Goal: Task Accomplishment & Management: Manage account settings

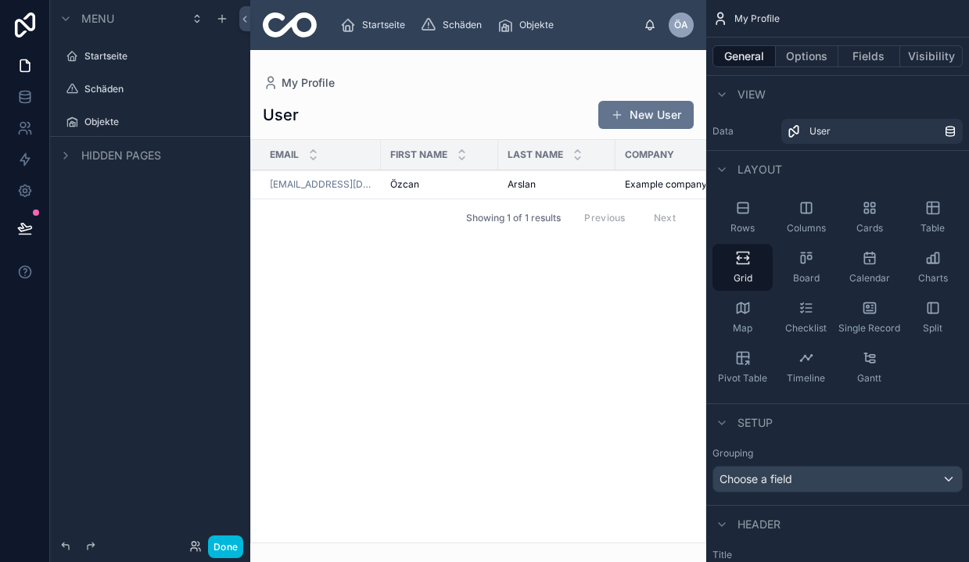
click at [90, 66] on div "Startseite" at bounding box center [150, 56] width 175 height 25
click at [91, 60] on label "Startseite" at bounding box center [157, 56] width 147 height 13
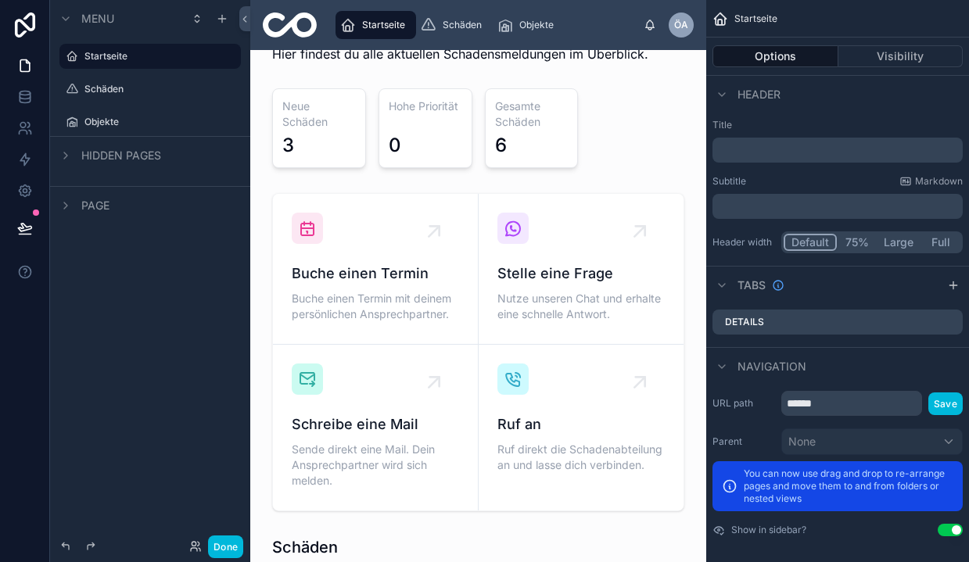
scroll to position [31, 0]
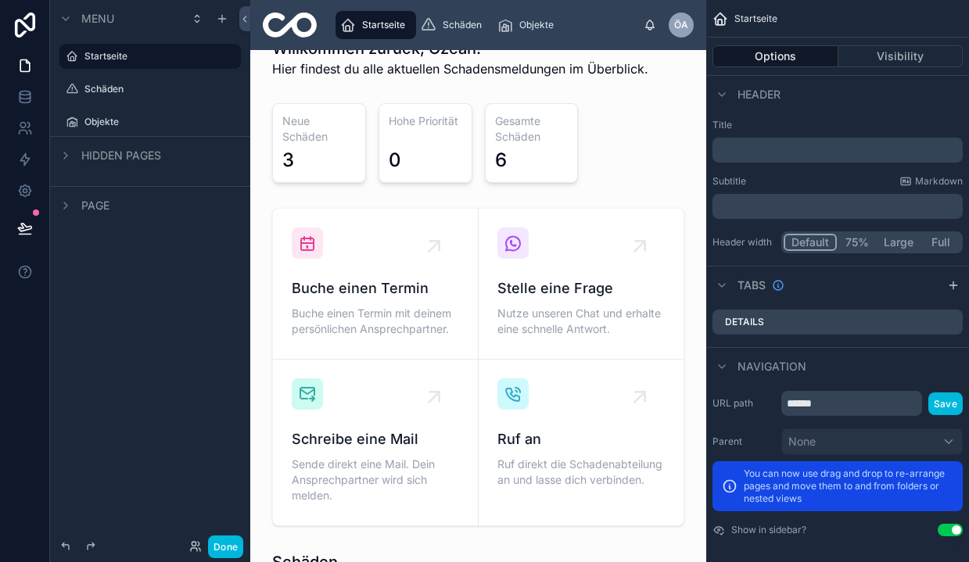
click at [560, 287] on div at bounding box center [478, 367] width 431 height 331
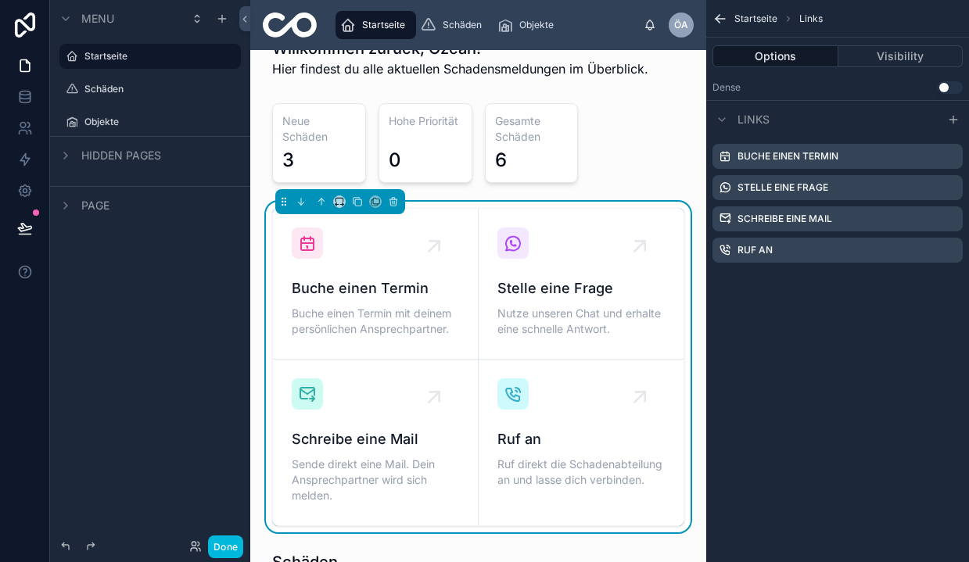
click at [0, 0] on icon "scrollable content" at bounding box center [0, 0] width 0 height 0
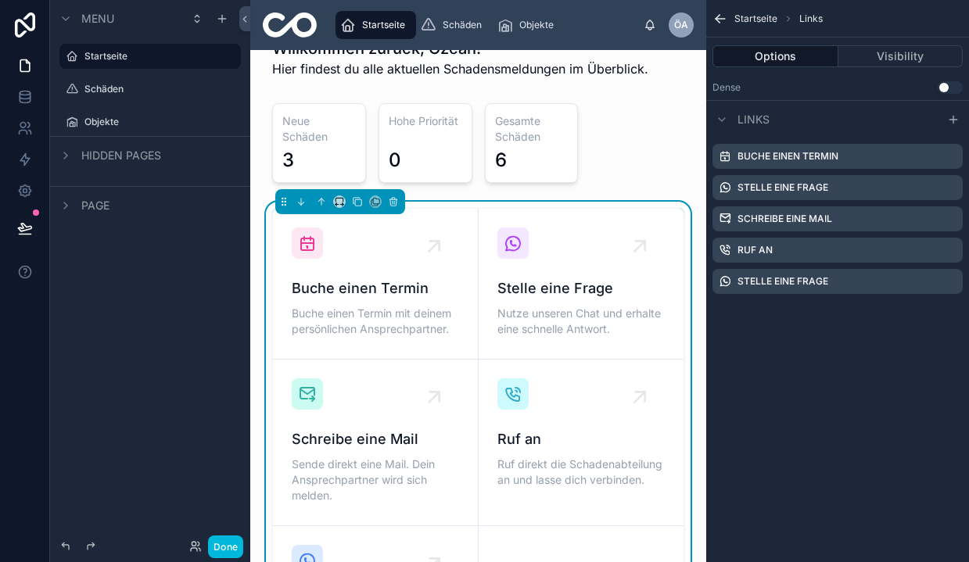
click at [762, 186] on label "Stelle eine Frage" at bounding box center [782, 187] width 91 height 13
click at [0, 0] on icon "scrollable content" at bounding box center [0, 0] width 0 height 0
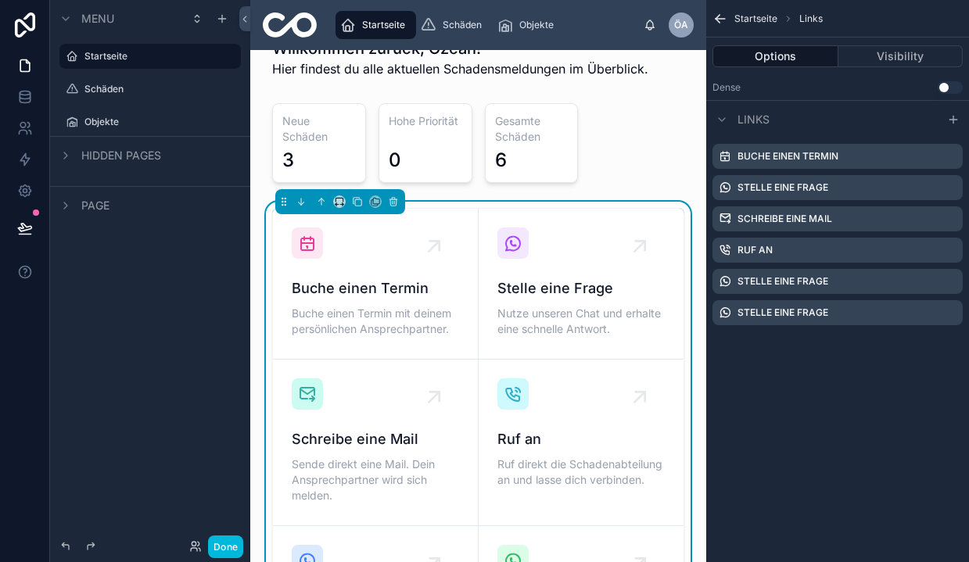
click at [0, 0] on icon "scrollable content" at bounding box center [0, 0] width 0 height 0
click at [926, 289] on icon at bounding box center [926, 288] width 0 height 3
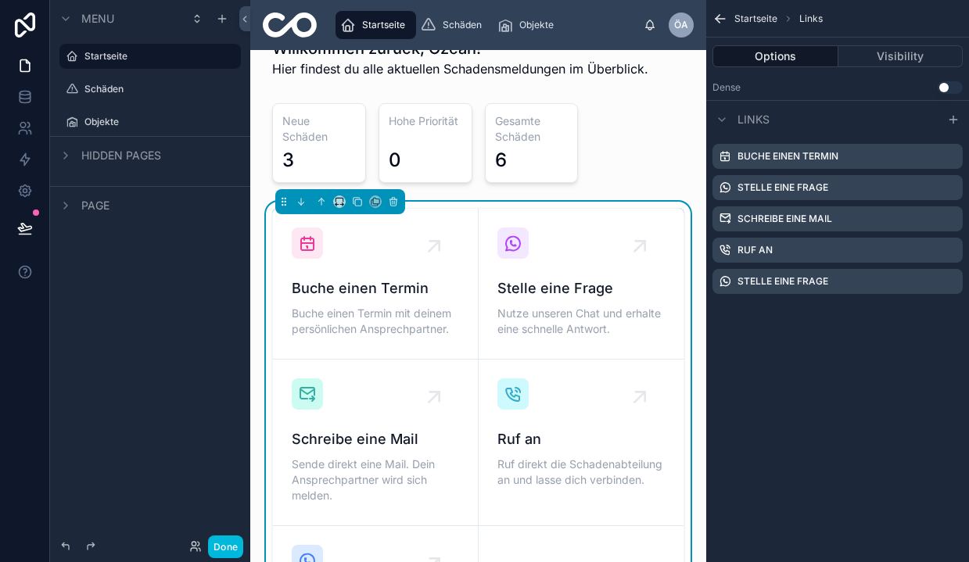
click at [0, 0] on icon "scrollable content" at bounding box center [0, 0] width 0 height 0
click at [921, 260] on icon at bounding box center [925, 256] width 13 height 13
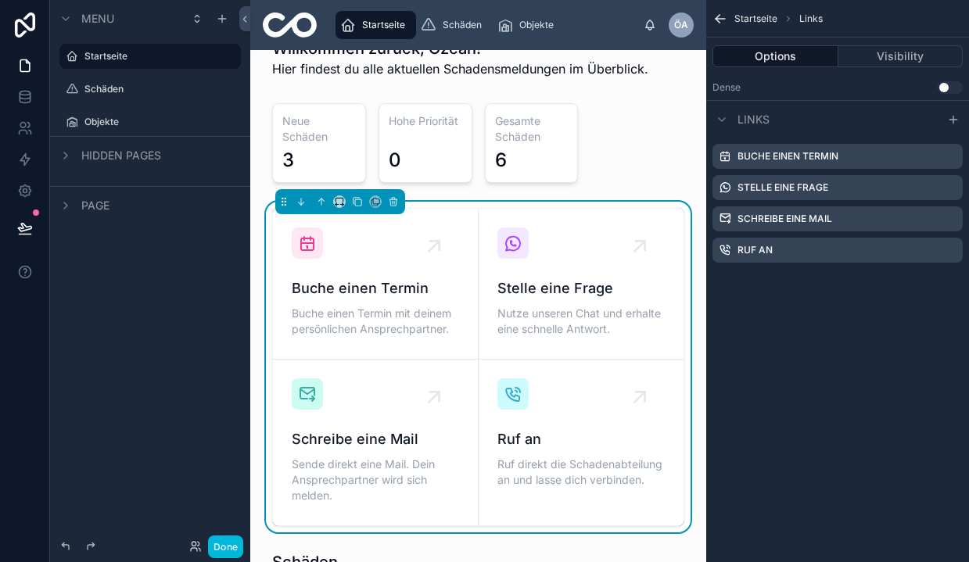
click at [0, 0] on icon "scrollable content" at bounding box center [0, 0] width 0 height 0
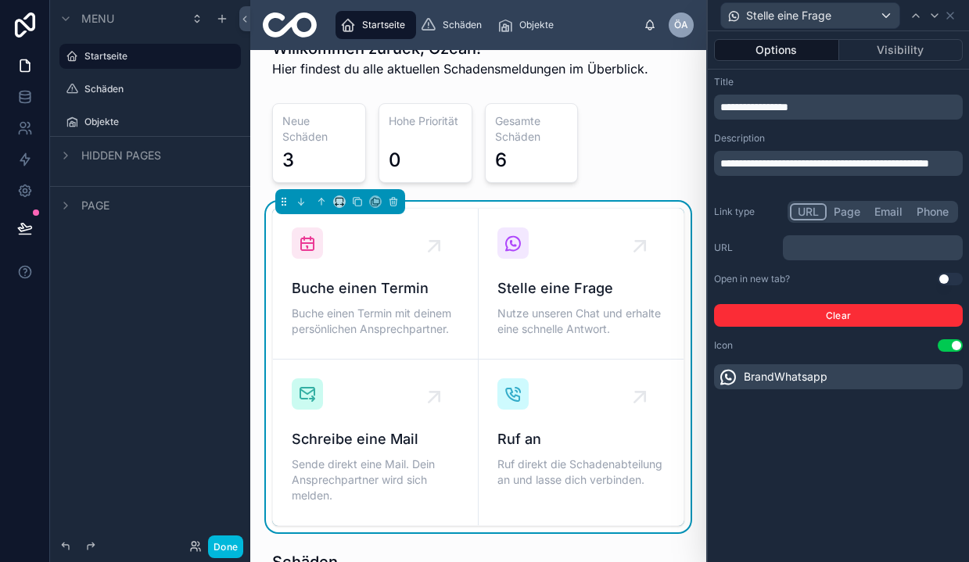
click at [752, 109] on span "**********" at bounding box center [754, 107] width 68 height 11
click at [748, 109] on span "**********" at bounding box center [754, 107] width 68 height 11
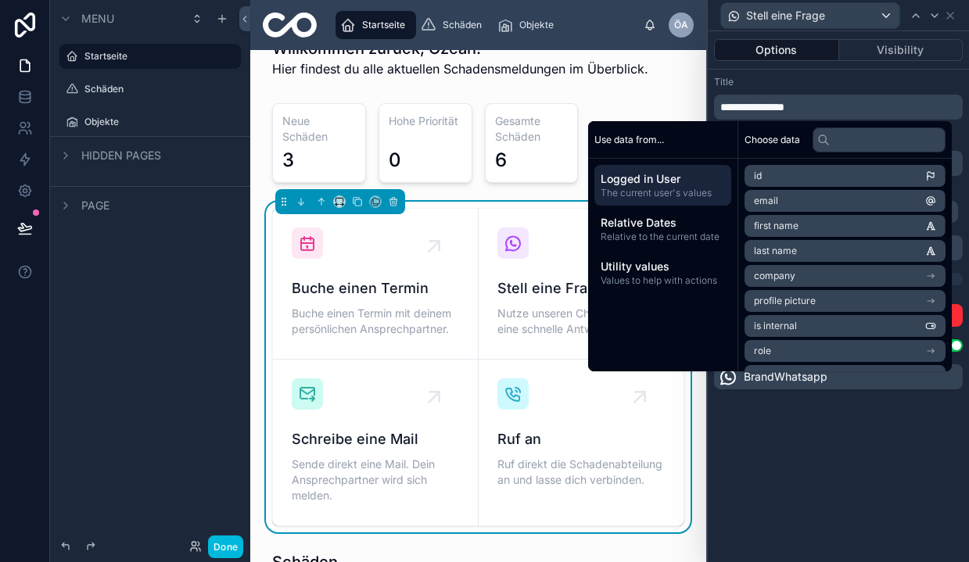
click at [843, 457] on div "**********" at bounding box center [838, 296] width 261 height 531
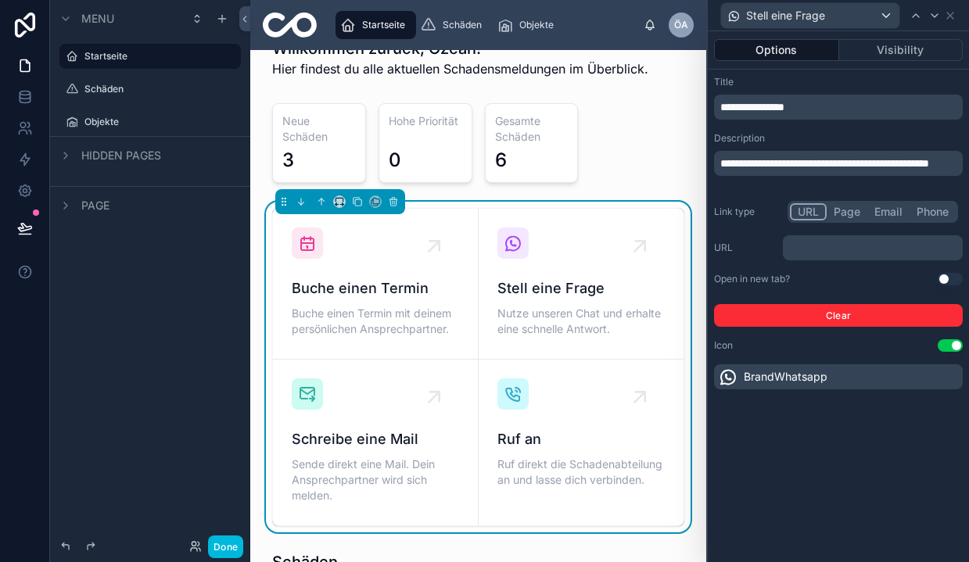
scroll to position [0, 0]
click at [349, 315] on span "Buche einen Termin mit deinem persönlichen Ansprechpartner." at bounding box center [375, 321] width 167 height 31
click at [949, 16] on icon at bounding box center [950, 16] width 6 height 6
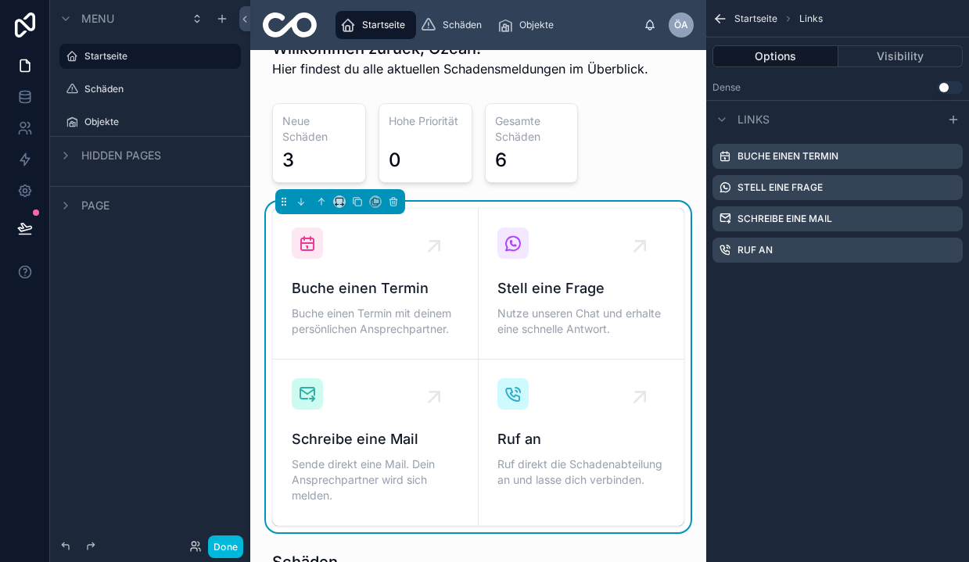
click at [0, 0] on icon "scrollable content" at bounding box center [0, 0] width 0 height 0
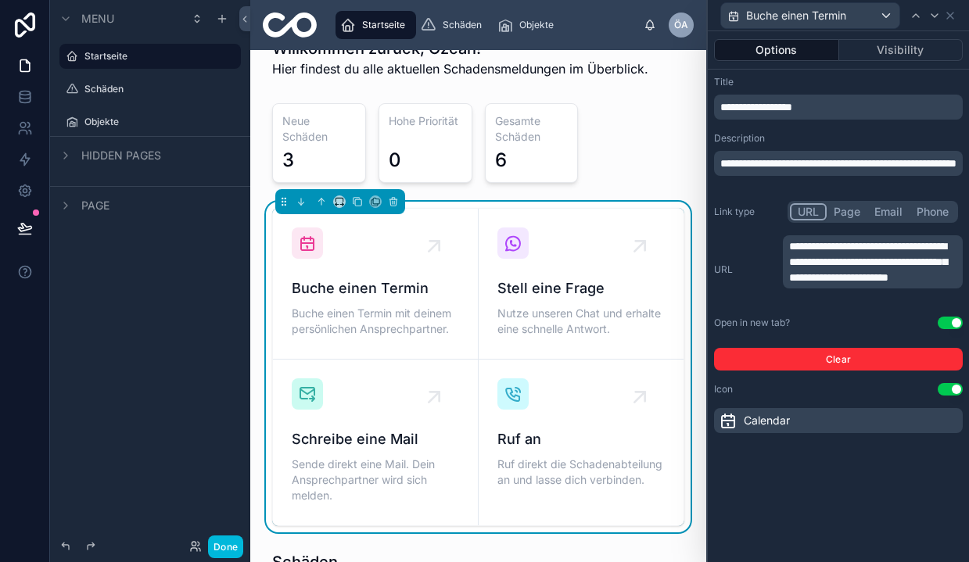
click at [752, 107] on span "**********" at bounding box center [756, 107] width 72 height 11
click at [948, 19] on icon at bounding box center [950, 15] width 13 height 13
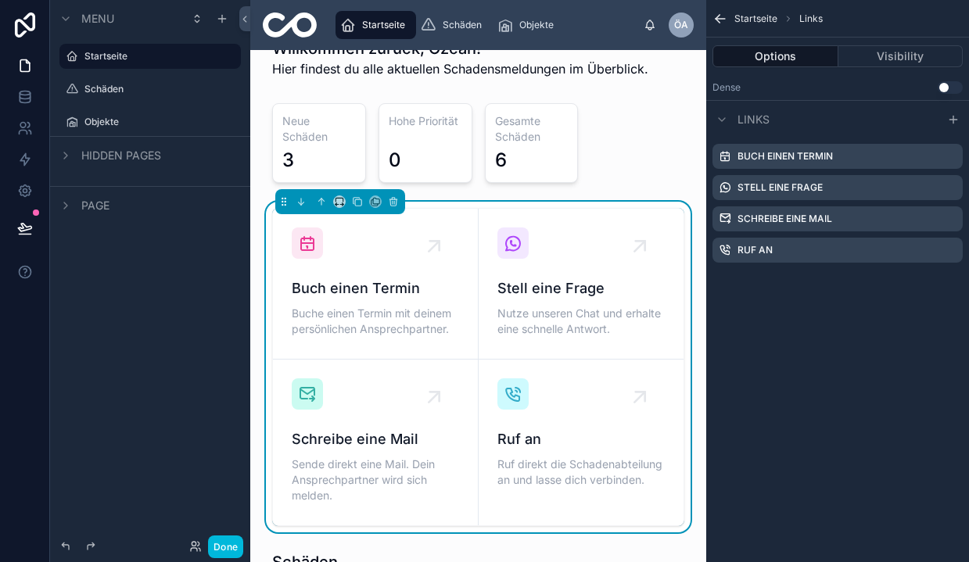
click at [0, 0] on icon "scrollable content" at bounding box center [0, 0] width 0 height 0
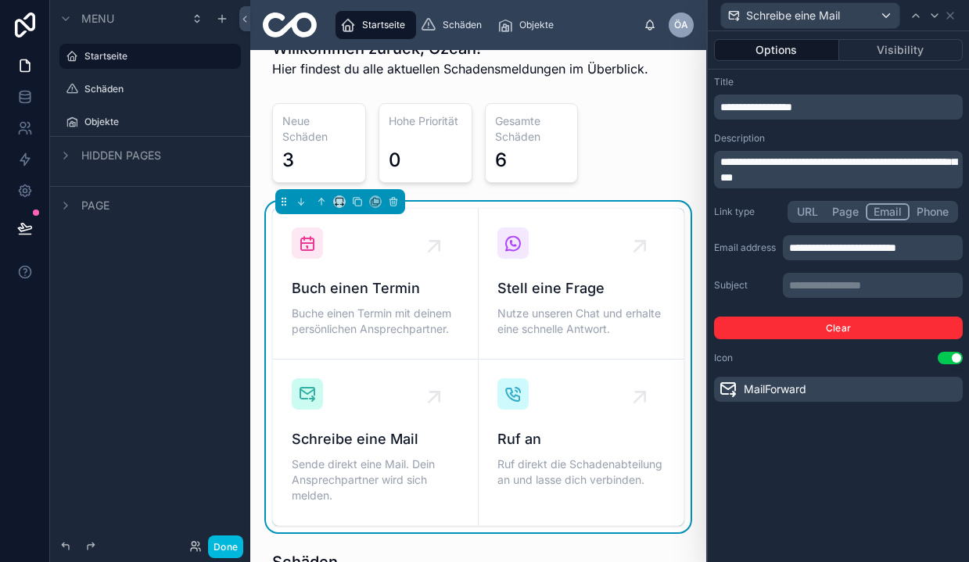
click at [762, 108] on span "**********" at bounding box center [756, 107] width 72 height 11
click at [765, 108] on span "**********" at bounding box center [756, 107] width 72 height 11
click at [794, 479] on div "**********" at bounding box center [838, 296] width 261 height 531
click at [26, 196] on icon at bounding box center [25, 191] width 12 height 12
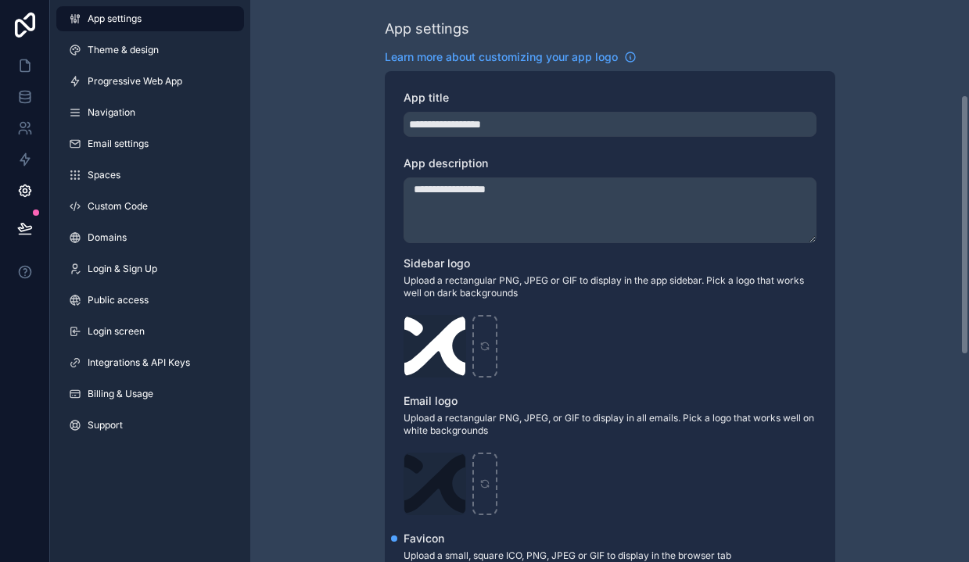
scroll to position [210, 0]
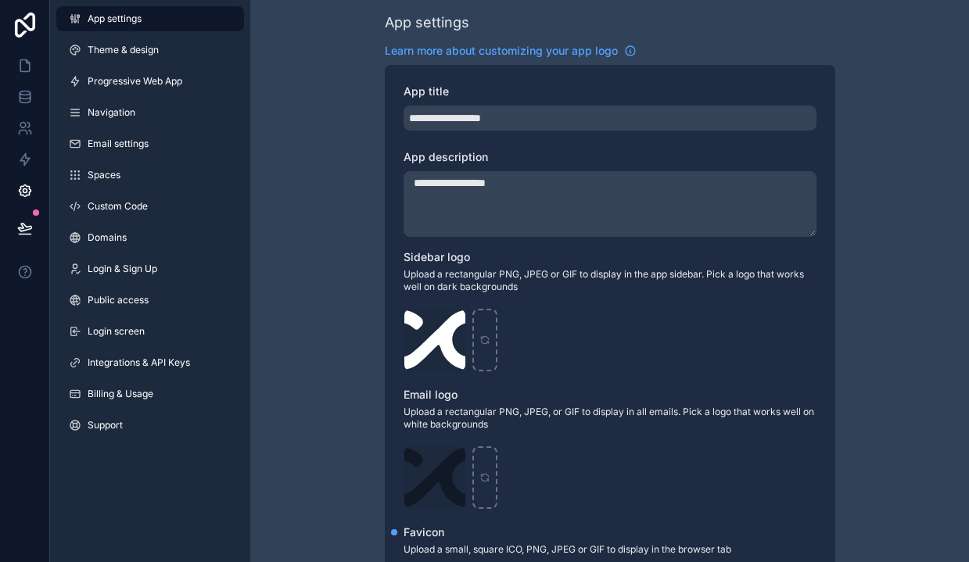
click at [431, 349] on div "infinity_white_rounded .svg" at bounding box center [435, 340] width 63 height 63
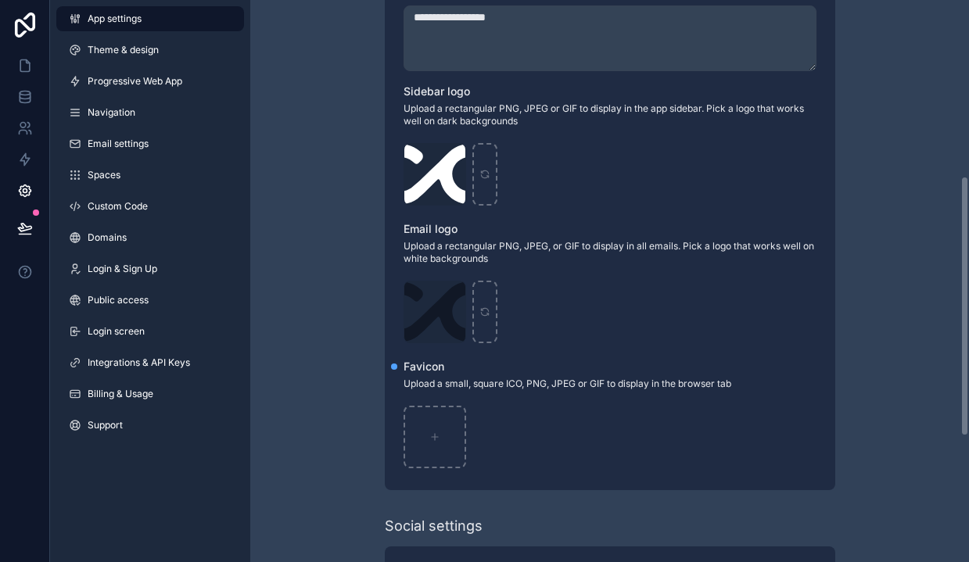
scroll to position [387, 0]
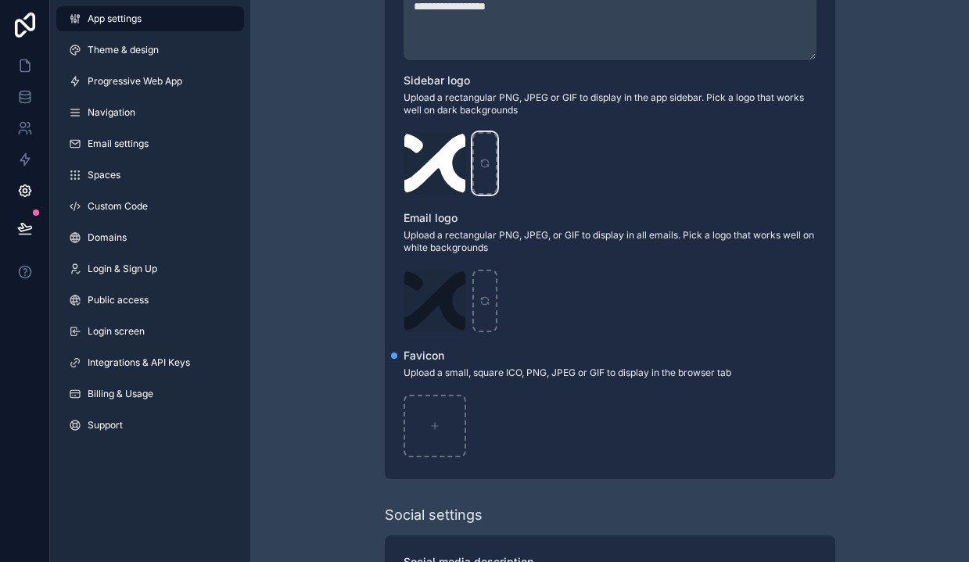
click at [488, 166] on icon "scrollable content" at bounding box center [484, 165] width 7 height 3
type input "**********"
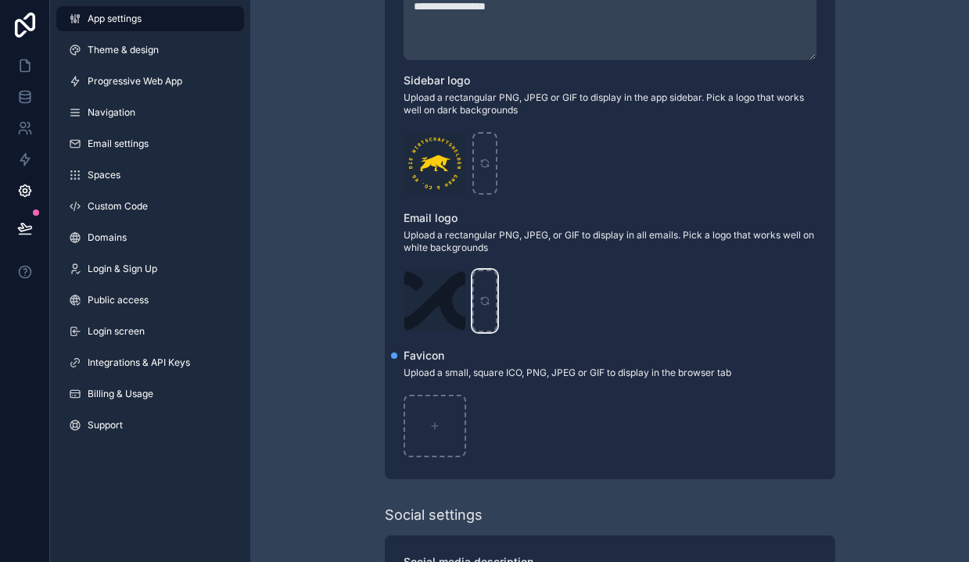
click at [488, 300] on icon "scrollable content" at bounding box center [484, 298] width 7 height 3
type input "**********"
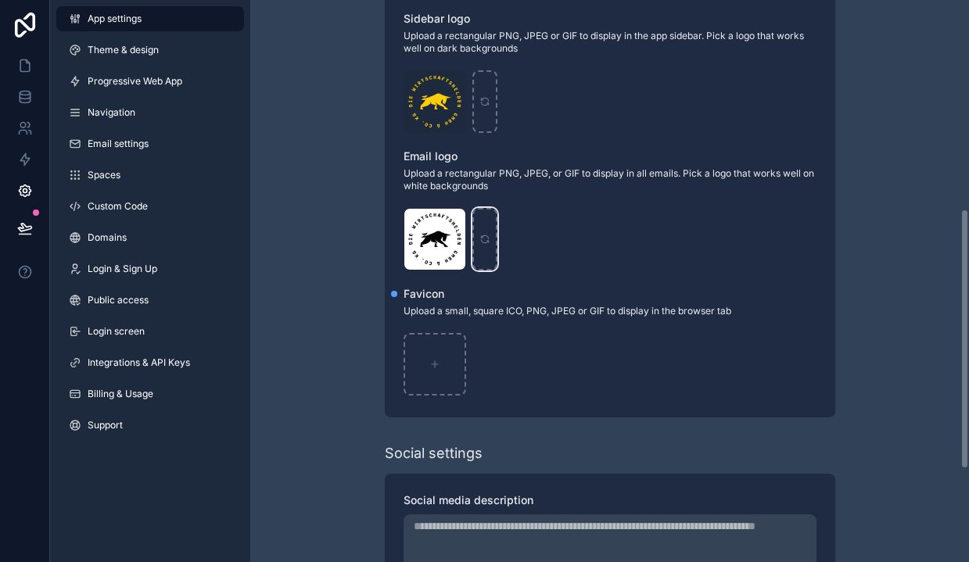
scroll to position [450, 0]
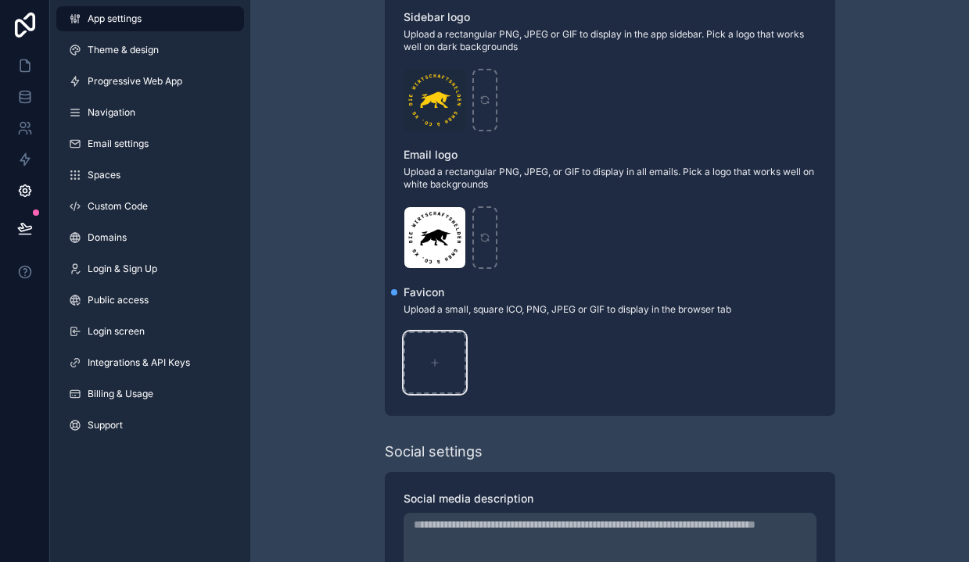
click at [436, 372] on div "scrollable content" at bounding box center [435, 363] width 63 height 63
type input "**********"
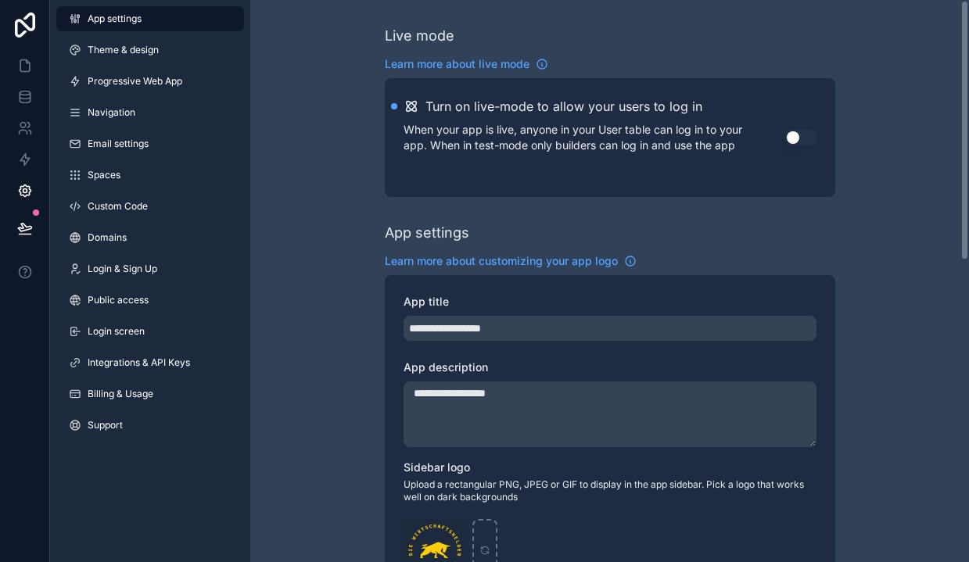
scroll to position [0, 0]
click at [163, 56] on link "Theme & design" at bounding box center [150, 50] width 188 height 25
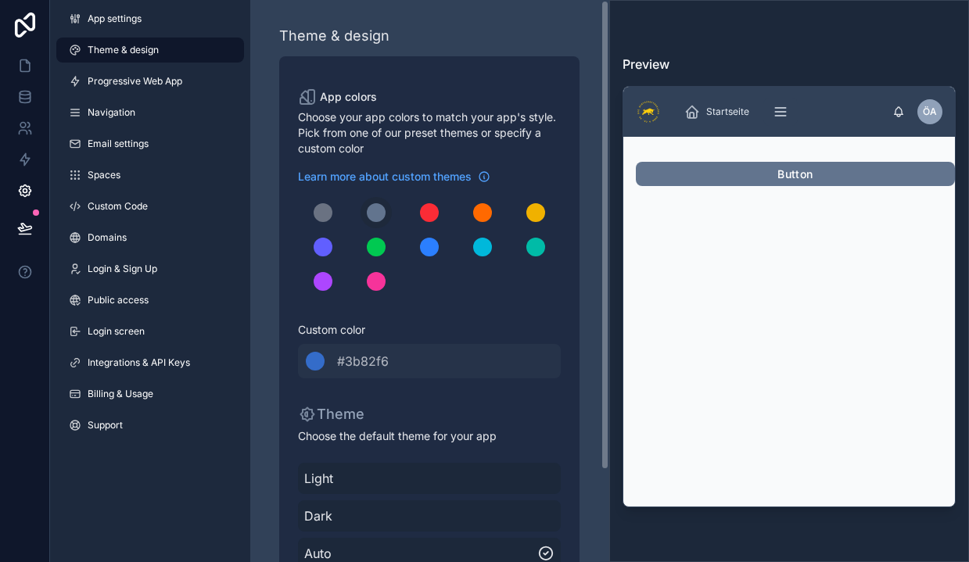
click at [168, 74] on link "Progressive Web App" at bounding box center [150, 81] width 188 height 25
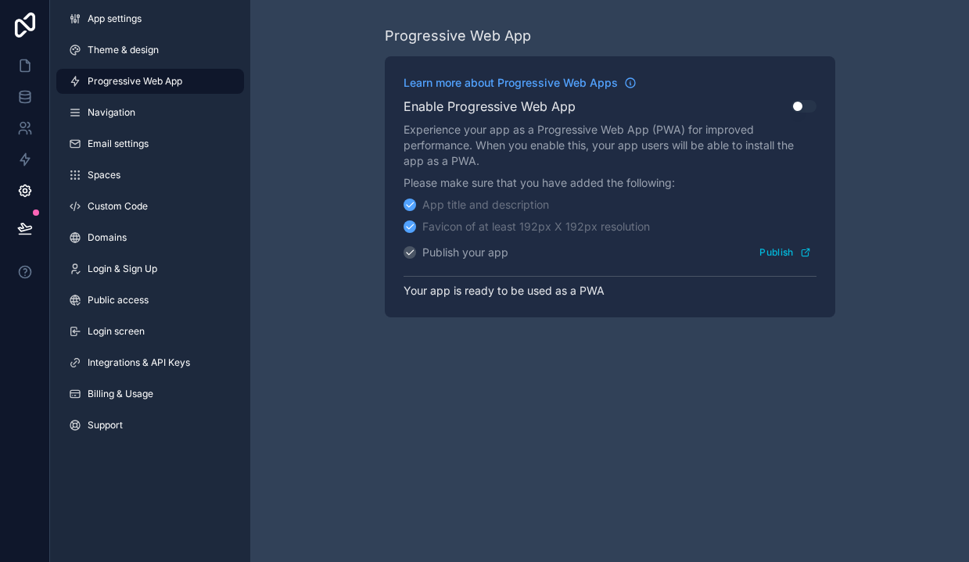
click at [143, 118] on link "Navigation" at bounding box center [150, 112] width 188 height 25
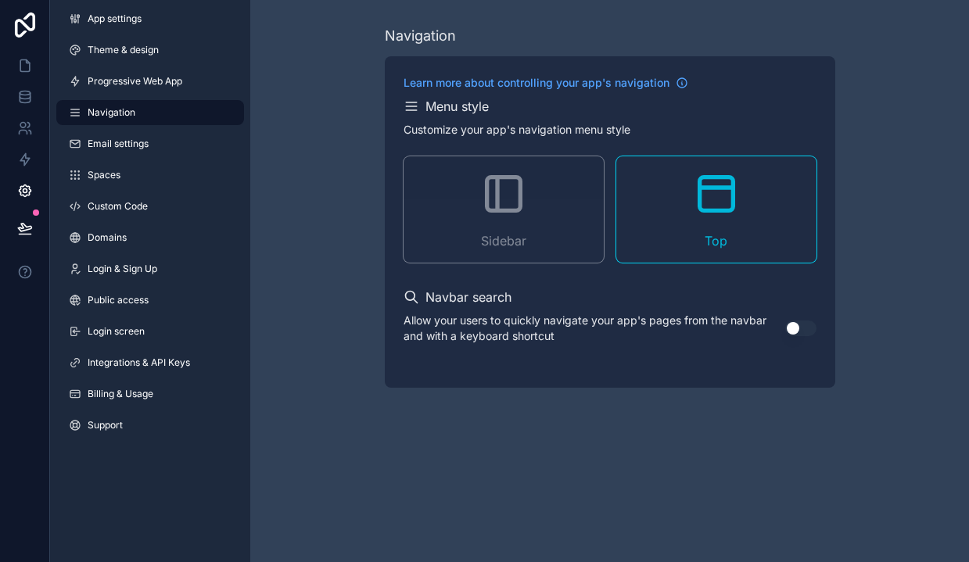
click at [127, 152] on link "Email settings" at bounding box center [150, 143] width 188 height 25
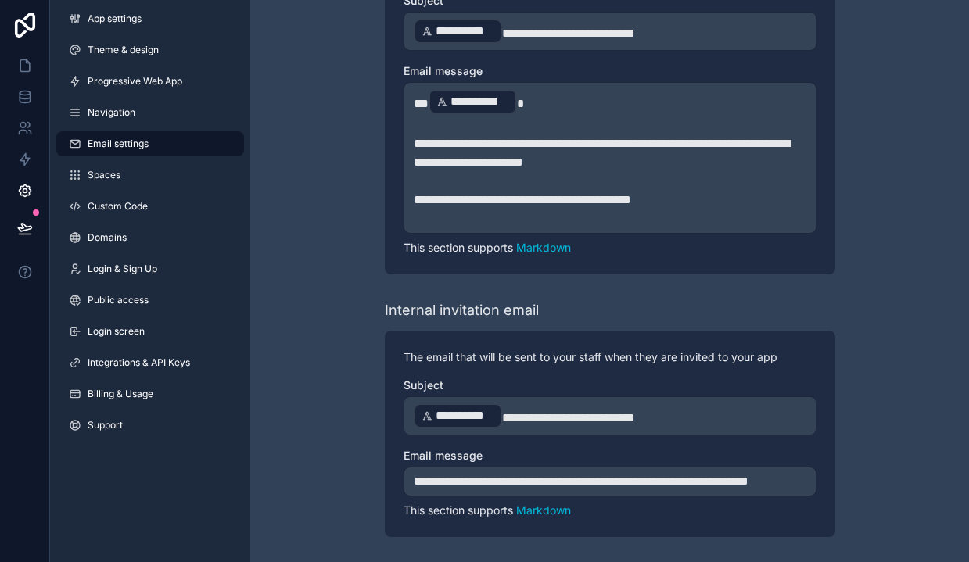
click at [168, 178] on link "Spaces" at bounding box center [150, 175] width 188 height 25
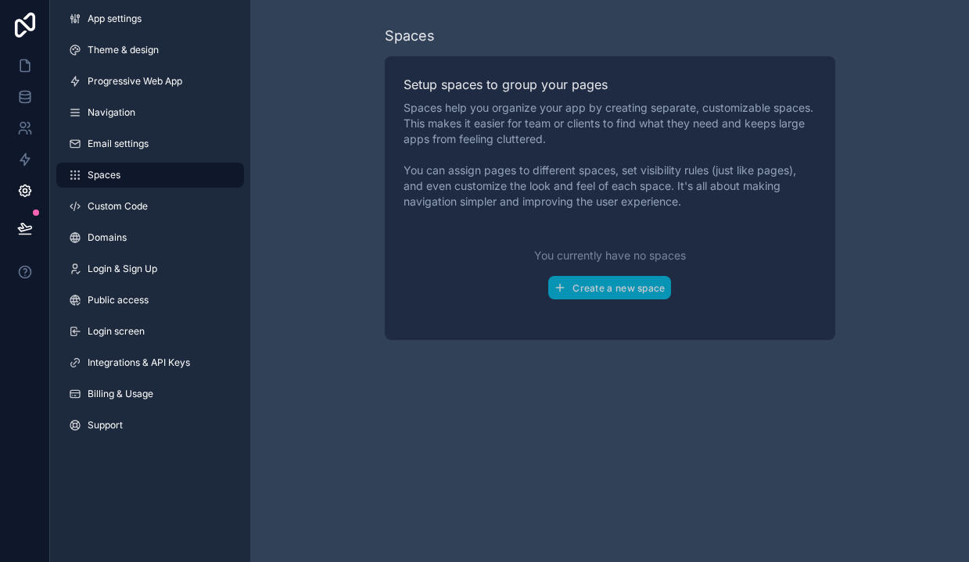
click at [152, 199] on link "Custom Code" at bounding box center [150, 206] width 188 height 25
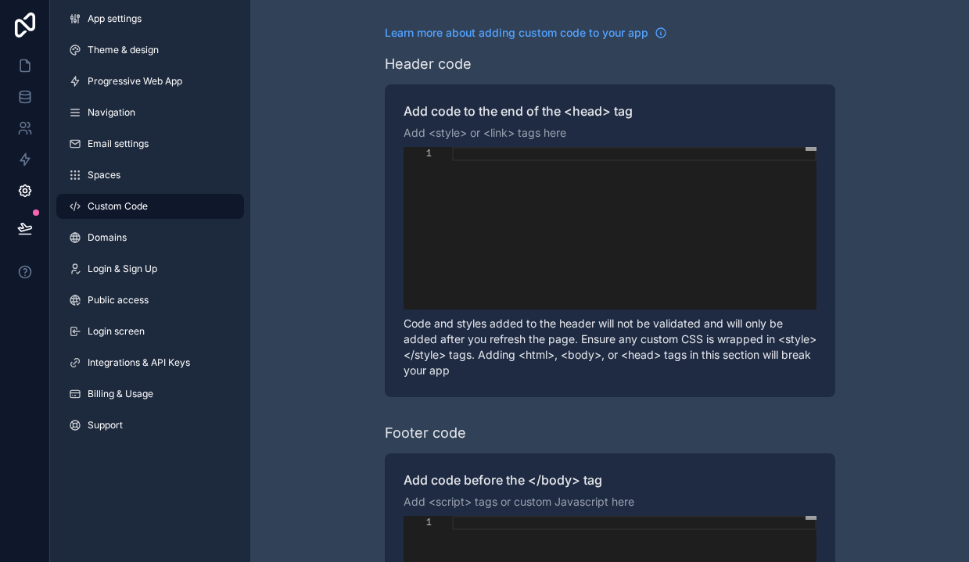
click at [129, 228] on link "Domains" at bounding box center [150, 237] width 188 height 25
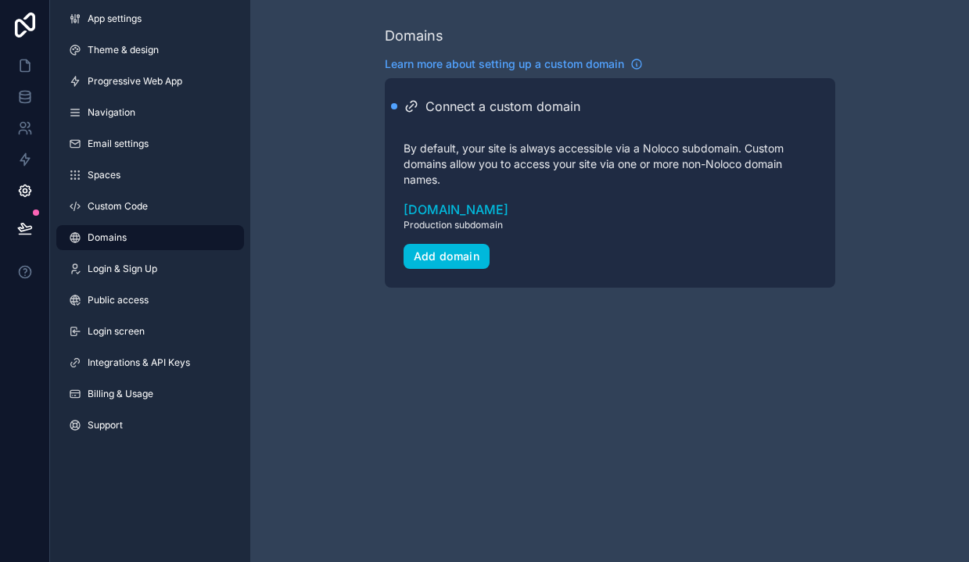
click at [453, 253] on div "Add domain" at bounding box center [447, 256] width 66 height 14
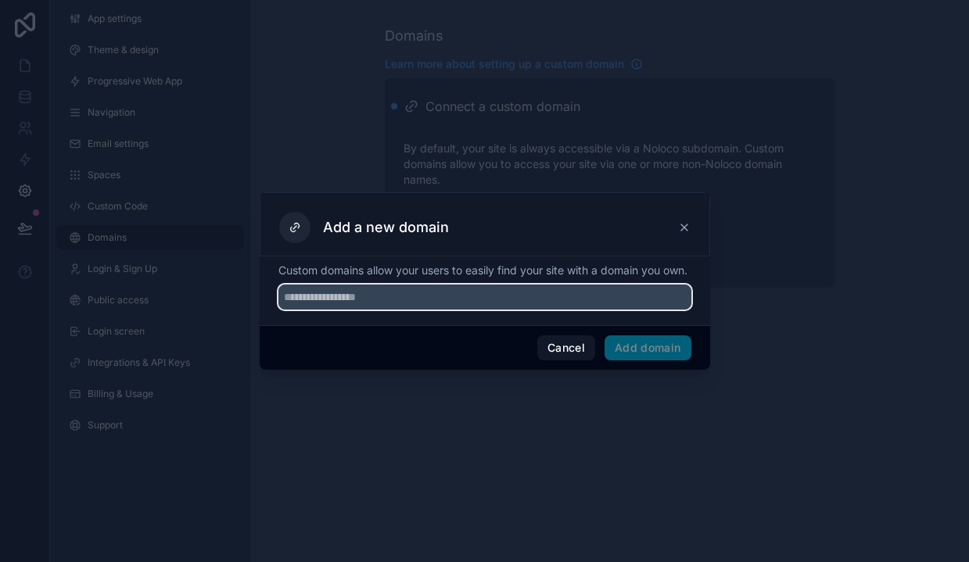
click at [384, 310] on input "text" at bounding box center [484, 297] width 413 height 25
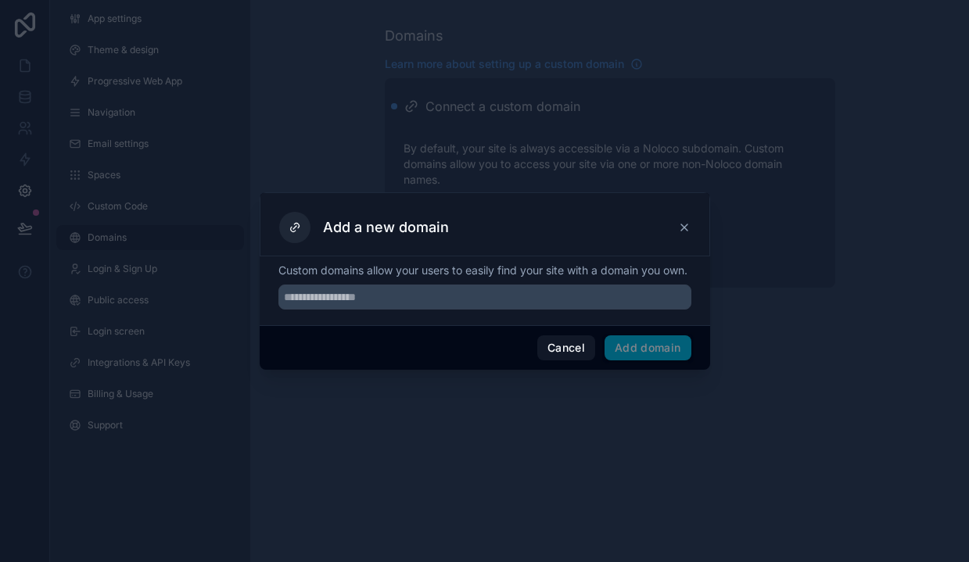
click at [558, 357] on button "Cancel" at bounding box center [566, 347] width 58 height 25
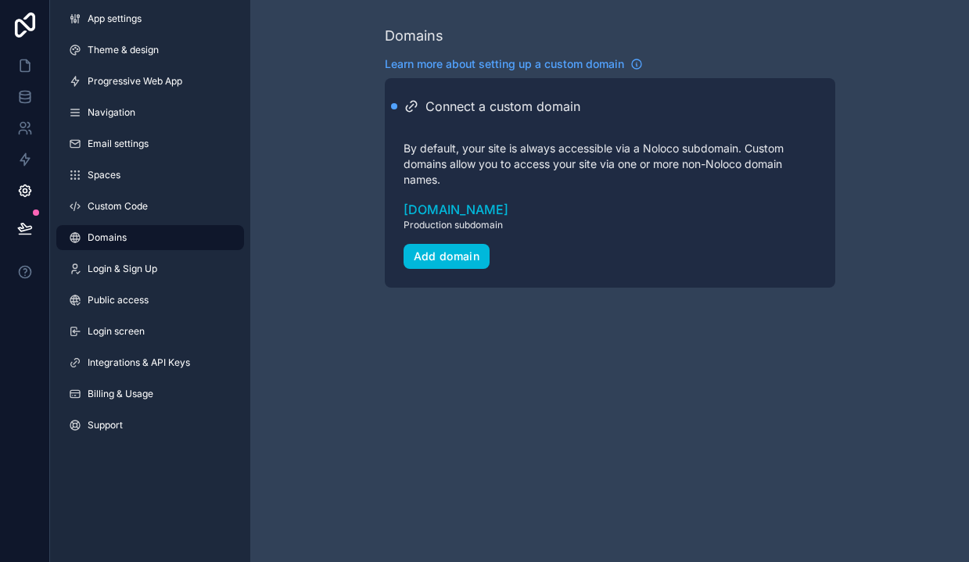
click at [151, 267] on span "Login & Sign Up" at bounding box center [123, 269] width 70 height 13
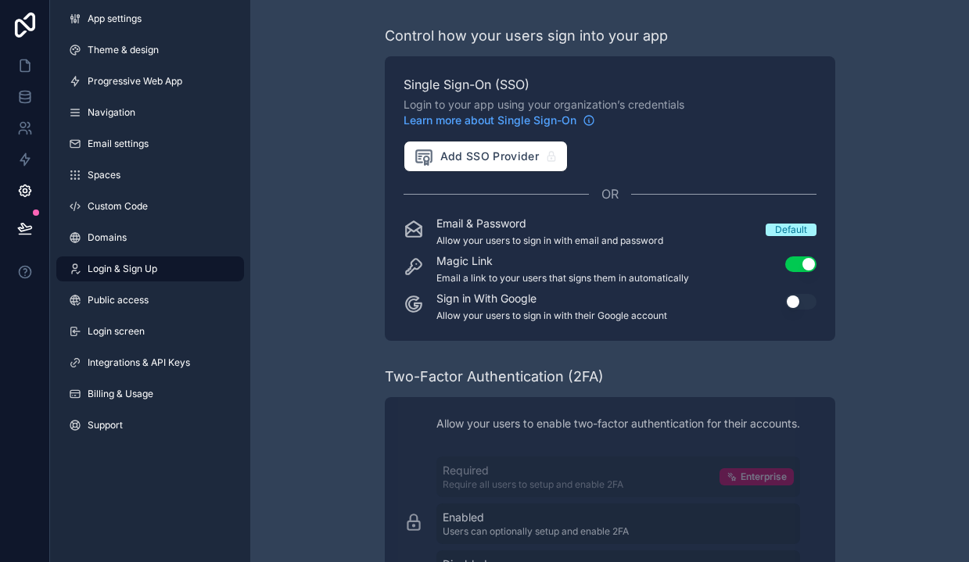
click at [798, 232] on div "Default" at bounding box center [791, 230] width 32 height 13
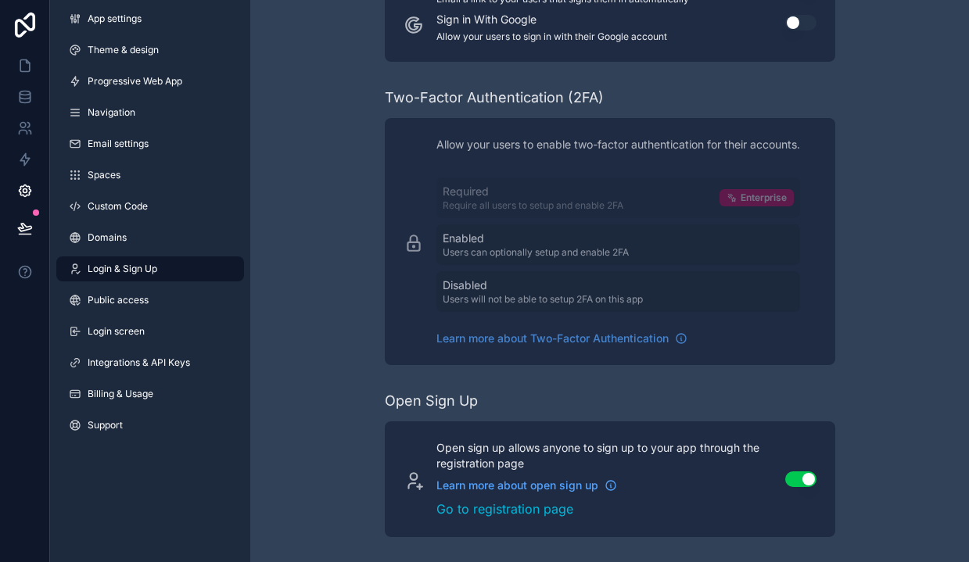
click at [125, 307] on link "Public access" at bounding box center [150, 300] width 188 height 25
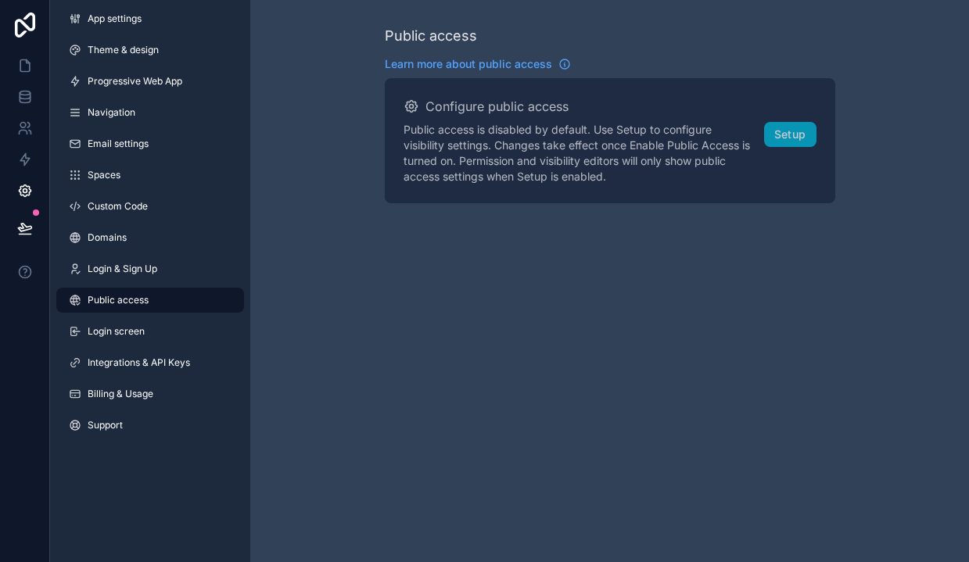
click at [112, 326] on span "Login screen" at bounding box center [116, 331] width 57 height 13
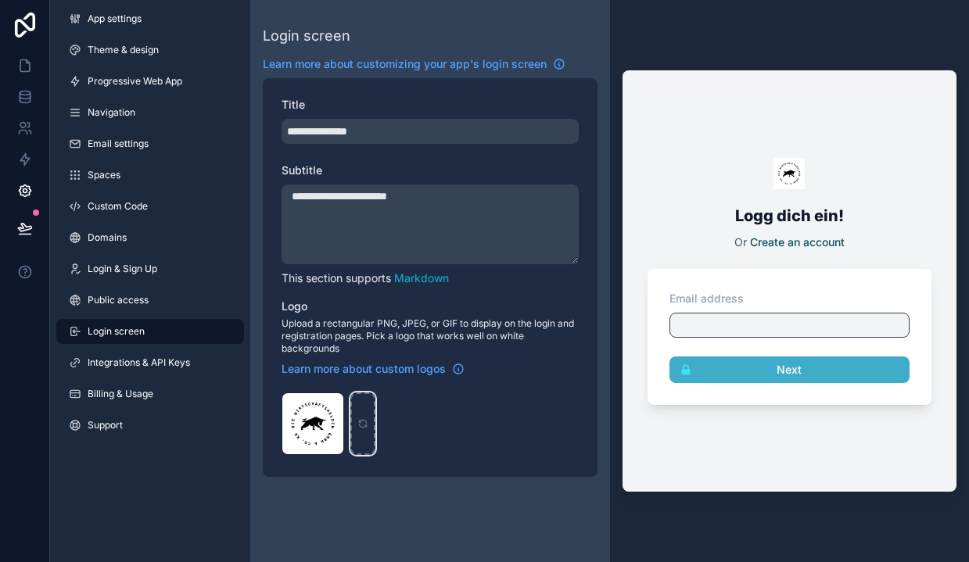
click at [364, 427] on icon "scrollable content" at bounding box center [362, 425] width 7 height 3
type input "**********"
click at [163, 371] on link "Integrations & API Keys" at bounding box center [150, 362] width 188 height 25
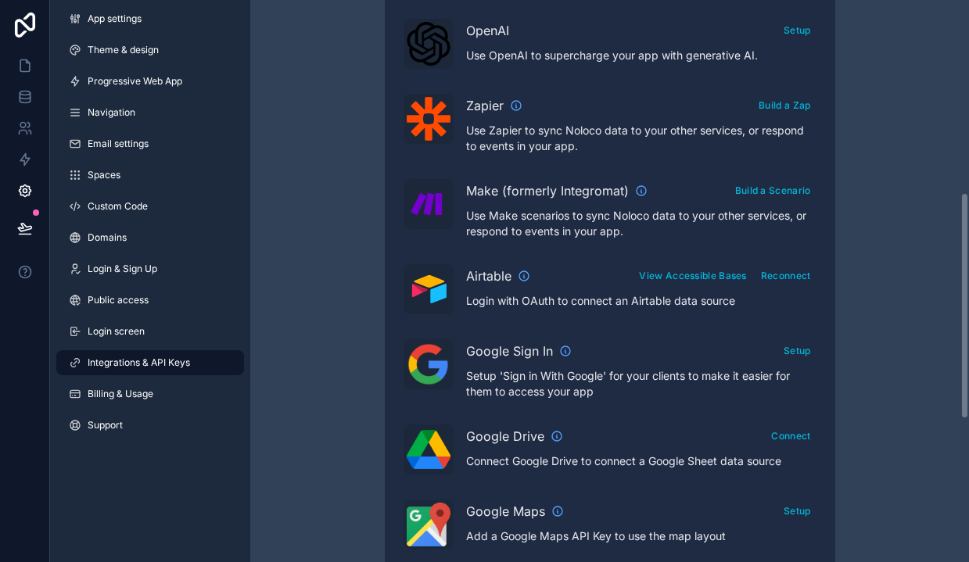
scroll to position [482, 0]
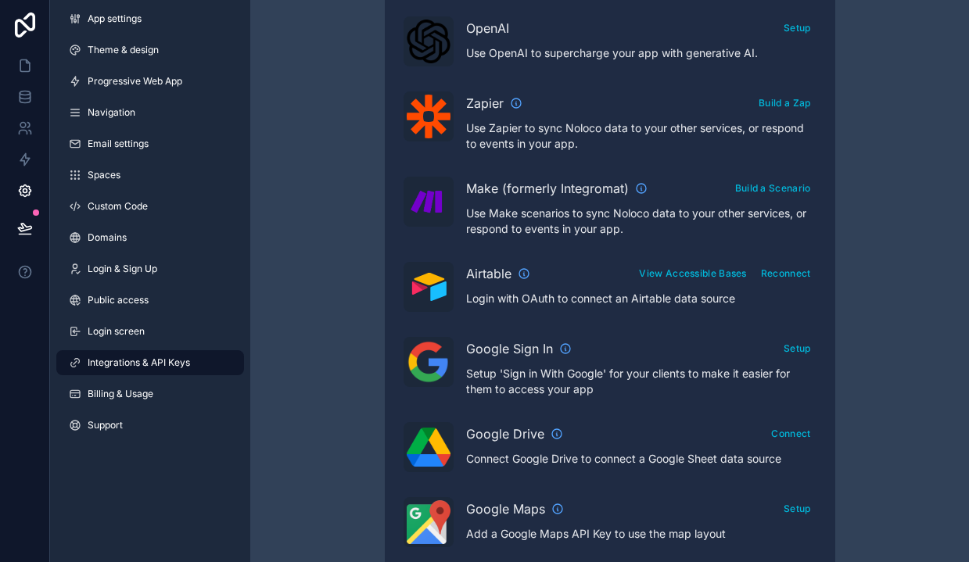
click at [128, 398] on span "Billing & Usage" at bounding box center [121, 394] width 66 height 13
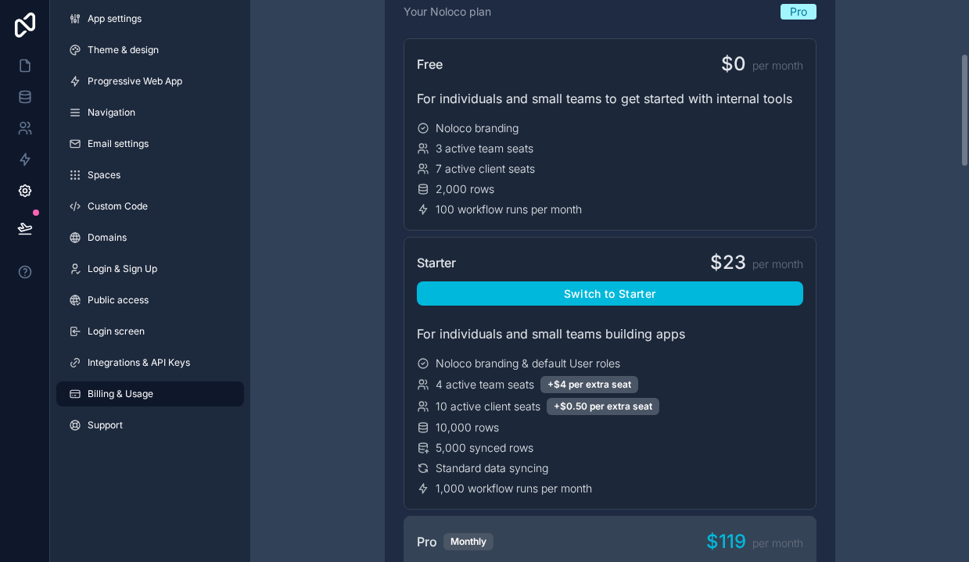
scroll to position [276, 0]
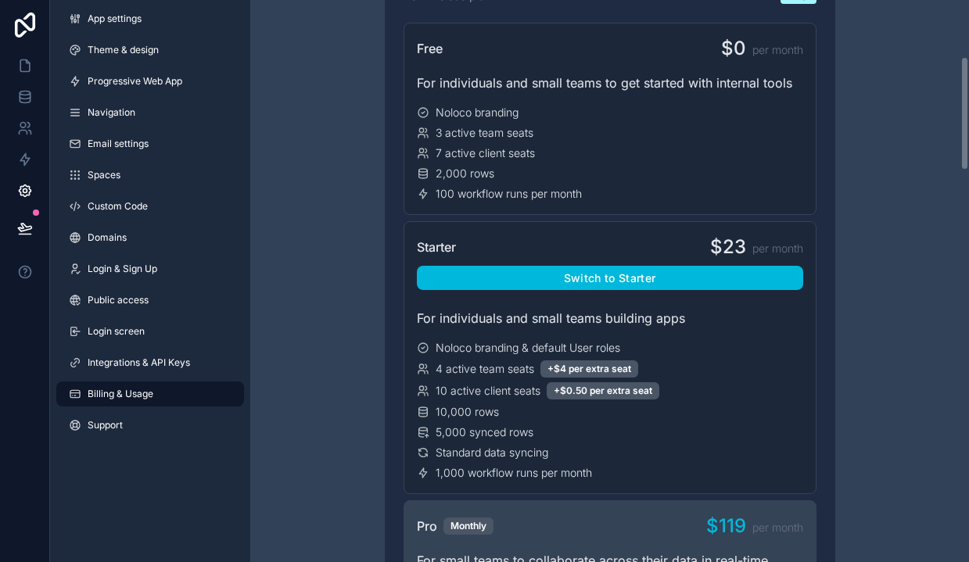
click at [138, 421] on link "Support" at bounding box center [150, 425] width 188 height 25
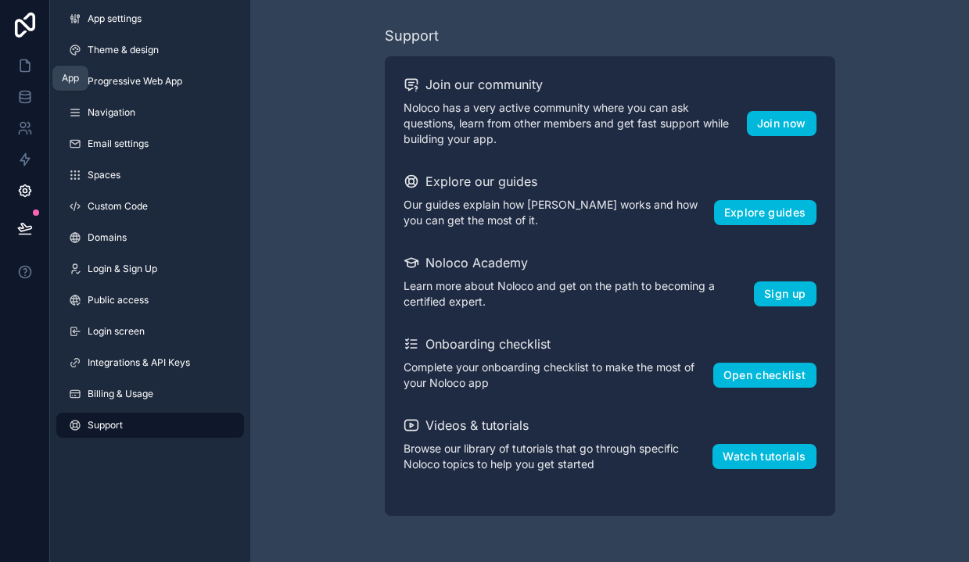
click at [16, 67] on link at bounding box center [24, 65] width 49 height 31
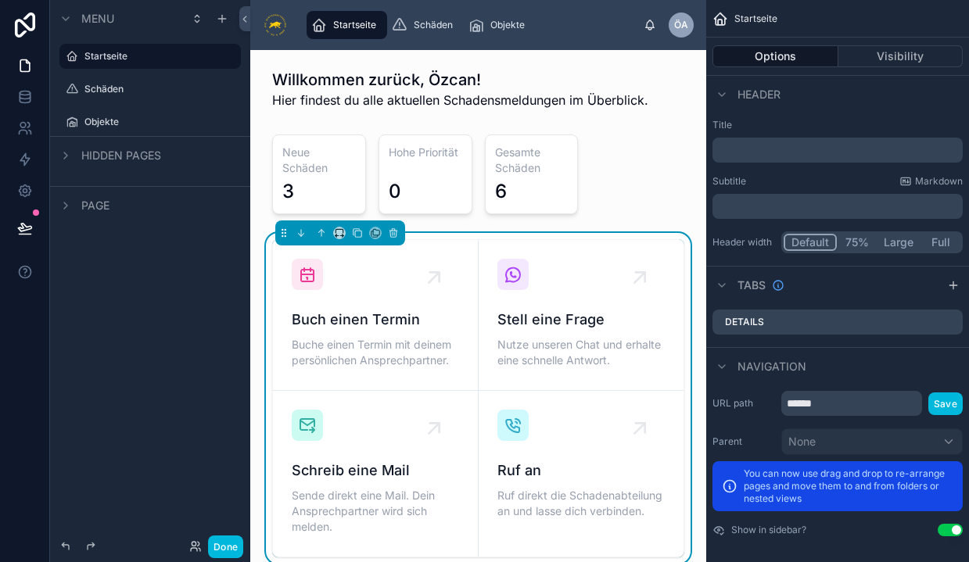
click at [125, 83] on label "Schäden" at bounding box center [157, 89] width 147 height 13
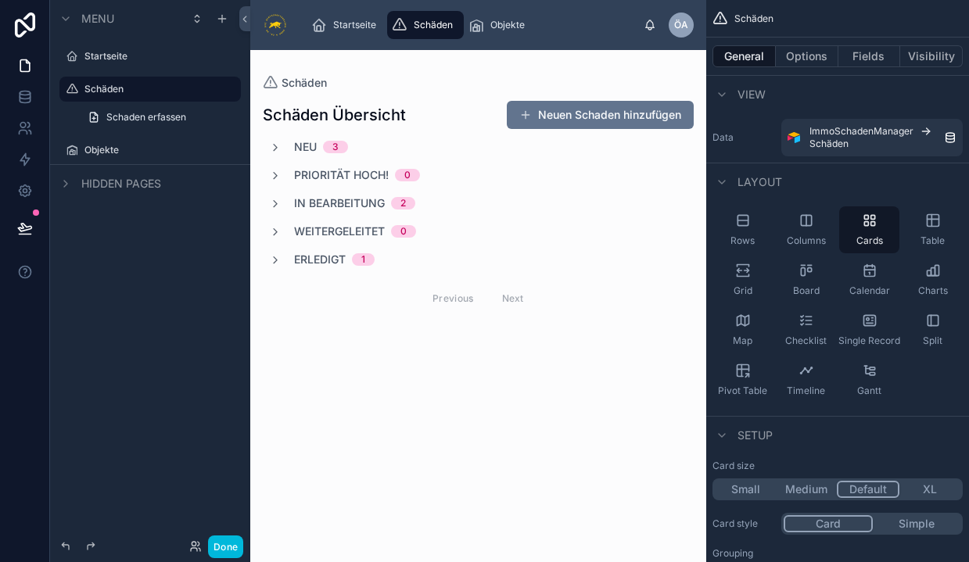
click at [324, 149] on div at bounding box center [478, 208] width 456 height 317
click at [287, 147] on div "Neu 3" at bounding box center [308, 147] width 79 height 16
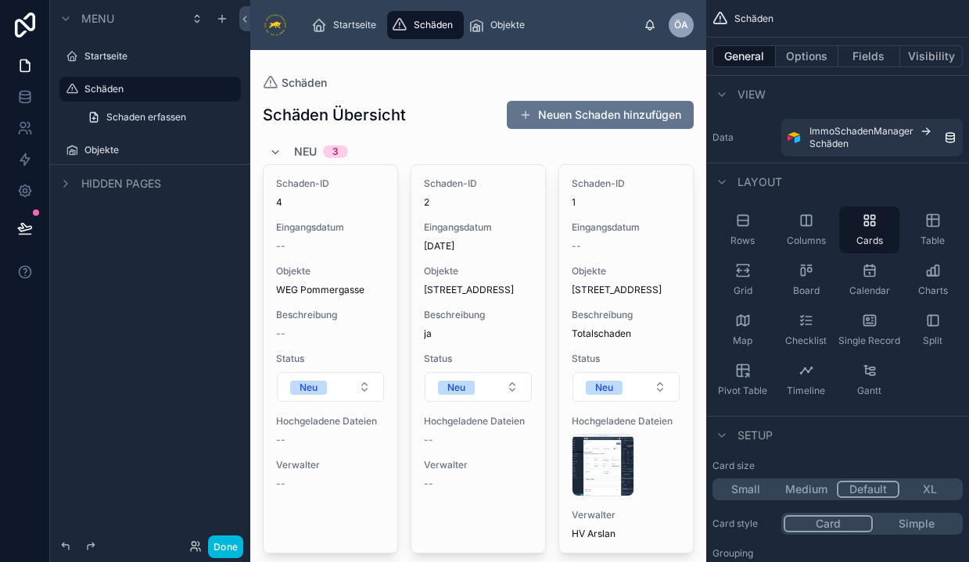
click at [472, 215] on div "Schaden-ID 2 Eingangsdatum [DATE] Objekte WEG [STREET_ADDRESS] Beschreibung ja …" at bounding box center [478, 334] width 134 height 338
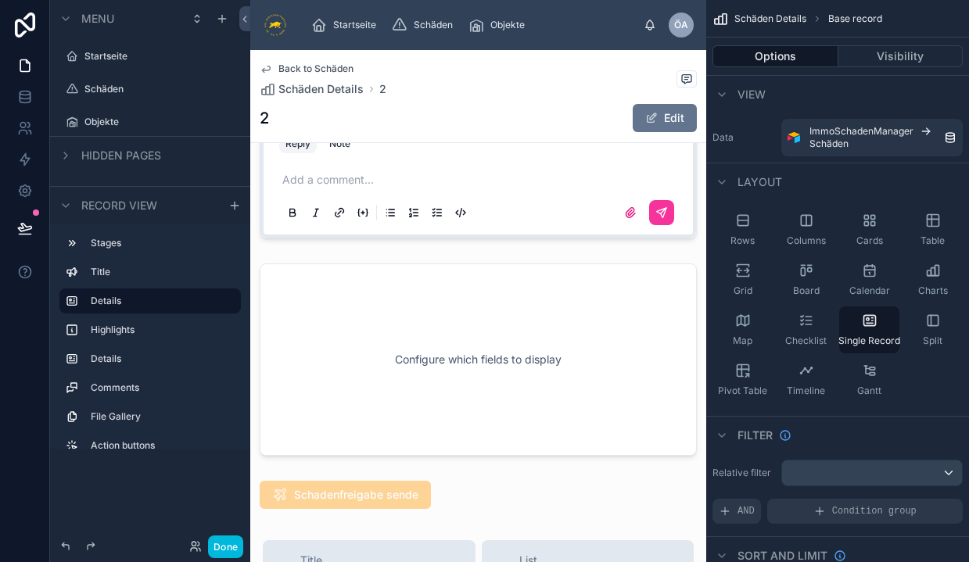
scroll to position [919, 0]
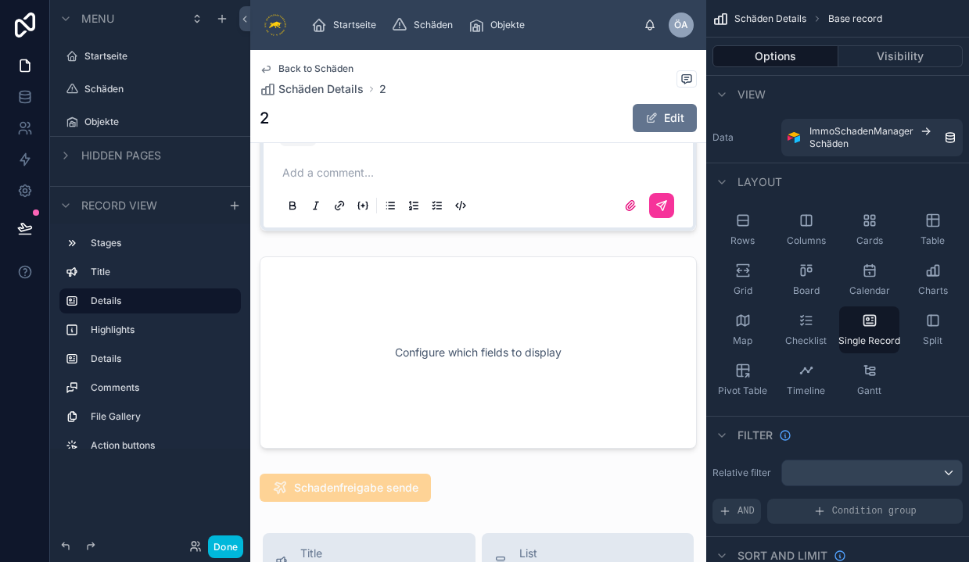
click at [456, 353] on div at bounding box center [478, 352] width 456 height 205
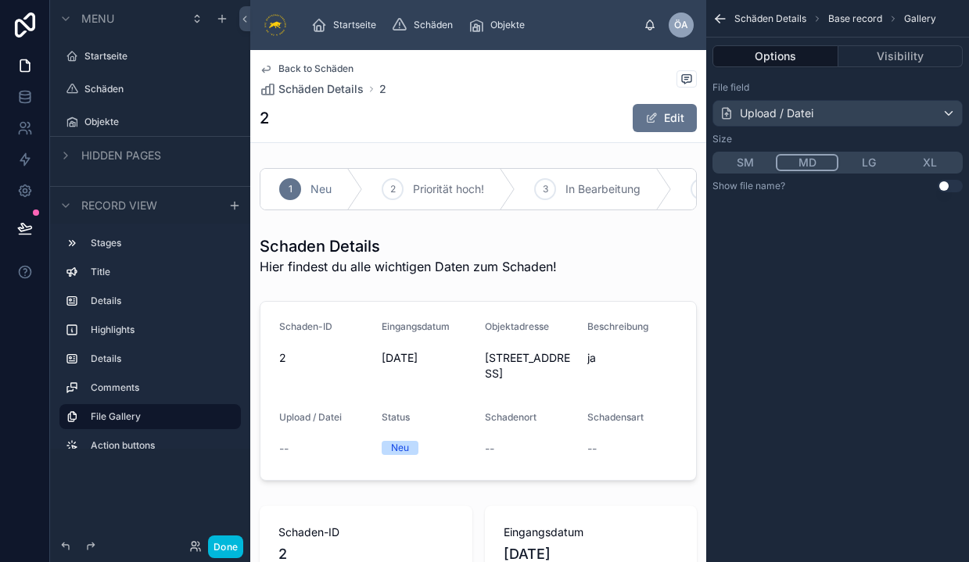
scroll to position [0, 0]
click at [100, 116] on label "Objekte" at bounding box center [157, 122] width 147 height 13
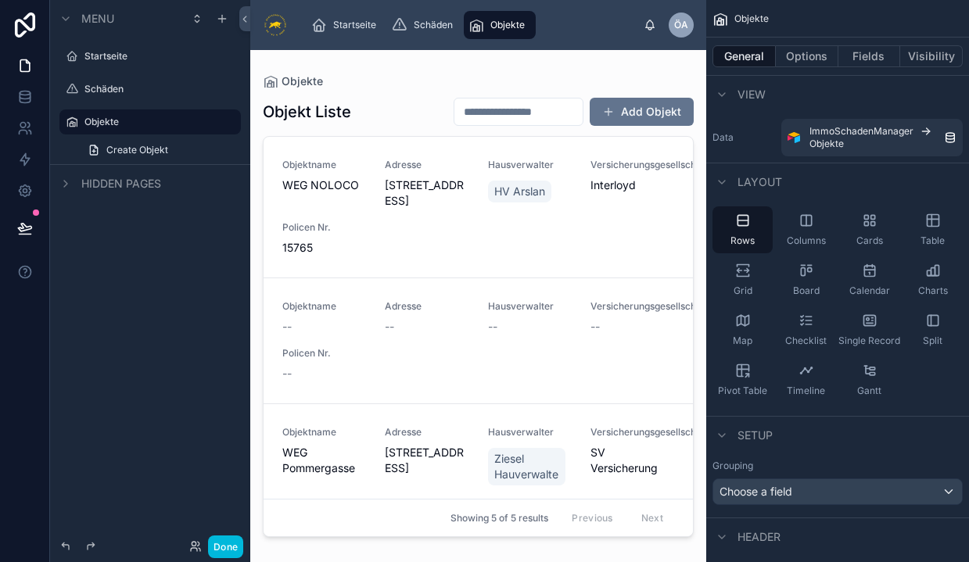
click at [494, 231] on div at bounding box center [478, 296] width 456 height 493
click at [494, 231] on div "Objektname WEG NOLOCO Adresse [STREET_ADDRESS][GEOGRAPHIC_DATA] [PERSON_NAME] V…" at bounding box center [478, 207] width 392 height 97
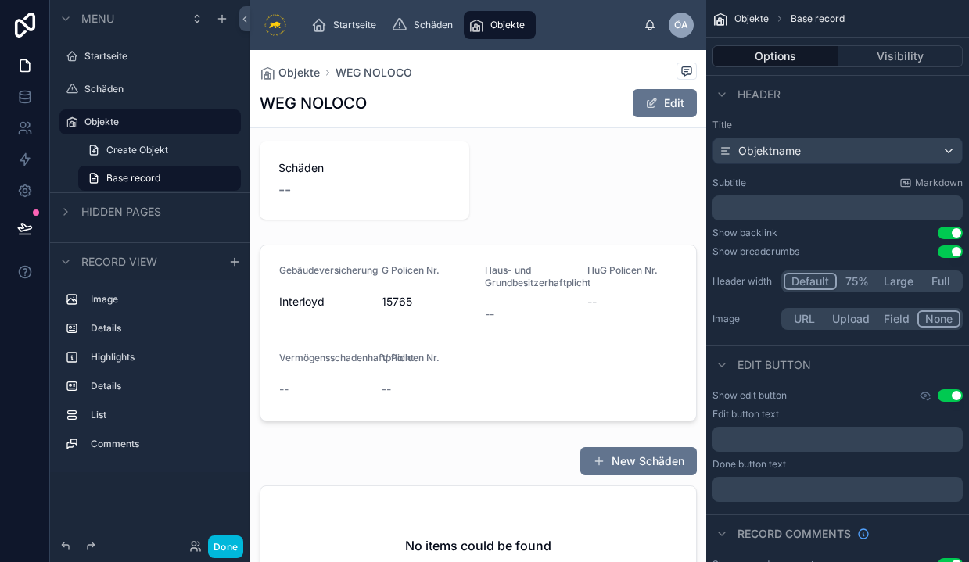
scroll to position [357, 0]
click at [129, 143] on link "Create Objekt" at bounding box center [159, 150] width 163 height 25
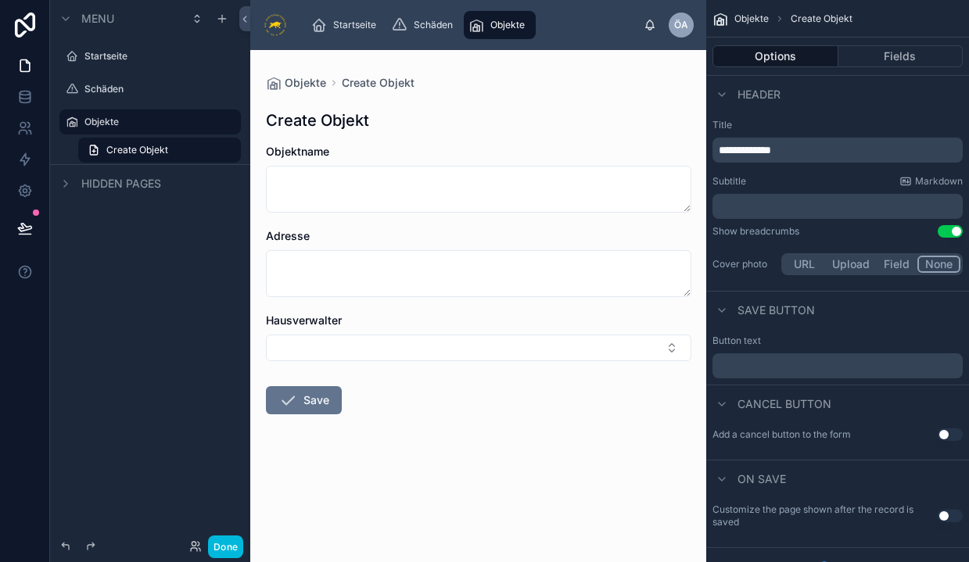
click at [127, 127] on label "Objekte" at bounding box center [157, 122] width 147 height 13
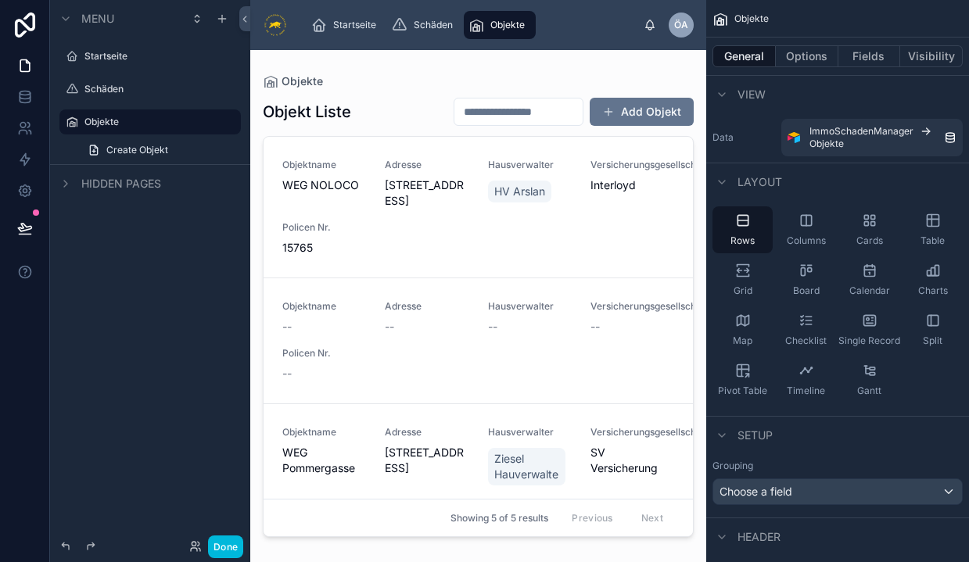
click at [127, 125] on label "Objekte" at bounding box center [157, 122] width 147 height 13
click at [382, 204] on div "Objektname WEG NOLOCO Adresse [STREET_ADDRESS][GEOGRAPHIC_DATA] [PERSON_NAME] V…" at bounding box center [478, 207] width 392 height 97
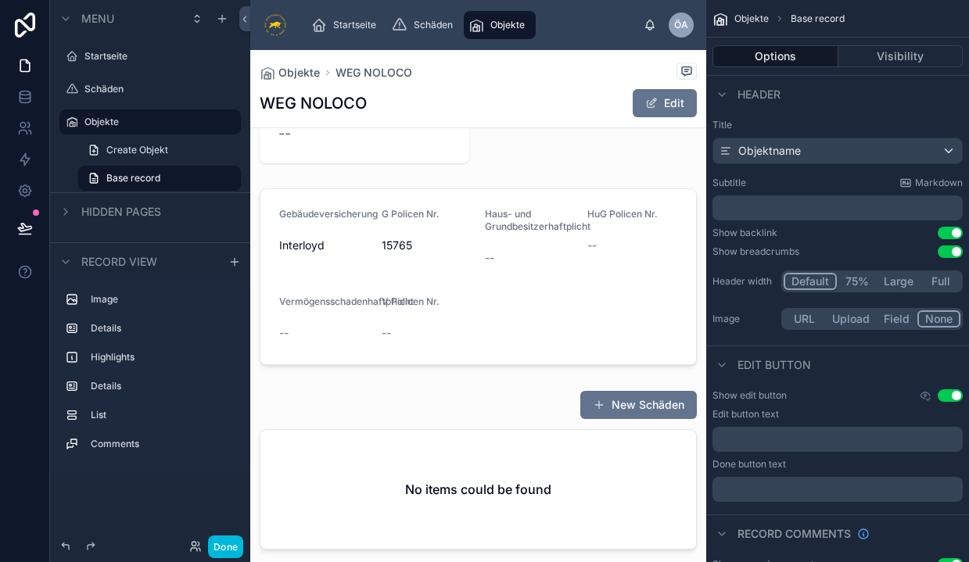
scroll to position [578, 0]
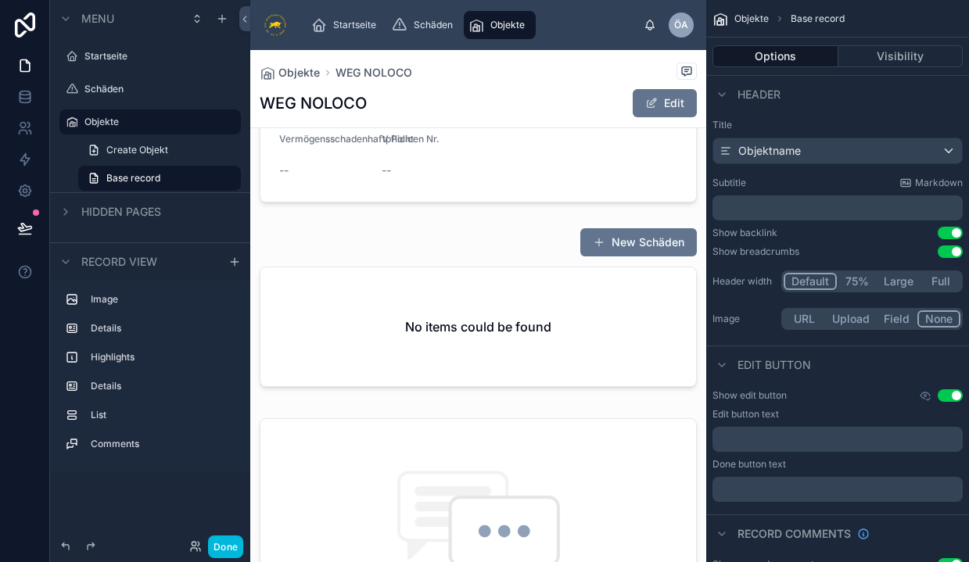
click at [431, 322] on div at bounding box center [478, 310] width 456 height 178
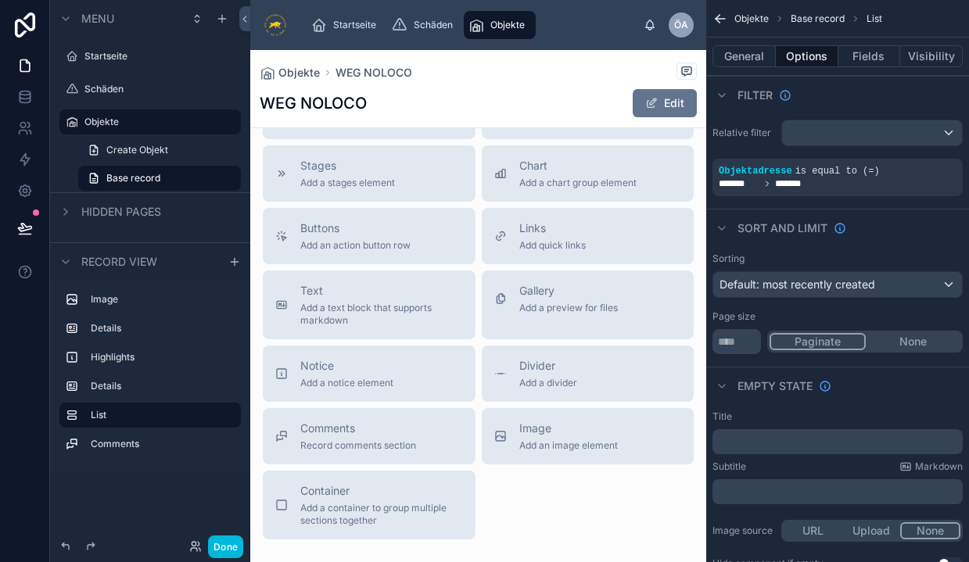
scroll to position [1435, 0]
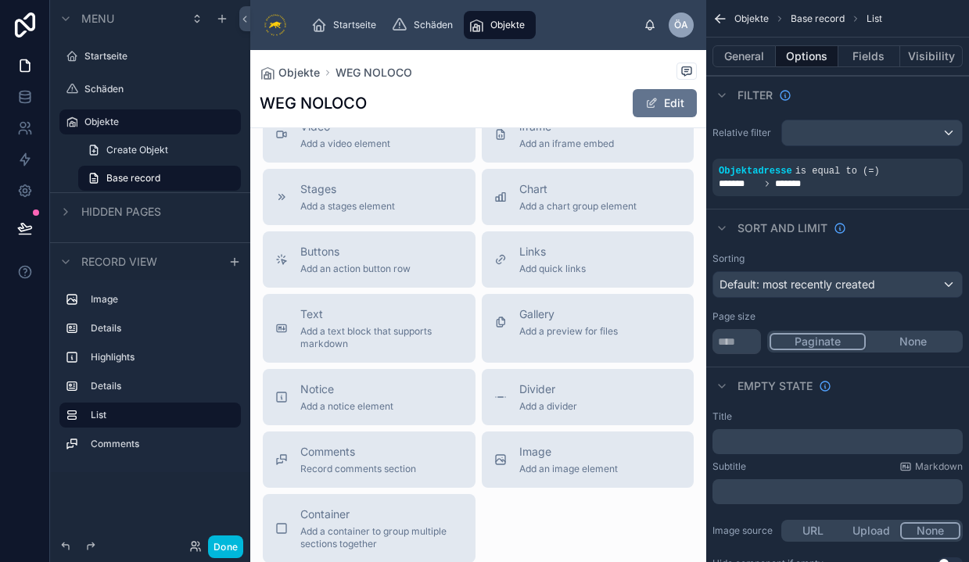
click at [377, 275] on span "Add an action button row" at bounding box center [355, 269] width 110 height 13
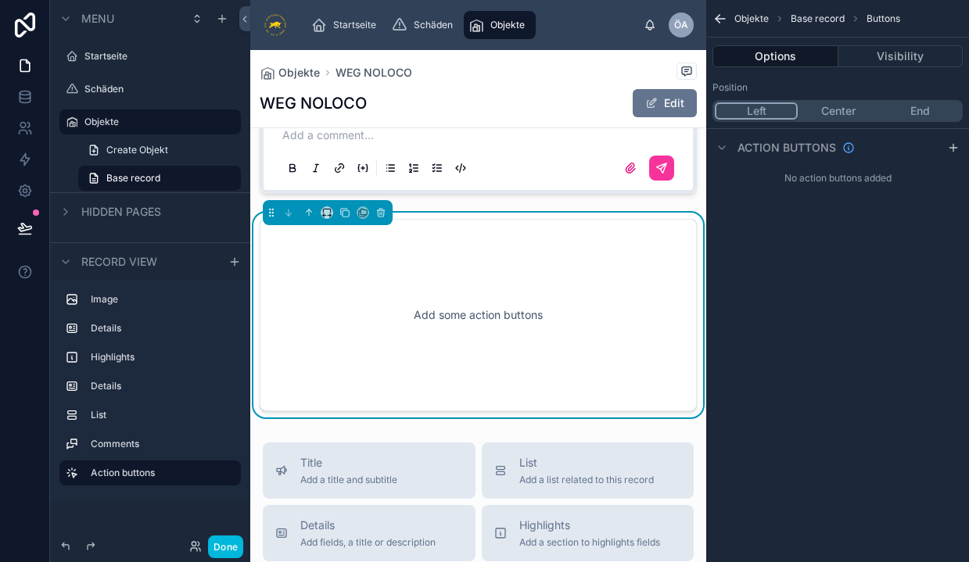
scroll to position [1192, 0]
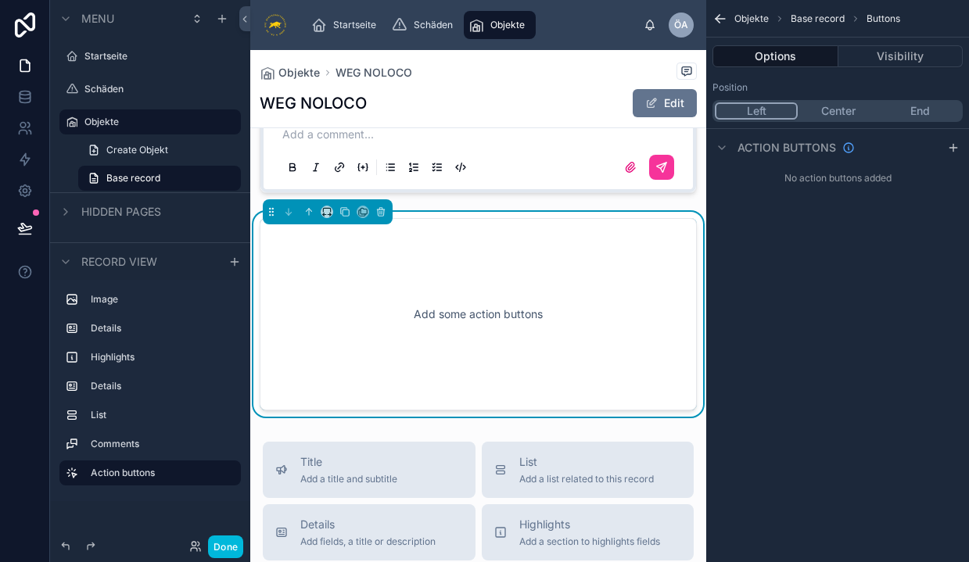
click at [468, 328] on div "Add some action buttons" at bounding box center [478, 314] width 386 height 141
click at [412, 319] on div "Add some action buttons" at bounding box center [478, 314] width 386 height 141
click at [956, 146] on icon "scrollable content" at bounding box center [953, 148] width 13 height 13
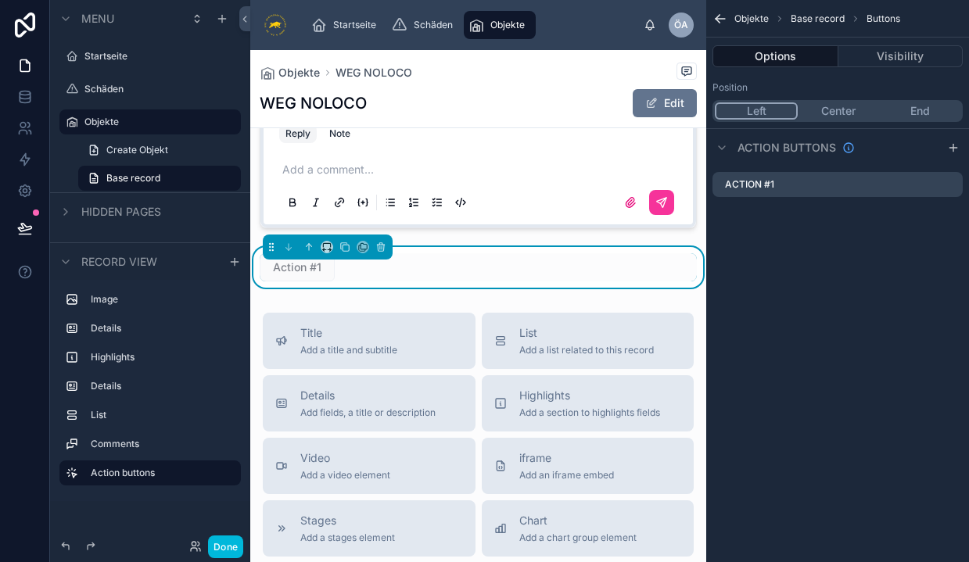
scroll to position [1153, 0]
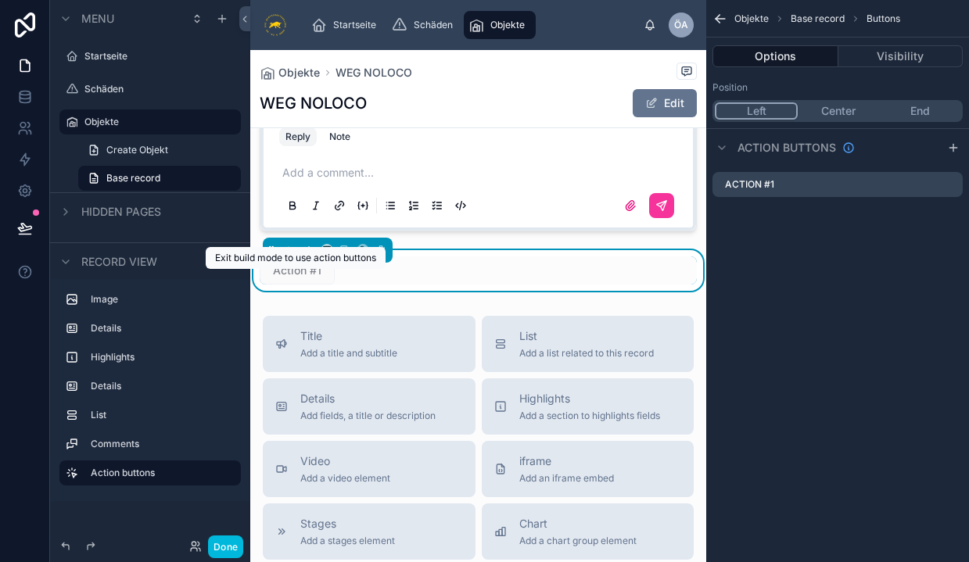
click at [299, 285] on span "Action #1" at bounding box center [297, 271] width 75 height 28
click at [742, 186] on label "Action #1" at bounding box center [749, 184] width 49 height 13
click at [0, 0] on icon "scrollable content" at bounding box center [0, 0] width 0 height 0
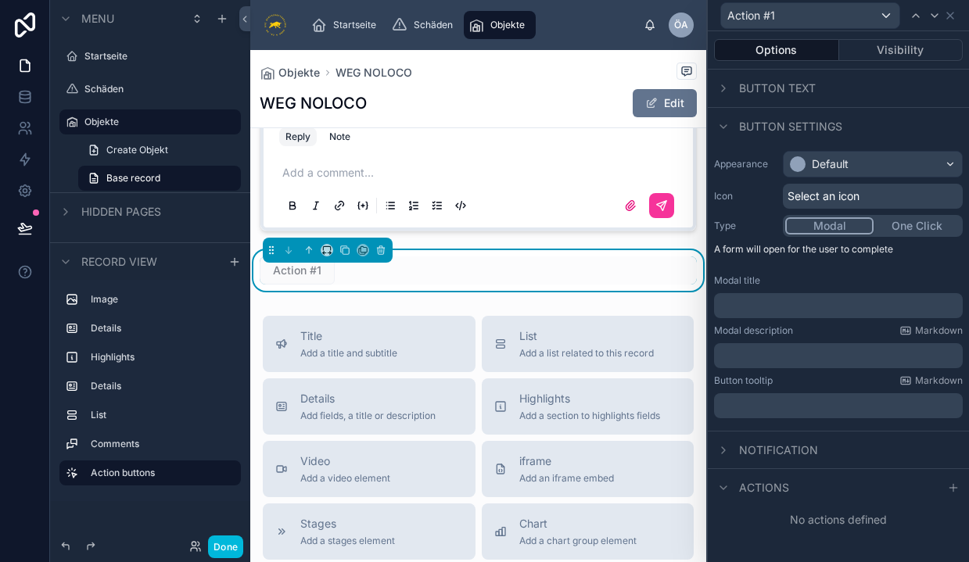
click at [802, 89] on span "Button text" at bounding box center [777, 89] width 77 height 16
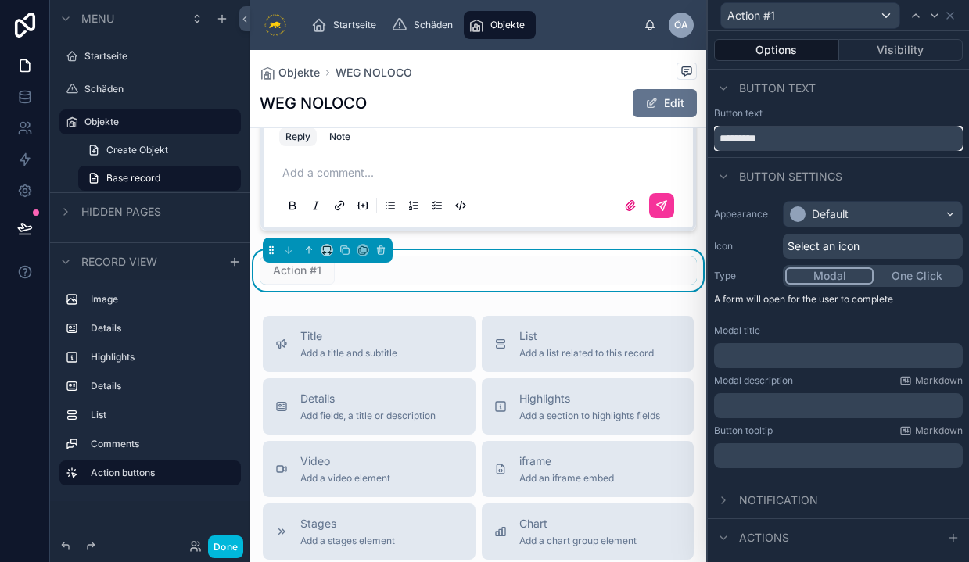
click at [784, 138] on input "*********" at bounding box center [838, 138] width 249 height 25
type input "*"
type input "**********"
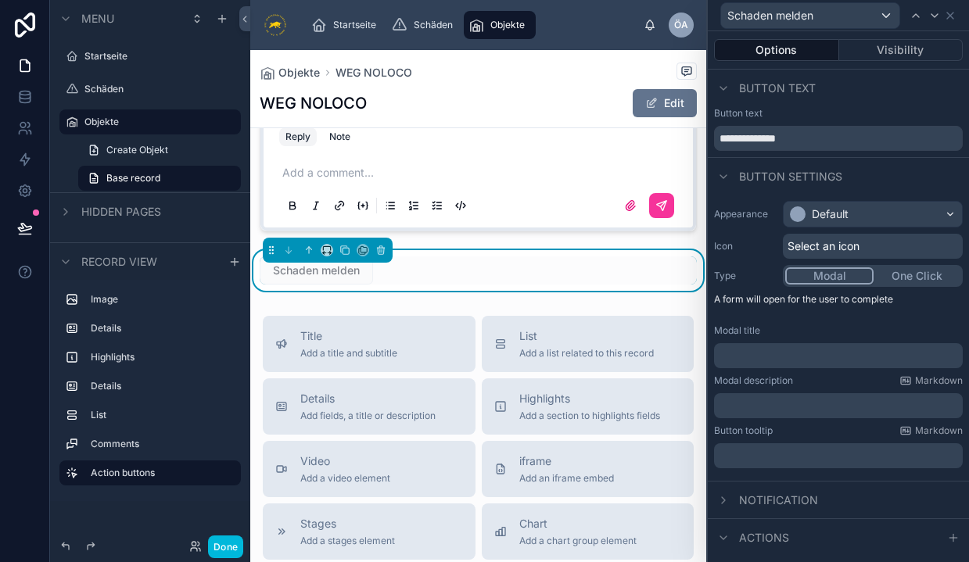
click at [839, 213] on div "Default" at bounding box center [830, 214] width 37 height 16
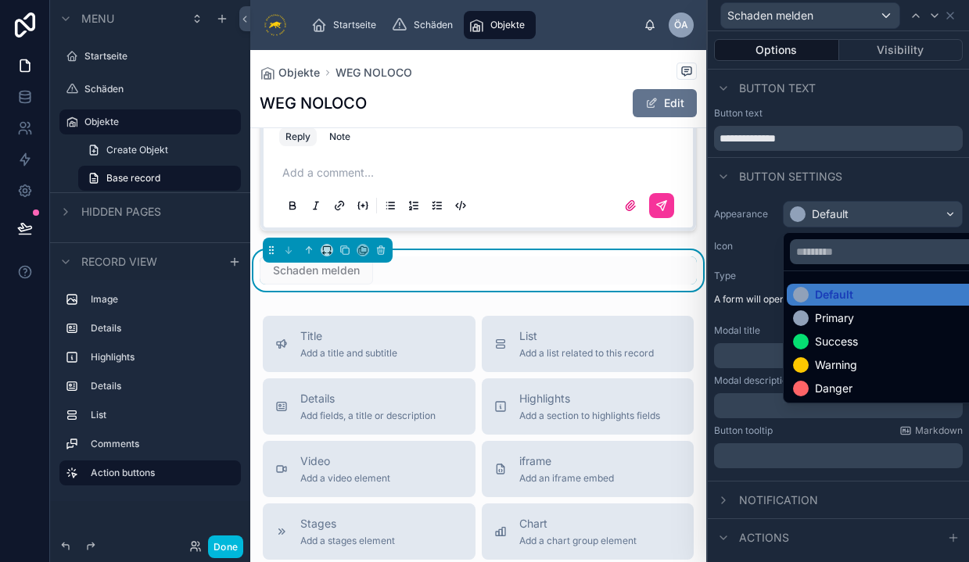
click at [824, 361] on div "Warning" at bounding box center [836, 365] width 42 height 16
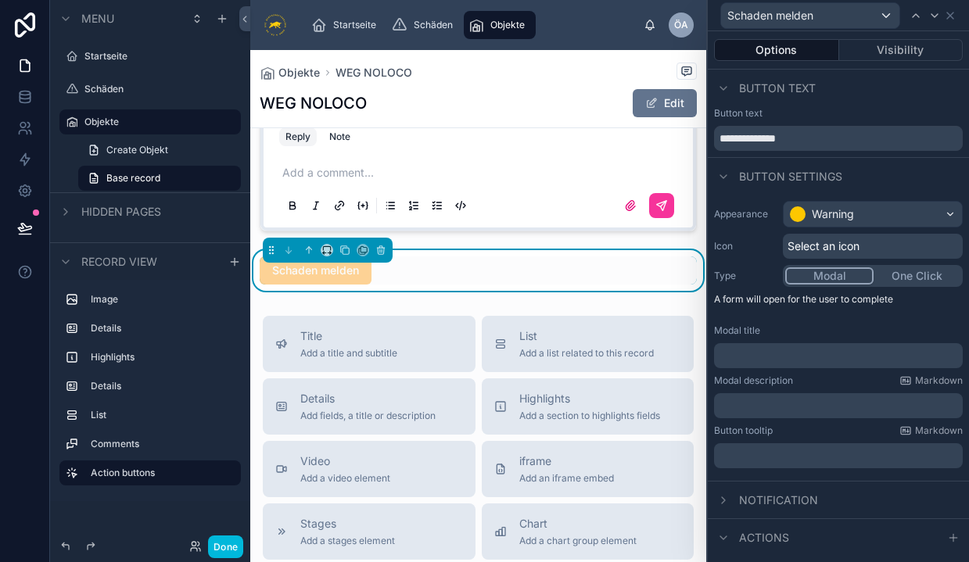
click at [844, 243] on span "Select an icon" at bounding box center [823, 247] width 72 height 16
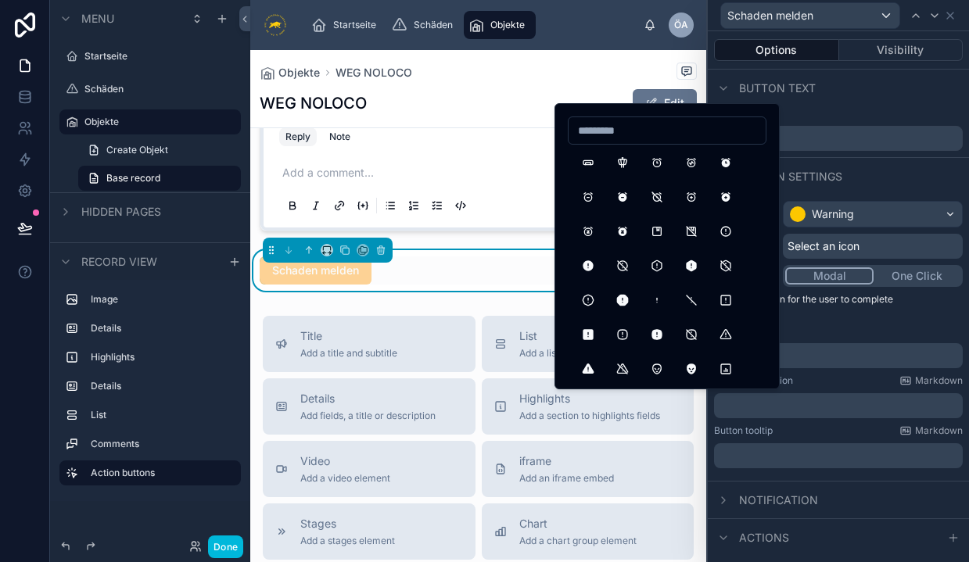
scroll to position [414, 0]
click at [726, 234] on button "AlertCircle" at bounding box center [726, 233] width 28 height 28
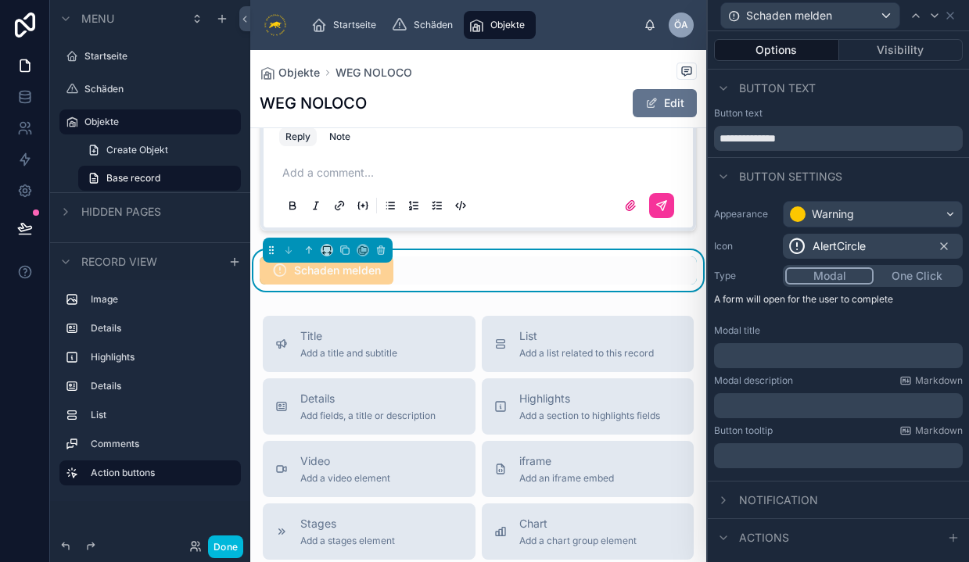
scroll to position [0, 0]
click at [909, 278] on button "One Click" at bounding box center [916, 275] width 88 height 17
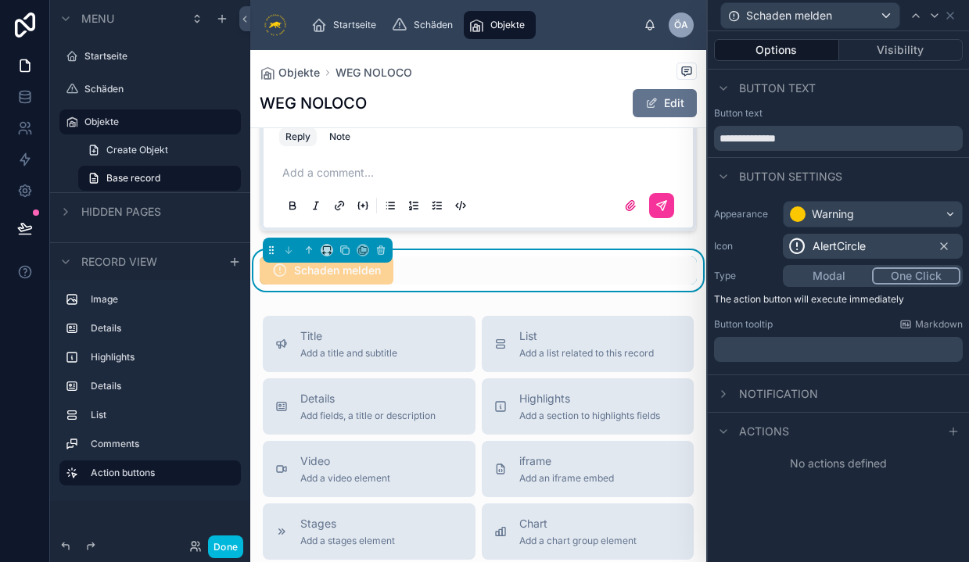
click at [813, 353] on p "﻿" at bounding box center [839, 350] width 239 height 16
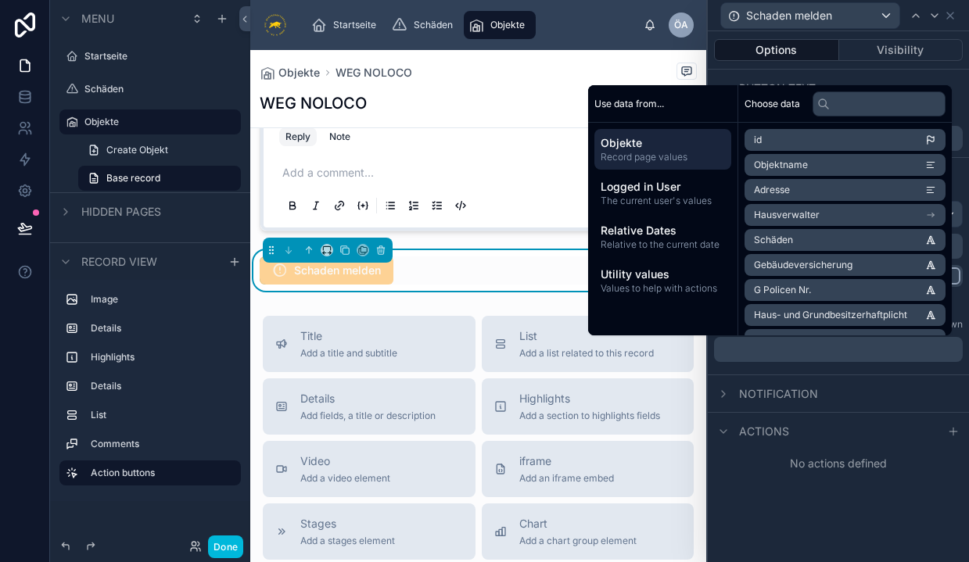
click at [759, 346] on p "﻿" at bounding box center [839, 350] width 239 height 16
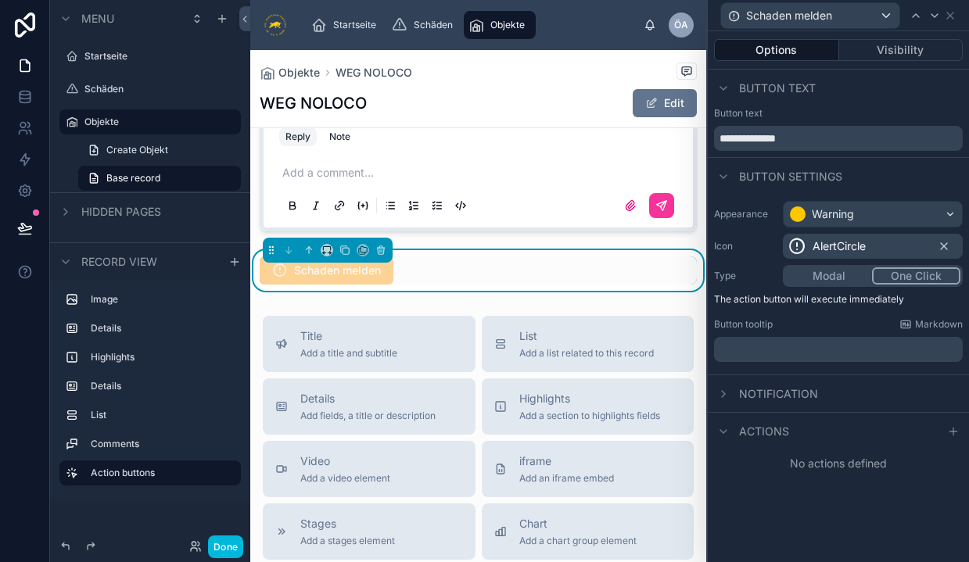
click at [759, 346] on p "﻿" at bounding box center [839, 350] width 239 height 16
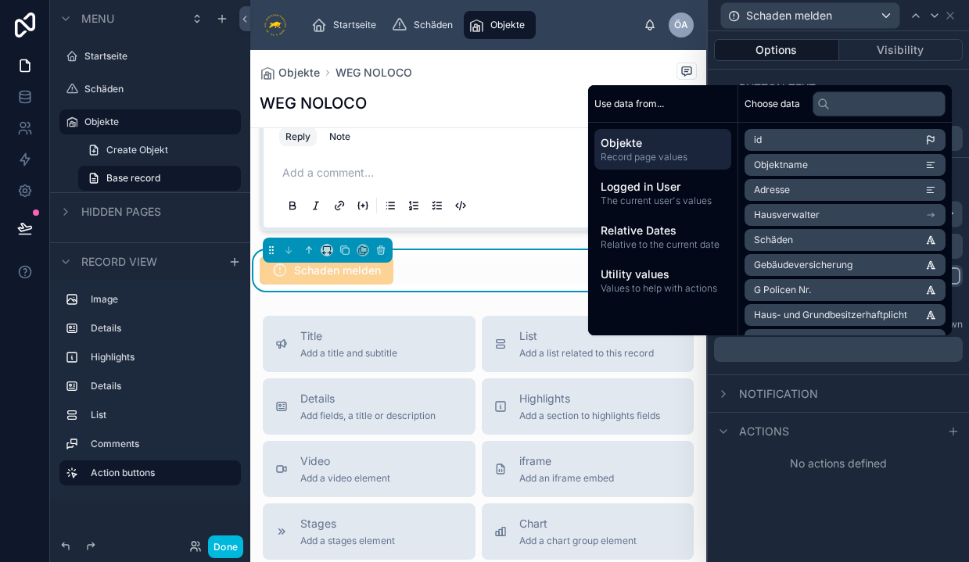
click at [554, 285] on div "Schaden melden" at bounding box center [478, 271] width 437 height 28
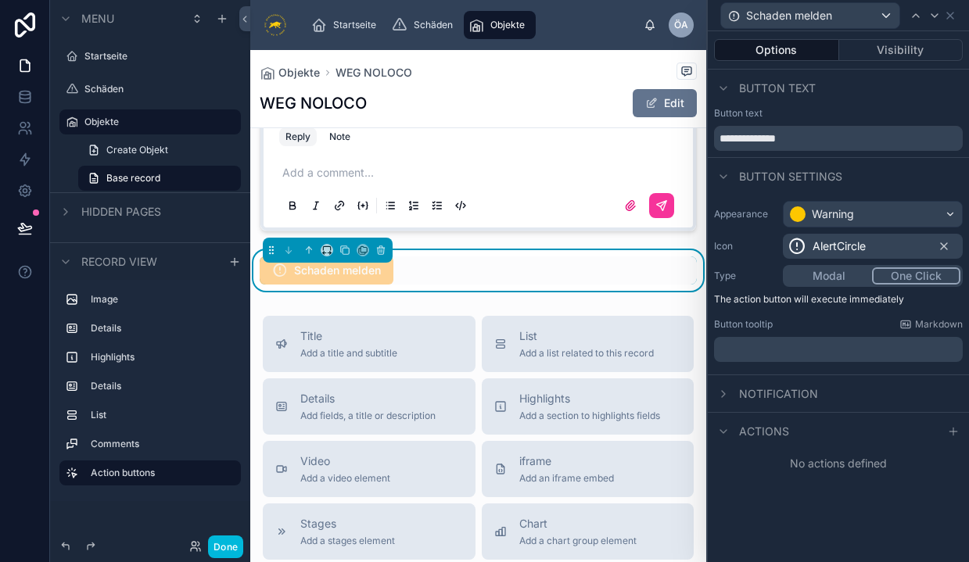
click at [847, 274] on button "Modal" at bounding box center [828, 275] width 87 height 17
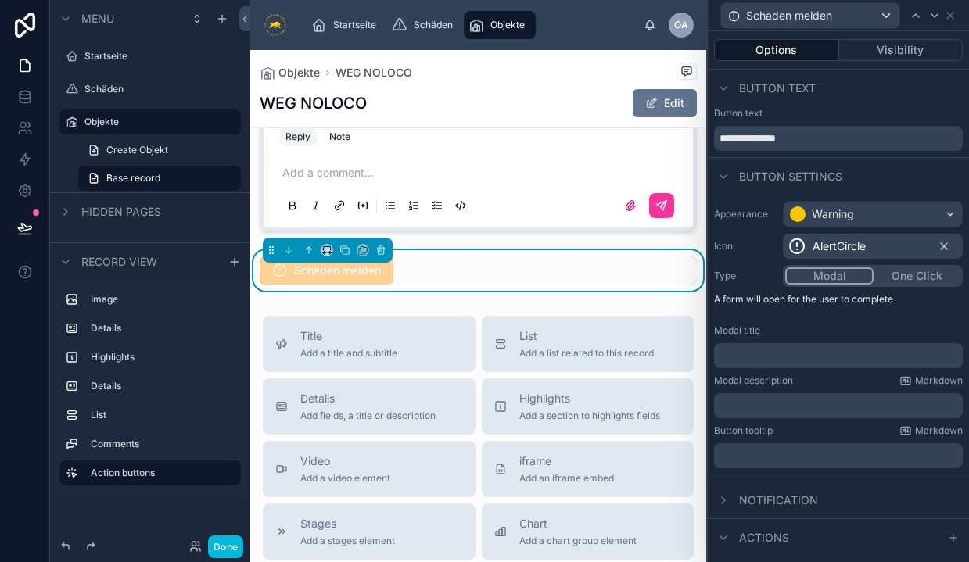
click at [784, 412] on p "﻿" at bounding box center [839, 406] width 239 height 16
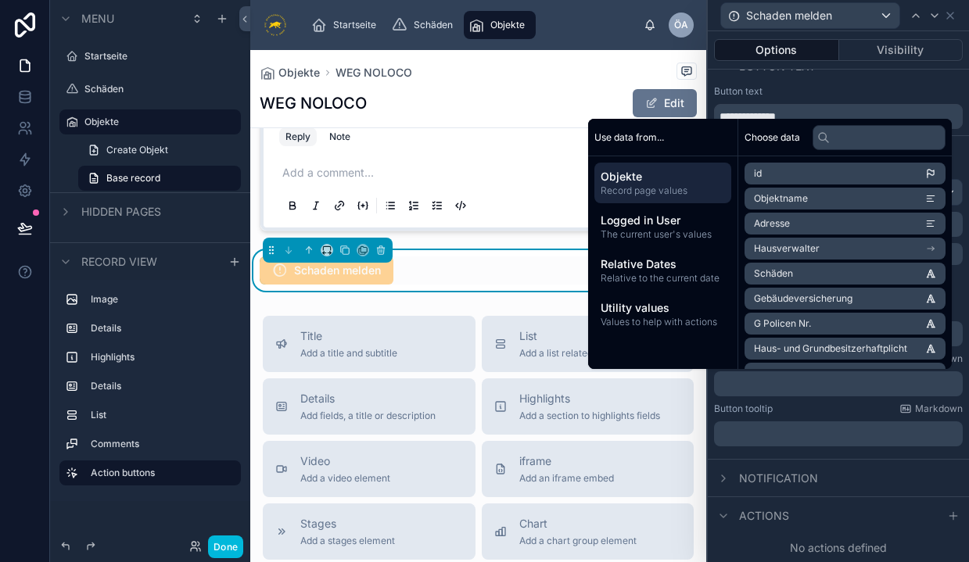
scroll to position [22, 0]
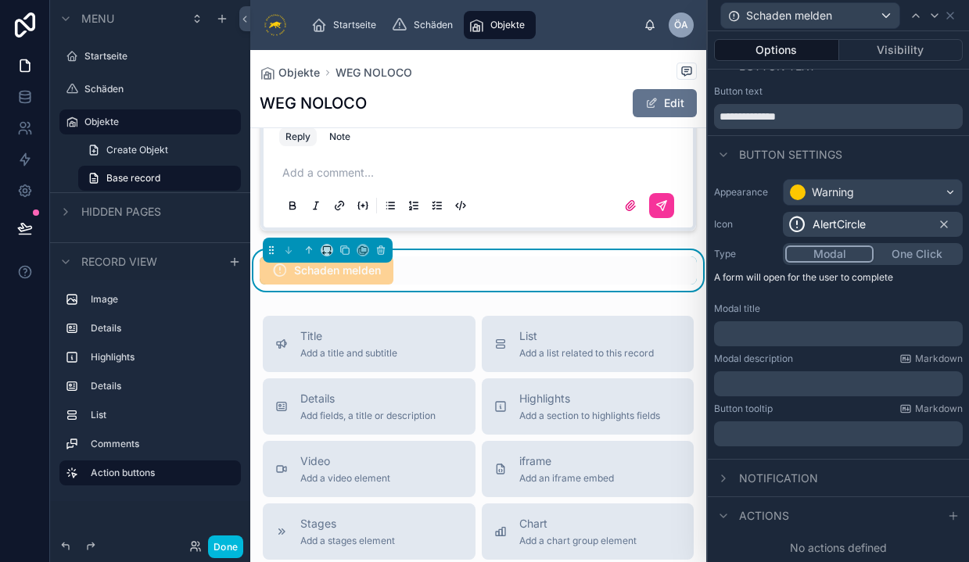
click at [775, 451] on div "Appearance Warning Icon AlertCircle Type Modal One Click A form will open for t…" at bounding box center [838, 313] width 261 height 280
click at [781, 435] on p "﻿" at bounding box center [839, 434] width 239 height 16
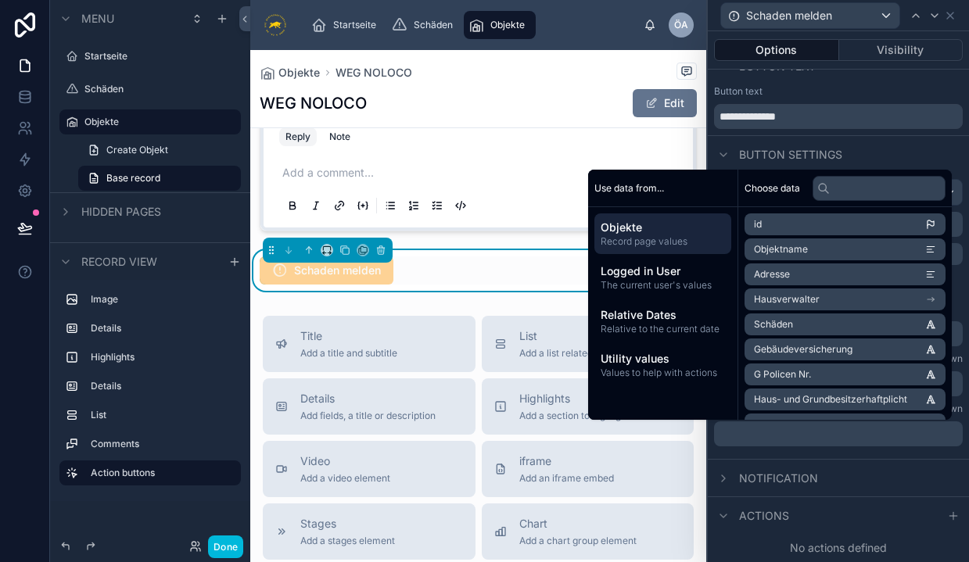
click at [781, 435] on p "﻿" at bounding box center [839, 434] width 239 height 16
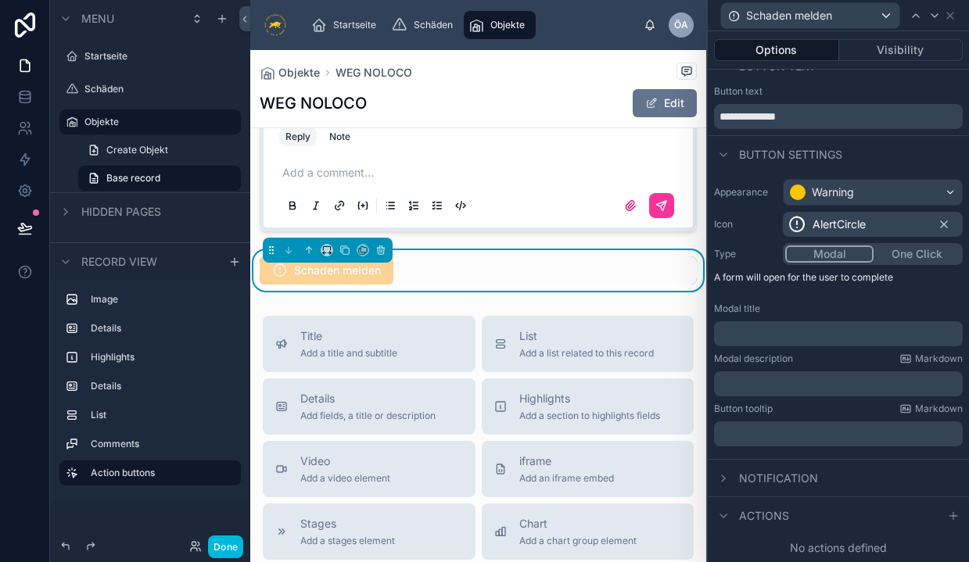
click at [856, 483] on div "Notification" at bounding box center [838, 478] width 261 height 38
click at [771, 518] on span "Actions" at bounding box center [764, 516] width 50 height 16
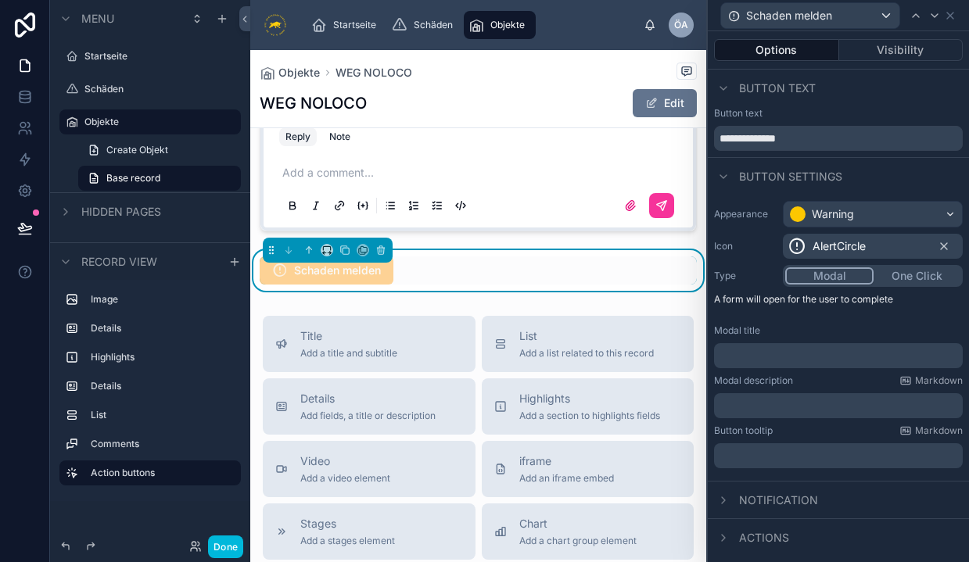
click at [739, 540] on span "Actions" at bounding box center [764, 538] width 50 height 16
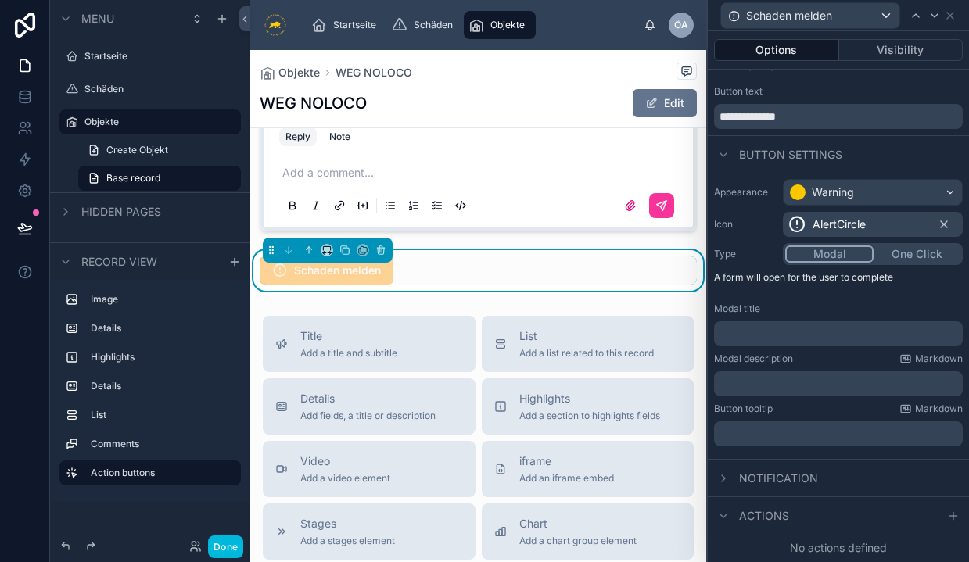
click at [957, 515] on icon at bounding box center [953, 516] width 13 height 13
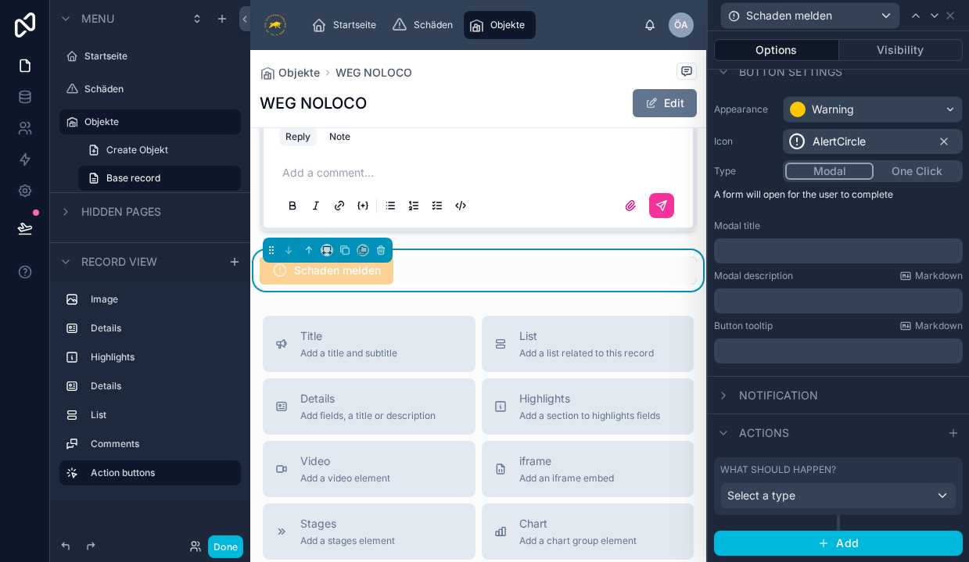
scroll to position [104, 0]
click at [855, 500] on div "Select a type" at bounding box center [838, 496] width 235 height 25
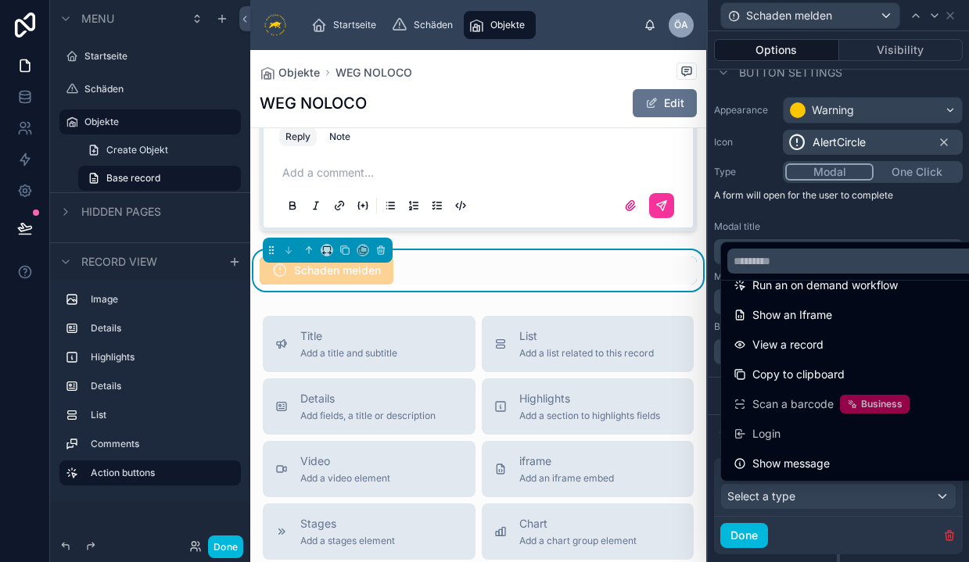
scroll to position [0, 0]
click at [741, 467] on icon at bounding box center [740, 463] width 13 height 13
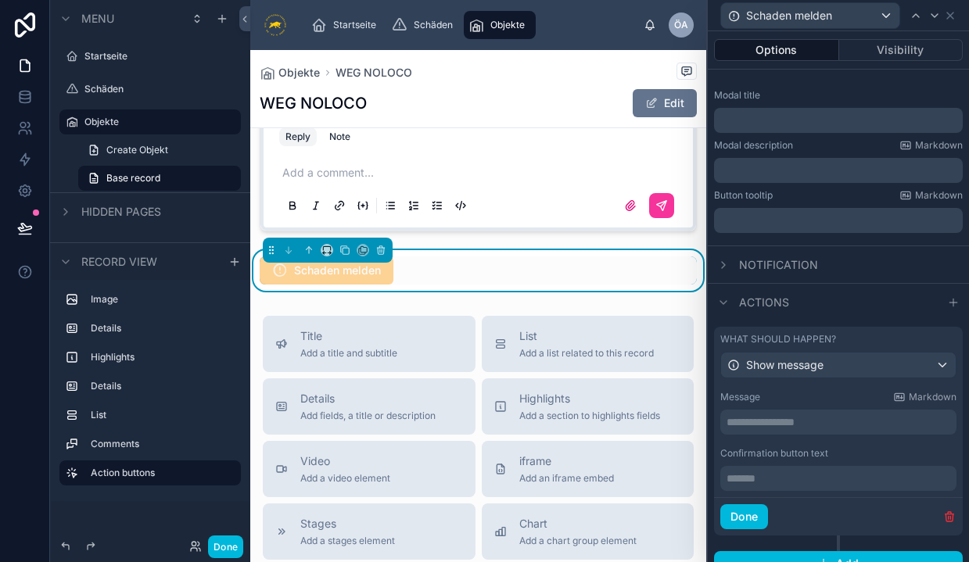
scroll to position [242, 0]
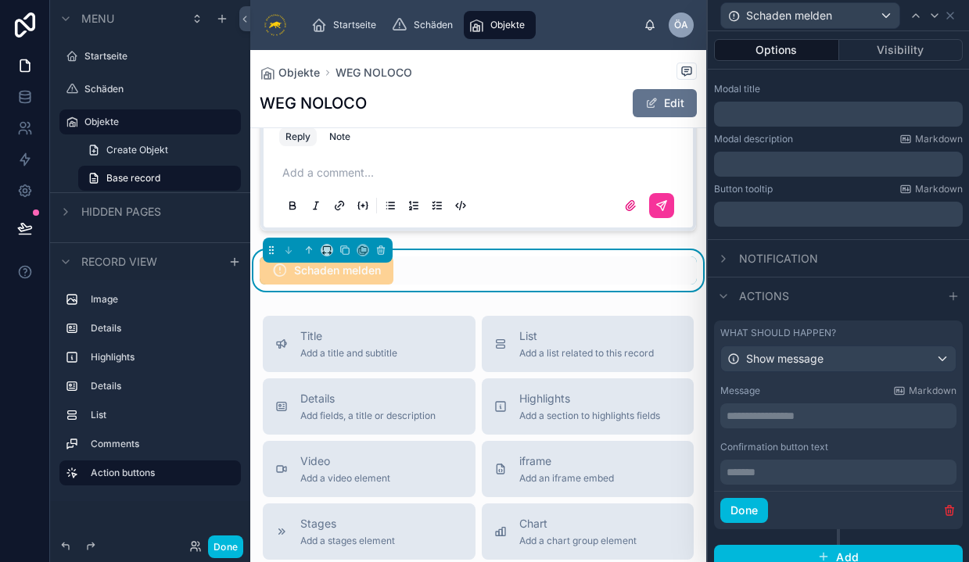
click at [823, 418] on p "**********" at bounding box center [839, 416] width 227 height 16
click at [795, 476] on p "******* ﻿" at bounding box center [839, 473] width 227 height 16
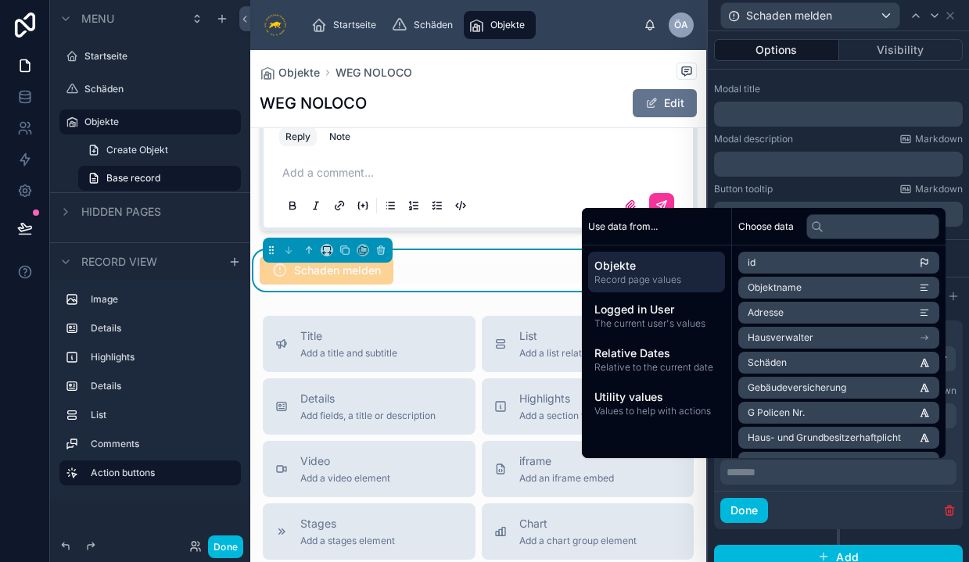
click at [836, 165] on p "﻿" at bounding box center [839, 164] width 239 height 16
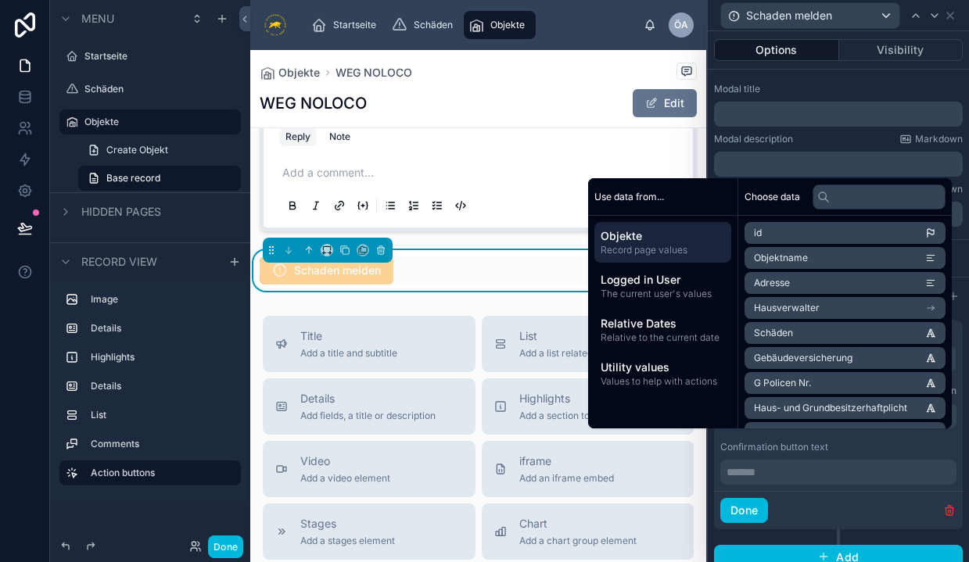
click at [490, 279] on div "Schaden melden" at bounding box center [478, 271] width 437 height 28
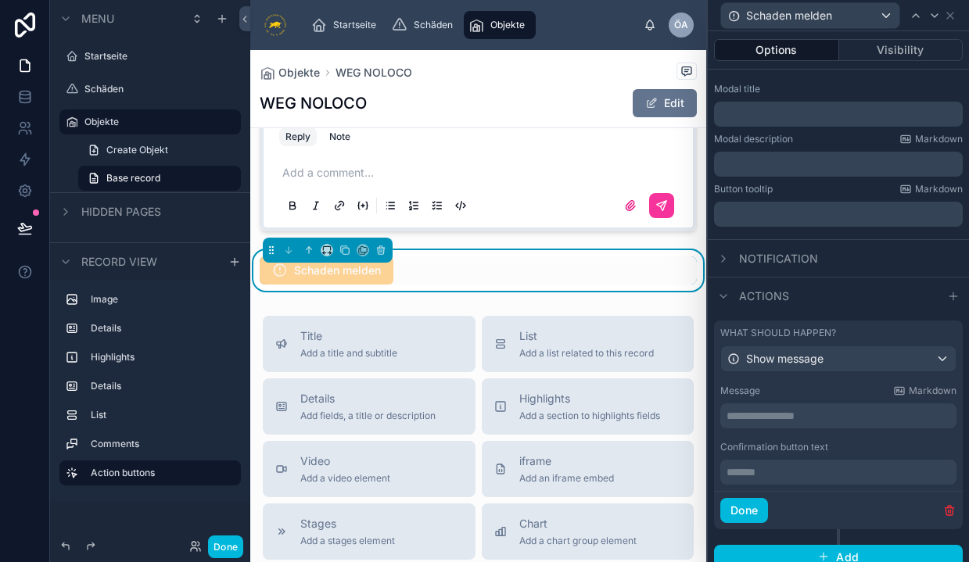
click at [784, 358] on span "Show message" at bounding box center [784, 359] width 77 height 16
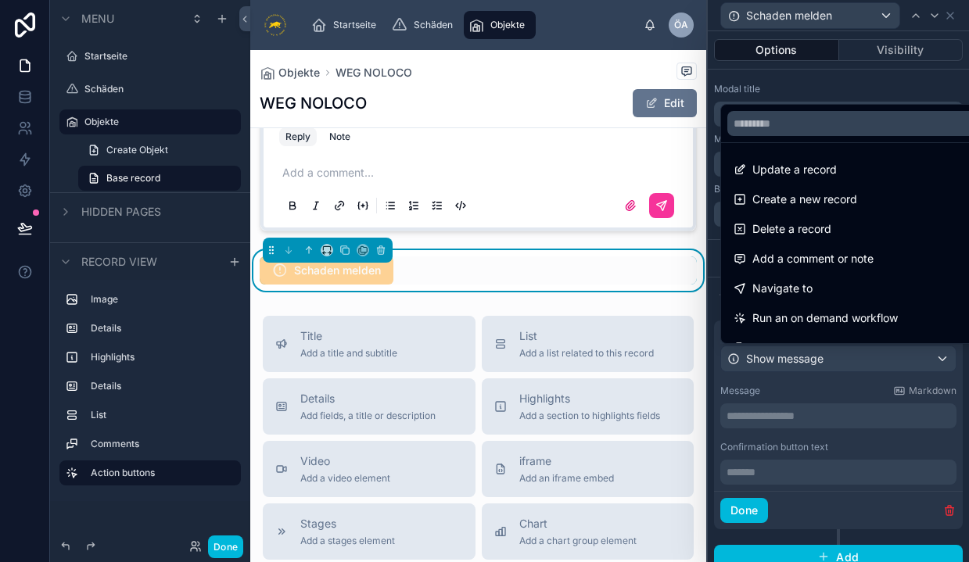
click at [804, 278] on div "Navigate to" at bounding box center [856, 288] width 264 height 28
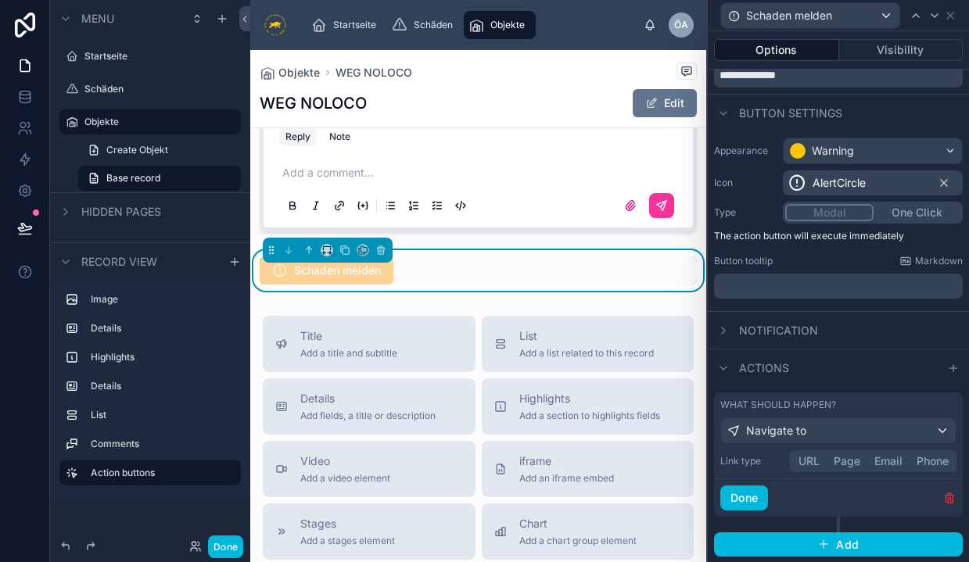
scroll to position [0, 0]
click at [895, 458] on button "Email" at bounding box center [888, 461] width 42 height 17
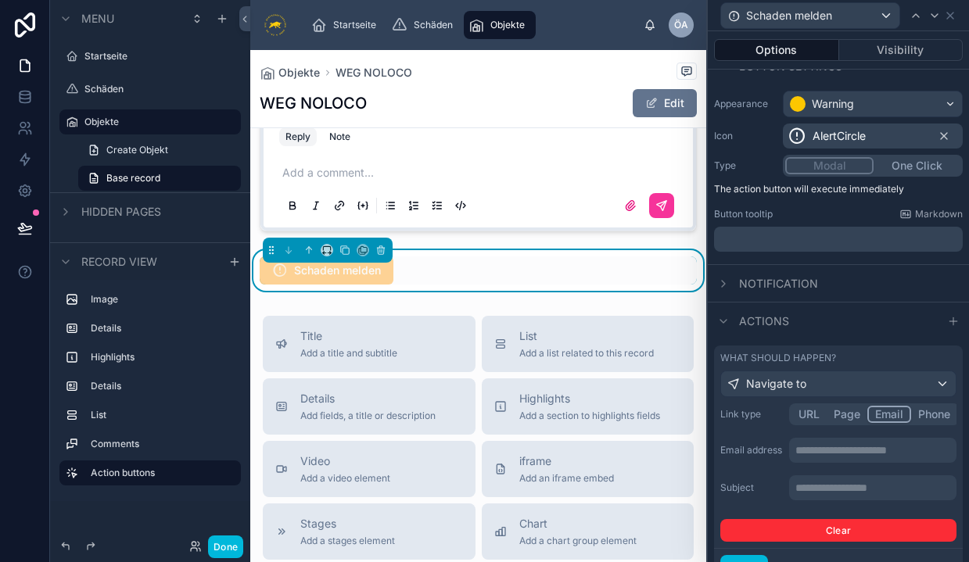
scroll to position [111, 0]
click at [812, 492] on p "**********" at bounding box center [874, 487] width 158 height 16
click at [773, 490] on label "Subject" at bounding box center [751, 487] width 63 height 13
click at [816, 450] on p "**********" at bounding box center [874, 450] width 158 height 16
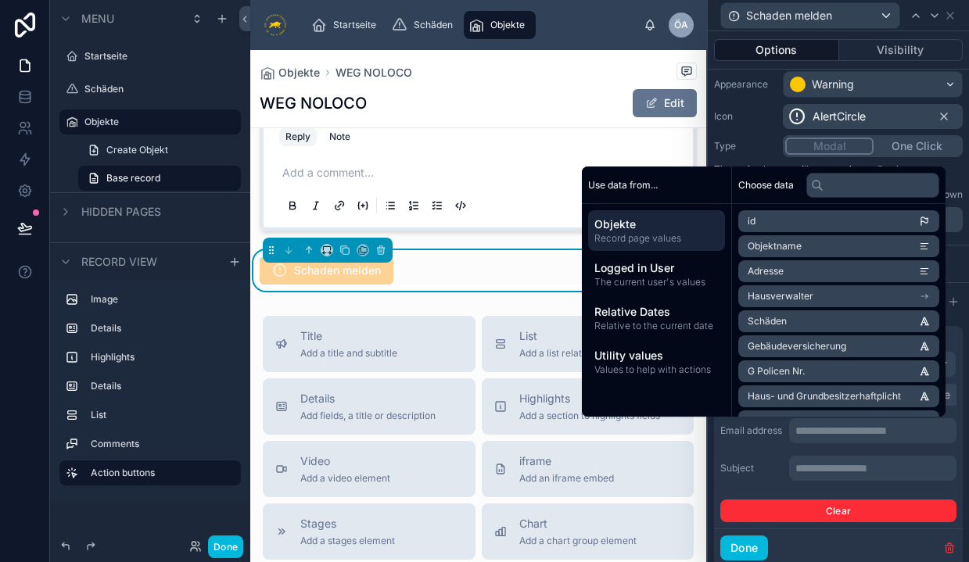
click at [737, 461] on div "**********" at bounding box center [838, 468] width 236 height 25
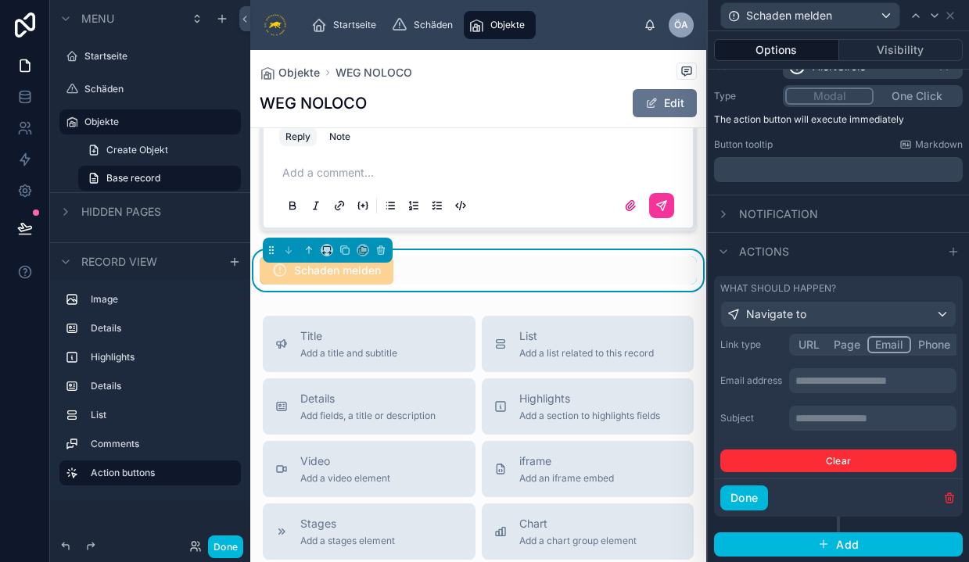
scroll to position [0, 0]
click at [848, 381] on p "**********" at bounding box center [874, 381] width 158 height 16
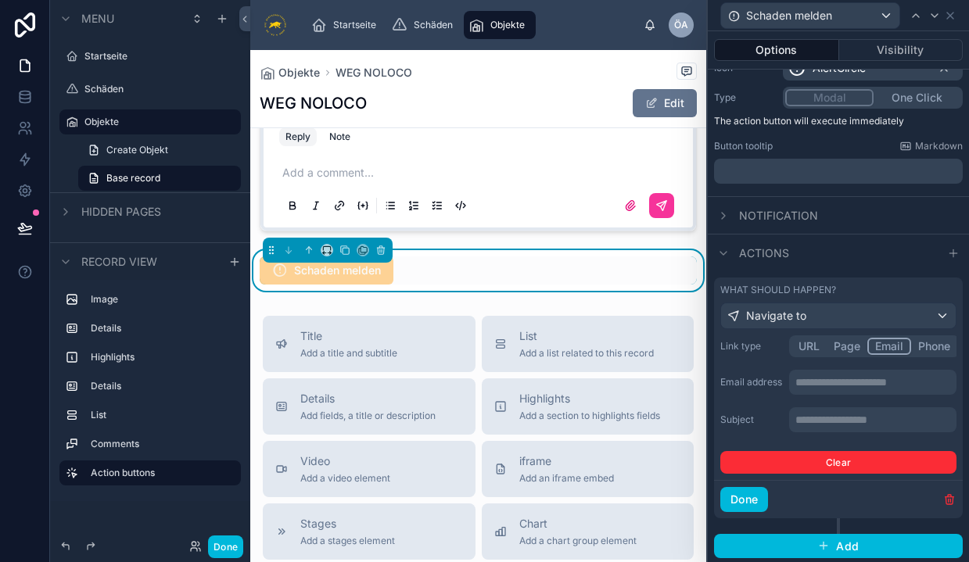
click at [825, 429] on div "**********" at bounding box center [872, 419] width 167 height 25
click at [834, 378] on p "**********" at bounding box center [874, 383] width 158 height 16
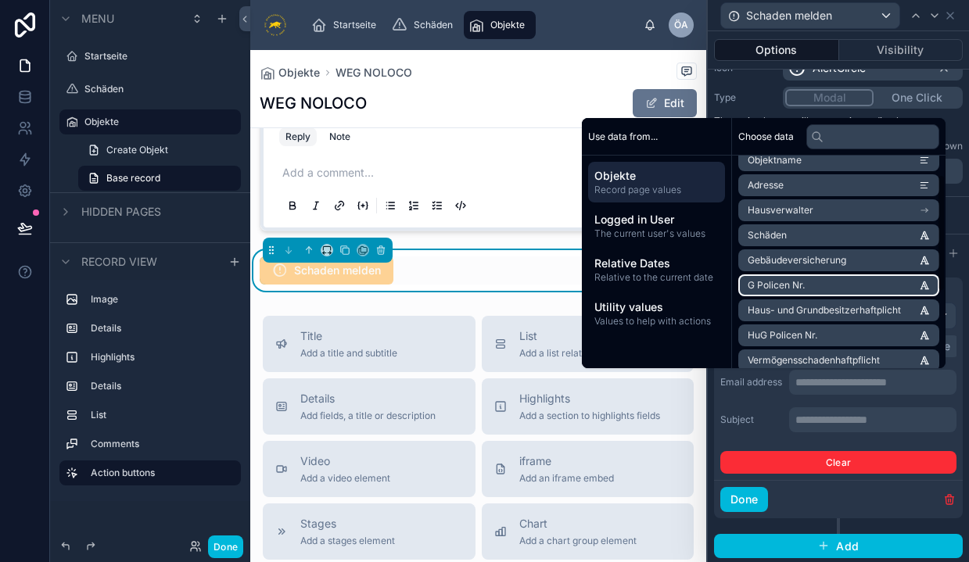
scroll to position [34, 0]
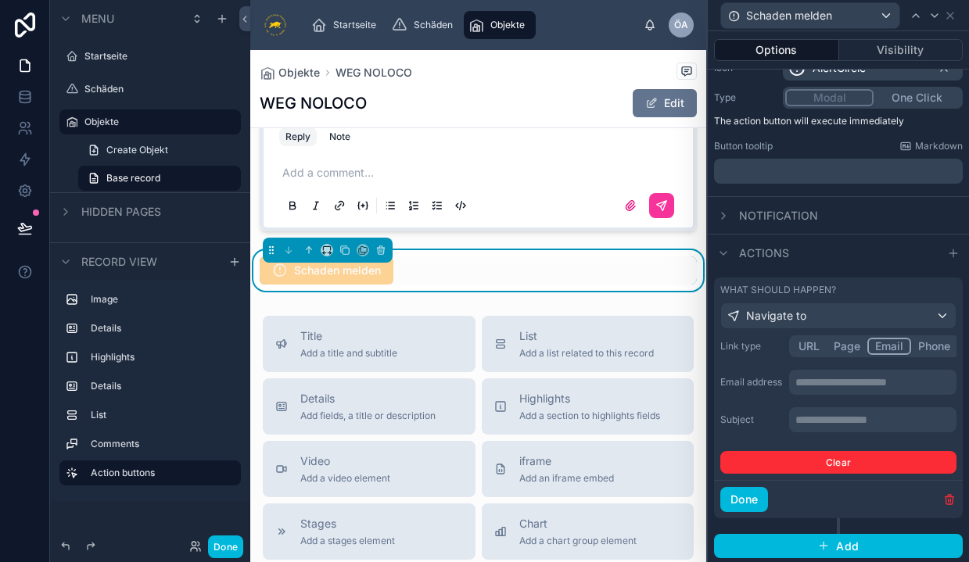
click at [762, 399] on div "**********" at bounding box center [838, 404] width 236 height 138
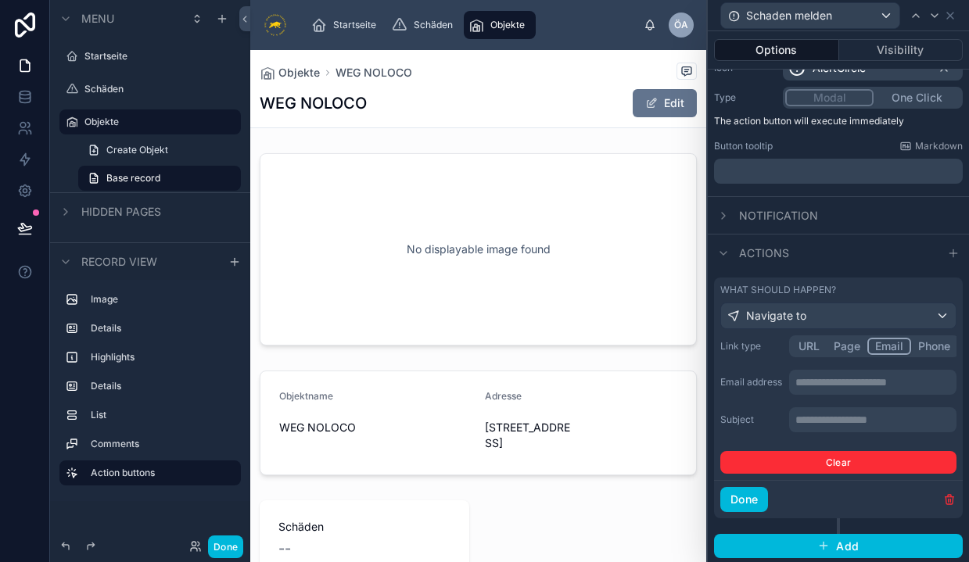
scroll to position [0, 0]
click at [498, 238] on div at bounding box center [478, 249] width 456 height 205
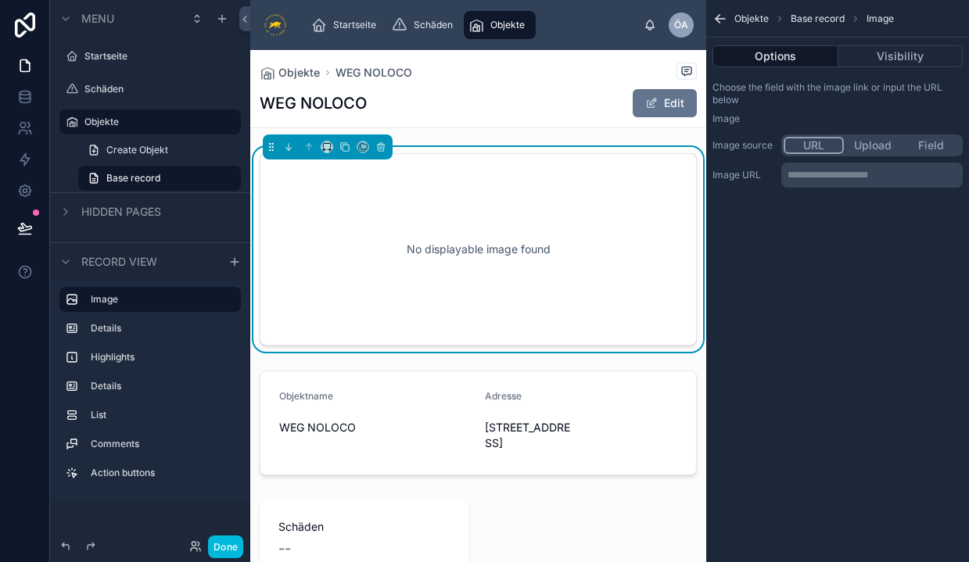
scroll to position [7, 0]
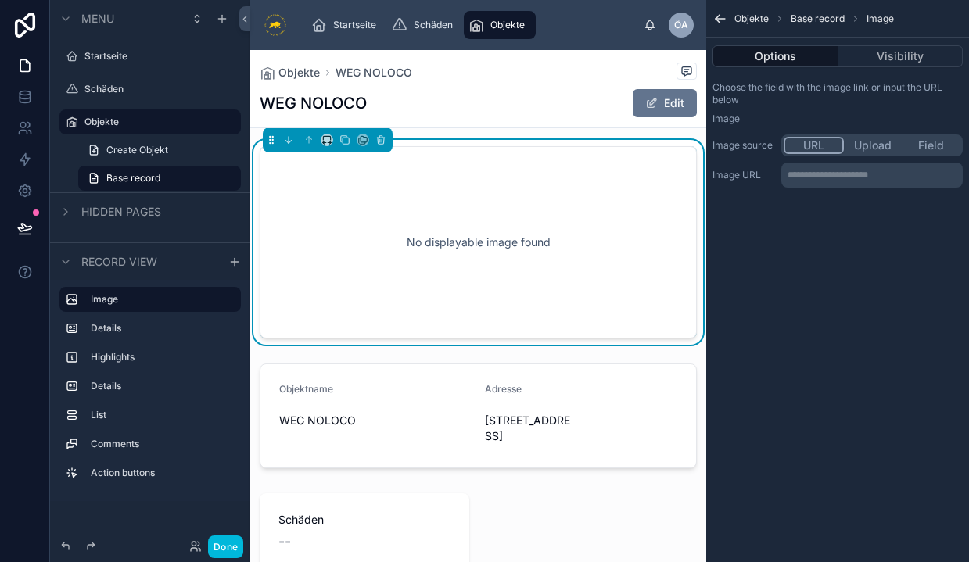
click at [523, 246] on div "No displayable image found" at bounding box center [478, 242] width 386 height 141
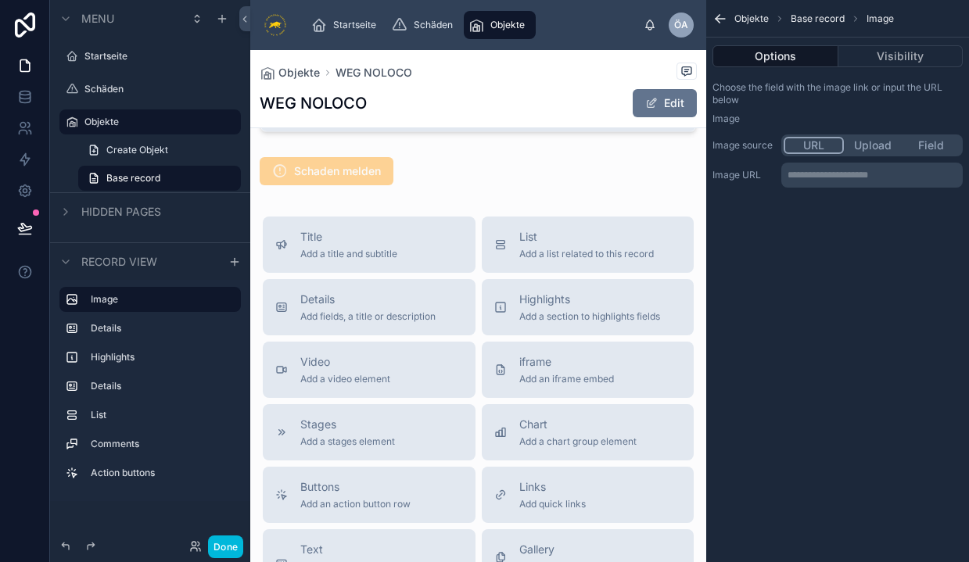
scroll to position [1236, 0]
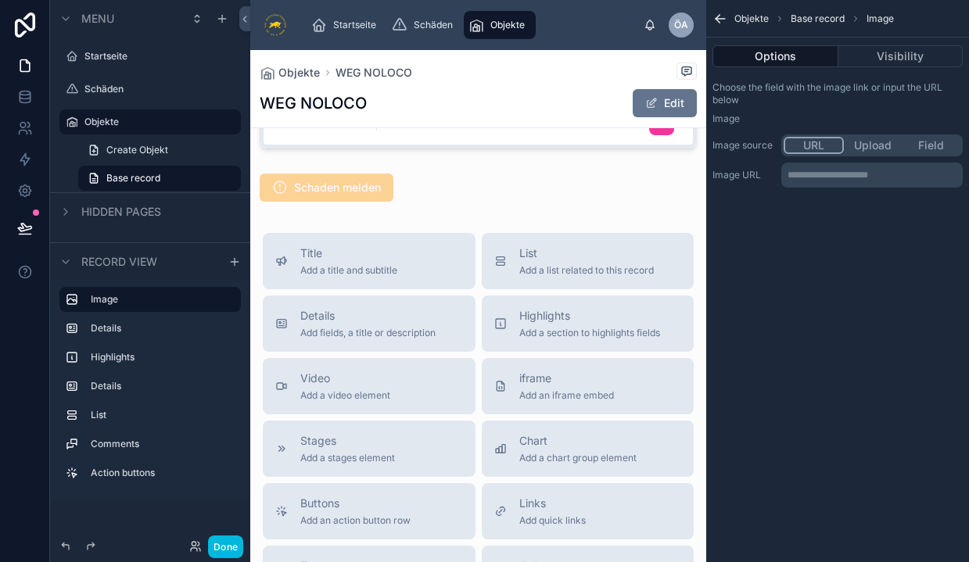
click at [450, 202] on div at bounding box center [478, 187] width 456 height 41
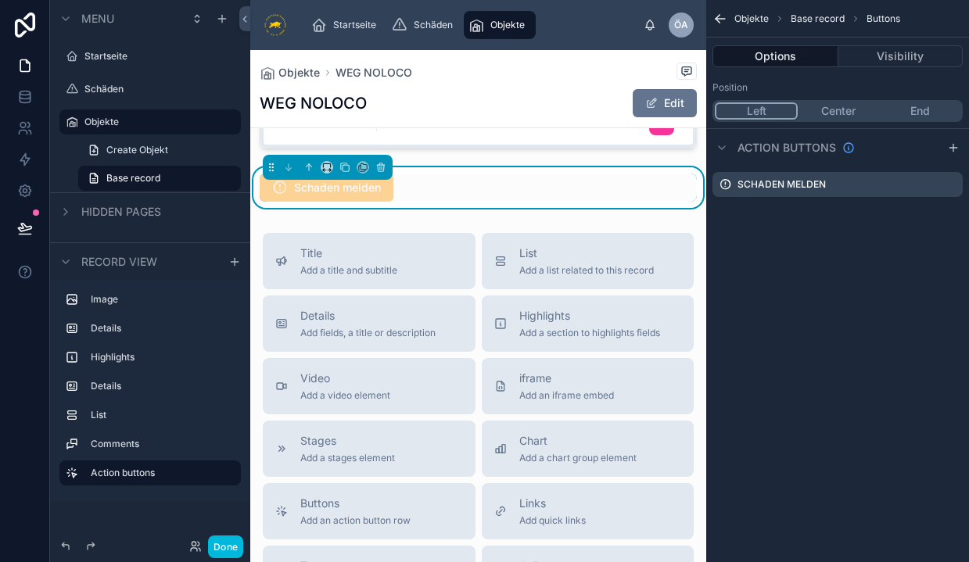
click at [0, 0] on icon "scrollable content" at bounding box center [0, 0] width 0 height 0
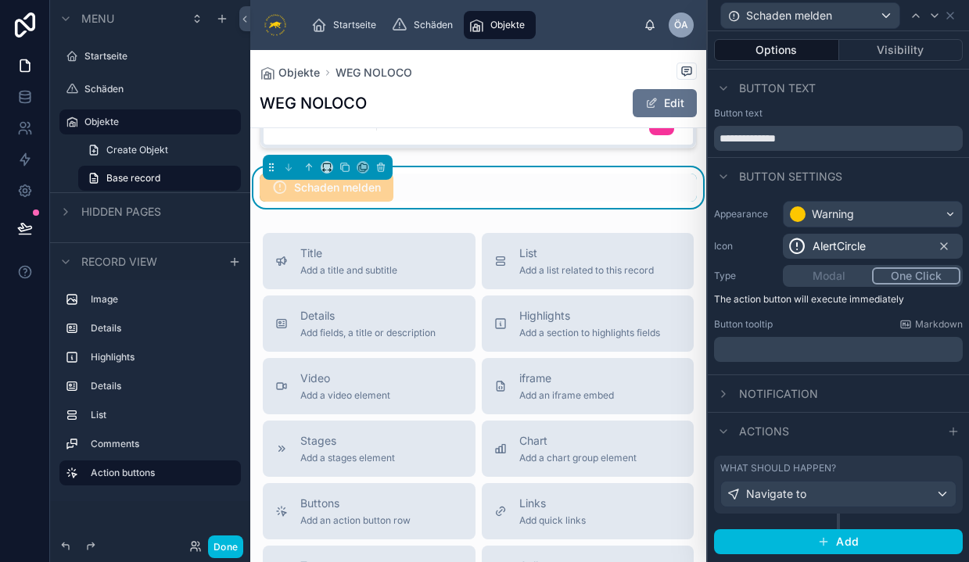
scroll to position [0, 0]
click at [868, 350] on p "﻿" at bounding box center [839, 350] width 239 height 16
click at [915, 389] on div "Notification" at bounding box center [838, 394] width 261 height 38
click at [780, 398] on span "Notification" at bounding box center [778, 394] width 79 height 16
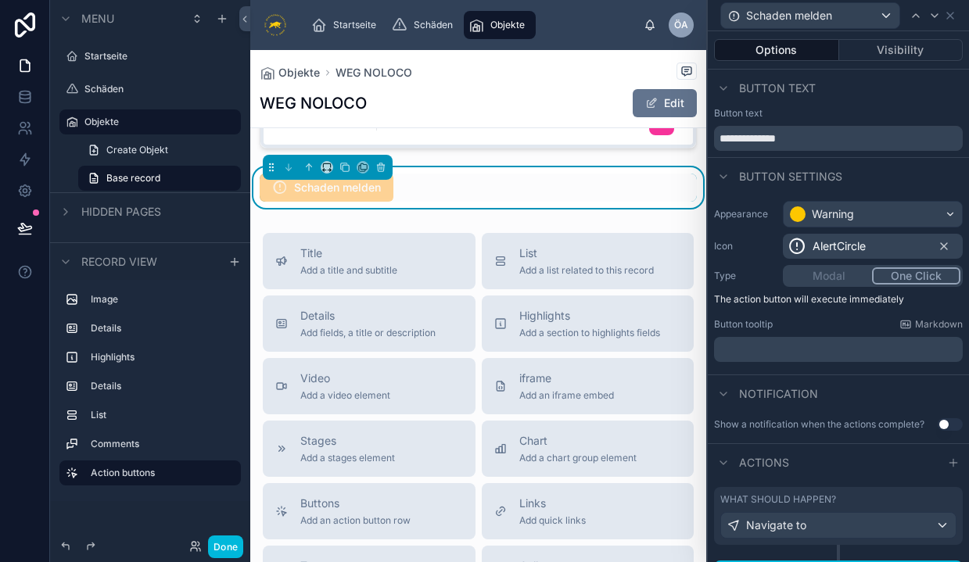
scroll to position [13, 0]
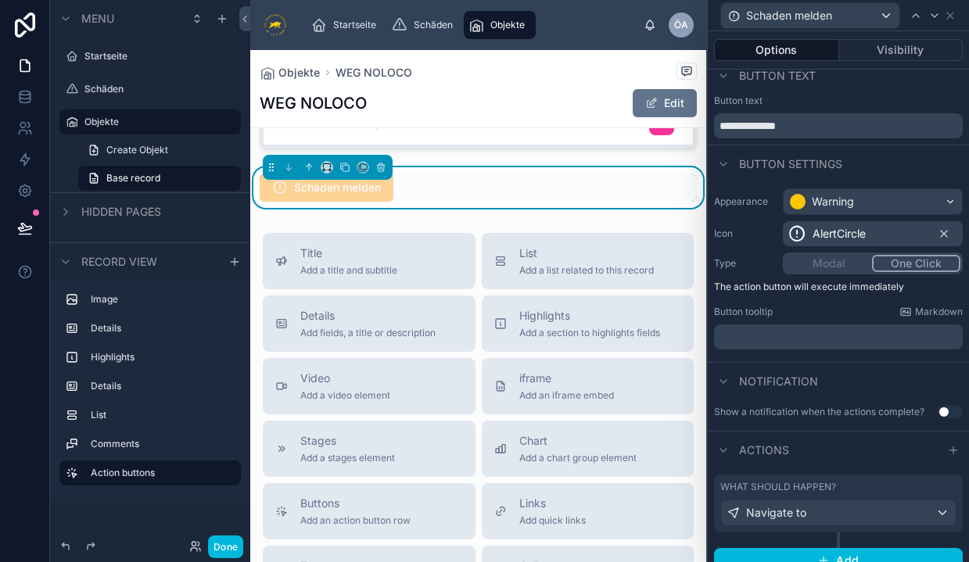
click at [949, 411] on button "Use setting" at bounding box center [950, 412] width 25 height 13
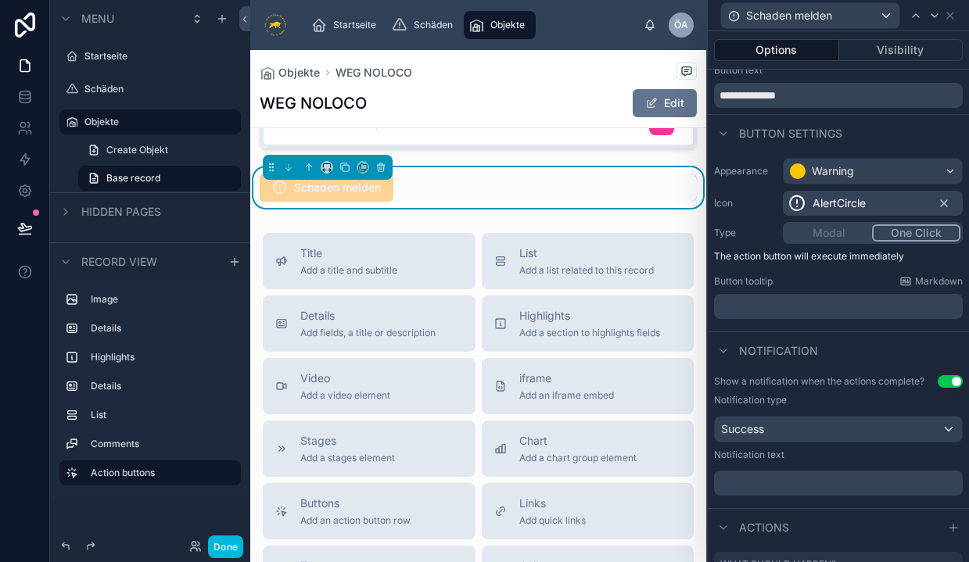
scroll to position [42, 0]
click at [838, 430] on div "Success" at bounding box center [838, 430] width 247 height 25
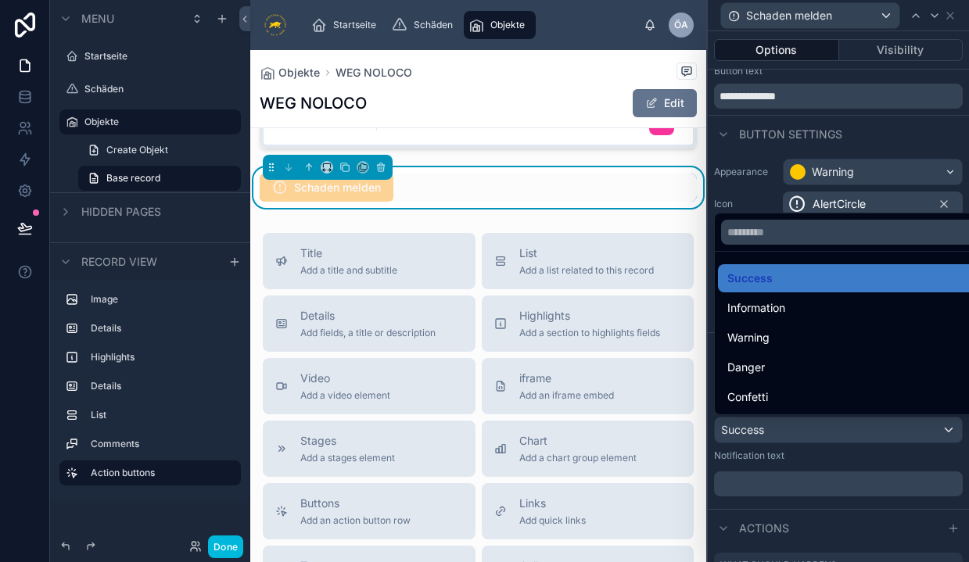
click at [838, 430] on div at bounding box center [838, 281] width 261 height 562
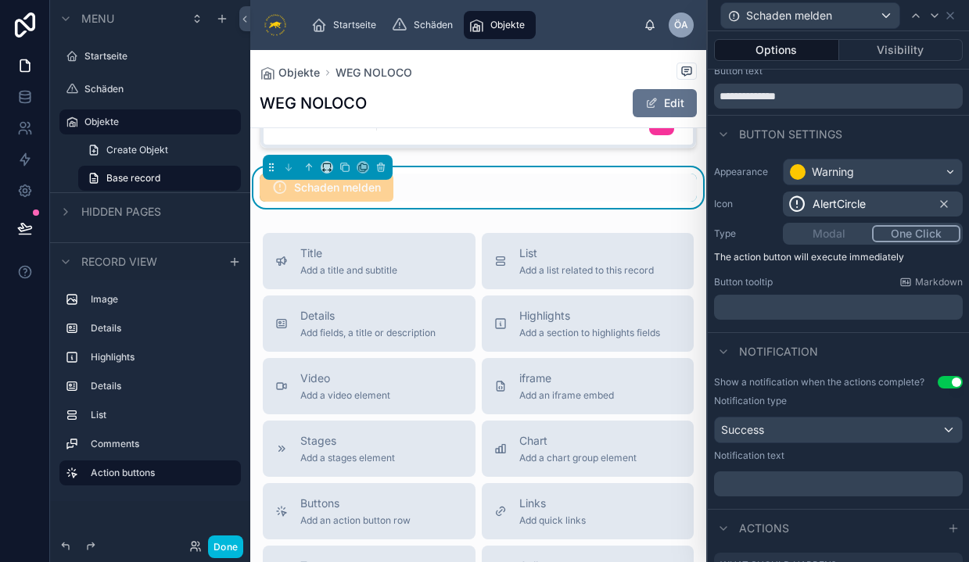
click at [838, 430] on div "Success" at bounding box center [838, 430] width 247 height 25
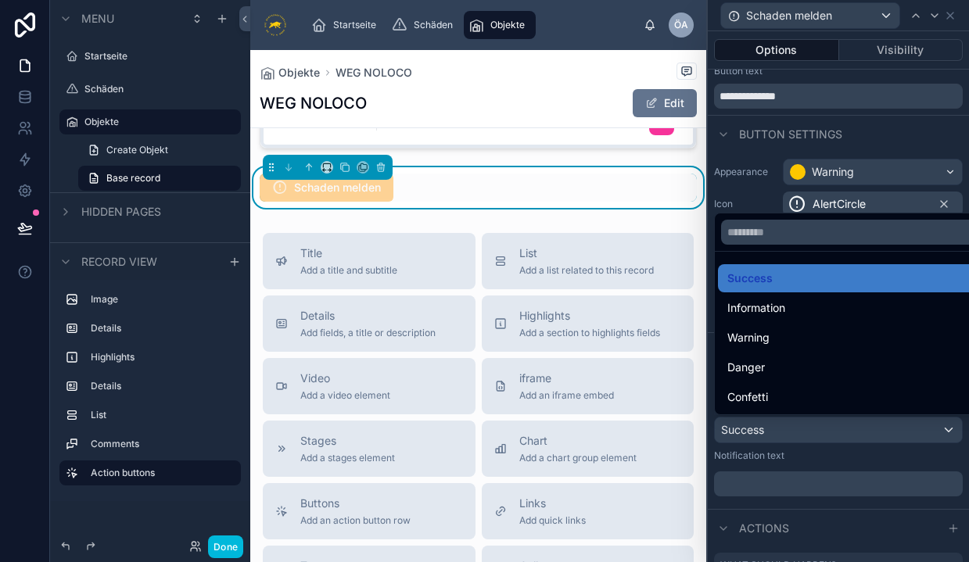
click at [838, 430] on div at bounding box center [838, 281] width 261 height 562
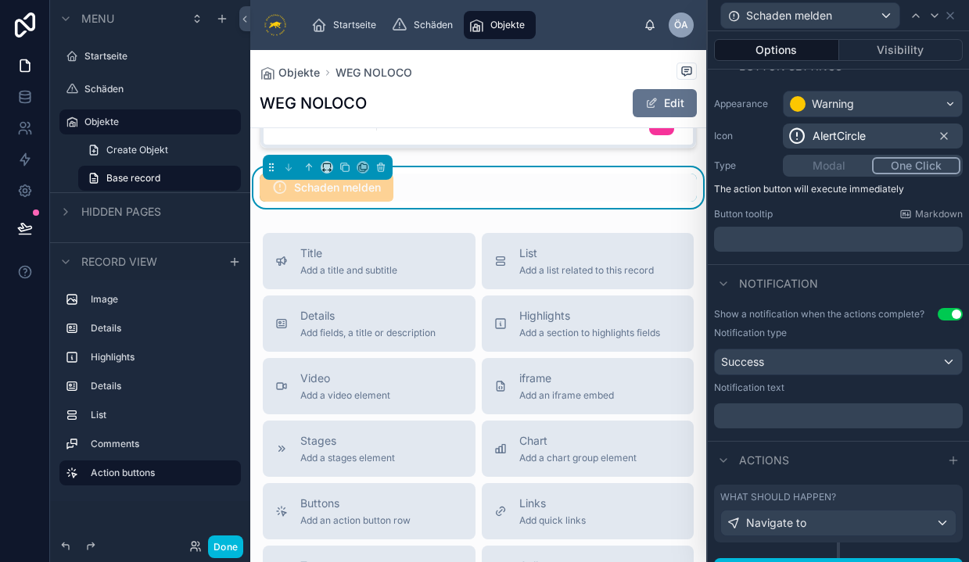
scroll to position [113, 0]
click at [837, 409] on p "﻿" at bounding box center [839, 414] width 239 height 16
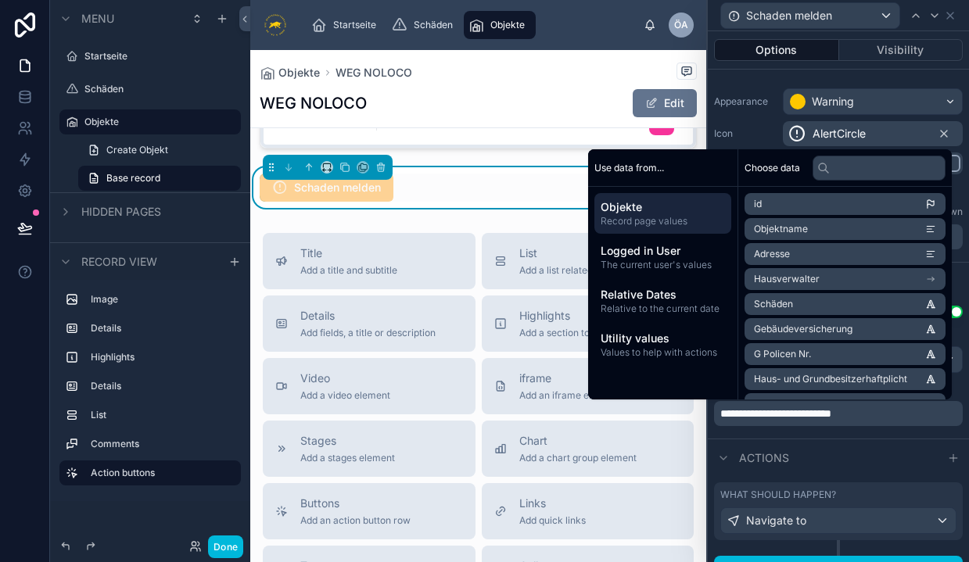
click at [853, 472] on div "Actions" at bounding box center [838, 458] width 261 height 38
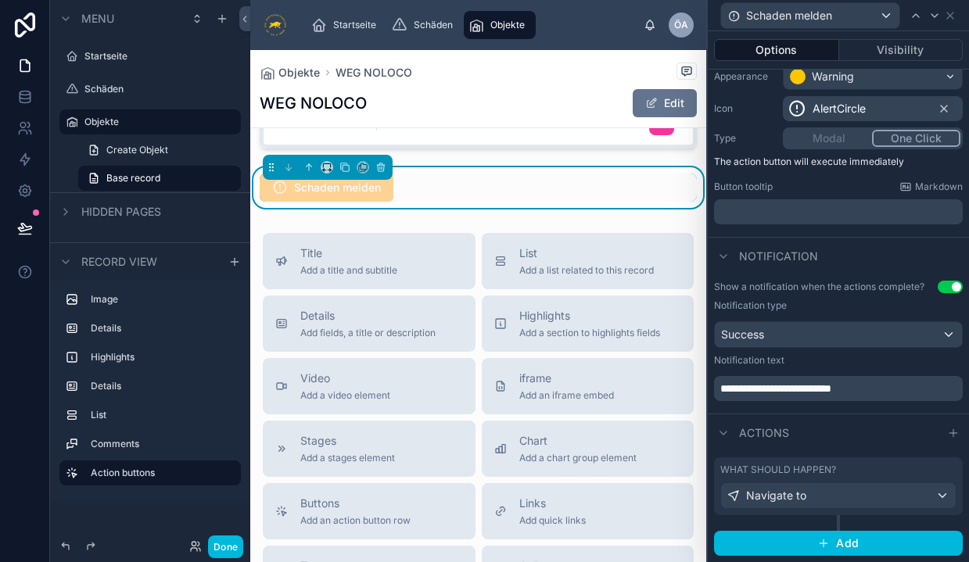
scroll to position [137, 0]
click at [841, 431] on div "Actions" at bounding box center [838, 433] width 261 height 38
click at [825, 504] on div "Navigate to" at bounding box center [838, 496] width 235 height 25
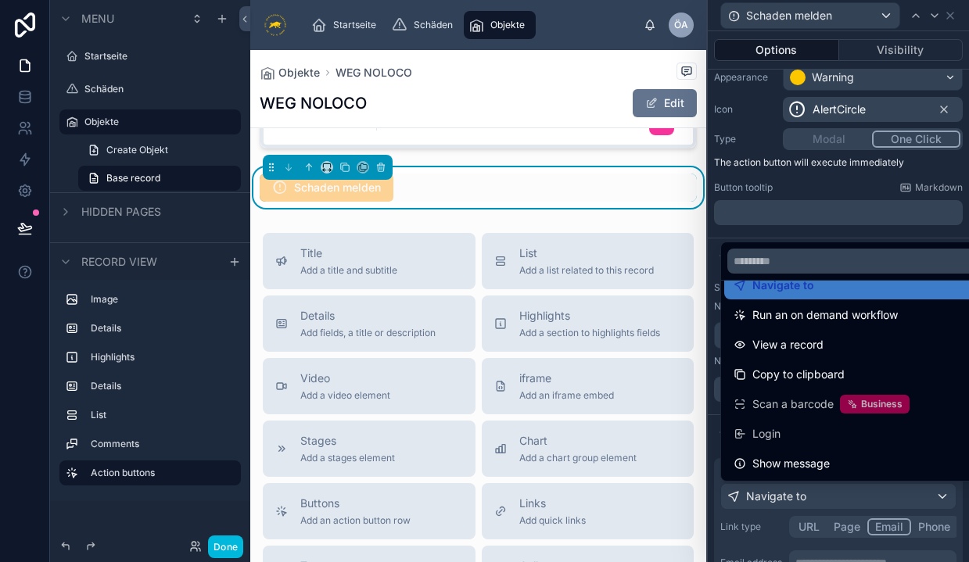
click at [839, 293] on div "Navigate to" at bounding box center [857, 285] width 246 height 19
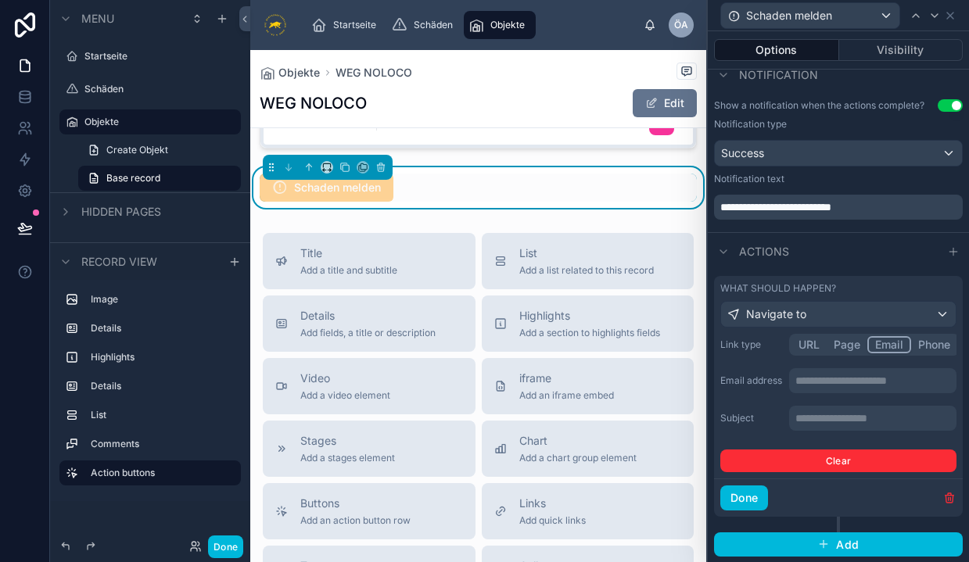
click at [868, 303] on div "Navigate to" at bounding box center [838, 314] width 235 height 25
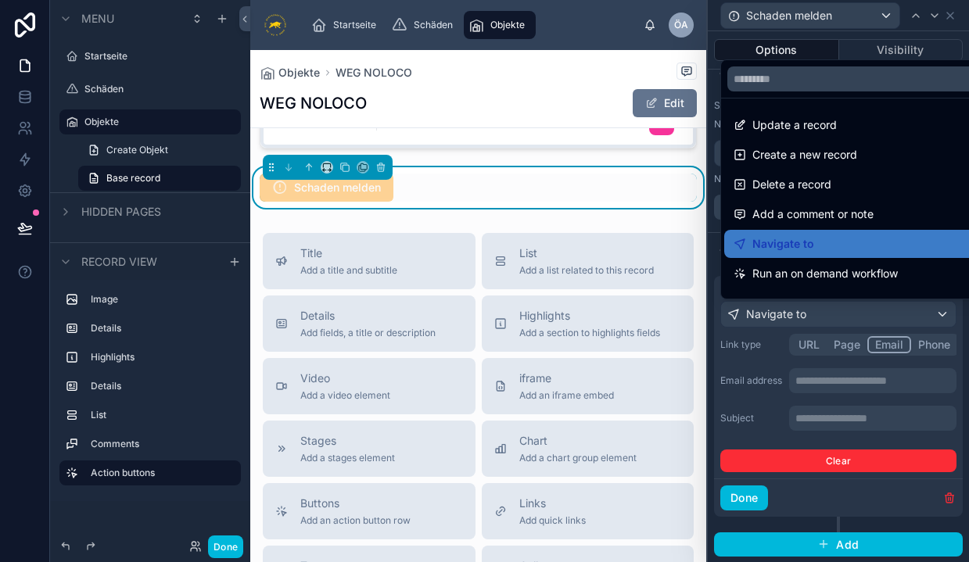
click at [755, 368] on div at bounding box center [838, 281] width 261 height 562
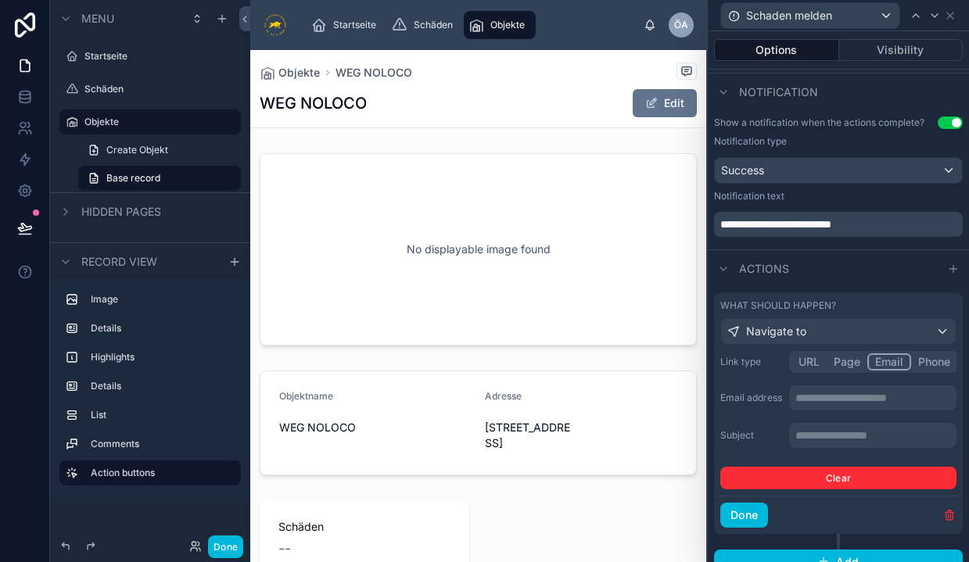
click at [80, 52] on div "scrollable content" at bounding box center [72, 56] width 19 height 19
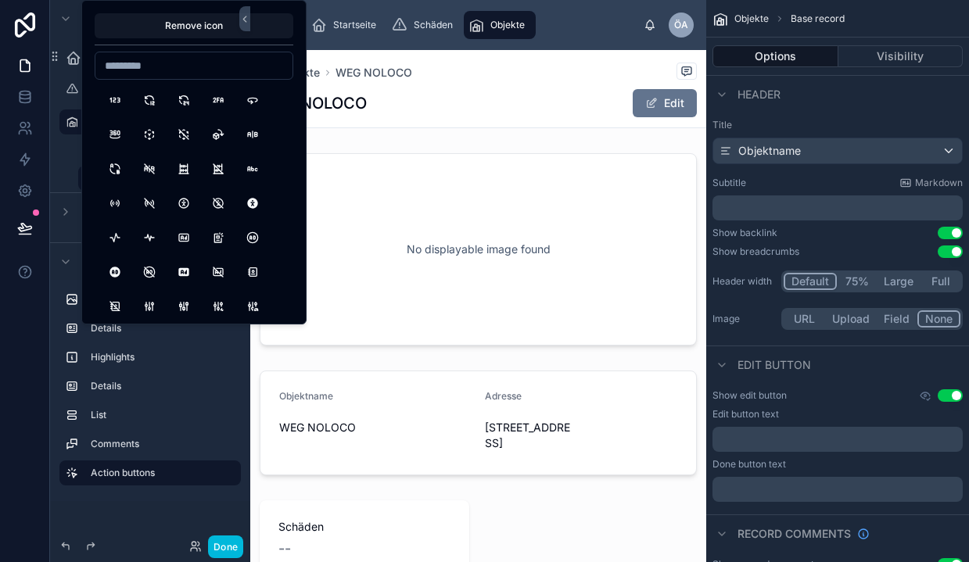
click at [232, 548] on button "Done" at bounding box center [225, 547] width 35 height 23
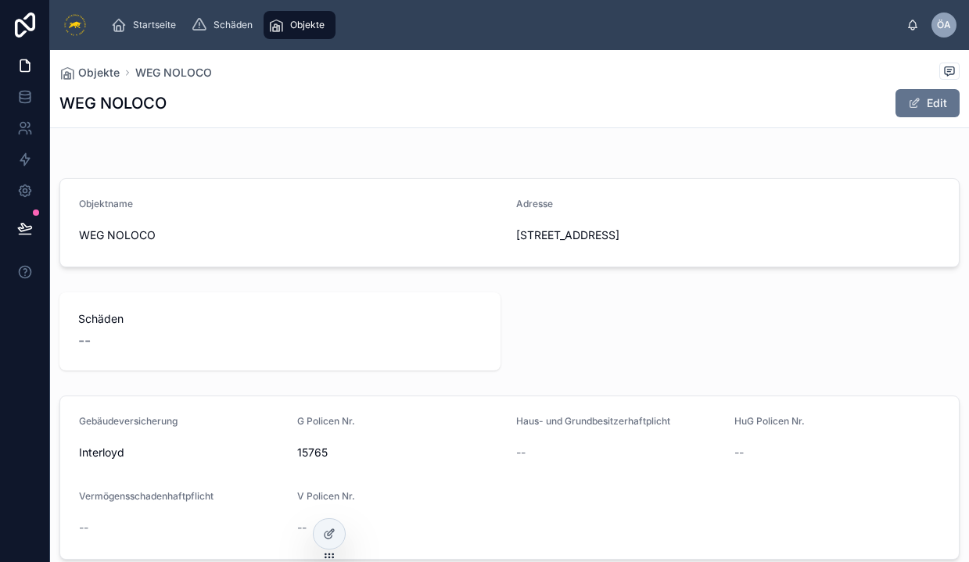
click at [644, 228] on span "[STREET_ADDRESS]" at bounding box center [619, 236] width 206 height 16
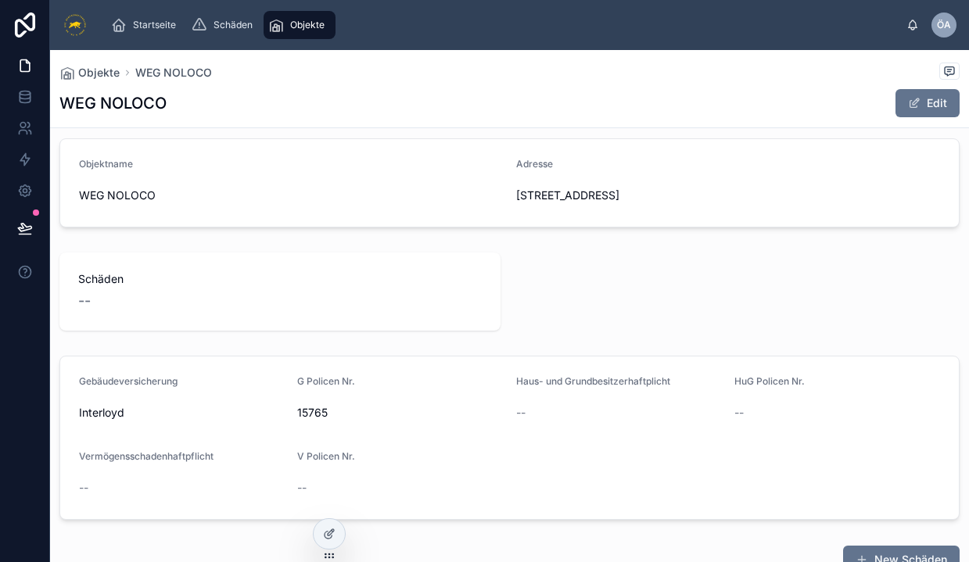
click at [400, 266] on div "Schäden --" at bounding box center [279, 292] width 441 height 78
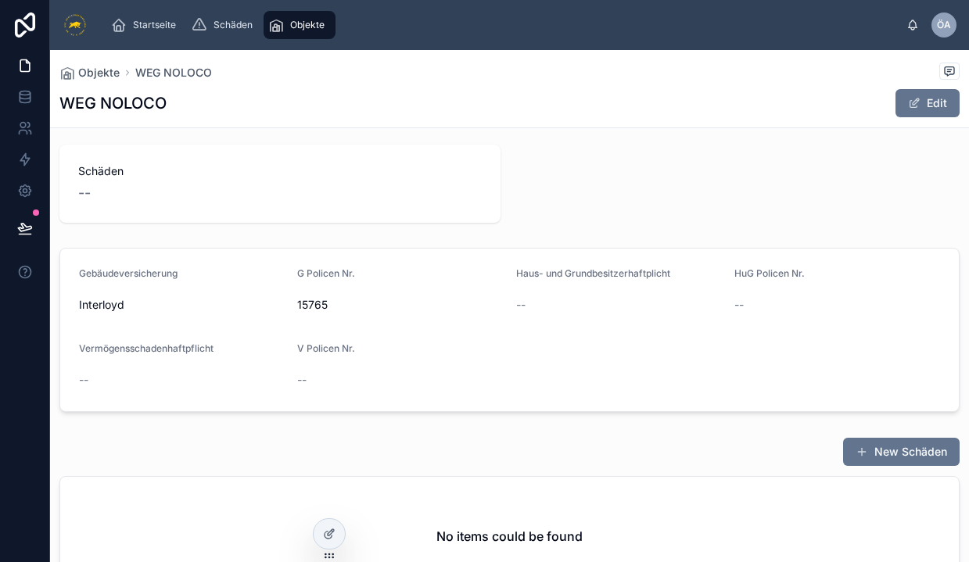
scroll to position [160, 0]
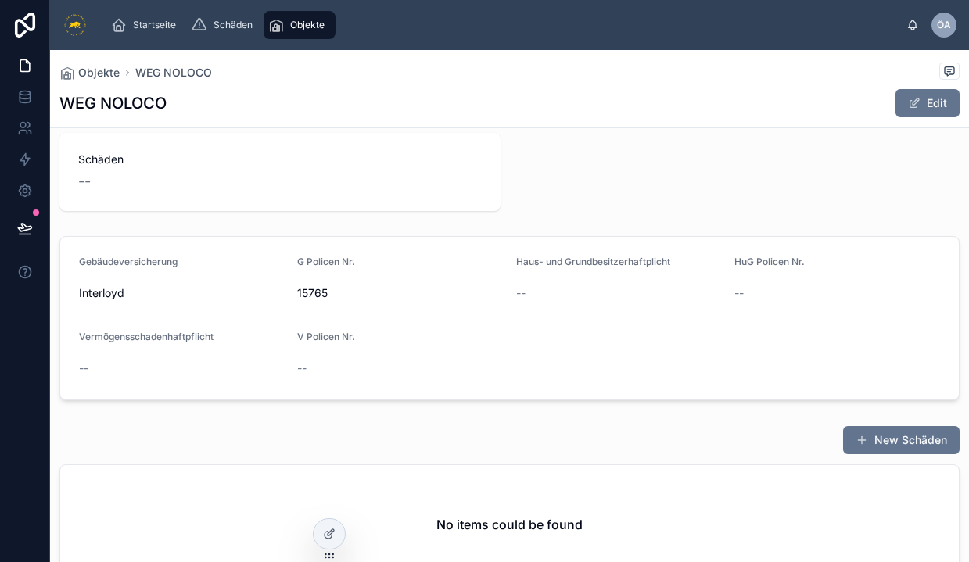
click at [379, 324] on form "Gebäudeversicherung Interloyd G Policen Nr. 15765 Haus- und Grundbesitzerhaftpl…" at bounding box center [509, 318] width 899 height 163
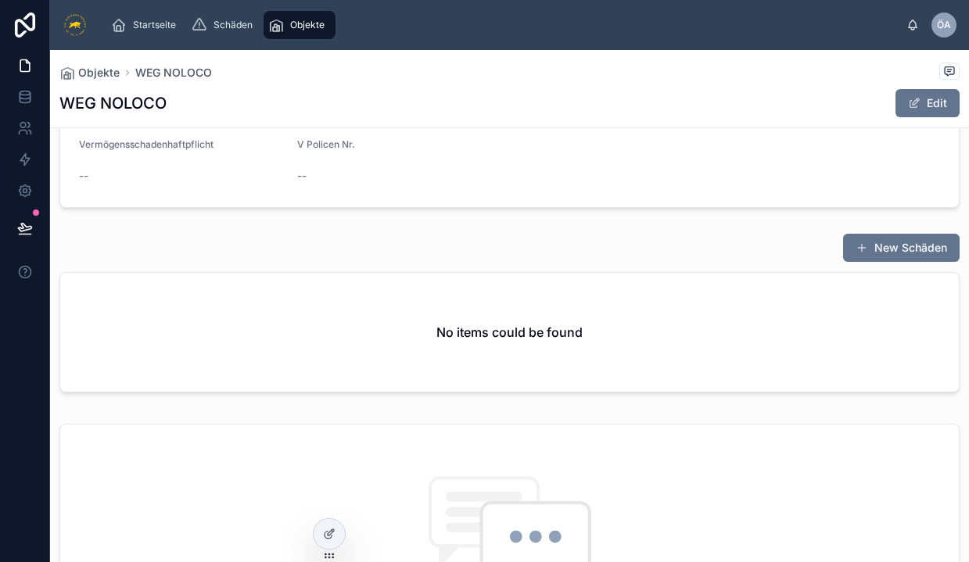
scroll to position [389, 0]
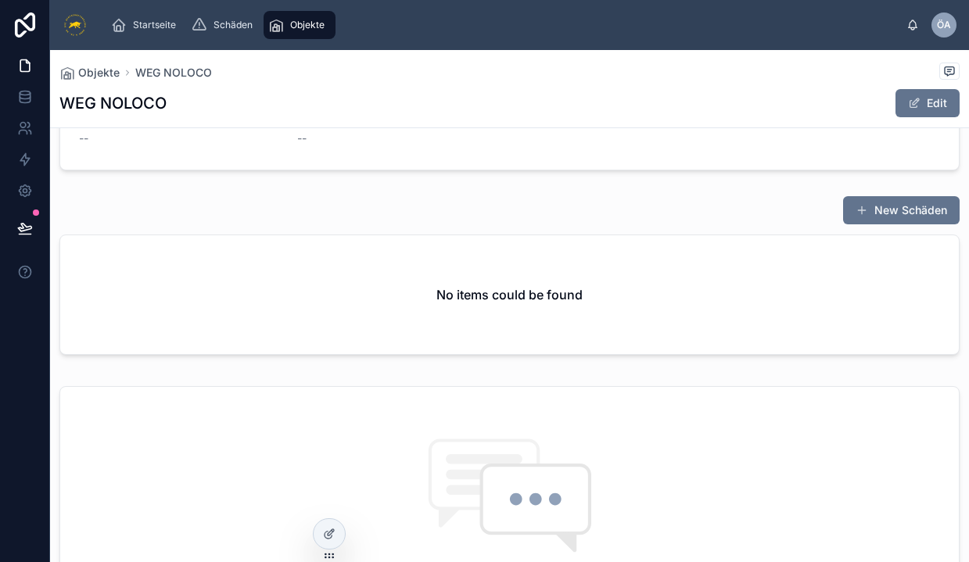
click at [511, 299] on h2 "No items could be found" at bounding box center [509, 294] width 146 height 19
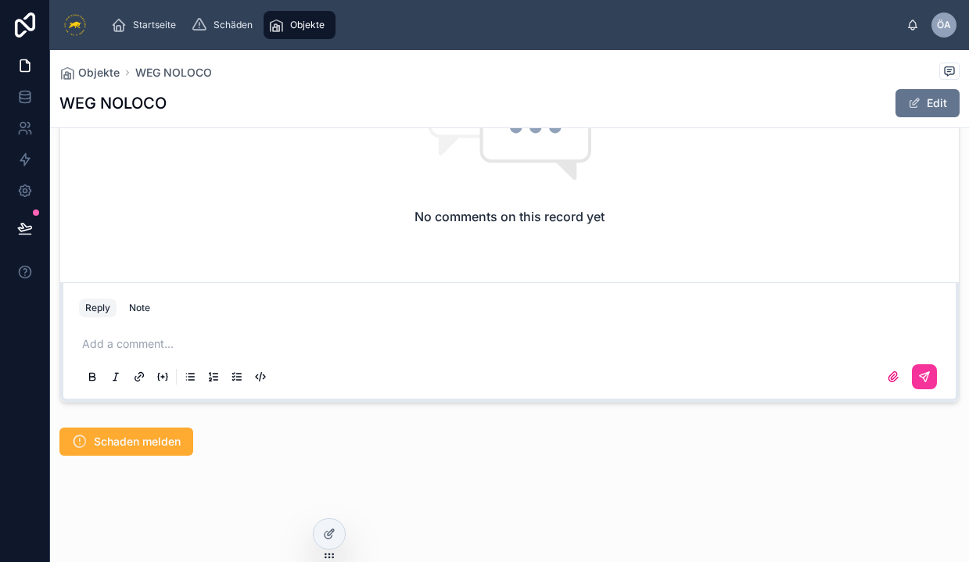
scroll to position [762, 0]
click at [156, 447] on span "Schaden melden" at bounding box center [137, 442] width 87 height 16
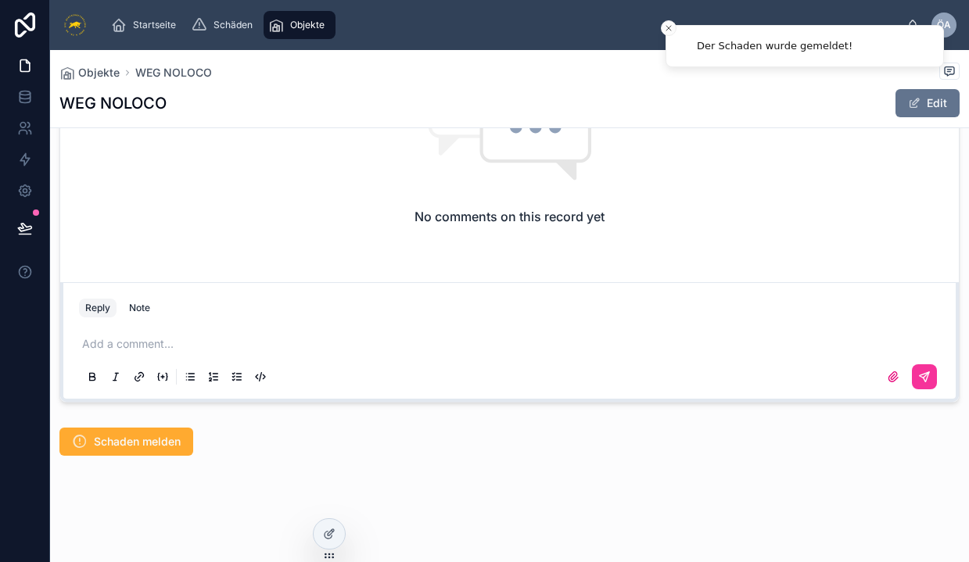
drag, startPoint x: 156, startPoint y: 447, endPoint x: 661, endPoint y: 271, distance: 534.2
click at [664, 22] on button "Close toast" at bounding box center [669, 28] width 16 height 16
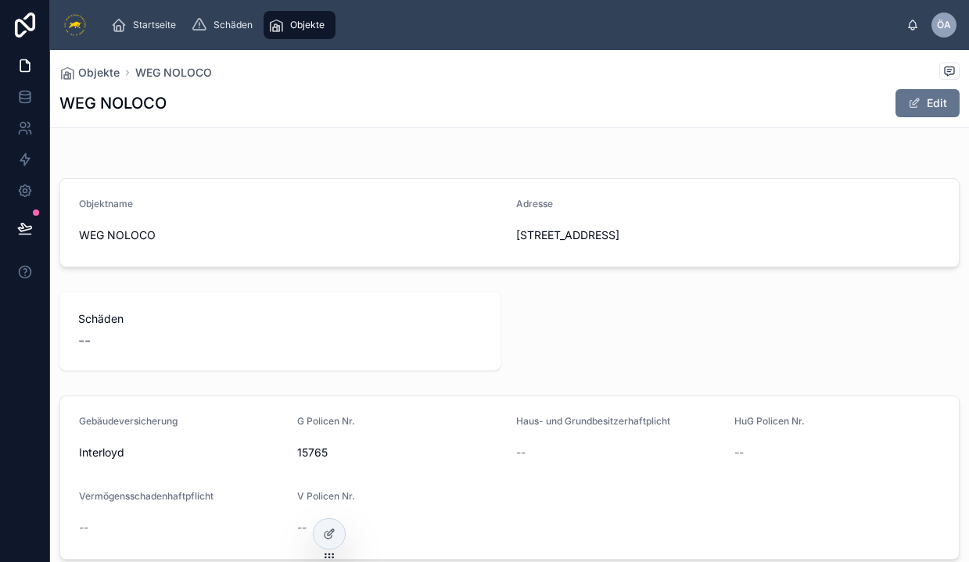
scroll to position [0, 0]
click at [328, 529] on icon at bounding box center [329, 534] width 13 height 13
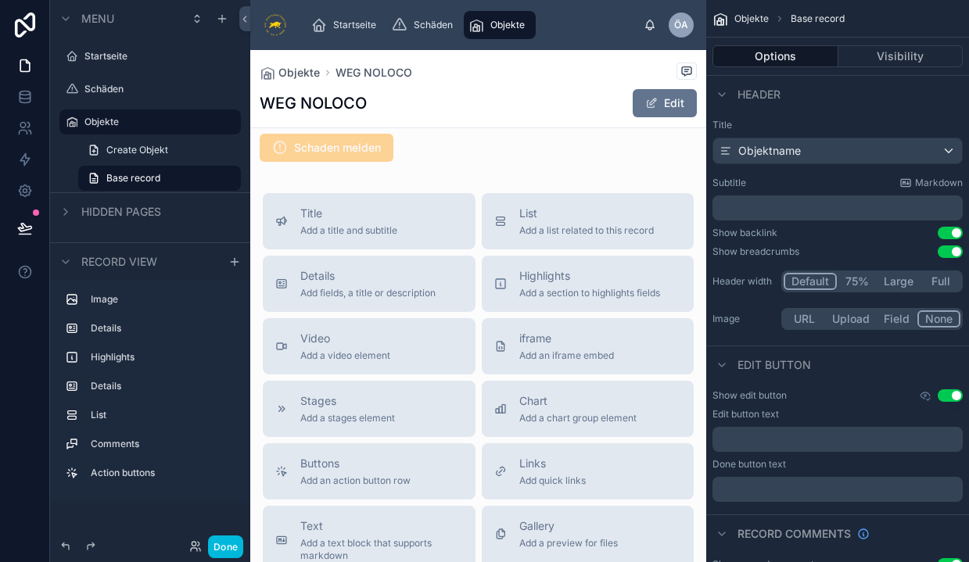
scroll to position [1103, 0]
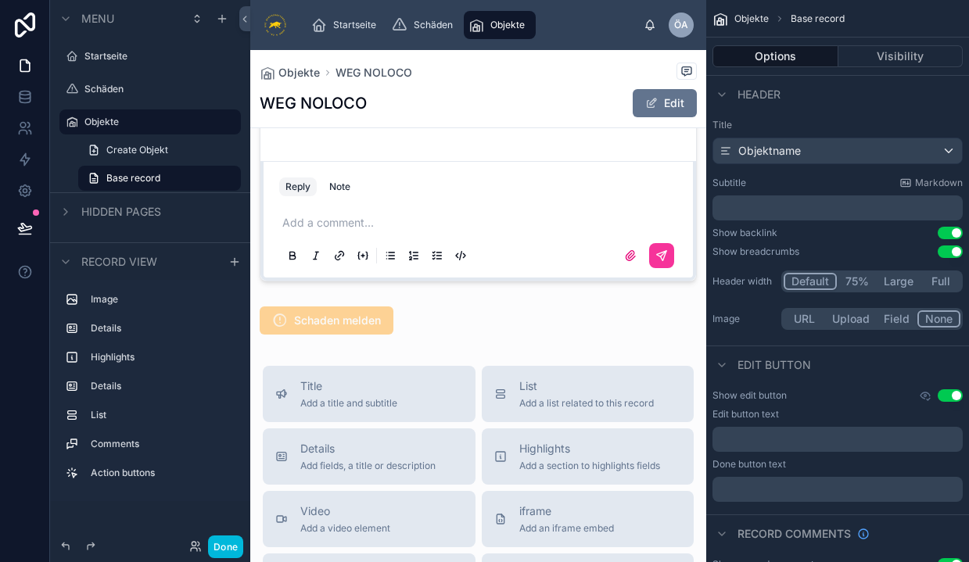
click at [483, 322] on div at bounding box center [478, 320] width 456 height 41
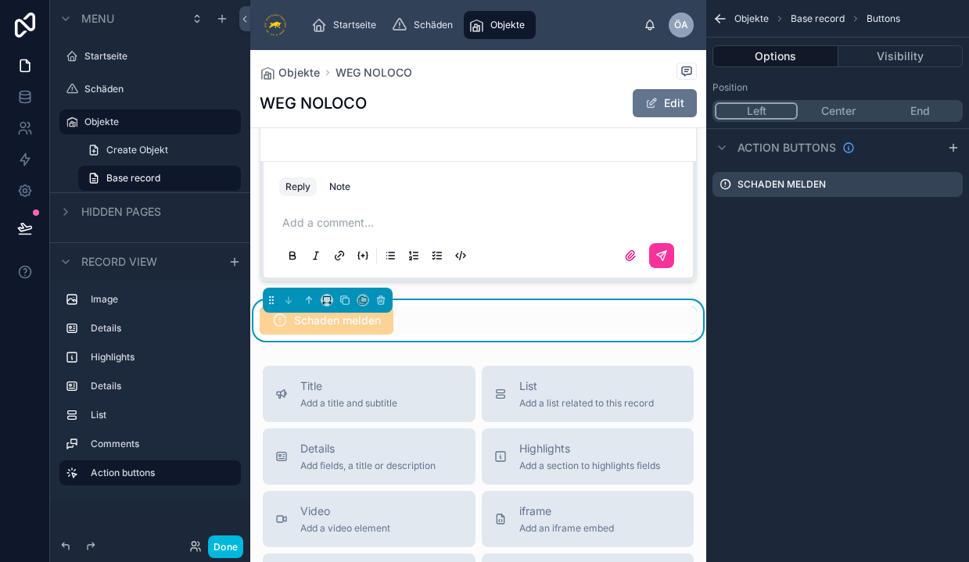
click at [0, 0] on icon "scrollable content" at bounding box center [0, 0] width 0 height 0
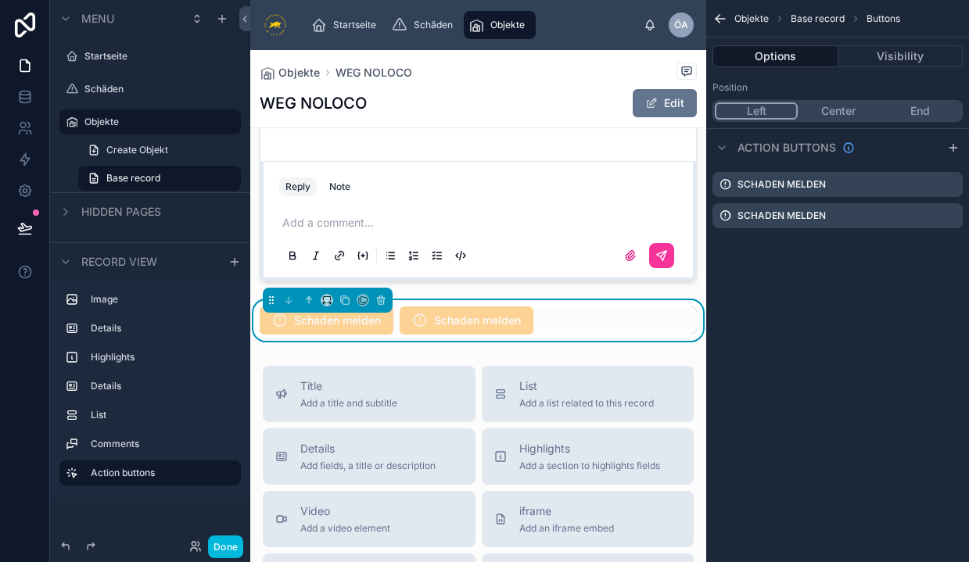
click at [0, 0] on icon "scrollable content" at bounding box center [0, 0] width 0 height 0
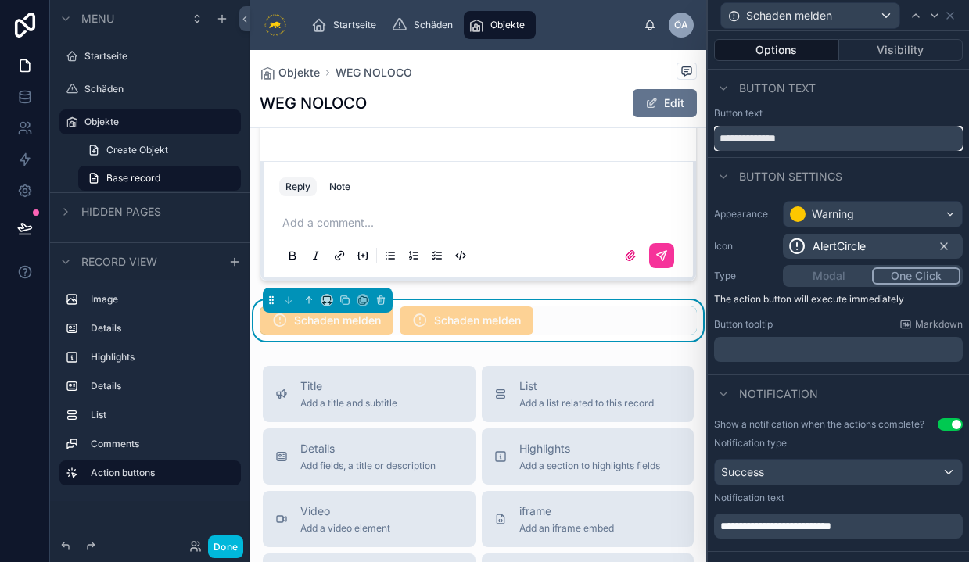
click at [821, 130] on input "**********" at bounding box center [838, 138] width 249 height 25
type input "**********"
click at [324, 305] on icon at bounding box center [324, 303] width 2 height 3
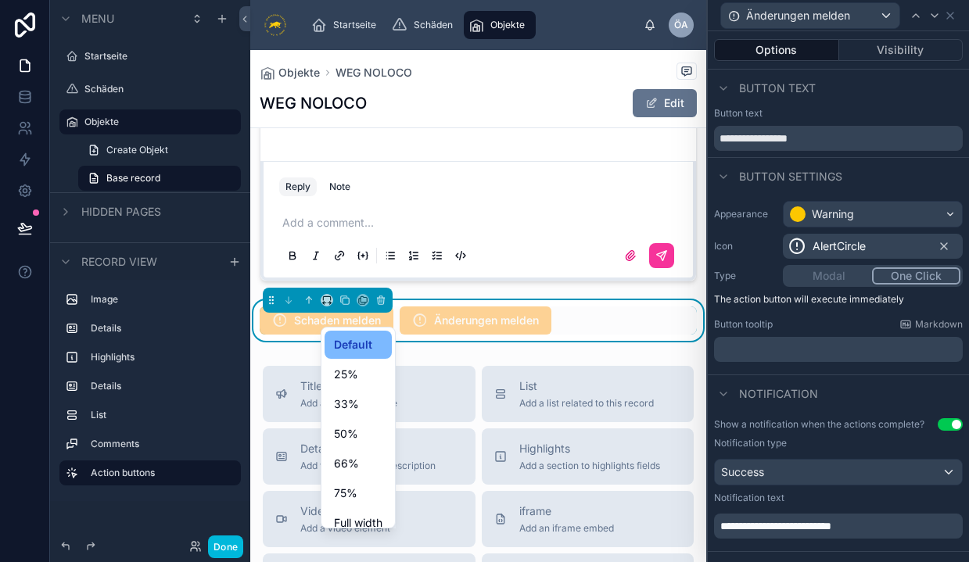
click at [349, 386] on div "25%" at bounding box center [358, 375] width 67 height 28
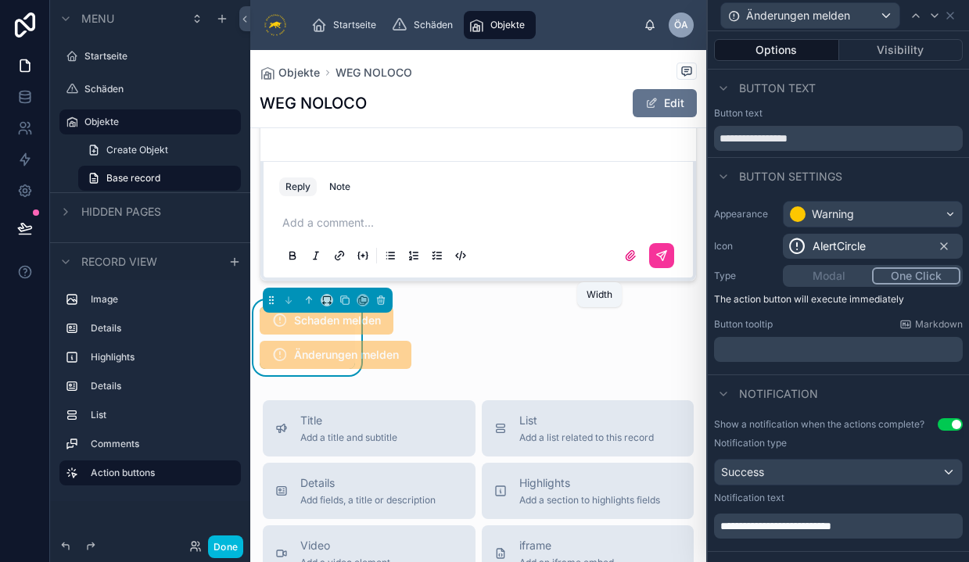
click at [328, 306] on icon at bounding box center [326, 300] width 11 height 11
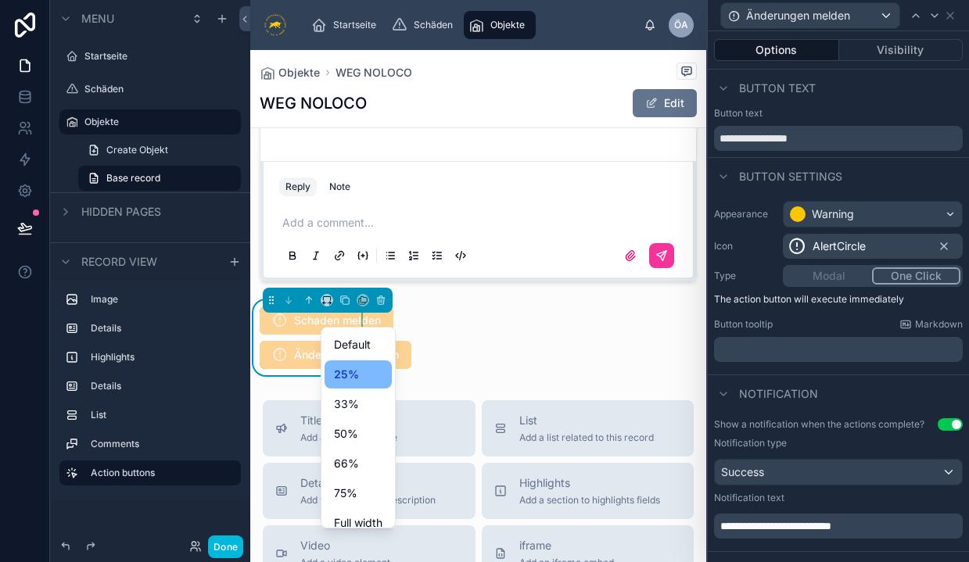
click at [343, 354] on div "Default" at bounding box center [358, 345] width 67 height 28
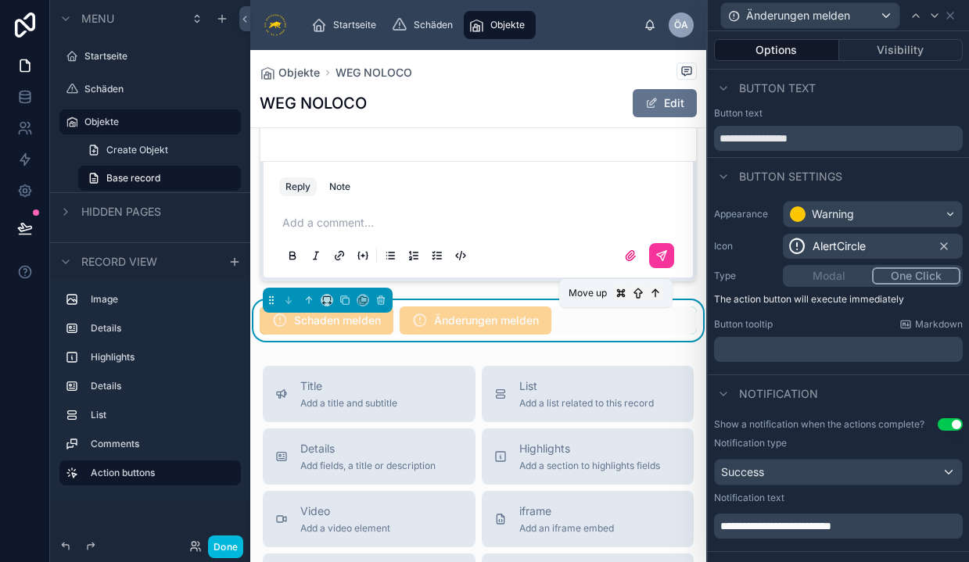
click at [310, 306] on icon at bounding box center [308, 300] width 11 height 11
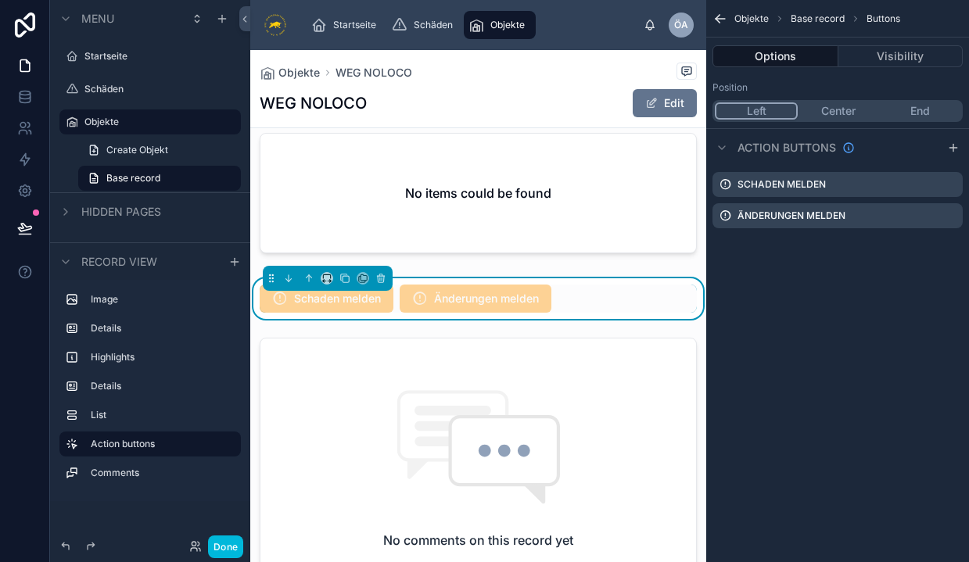
scroll to position [710, 0]
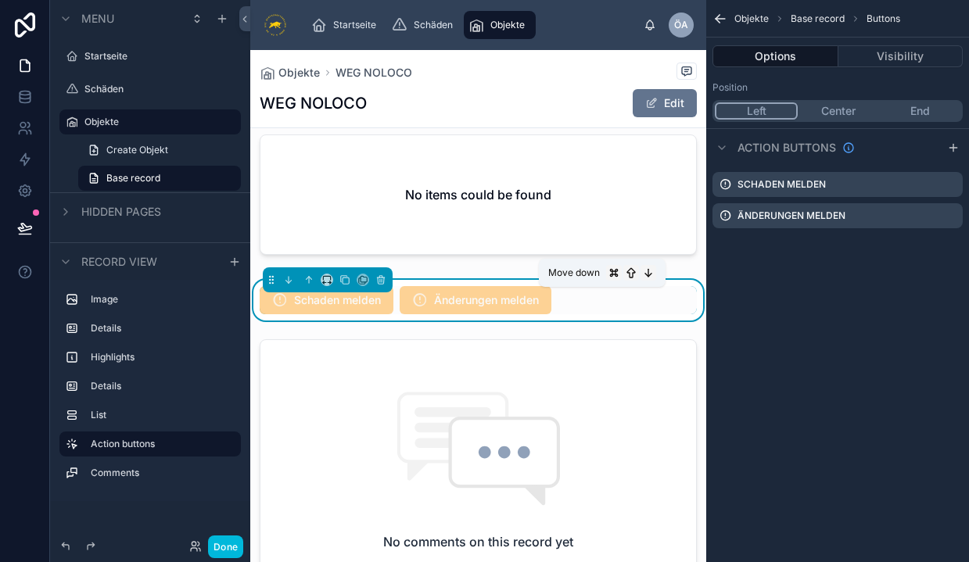
click at [284, 285] on icon at bounding box center [288, 279] width 11 height 11
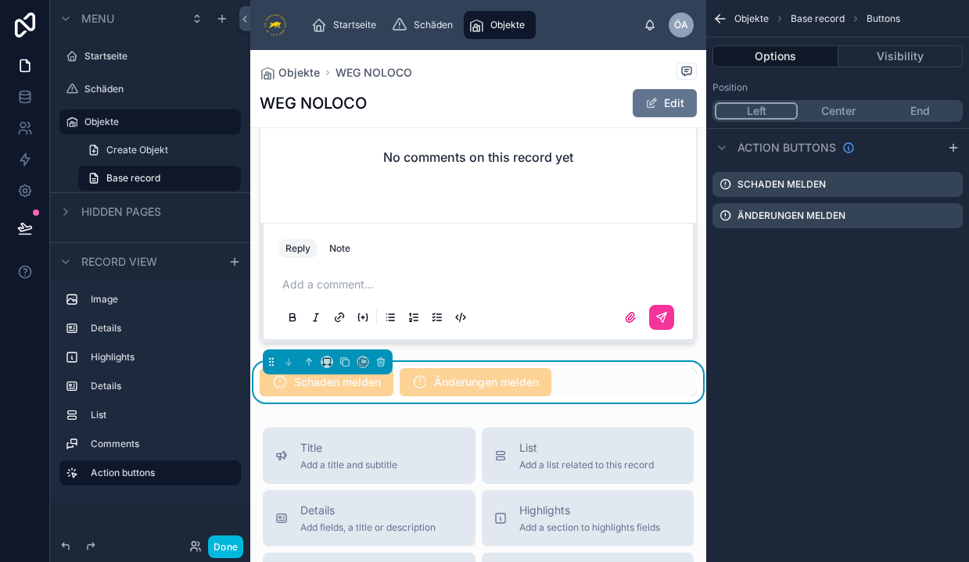
scroll to position [1002, 0]
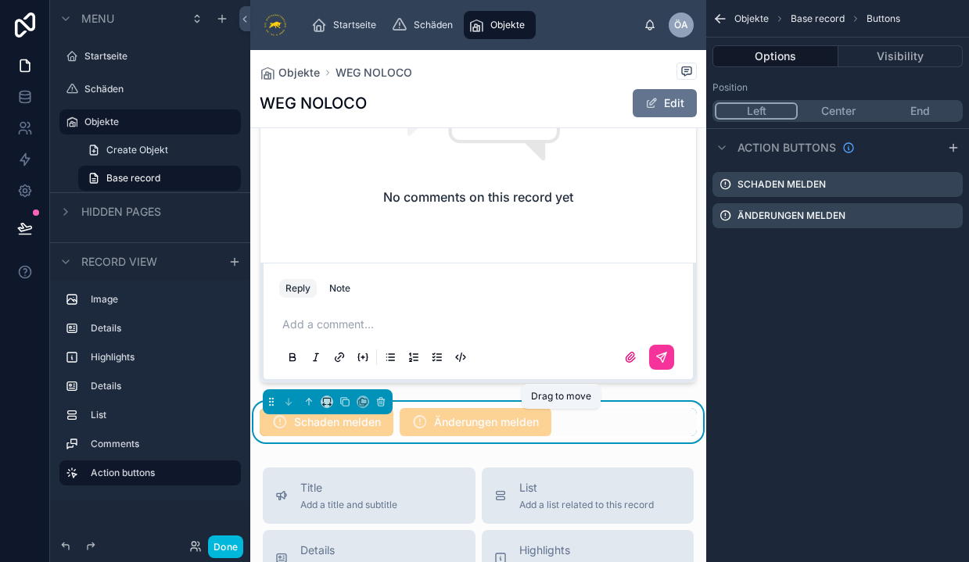
click at [271, 407] on icon at bounding box center [271, 401] width 11 height 11
click at [449, 428] on span "Änderungen melden" at bounding box center [476, 422] width 152 height 28
drag, startPoint x: 450, startPoint y: 435, endPoint x: 489, endPoint y: 434, distance: 39.1
click at [490, 434] on span "Änderungen melden" at bounding box center [476, 422] width 152 height 28
click at [871, 217] on div "Änderungen melden" at bounding box center [837, 215] width 250 height 25
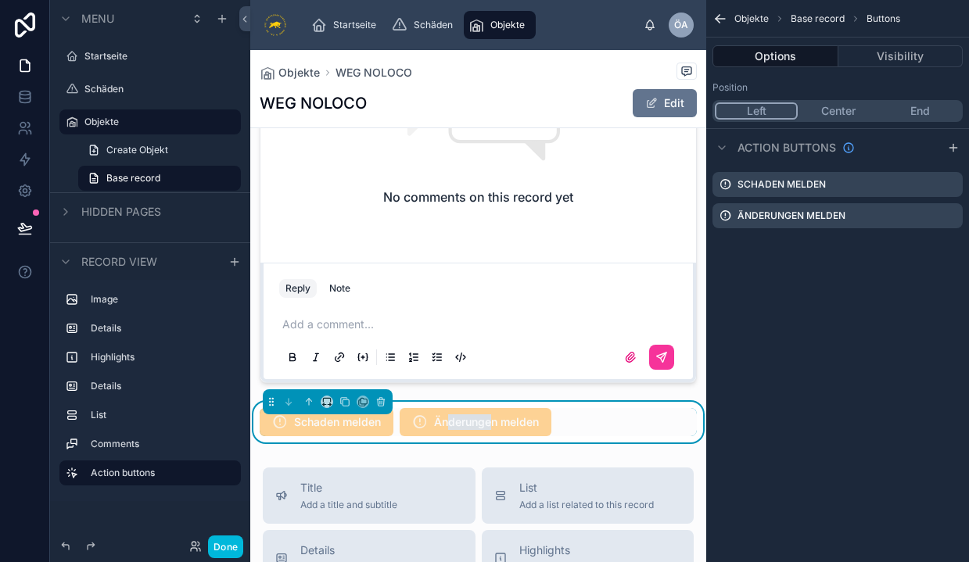
click at [0, 0] on icon "scrollable content" at bounding box center [0, 0] width 0 height 0
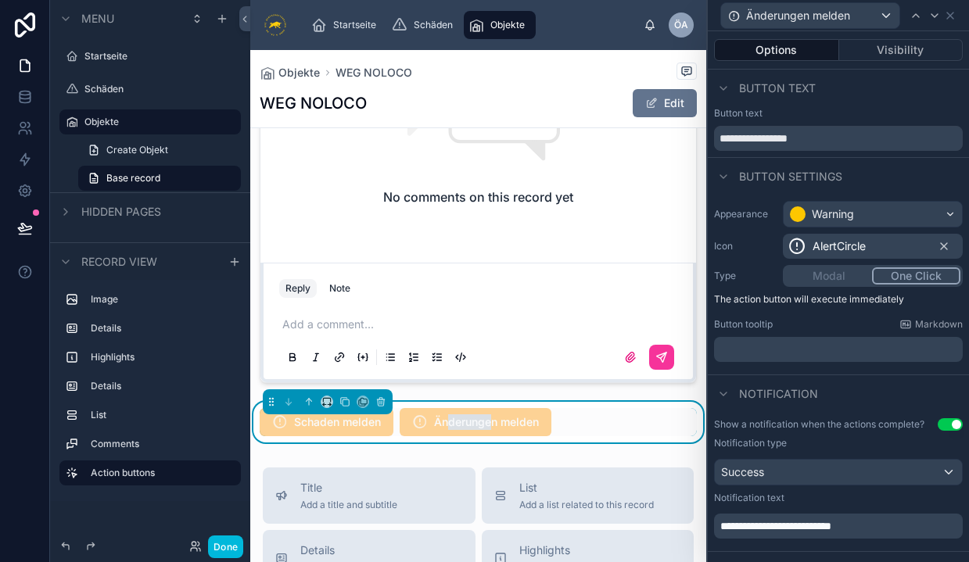
scroll to position [23, 0]
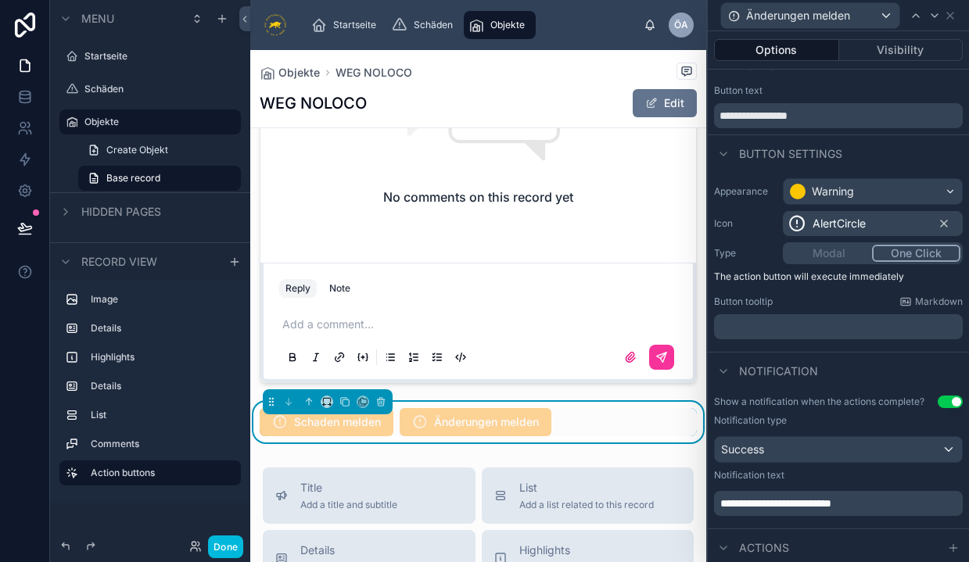
click at [812, 223] on div "AlertCircle" at bounding box center [826, 223] width 78 height 19
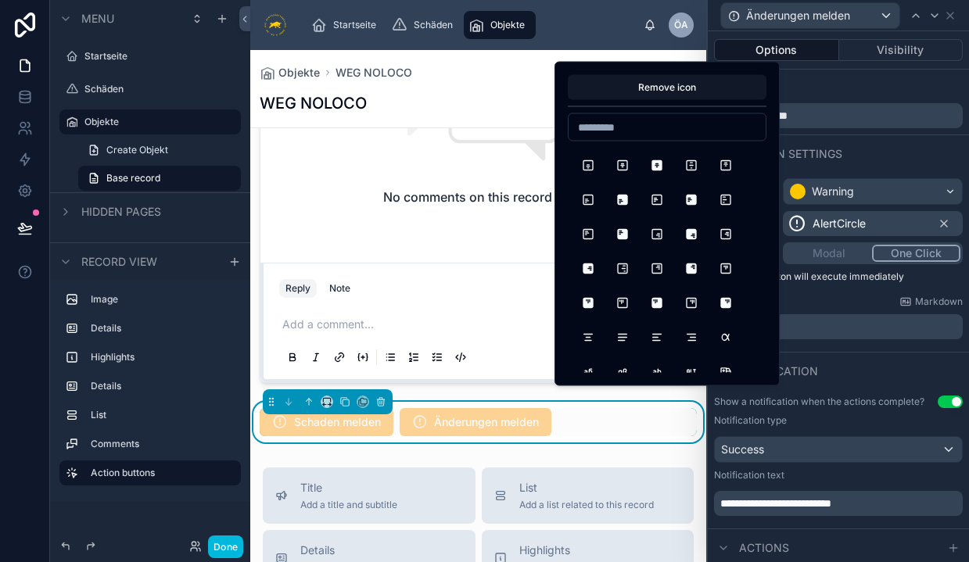
scroll to position [687, 0]
click at [666, 129] on input at bounding box center [667, 128] width 197 height 22
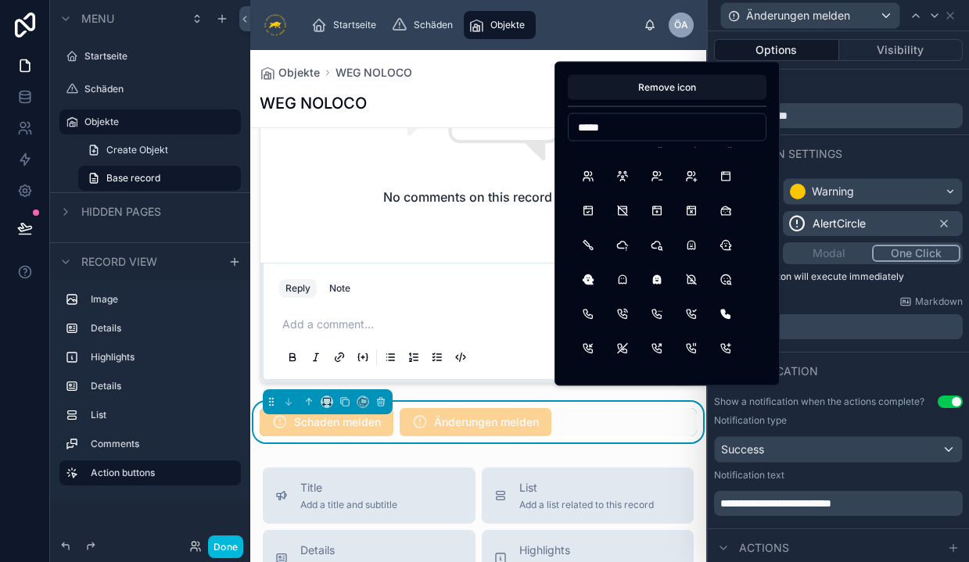
scroll to position [745, 0]
type input "*****"
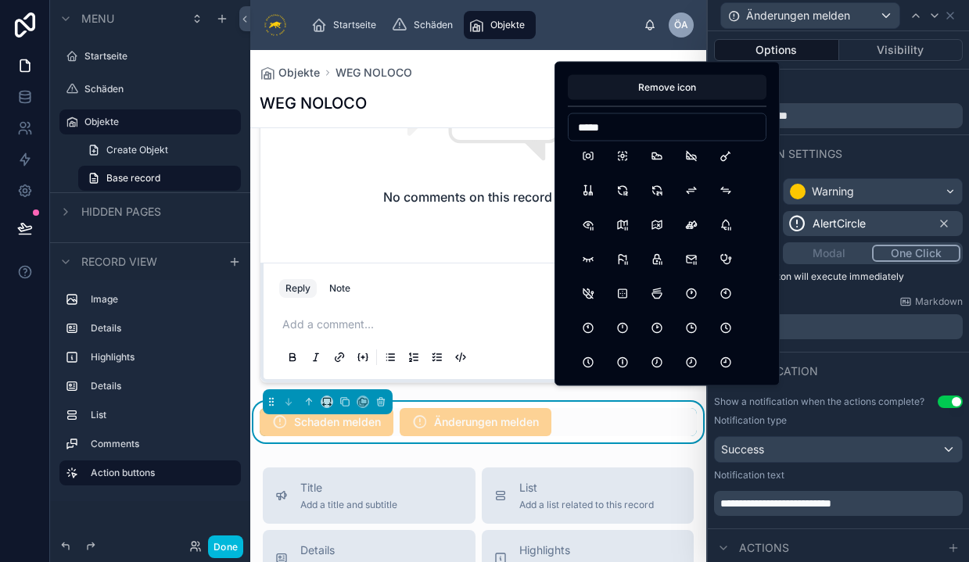
scroll to position [1021, 0]
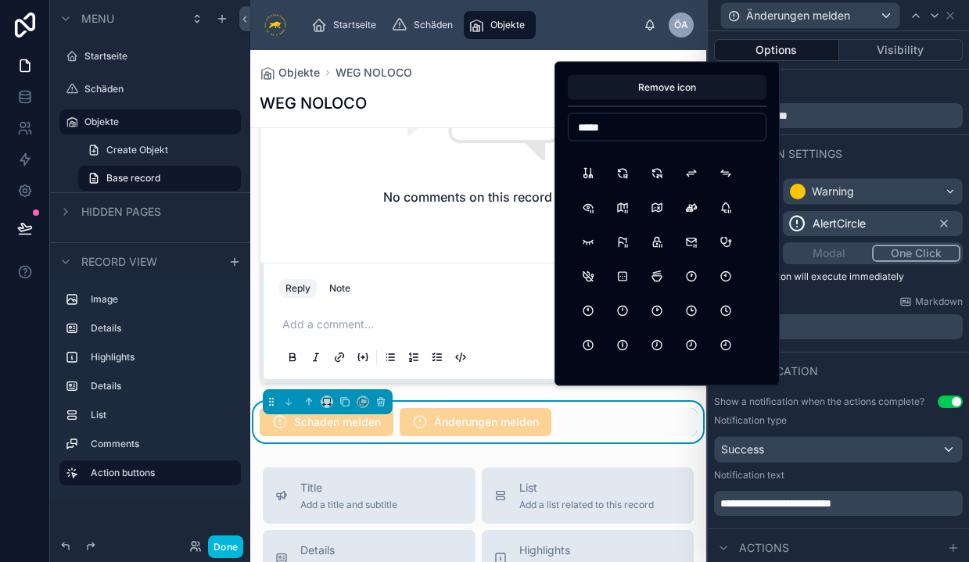
click at [692, 307] on button "ClockHour3" at bounding box center [691, 311] width 28 height 28
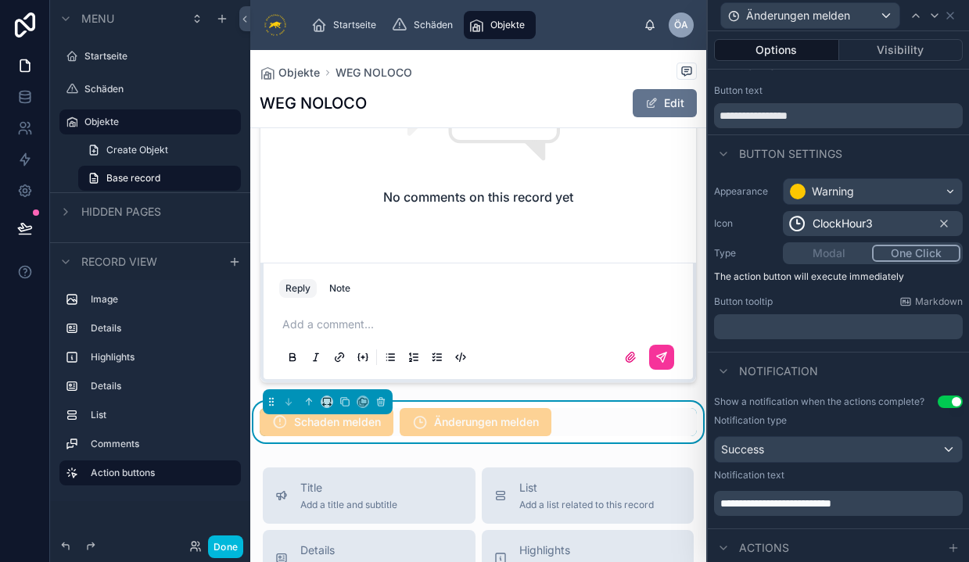
click at [693, 307] on div at bounding box center [478, 188] width 456 height 401
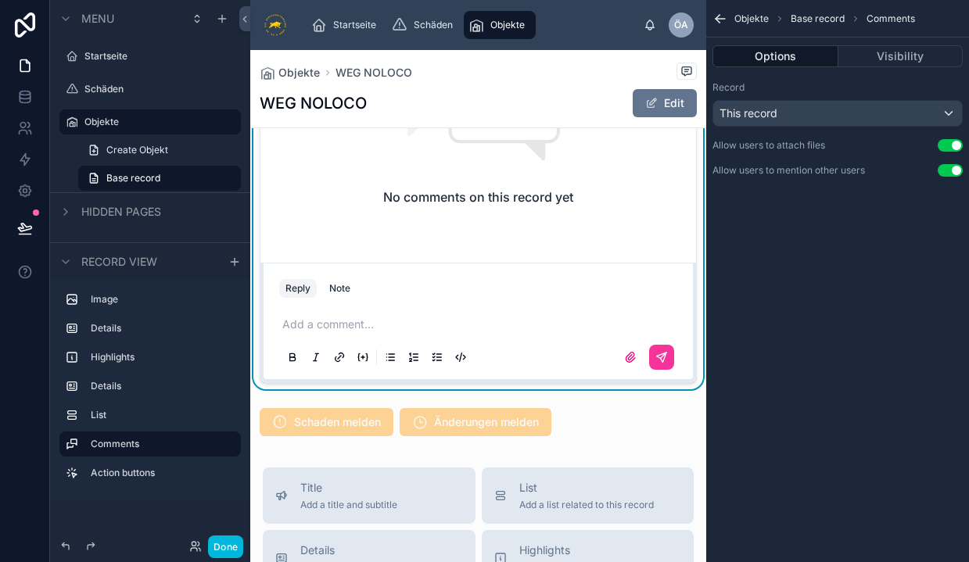
click at [481, 440] on div at bounding box center [478, 422] width 456 height 41
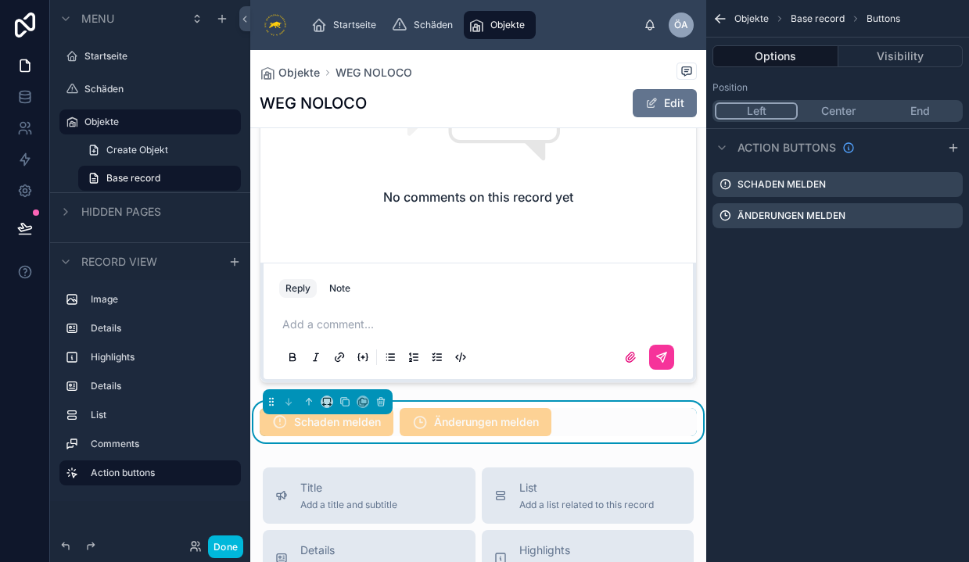
click at [0, 0] on icon "scrollable content" at bounding box center [0, 0] width 0 height 0
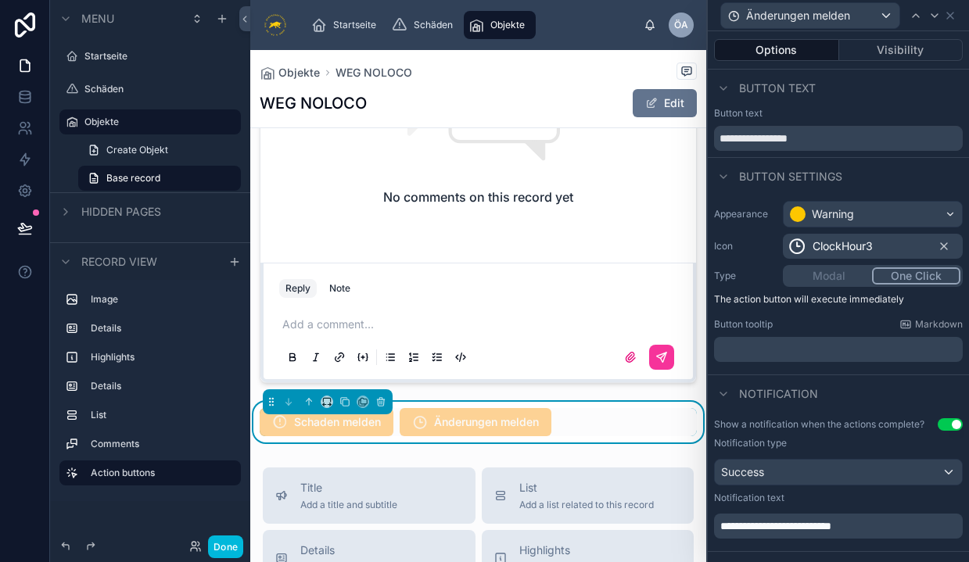
click at [876, 210] on div "Warning" at bounding box center [873, 214] width 178 height 25
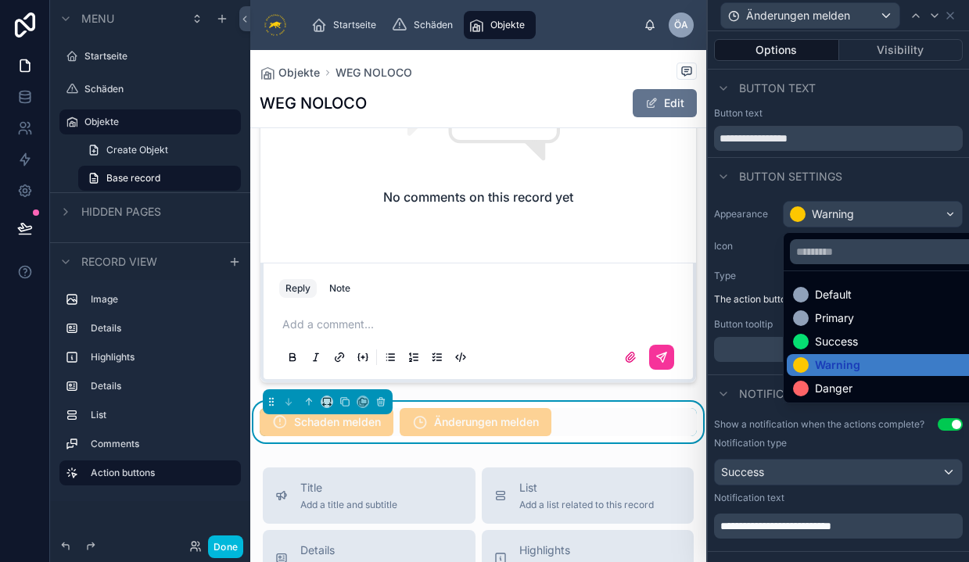
click at [821, 340] on div "Success" at bounding box center [836, 342] width 43 height 16
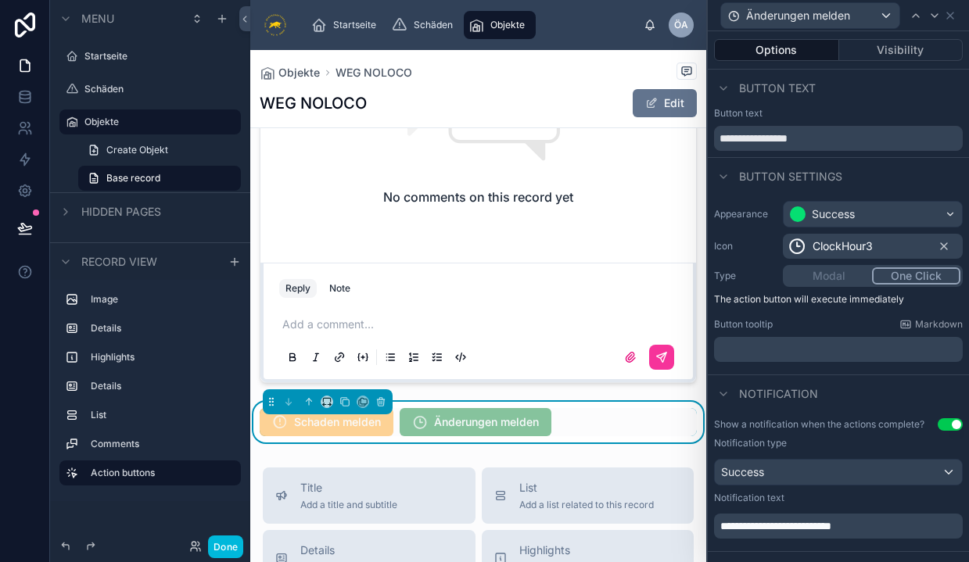
click at [872, 221] on div "Success" at bounding box center [873, 214] width 178 height 25
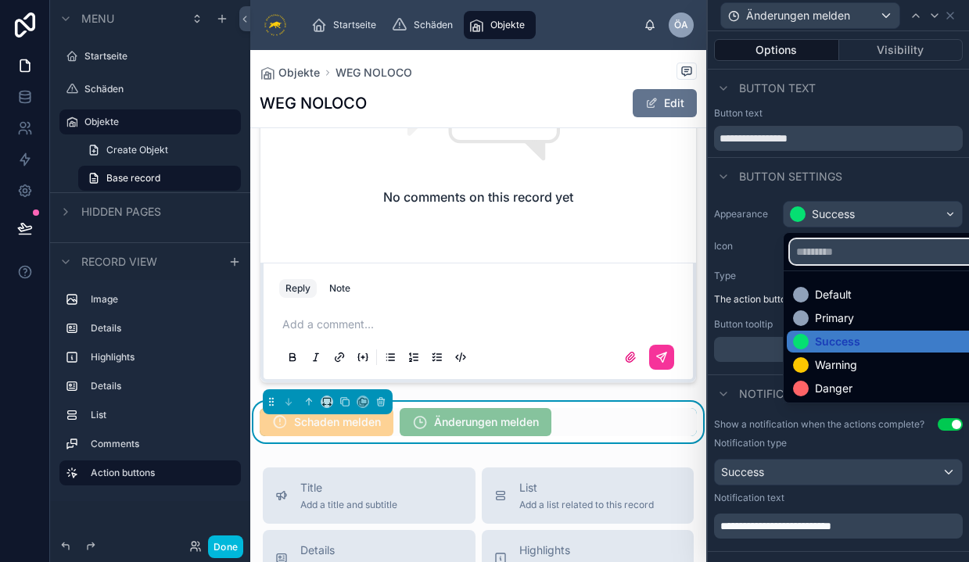
click at [820, 249] on input "text" at bounding box center [891, 251] width 202 height 25
click at [747, 249] on div at bounding box center [838, 281] width 261 height 562
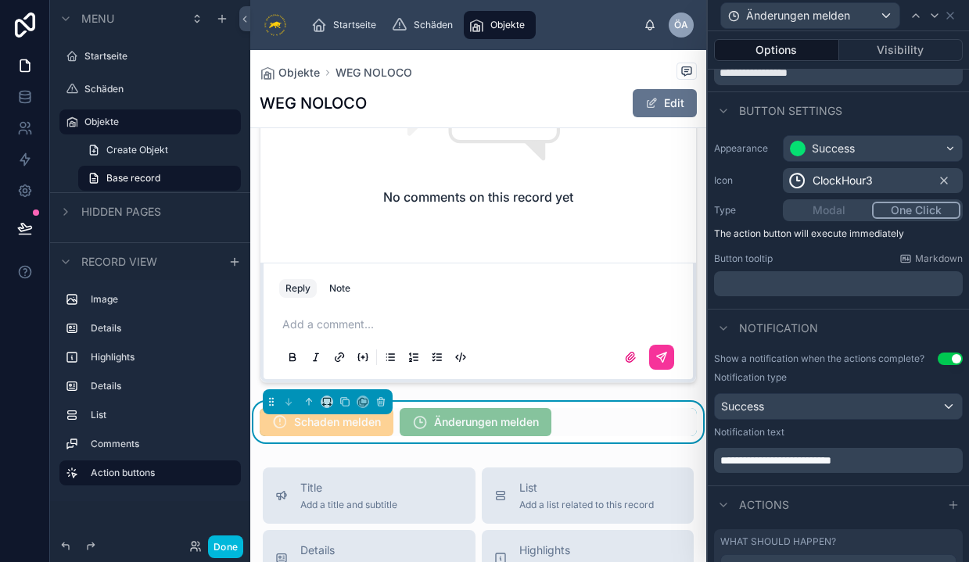
scroll to position [67, 0]
click at [811, 407] on div "Success" at bounding box center [838, 405] width 247 height 25
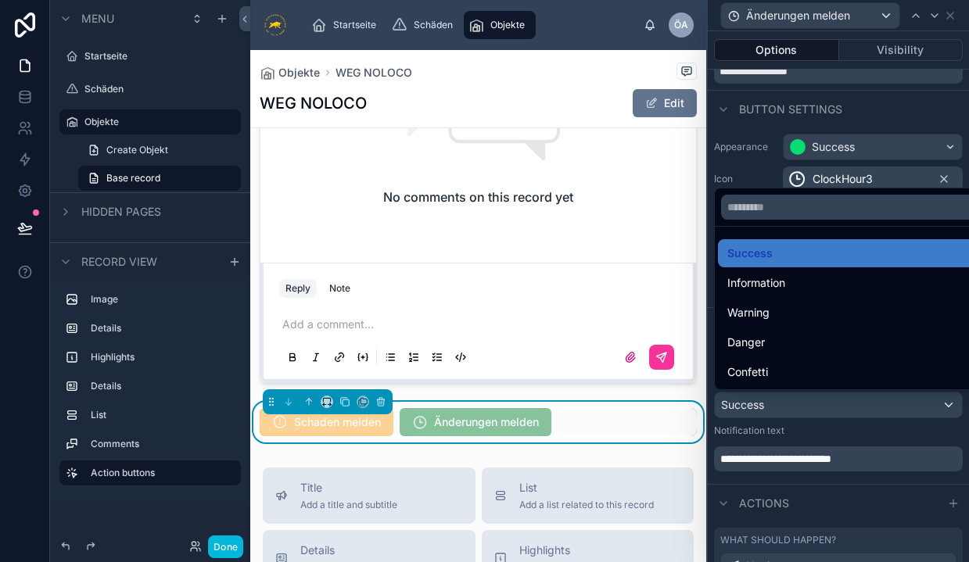
click at [811, 407] on div at bounding box center [838, 281] width 261 height 562
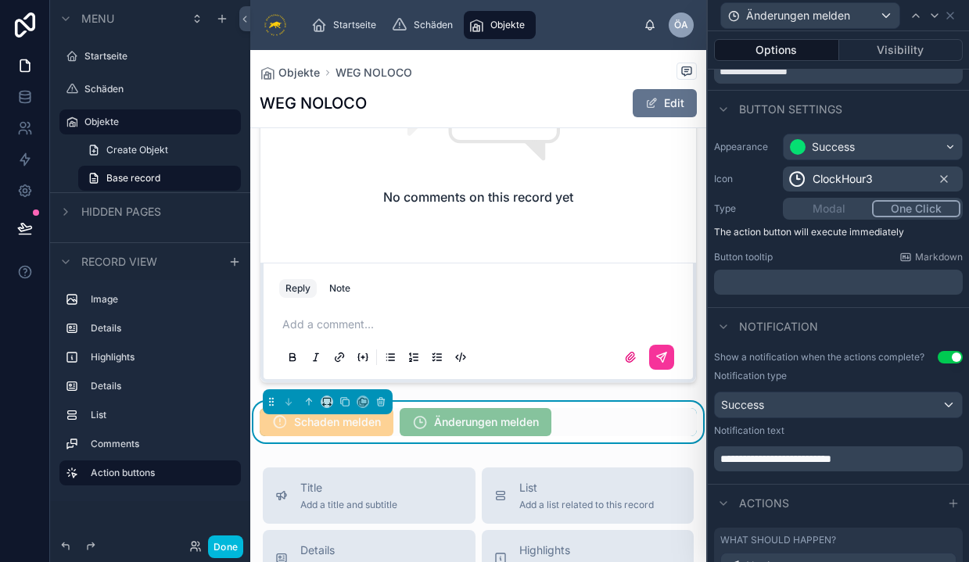
click at [804, 467] on div "**********" at bounding box center [838, 459] width 249 height 25
click at [804, 465] on p "**********" at bounding box center [839, 459] width 239 height 16
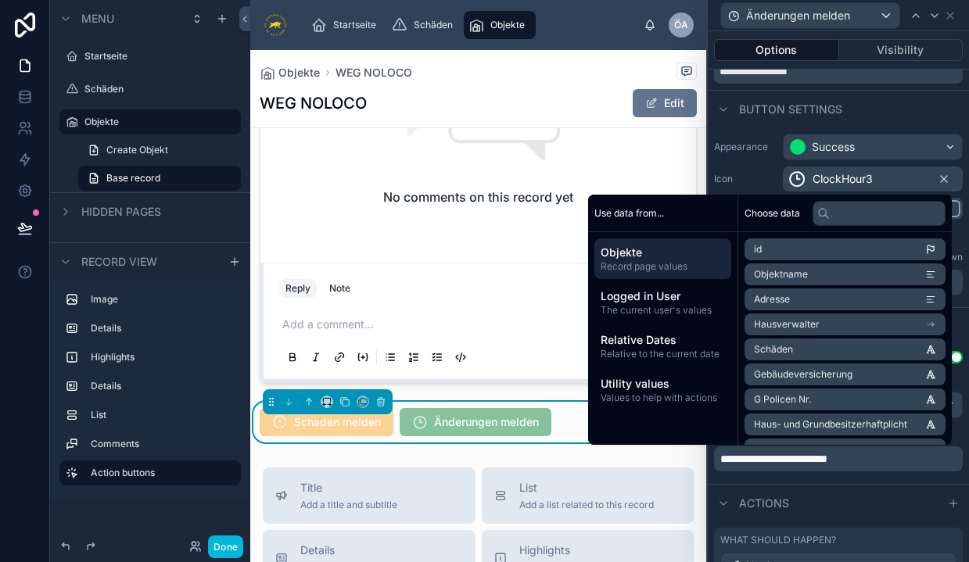
click at [504, 389] on div at bounding box center [478, 188] width 456 height 401
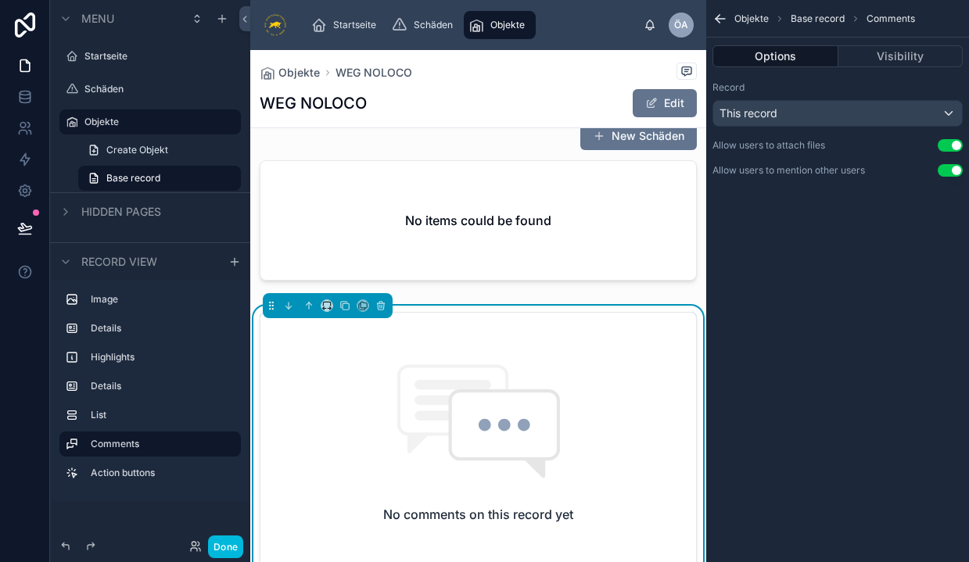
scroll to position [0, 0]
click at [140, 91] on label "Schäden" at bounding box center [157, 89] width 147 height 13
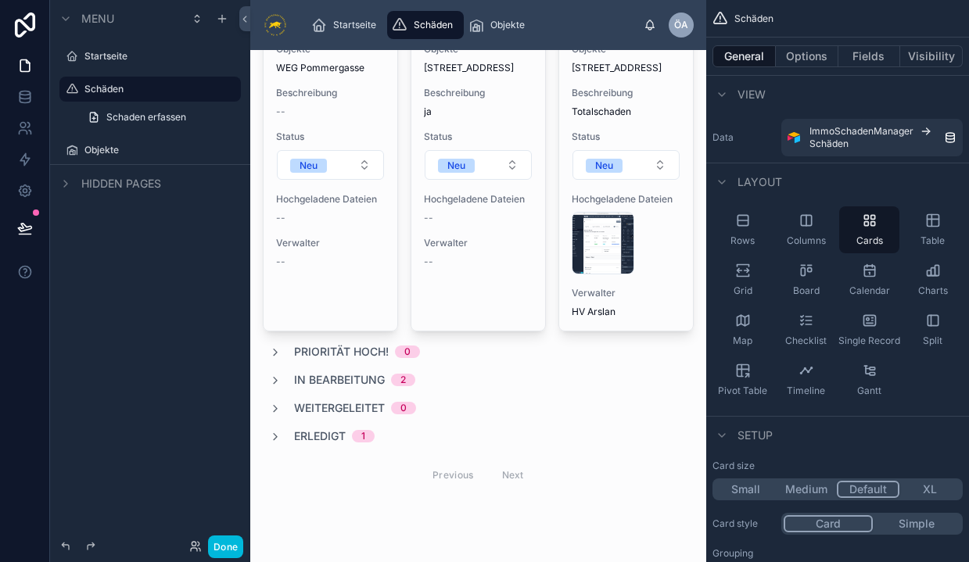
click at [503, 230] on div at bounding box center [478, 186] width 456 height 716
click at [645, 123] on div "Schaden-ID 1 Eingangsdatum -- Objekte [STREET_ADDRESS] Beschreibung Totalschade…" at bounding box center [626, 137] width 134 height 388
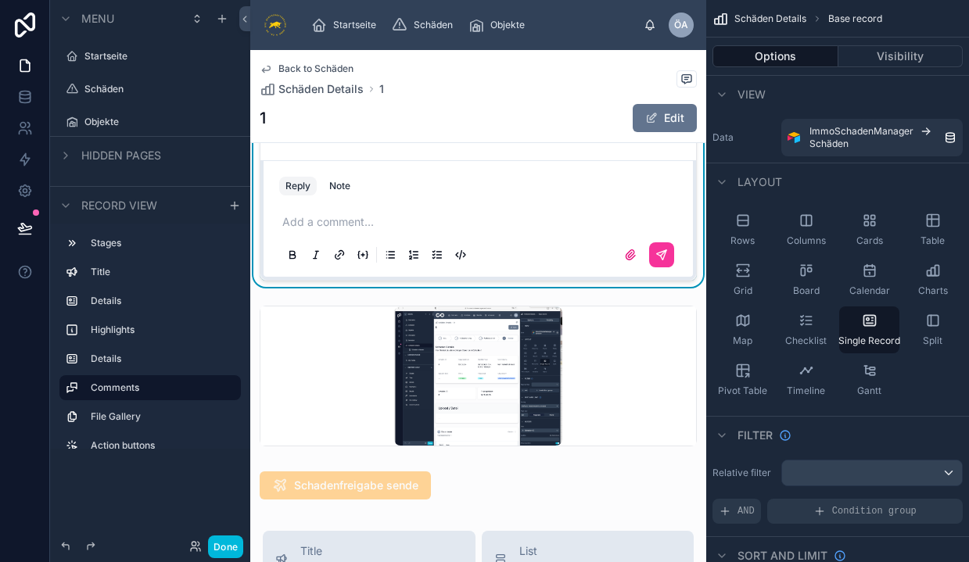
scroll to position [1253, 0]
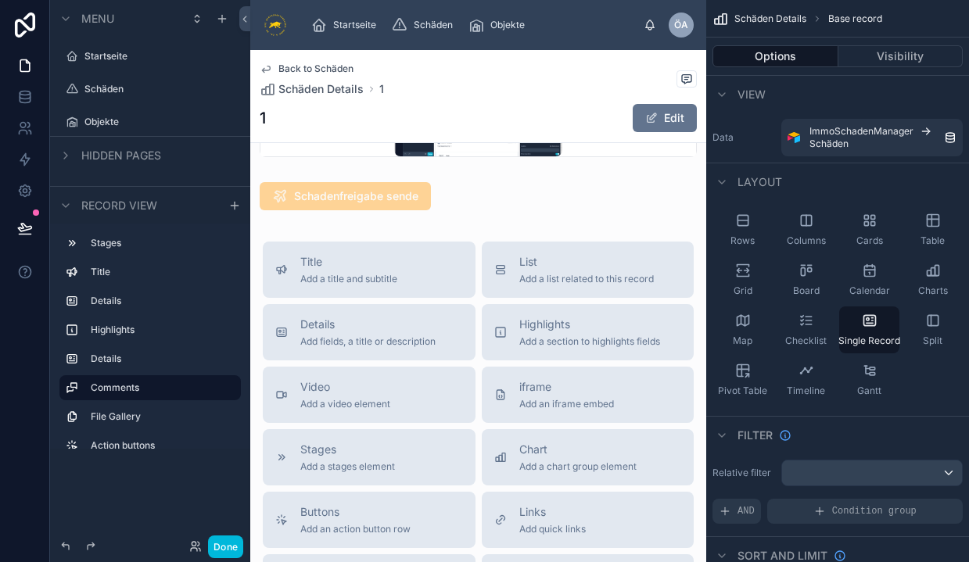
click at [378, 210] on div at bounding box center [478, 196] width 456 height 41
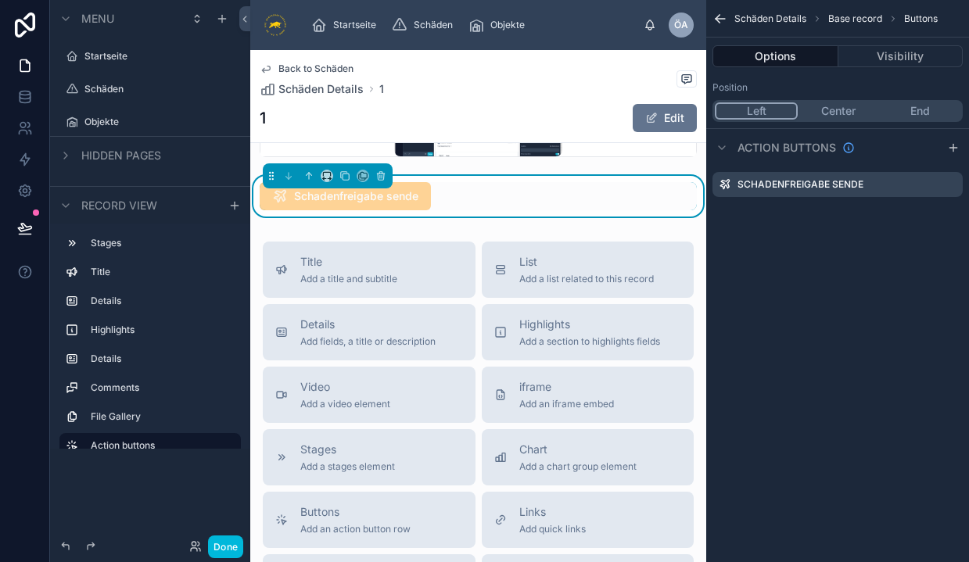
click at [0, 0] on icon "scrollable content" at bounding box center [0, 0] width 0 height 0
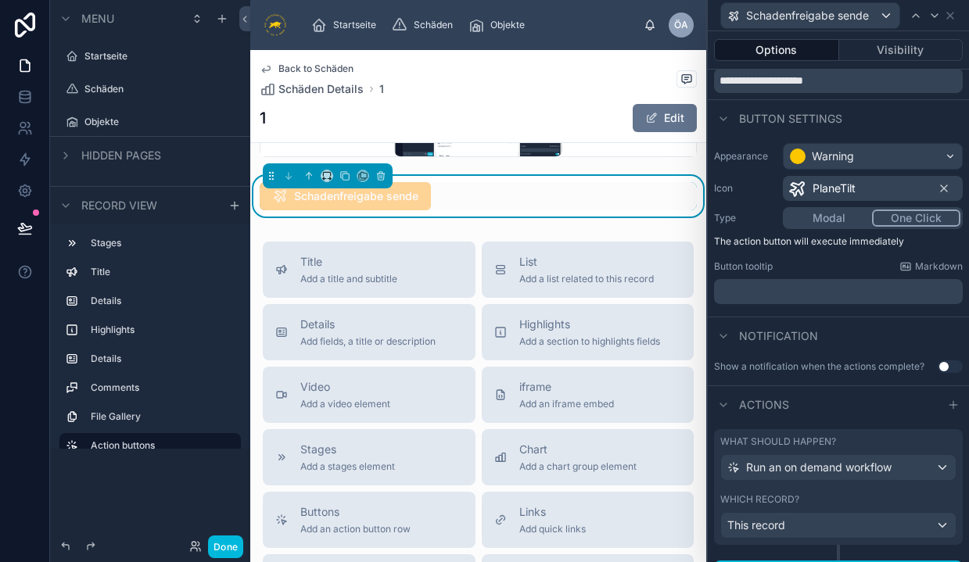
scroll to position [54, 0]
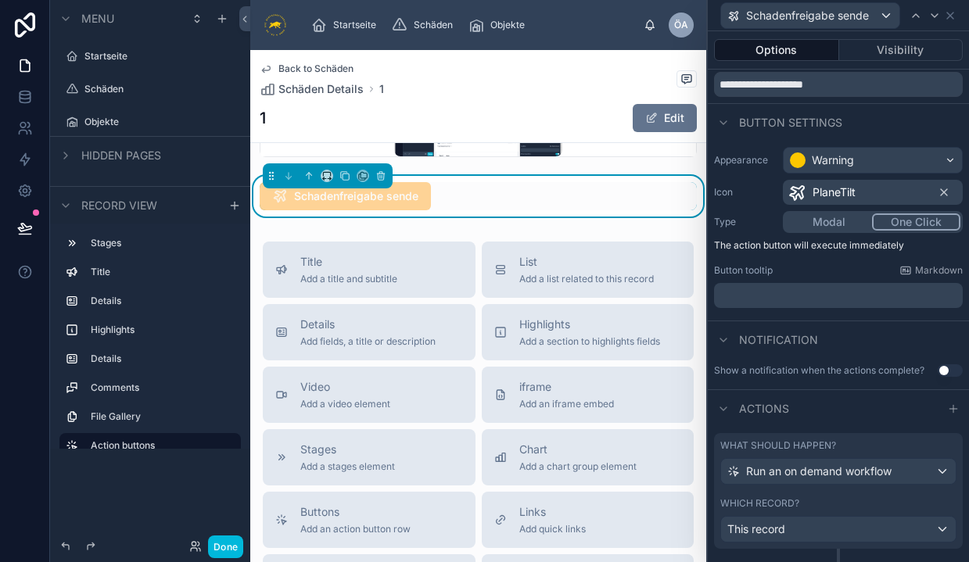
click at [865, 287] on div "﻿" at bounding box center [838, 295] width 249 height 25
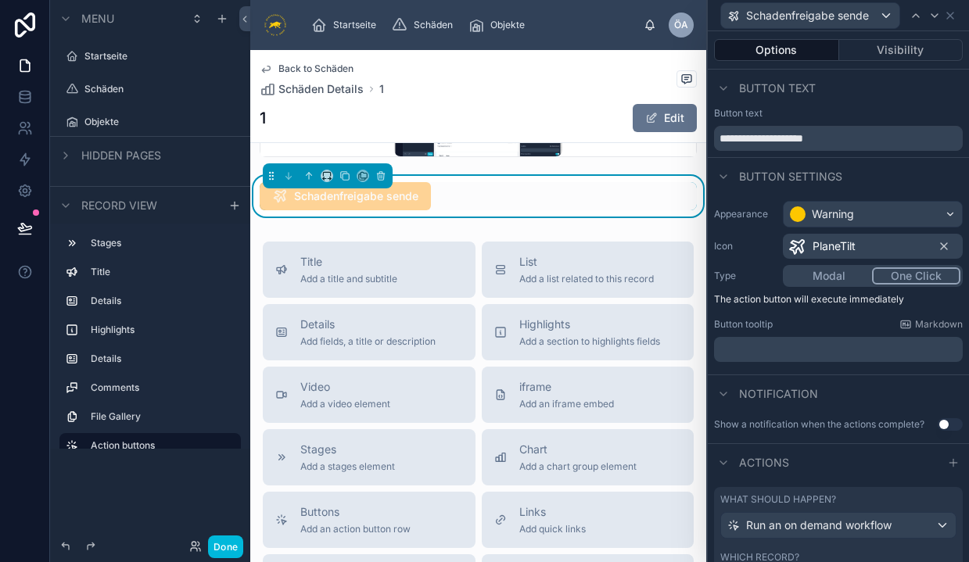
click at [913, 274] on button "One Click" at bounding box center [916, 275] width 88 height 17
click at [792, 346] on p "﻿" at bounding box center [839, 350] width 239 height 16
click at [806, 389] on span "Notification" at bounding box center [778, 394] width 79 height 16
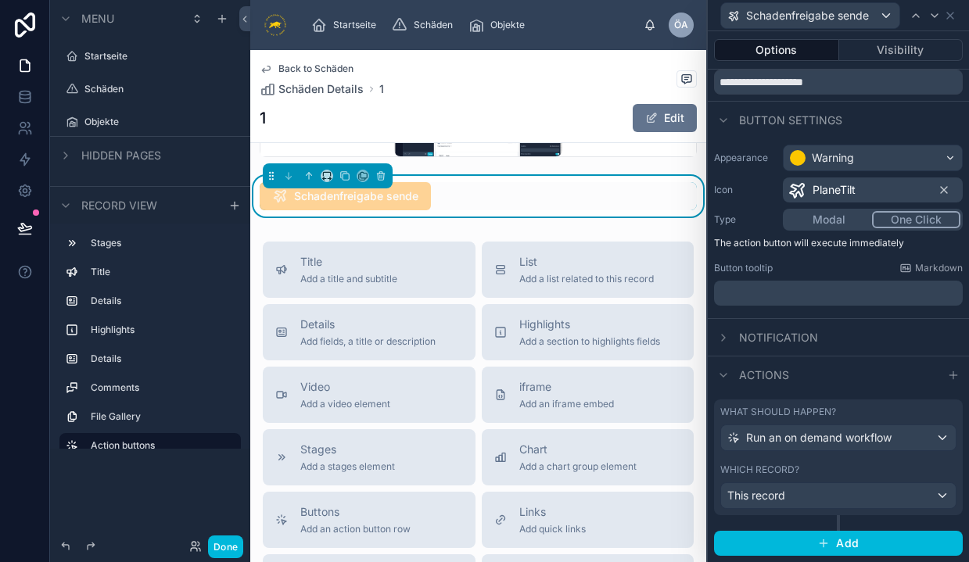
scroll to position [56, 0]
click at [808, 336] on span "Notification" at bounding box center [778, 339] width 79 height 16
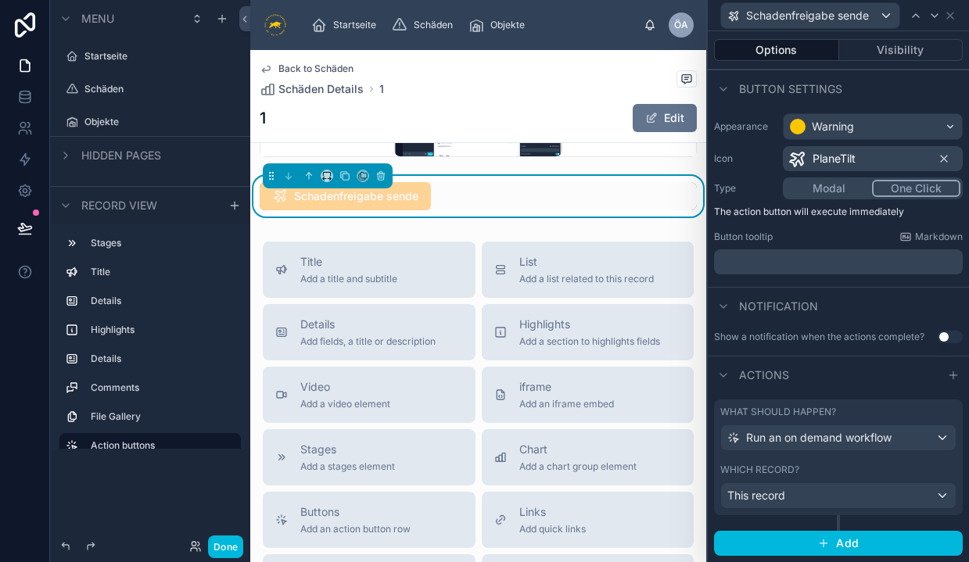
scroll to position [87, 0]
click at [763, 375] on span "Actions" at bounding box center [764, 376] width 50 height 16
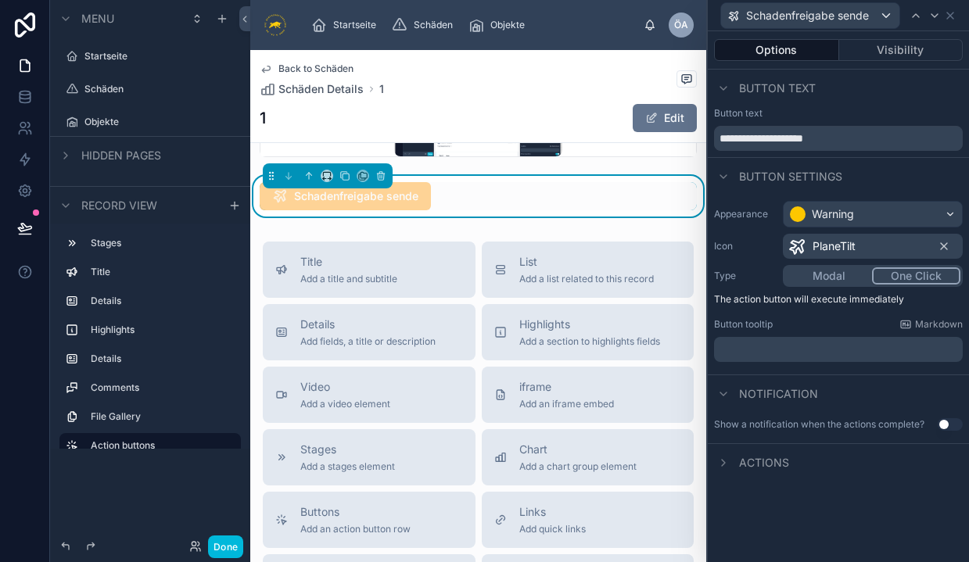
click at [751, 472] on div "Actions" at bounding box center [751, 463] width 75 height 19
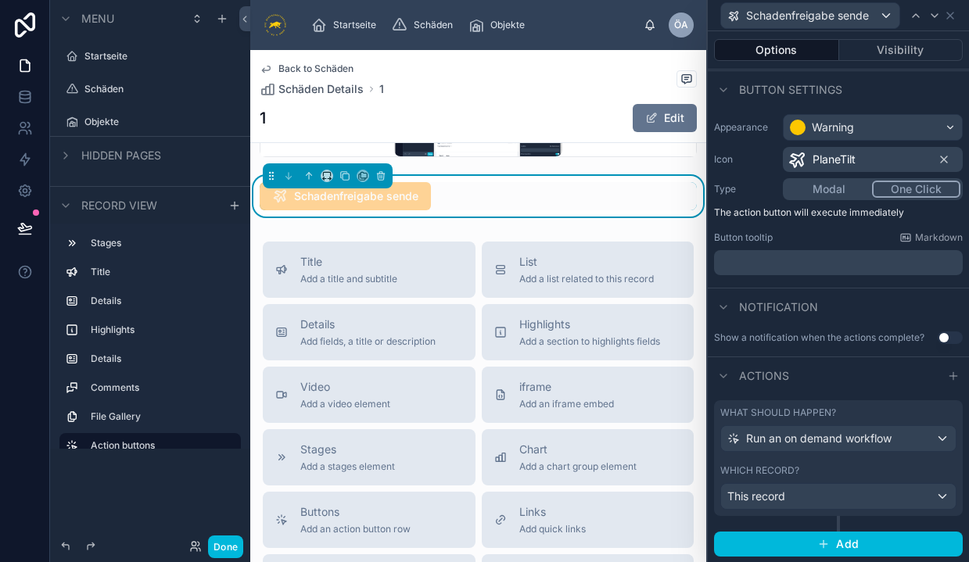
click at [884, 440] on span "Run an on demand workflow" at bounding box center [818, 439] width 145 height 16
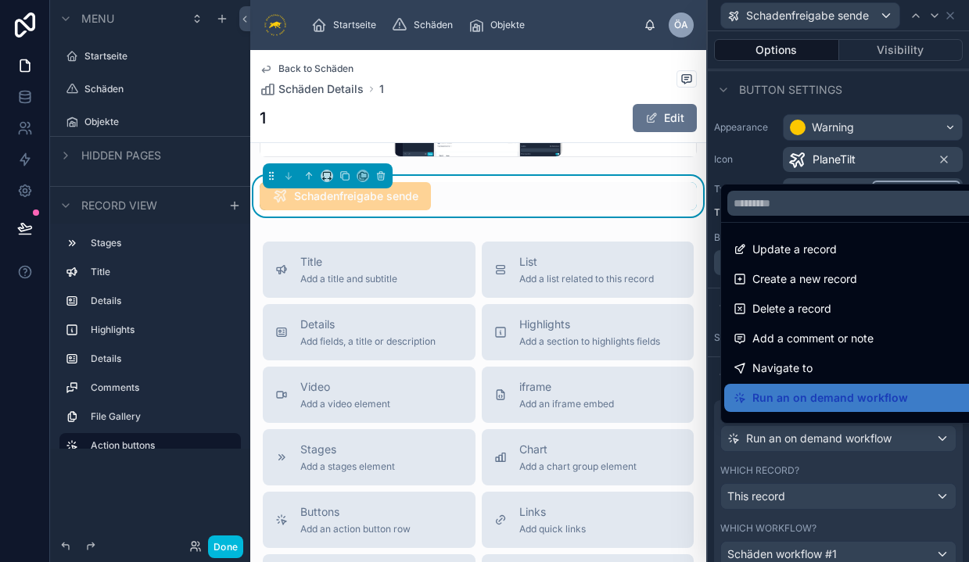
click at [884, 440] on div at bounding box center [838, 281] width 261 height 562
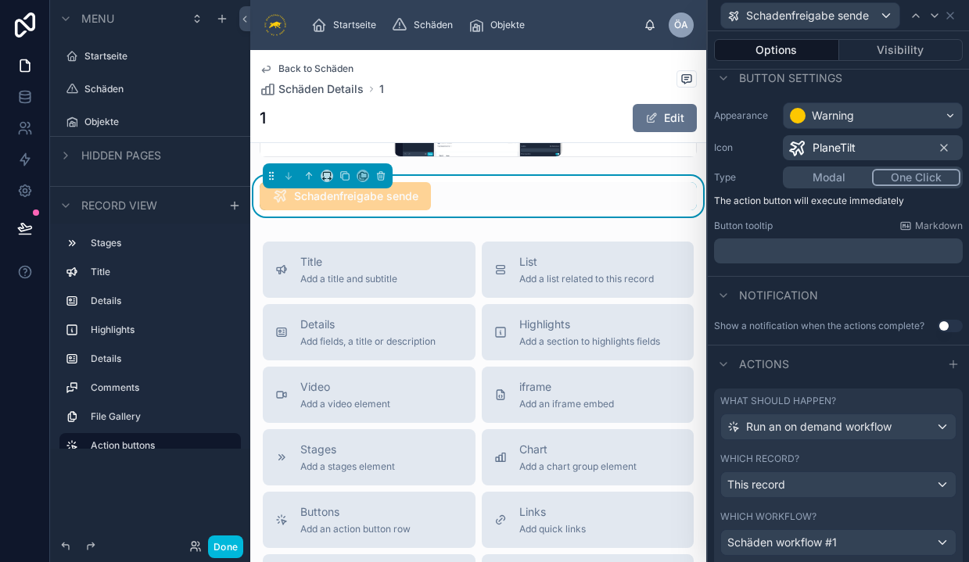
scroll to position [96, 0]
click at [774, 302] on span "Notification" at bounding box center [778, 298] width 79 height 16
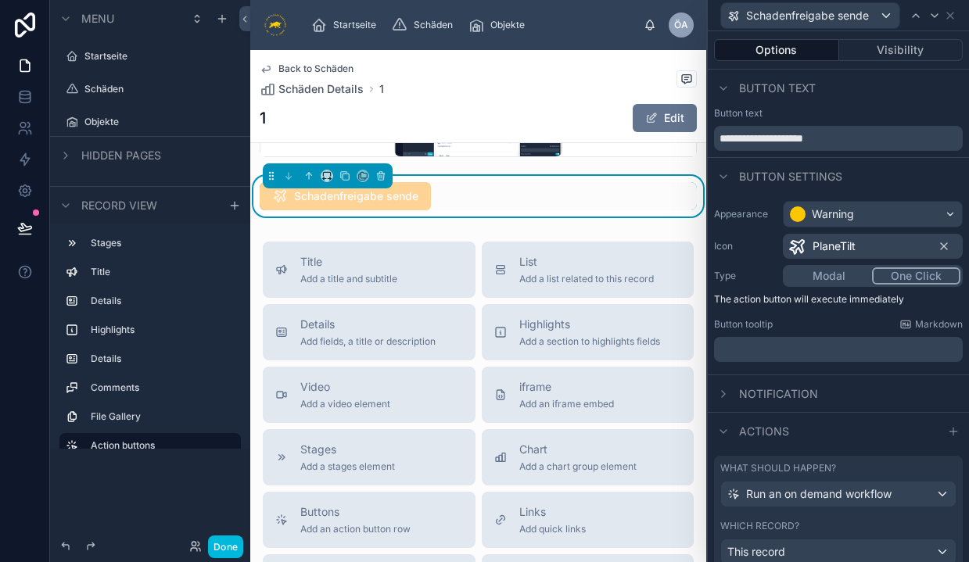
scroll to position [0, 0]
click at [727, 96] on div at bounding box center [723, 88] width 19 height 19
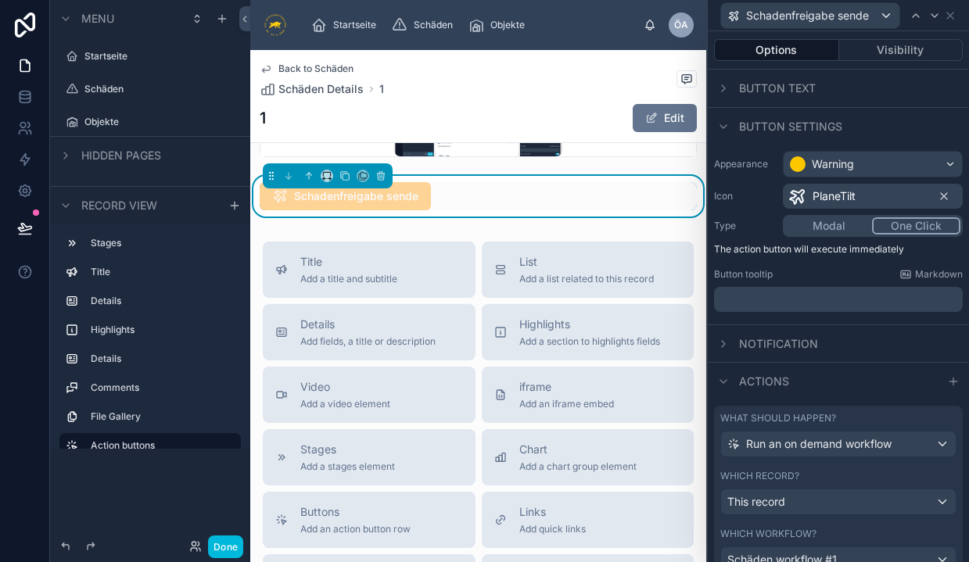
click at [759, 304] on p "﻿" at bounding box center [839, 300] width 239 height 16
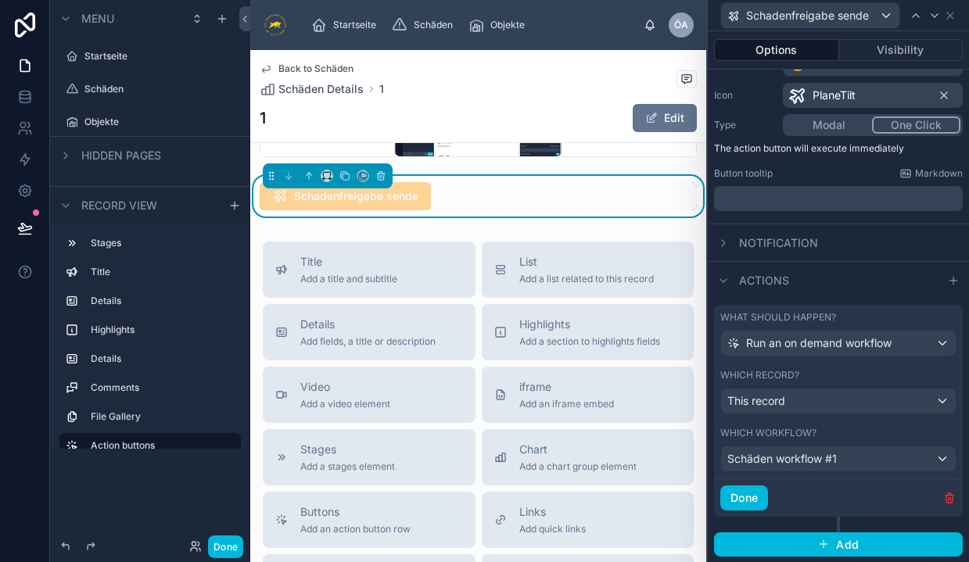
click at [846, 526] on div "What should happen? Run an on demand workflow Which record? This record Which w…" at bounding box center [838, 419] width 249 height 228
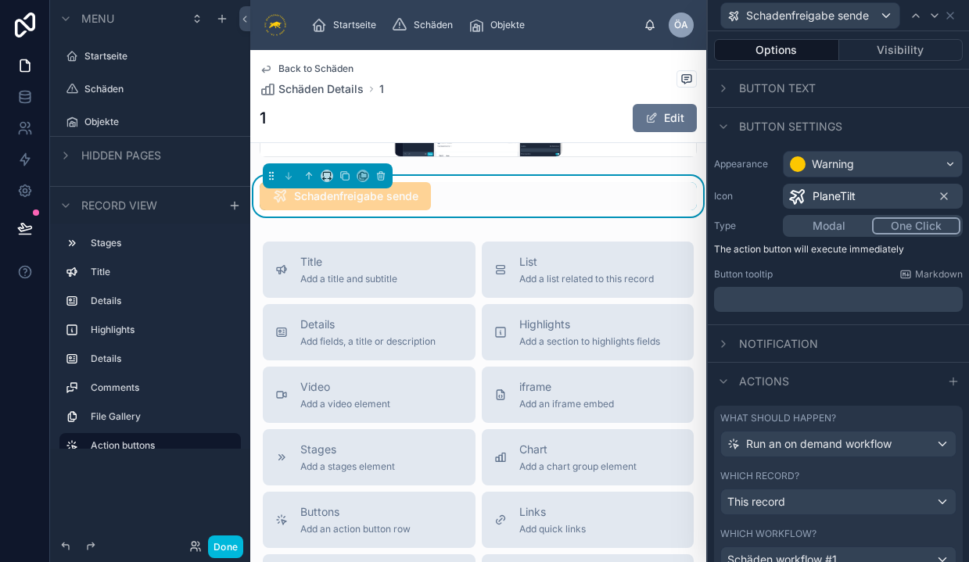
click at [909, 41] on button "Visibility" at bounding box center [901, 50] width 124 height 22
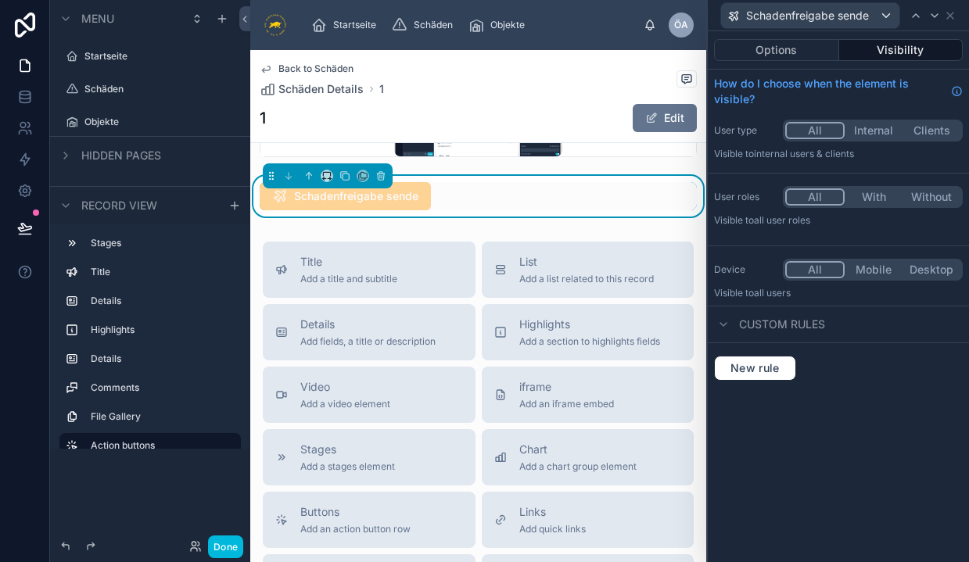
click at [787, 50] on button "Options" at bounding box center [776, 50] width 125 height 22
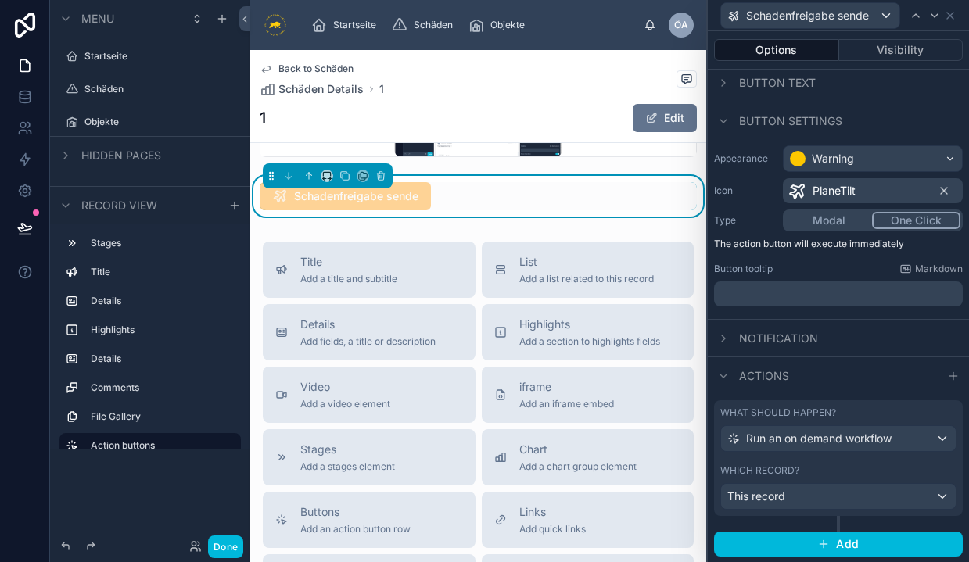
click at [768, 551] on button "Add" at bounding box center [838, 544] width 249 height 25
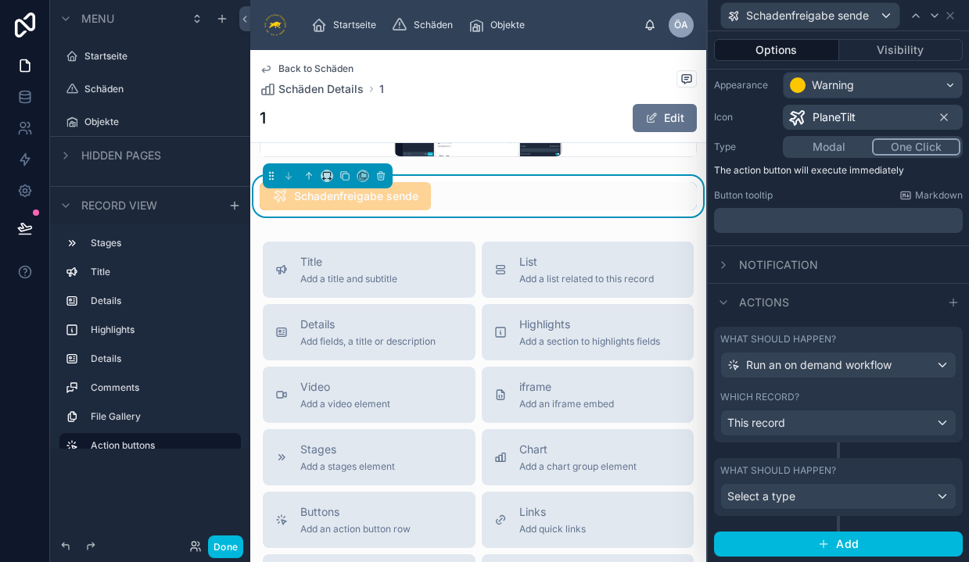
click at [786, 512] on div "What should happen? Select a type" at bounding box center [838, 487] width 249 height 58
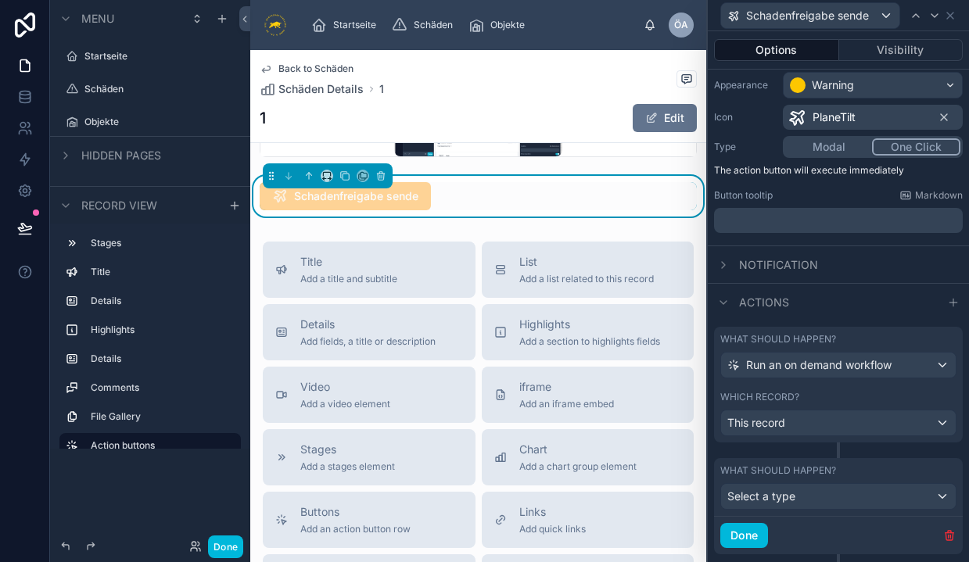
click at [786, 504] on span "Select a type" at bounding box center [761, 497] width 68 height 16
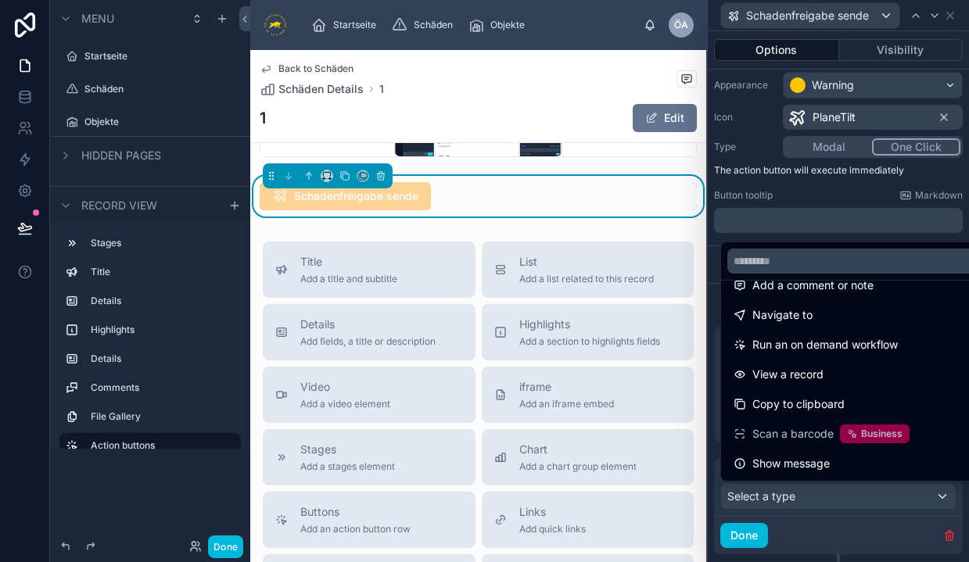
click at [959, 531] on div at bounding box center [838, 281] width 261 height 562
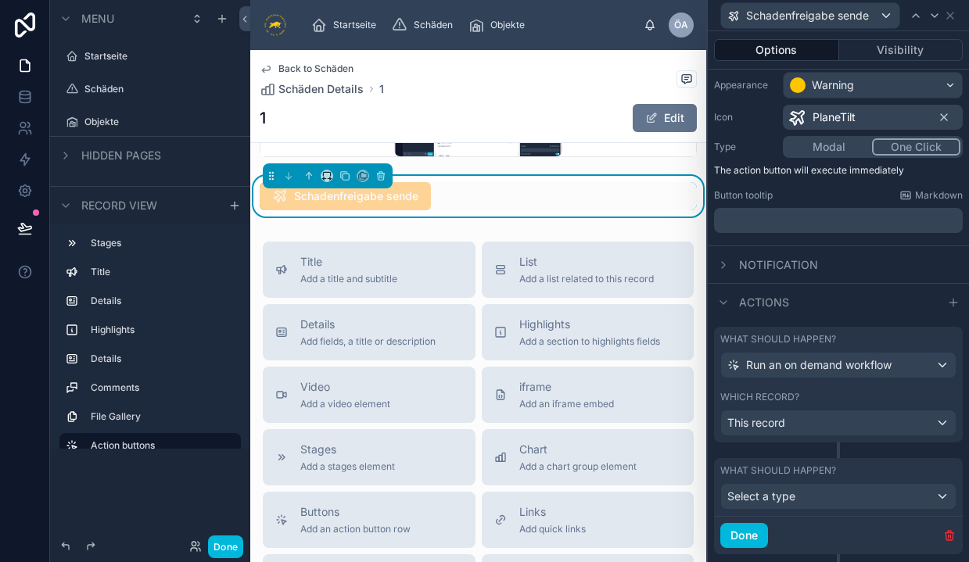
click at [945, 536] on icon "button" at bounding box center [948, 536] width 7 height 7
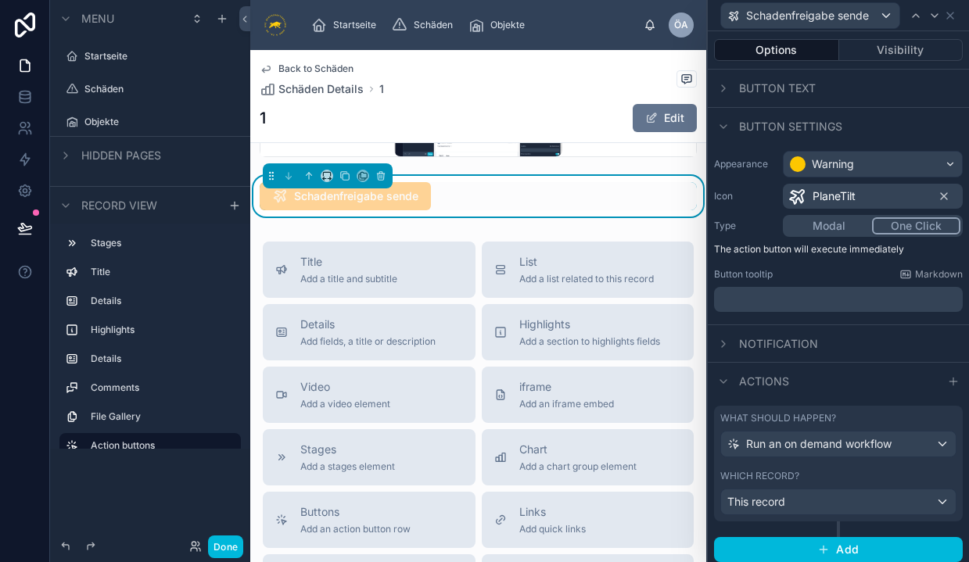
click at [134, 108] on div "Objekte" at bounding box center [150, 122] width 200 height 28
click at [119, 120] on label "Objekte" at bounding box center [157, 122] width 147 height 13
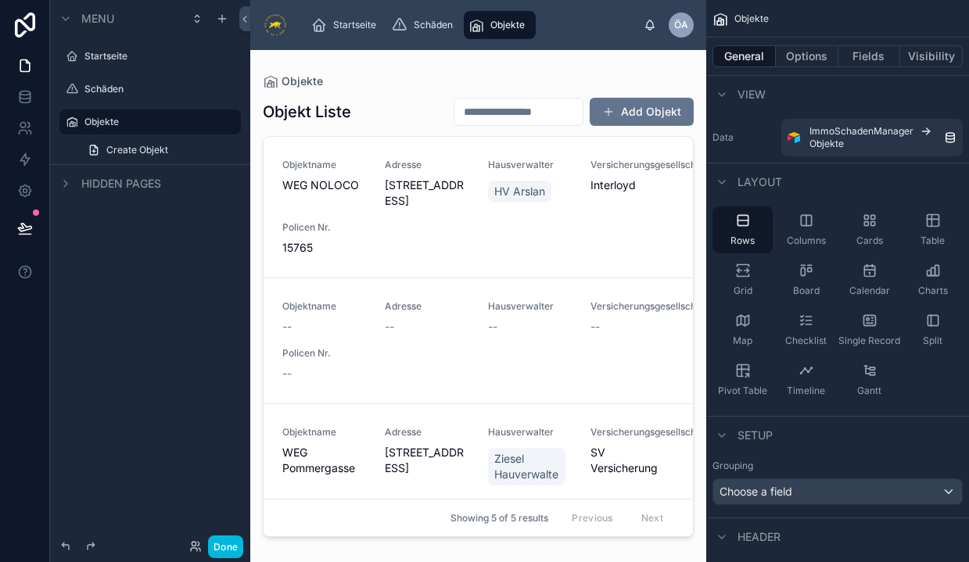
click at [354, 231] on div at bounding box center [478, 296] width 456 height 493
click at [461, 178] on span "[STREET_ADDRESS]" at bounding box center [427, 193] width 84 height 31
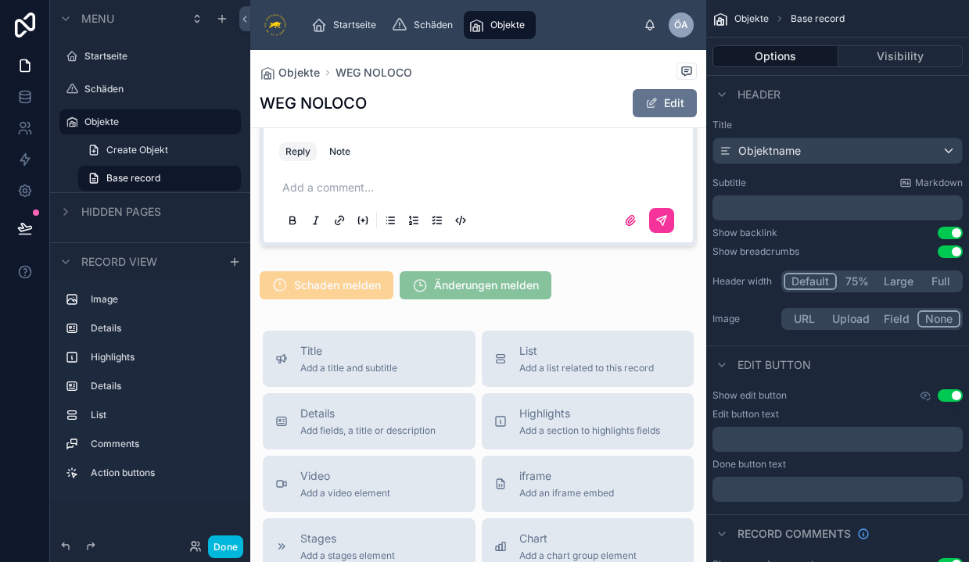
click at [477, 295] on div at bounding box center [478, 285] width 456 height 41
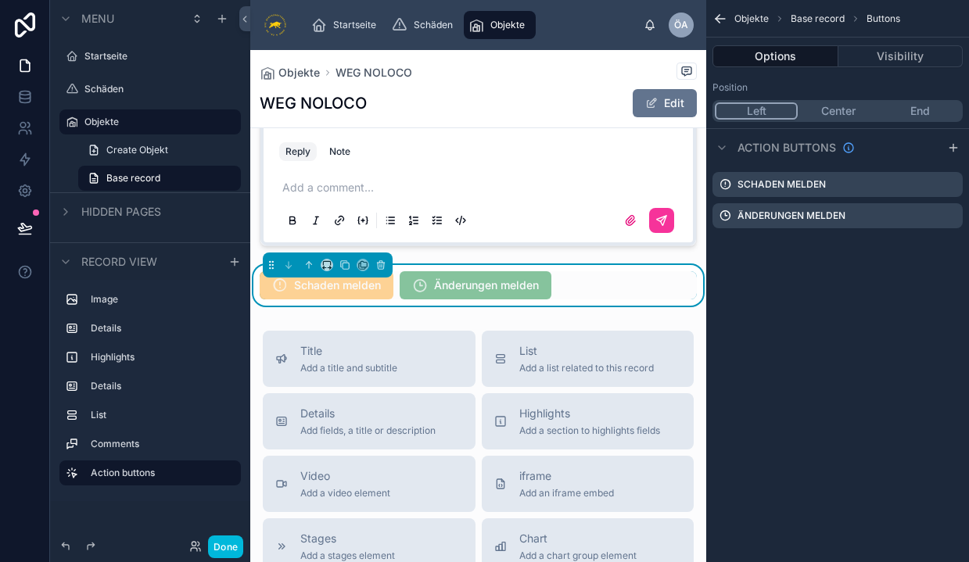
click at [0, 0] on icon "scrollable content" at bounding box center [0, 0] width 0 height 0
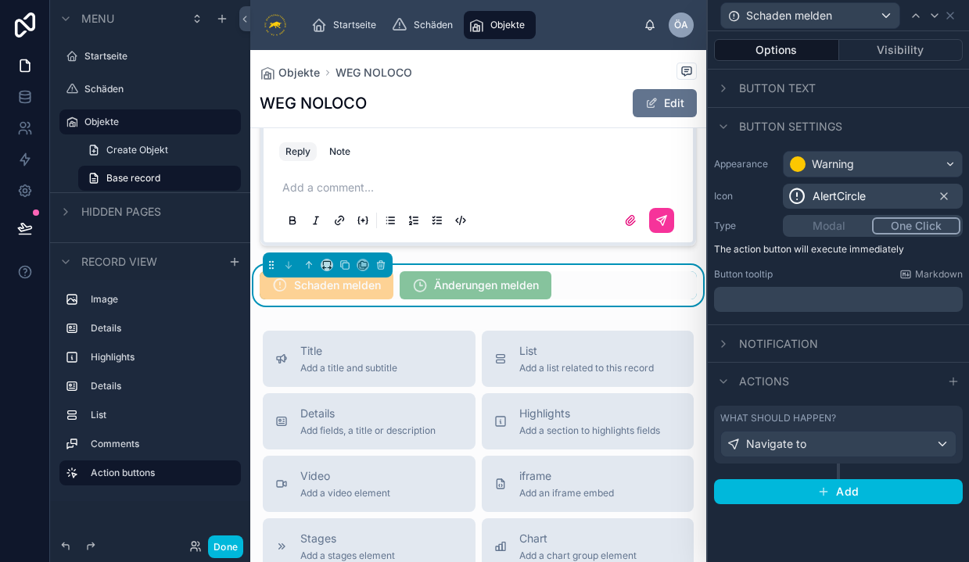
click at [798, 84] on span "Button text" at bounding box center [777, 89] width 77 height 16
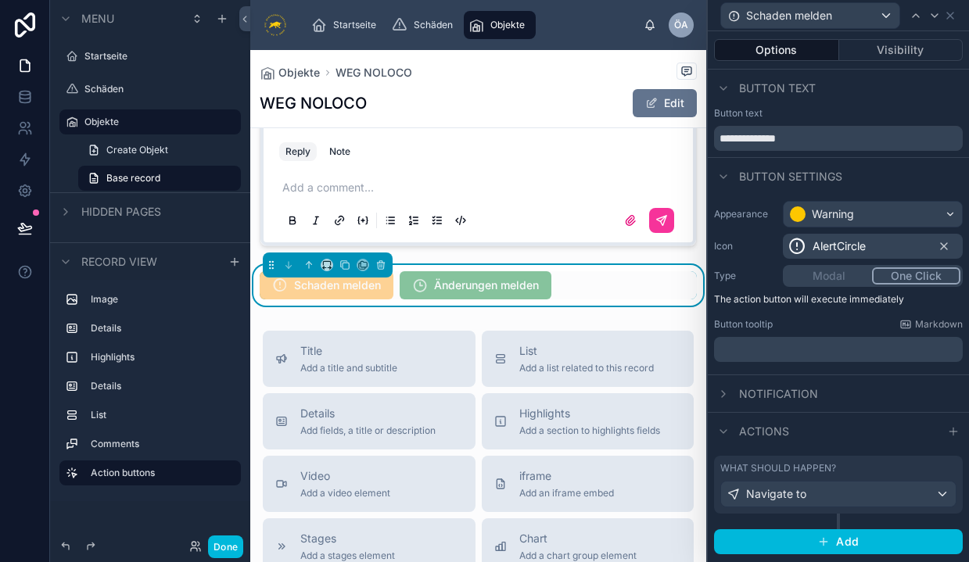
click at [776, 400] on span "Notification" at bounding box center [778, 394] width 79 height 16
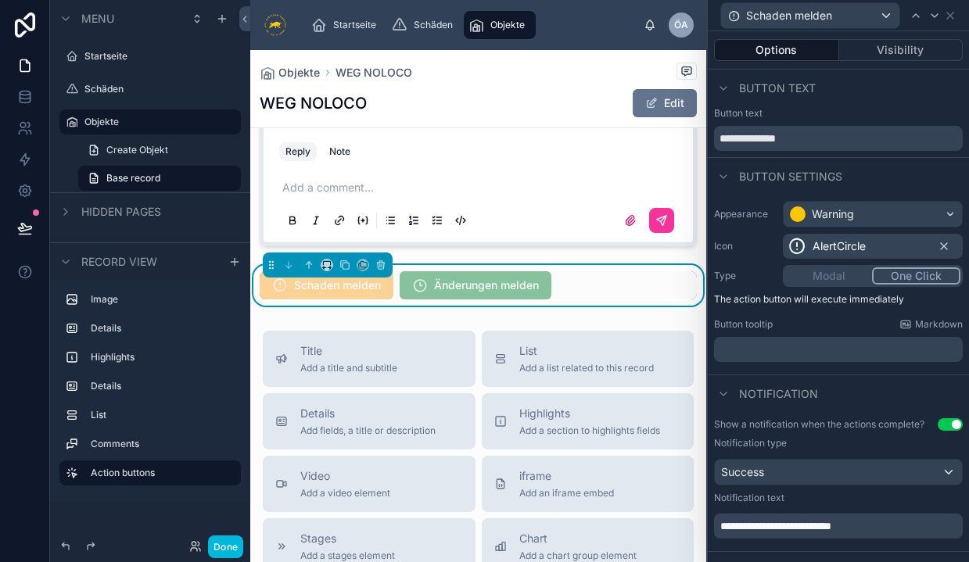
click at [92, 95] on div "Schäden" at bounding box center [160, 89] width 153 height 13
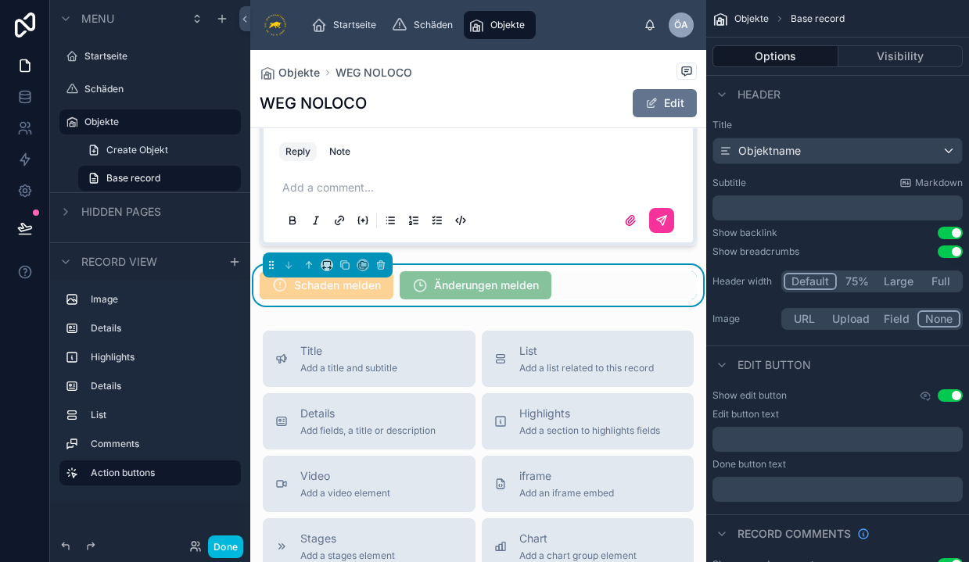
click at [104, 88] on label "Schäden" at bounding box center [157, 89] width 147 height 13
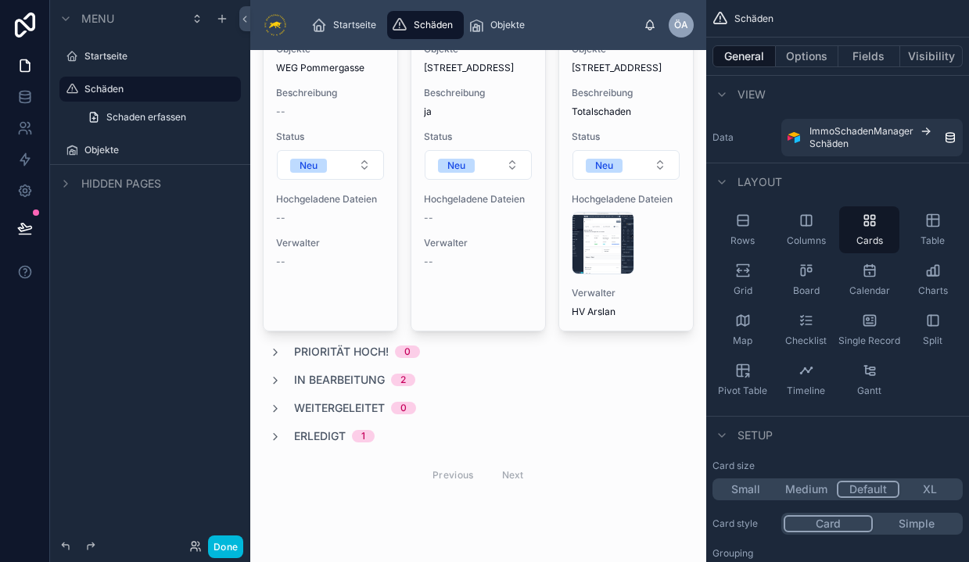
click at [629, 97] on div at bounding box center [478, 186] width 456 height 716
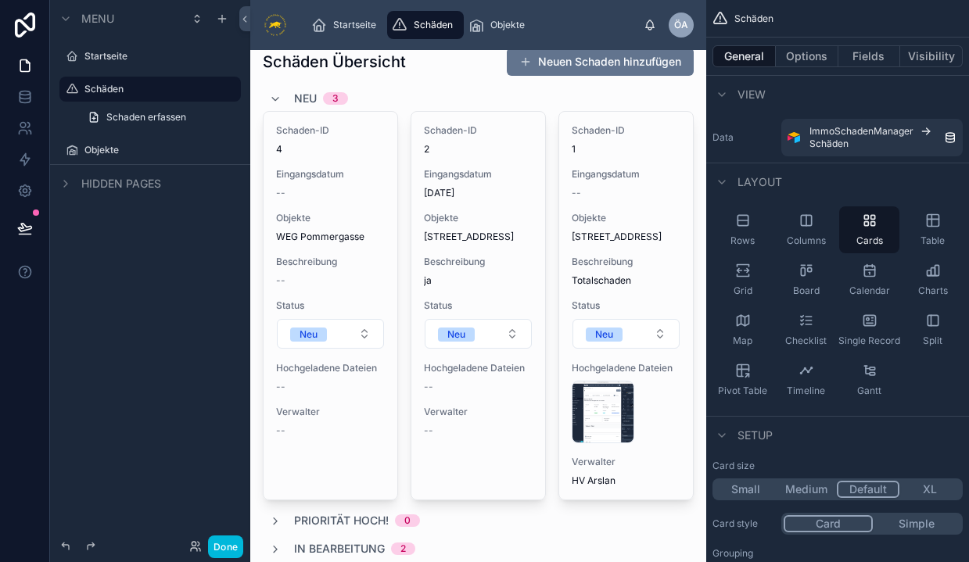
click at [647, 151] on span "1" at bounding box center [626, 149] width 109 height 13
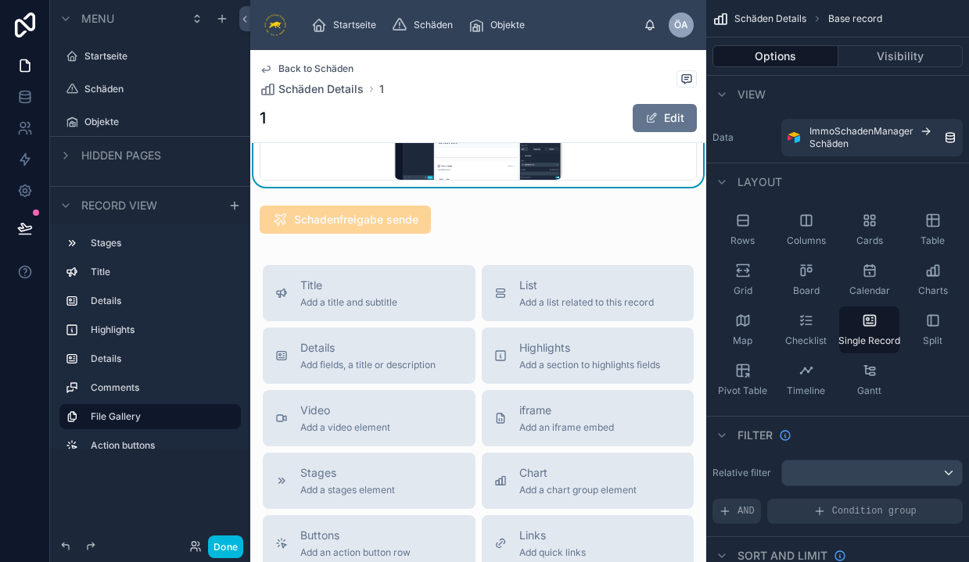
click at [396, 224] on div at bounding box center [478, 219] width 456 height 41
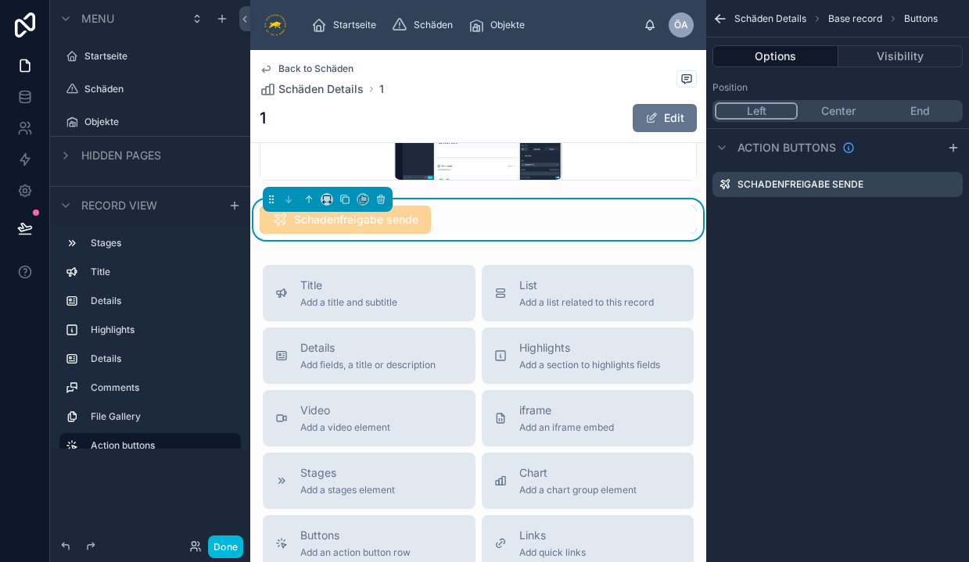
click at [0, 0] on icon "scrollable content" at bounding box center [0, 0] width 0 height 0
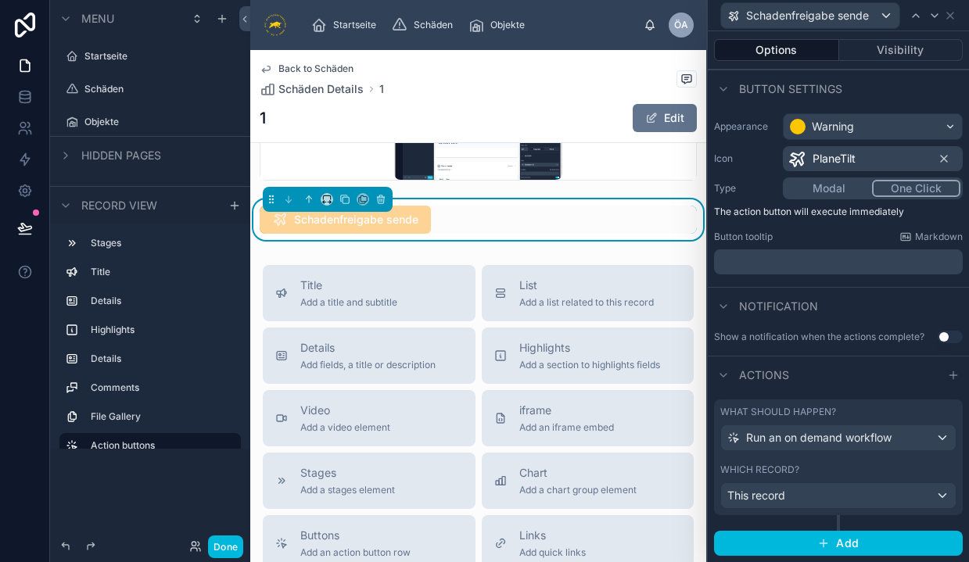
scroll to position [87, 0]
click at [952, 337] on button "Use setting" at bounding box center [950, 338] width 25 height 13
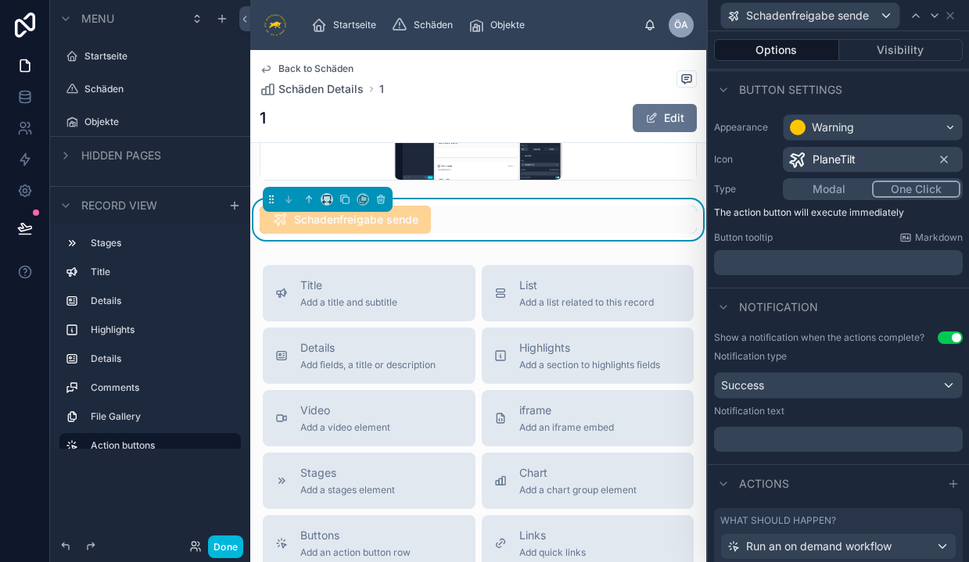
click at [805, 391] on div "Success" at bounding box center [838, 385] width 247 height 25
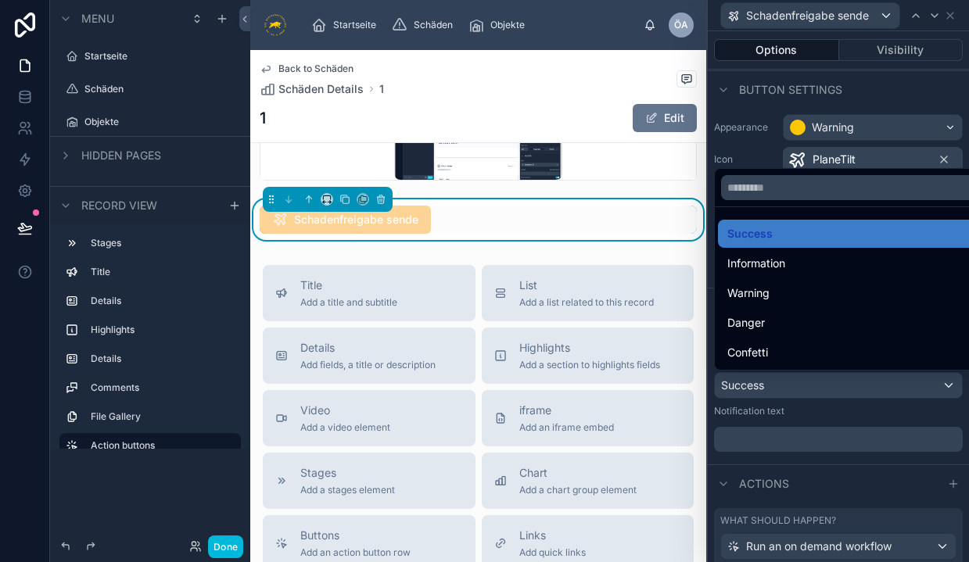
click at [805, 391] on div at bounding box center [838, 281] width 261 height 562
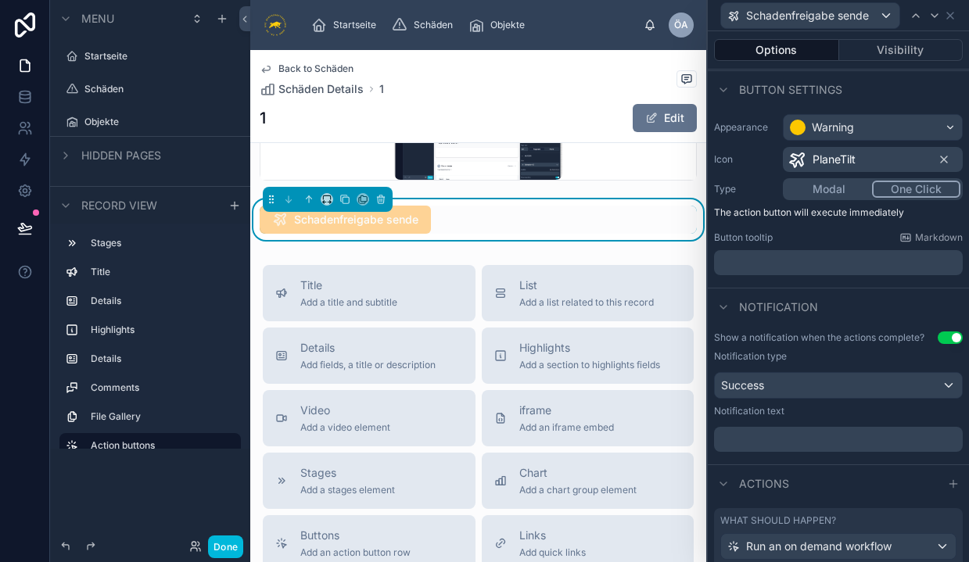
click at [759, 439] on p "﻿" at bounding box center [839, 440] width 239 height 16
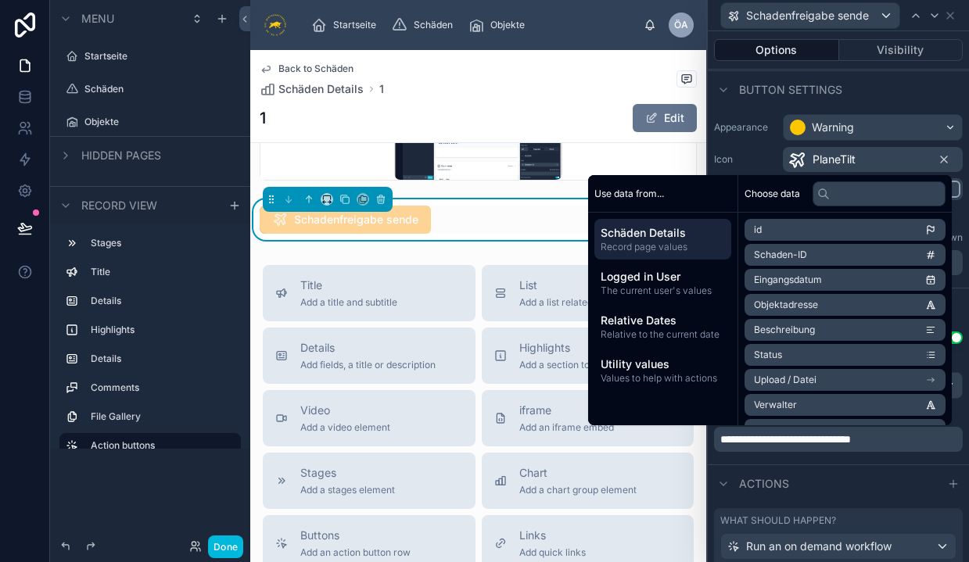
click at [759, 439] on span "**********" at bounding box center [785, 439] width 131 height 11
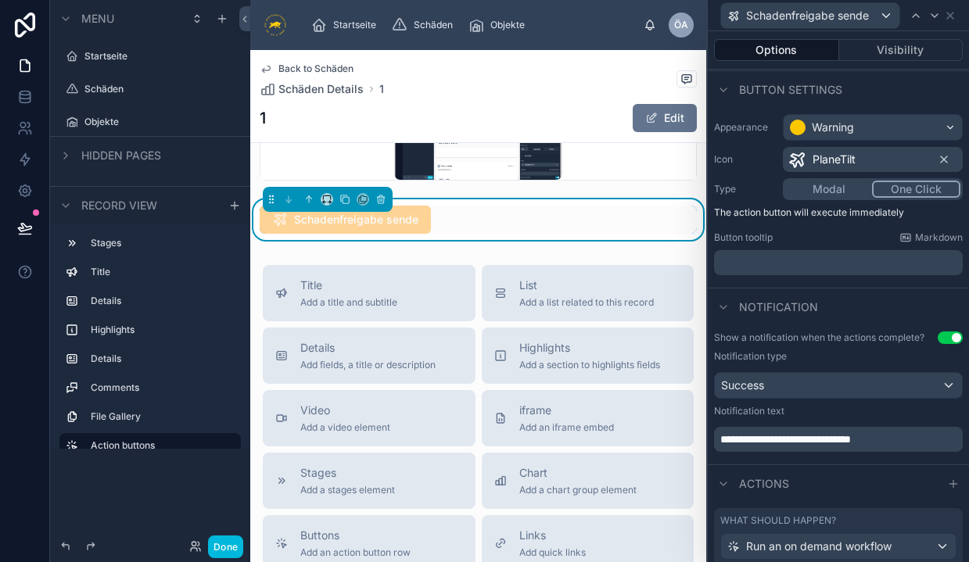
click at [827, 461] on div "**********" at bounding box center [838, 394] width 261 height 139
click at [379, 234] on span "Schadenfreigabe sende" at bounding box center [345, 220] width 171 height 28
click at [846, 127] on div "Warning" at bounding box center [833, 128] width 42 height 16
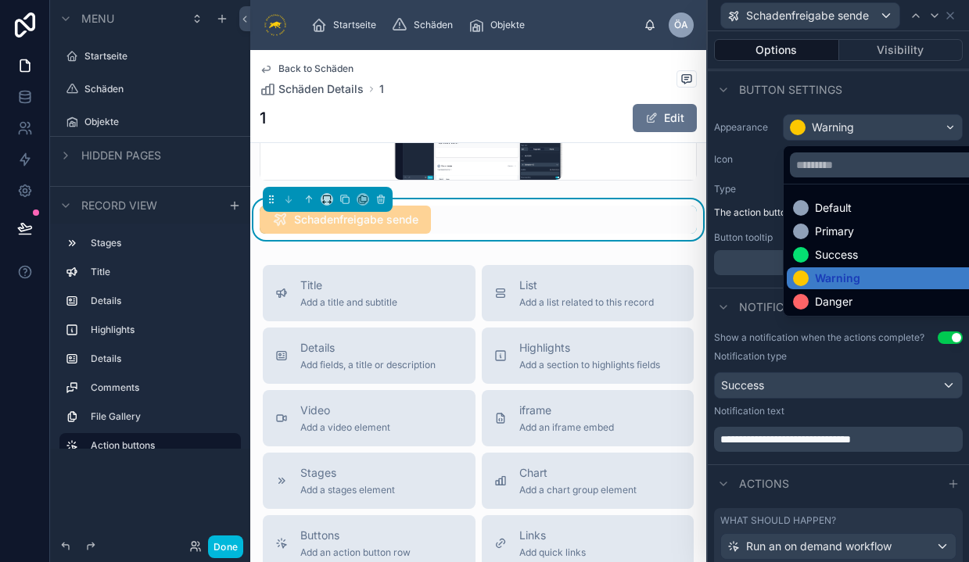
scroll to position [0, 0]
click at [821, 308] on div "Danger" at bounding box center [834, 302] width 38 height 16
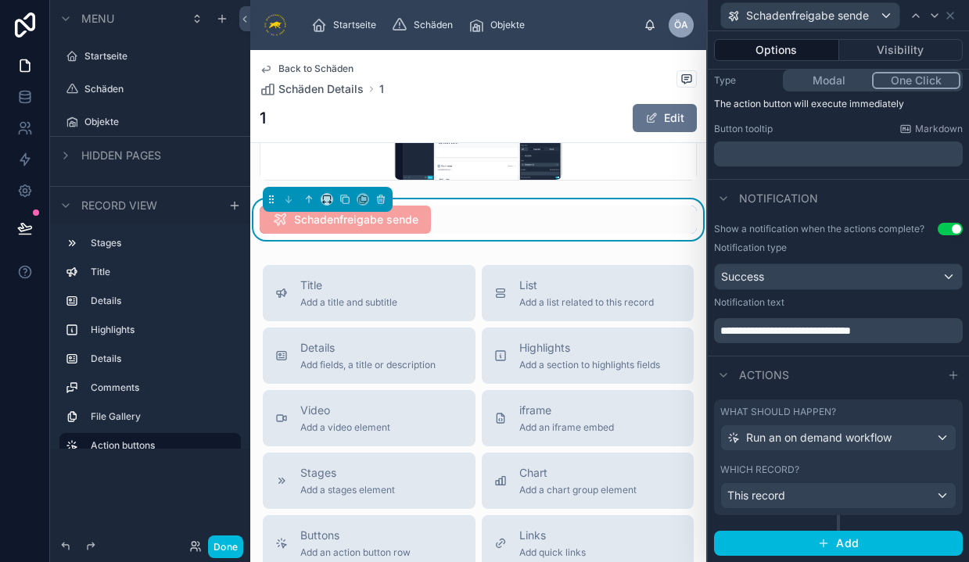
scroll to position [195, 0]
click at [764, 279] on span "Success" at bounding box center [742, 278] width 43 height 16
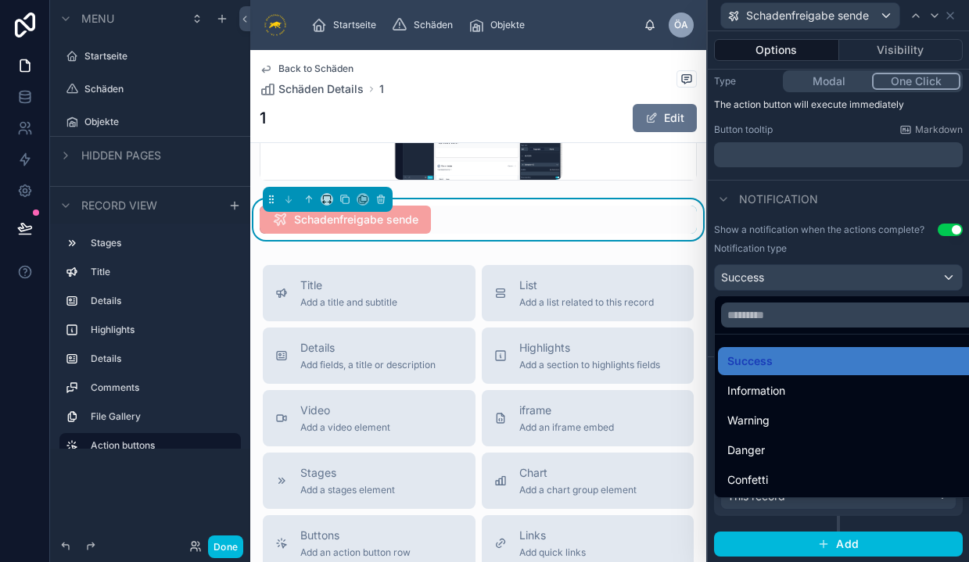
scroll to position [0, 0]
click at [780, 473] on div "Confetti" at bounding box center [856, 480] width 258 height 19
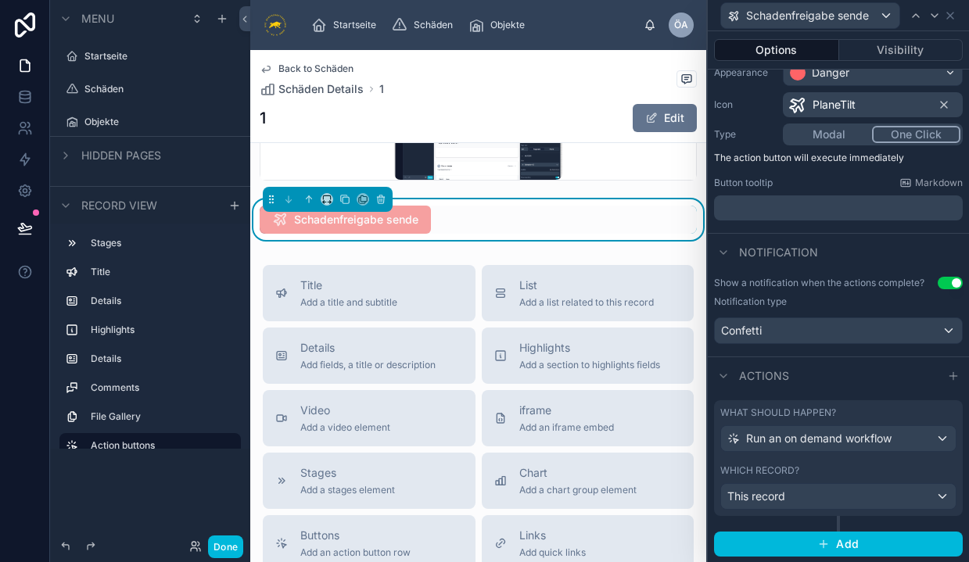
click at [778, 325] on div "Confetti" at bounding box center [838, 330] width 247 height 25
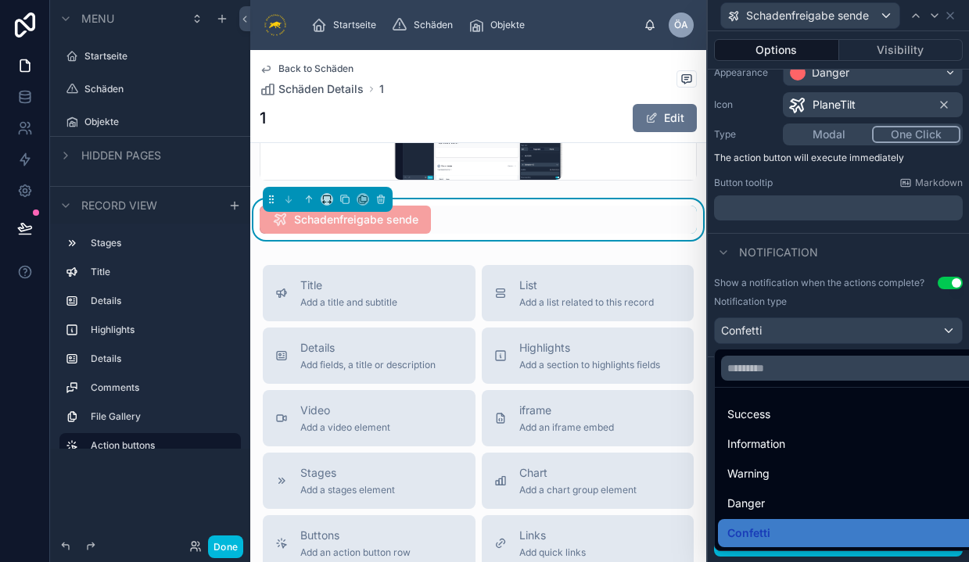
click at [778, 325] on div at bounding box center [838, 281] width 261 height 562
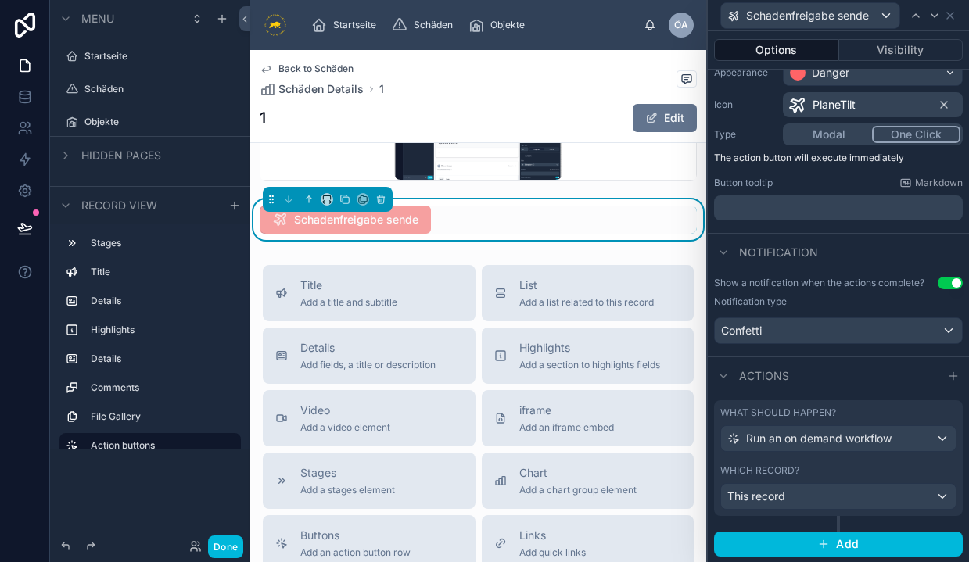
click at [780, 333] on div "Confetti" at bounding box center [838, 330] width 247 height 25
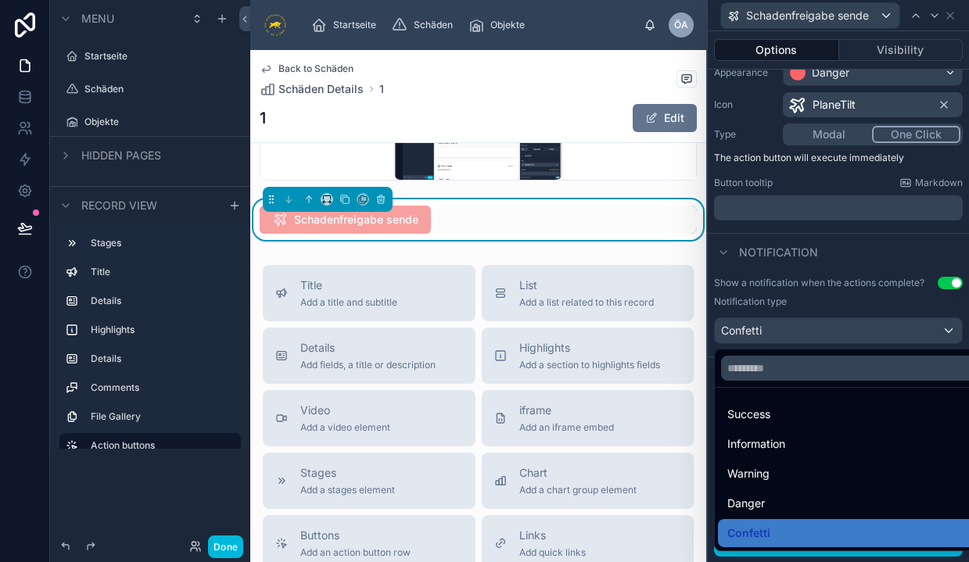
click at [766, 412] on span "Success" at bounding box center [748, 414] width 43 height 19
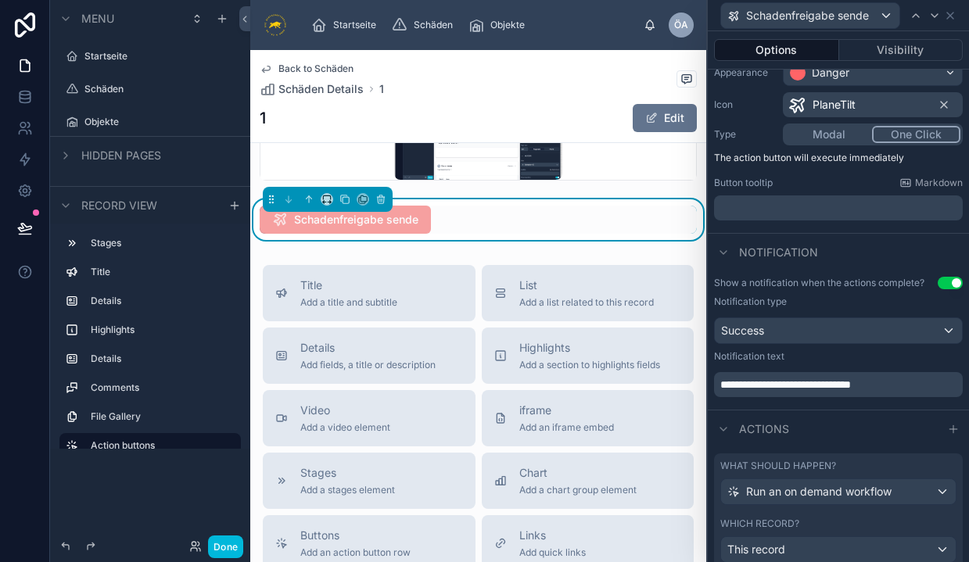
click at [775, 335] on div "Success" at bounding box center [838, 330] width 247 height 25
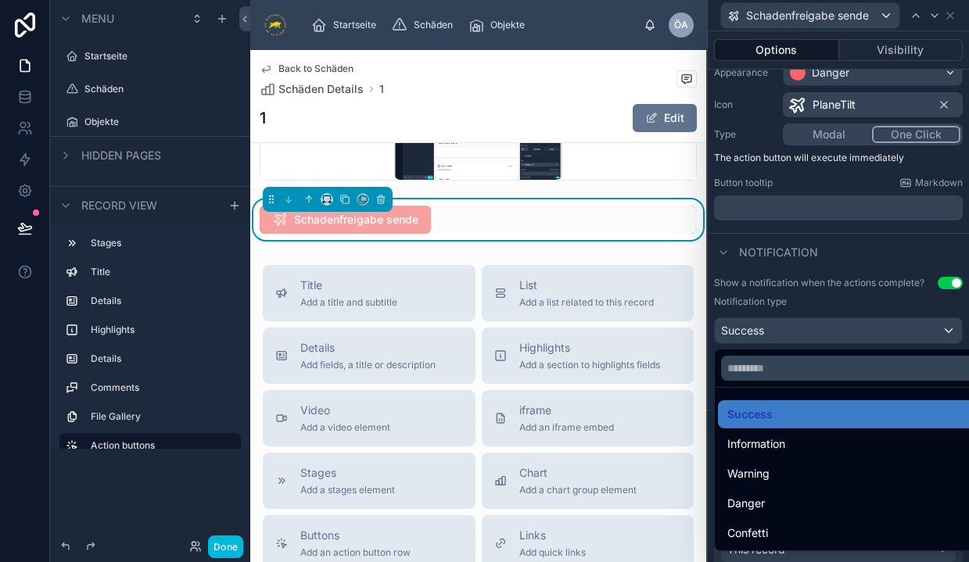
click at [753, 448] on span "Information" at bounding box center [756, 444] width 58 height 19
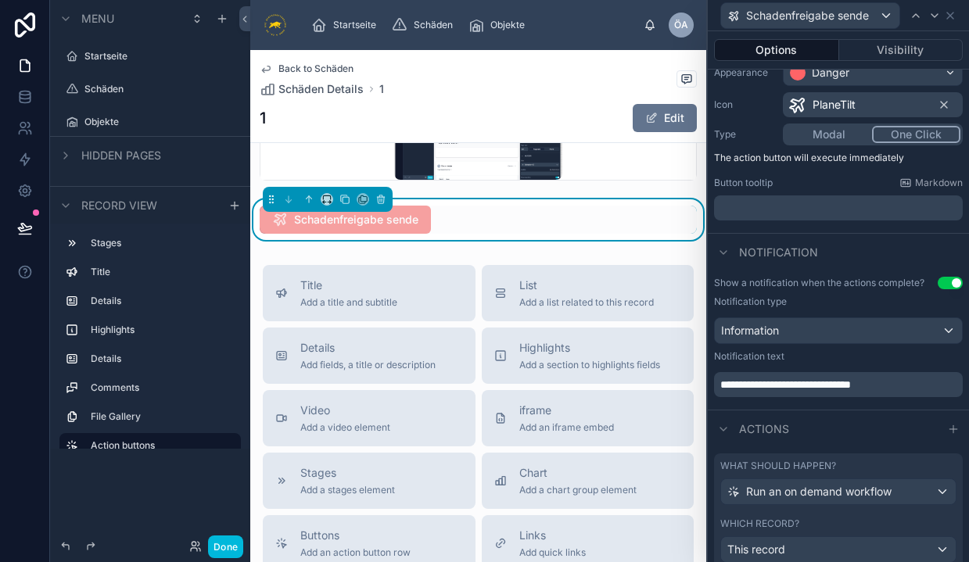
click at [766, 336] on span "Information" at bounding box center [750, 331] width 58 height 16
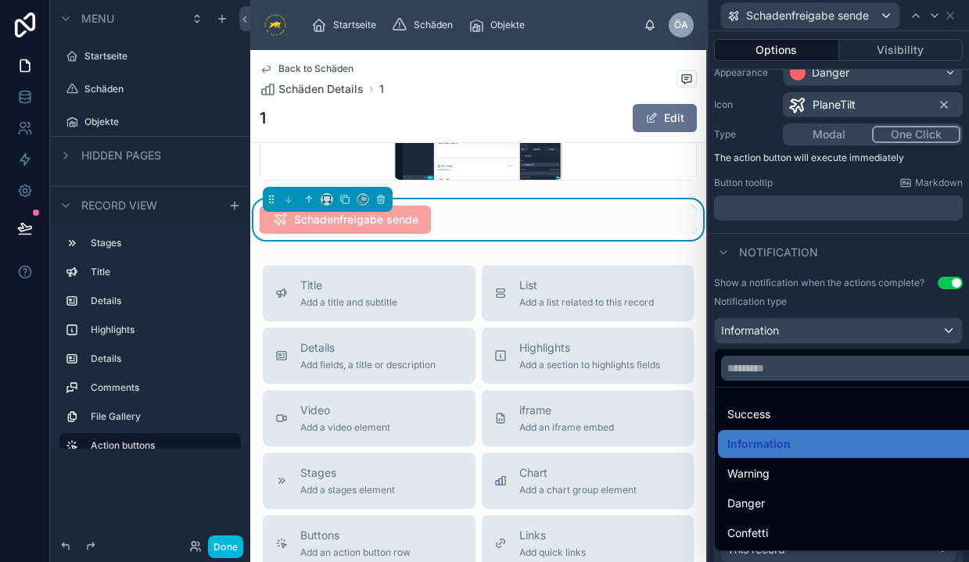
click at [762, 425] on div "Success" at bounding box center [856, 414] width 277 height 28
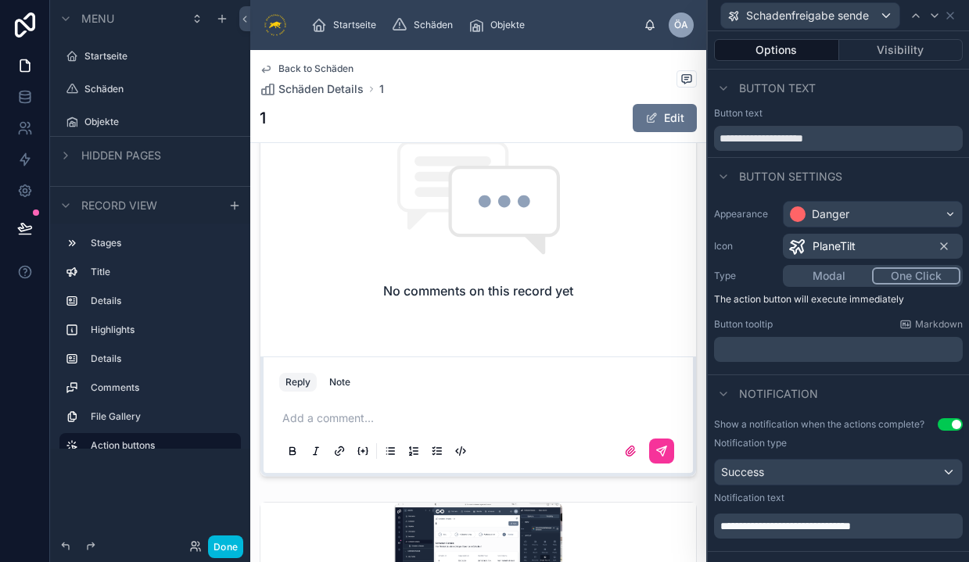
click at [799, 247] on icon at bounding box center [796, 246] width 19 height 19
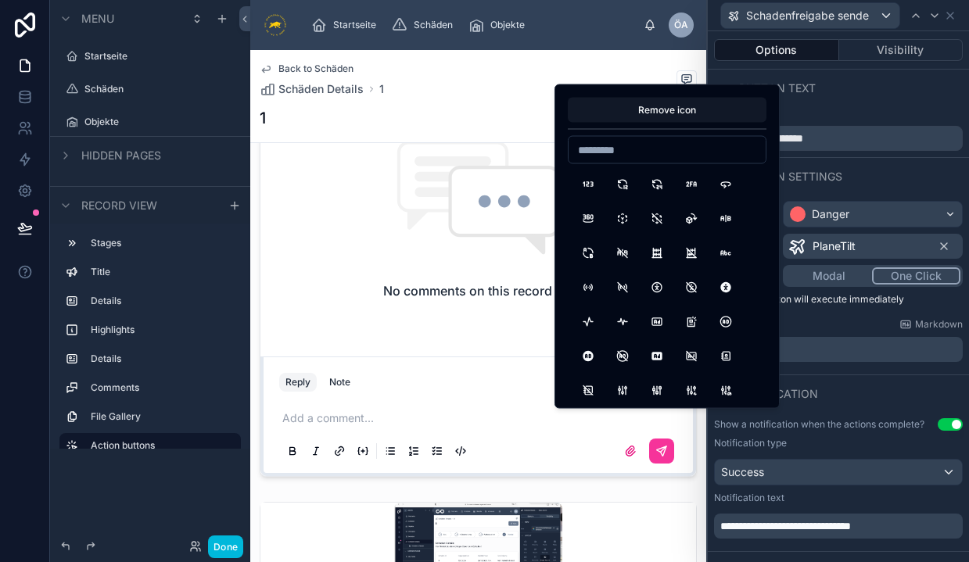
click at [799, 247] on icon at bounding box center [796, 246] width 19 height 19
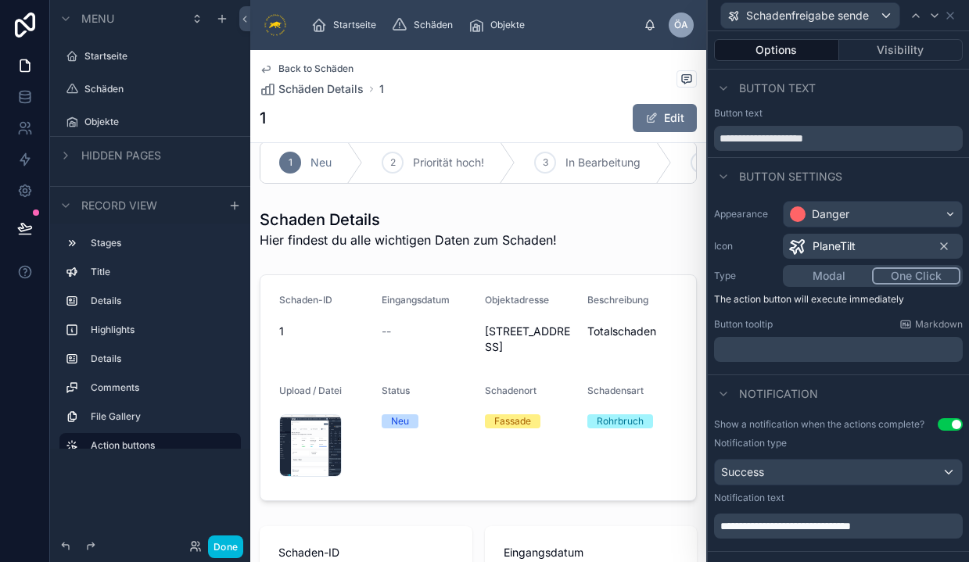
scroll to position [20, 0]
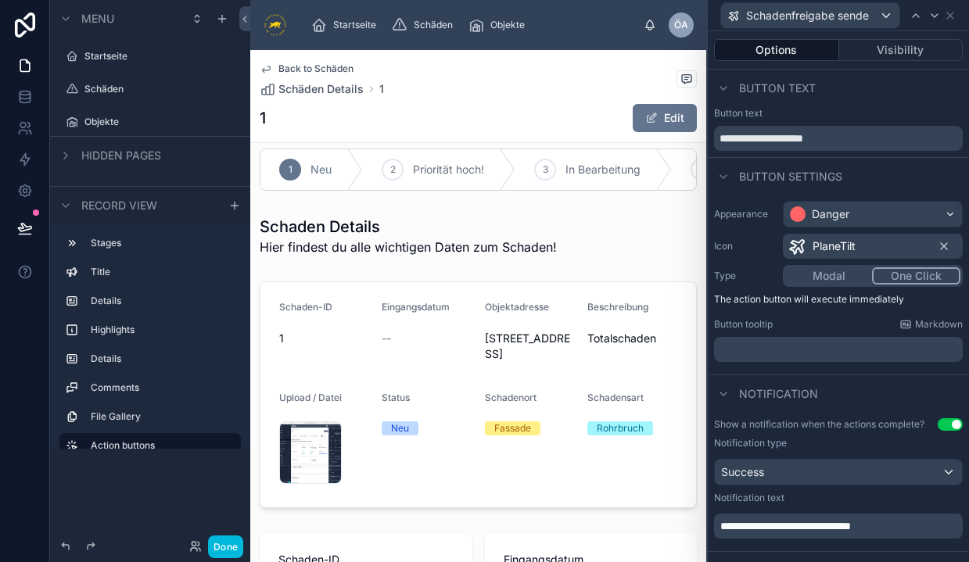
click at [239, 17] on div "Menu" at bounding box center [150, 19] width 200 height 38
click at [242, 19] on icon at bounding box center [244, 19] width 11 height 12
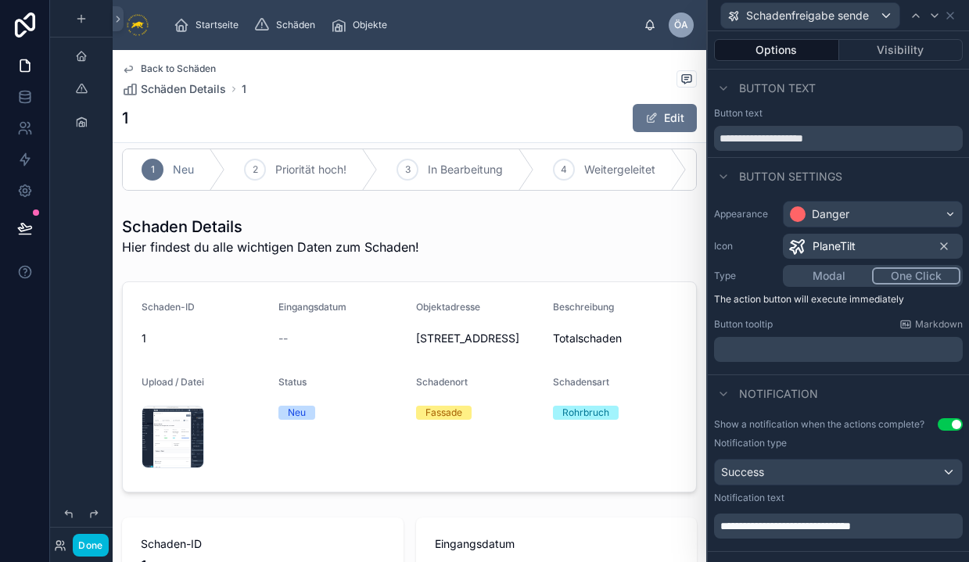
click at [138, 29] on img at bounding box center [137, 25] width 25 height 25
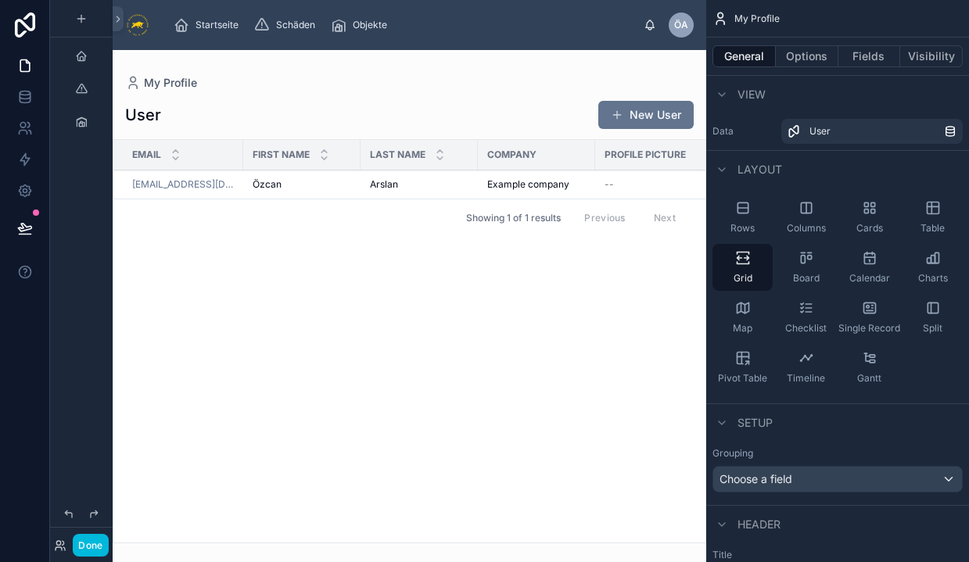
click at [140, 30] on img at bounding box center [137, 25] width 25 height 25
click at [867, 131] on div "User" at bounding box center [876, 131] width 135 height 13
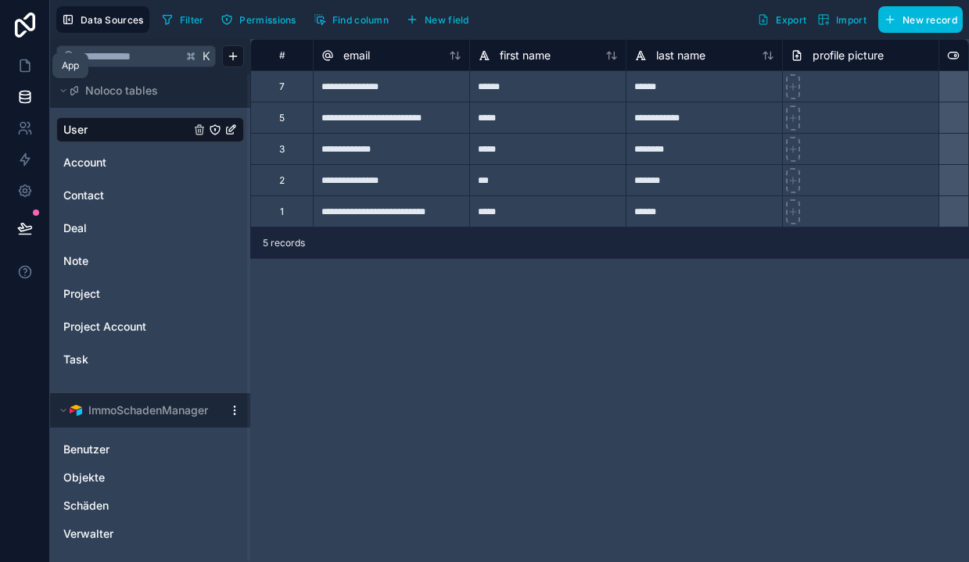
click at [27, 65] on icon at bounding box center [25, 66] width 16 height 16
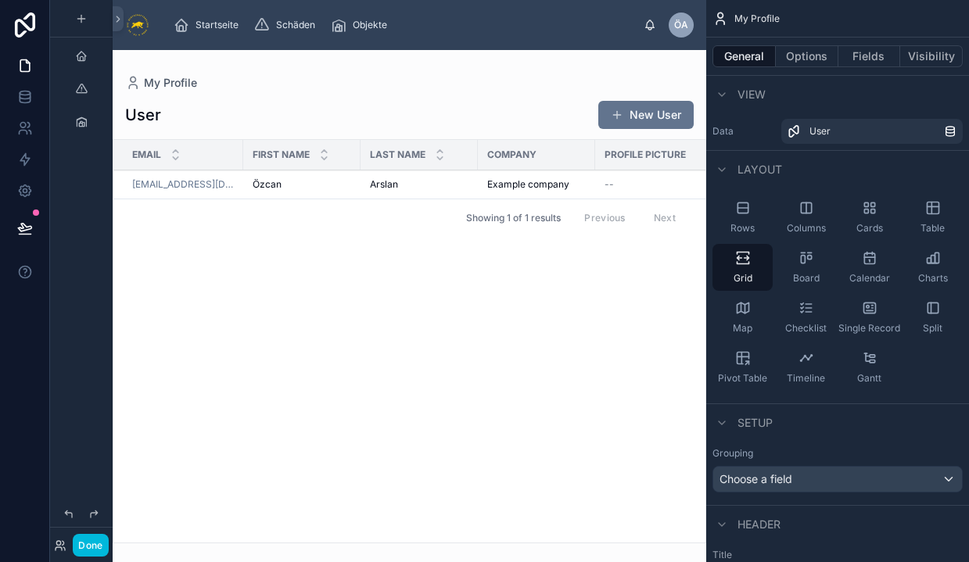
click at [160, 81] on div at bounding box center [410, 306] width 594 height 512
click at [721, 136] on label "Data" at bounding box center [743, 131] width 63 height 13
click at [640, 117] on button "New User" at bounding box center [645, 115] width 95 height 28
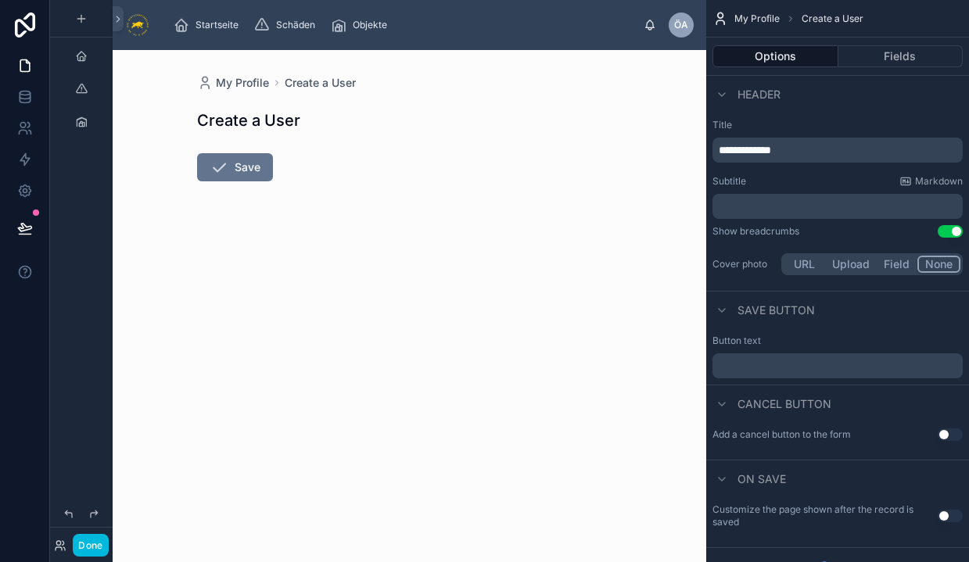
click at [232, 170] on button "Save" at bounding box center [235, 167] width 76 height 28
click at [297, 127] on h1 "Create a User" at bounding box center [248, 120] width 103 height 22
click at [31, 60] on icon at bounding box center [25, 66] width 16 height 16
click at [24, 63] on icon at bounding box center [25, 66] width 16 height 16
click at [23, 72] on icon at bounding box center [24, 66] width 9 height 12
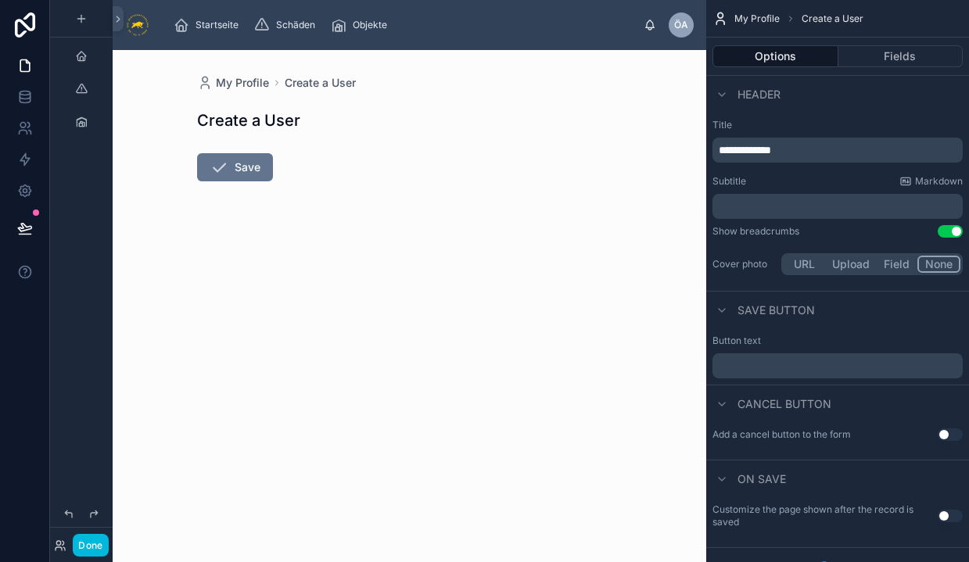
click at [239, 81] on span "My Profile" at bounding box center [242, 83] width 53 height 16
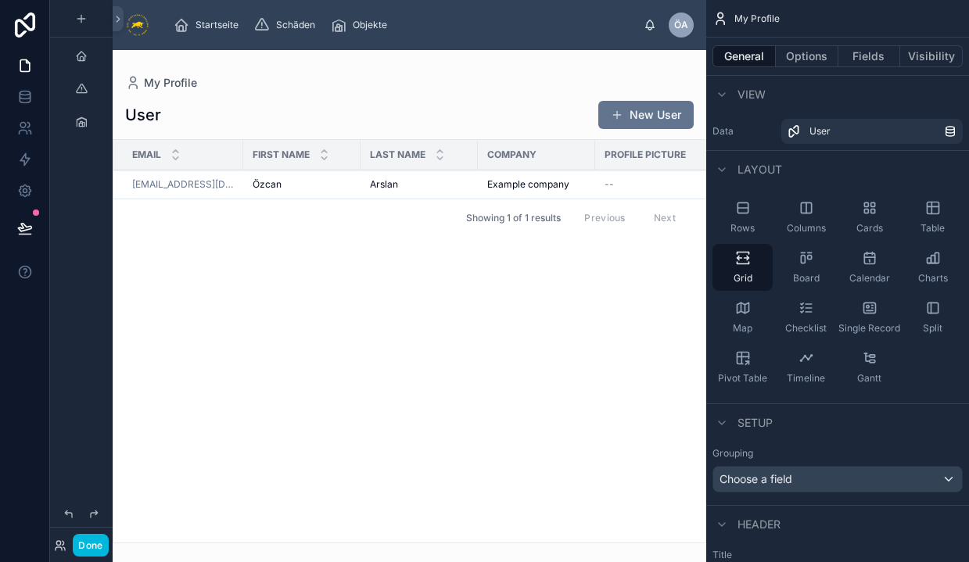
click at [654, 113] on button "New User" at bounding box center [645, 115] width 95 height 28
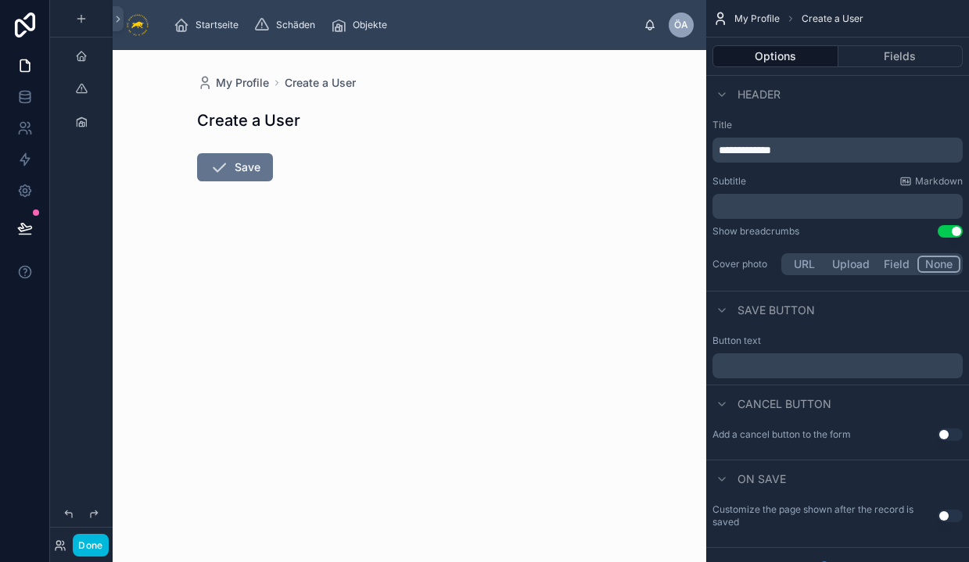
click at [250, 171] on button "Save" at bounding box center [235, 167] width 76 height 28
click at [219, 82] on span "My Profile" at bounding box center [242, 83] width 53 height 16
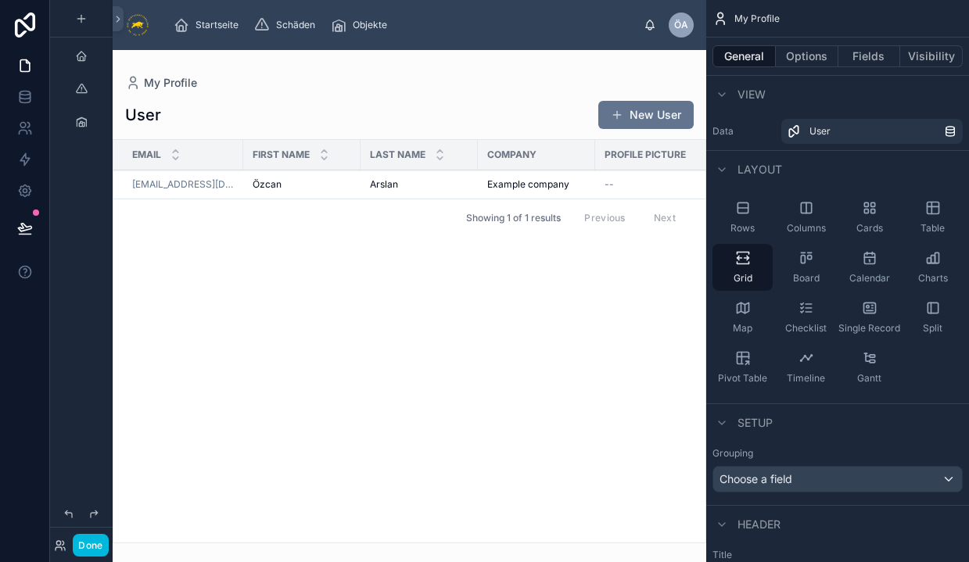
click at [224, 24] on span "Startseite" at bounding box center [217, 25] width 43 height 13
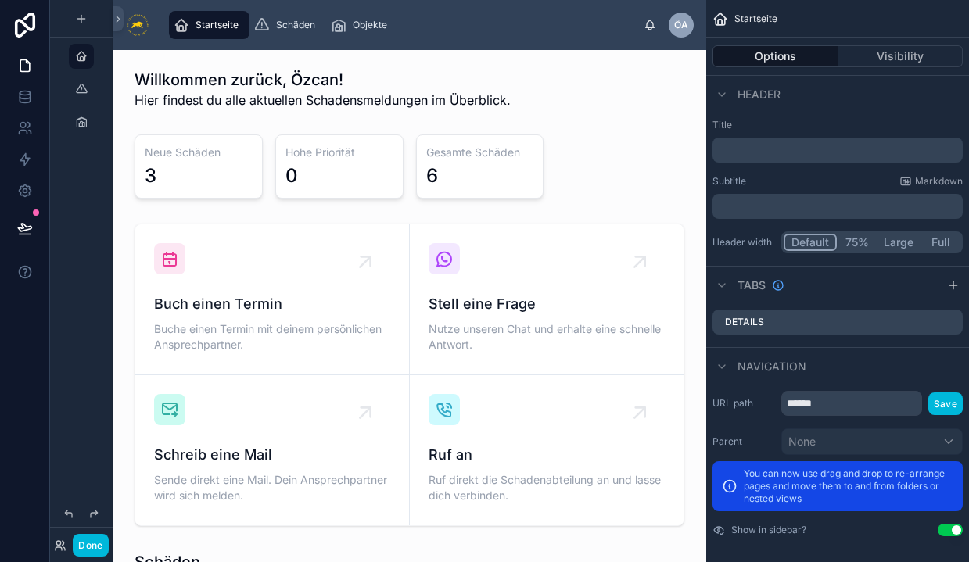
click at [426, 156] on div at bounding box center [409, 166] width 569 height 77
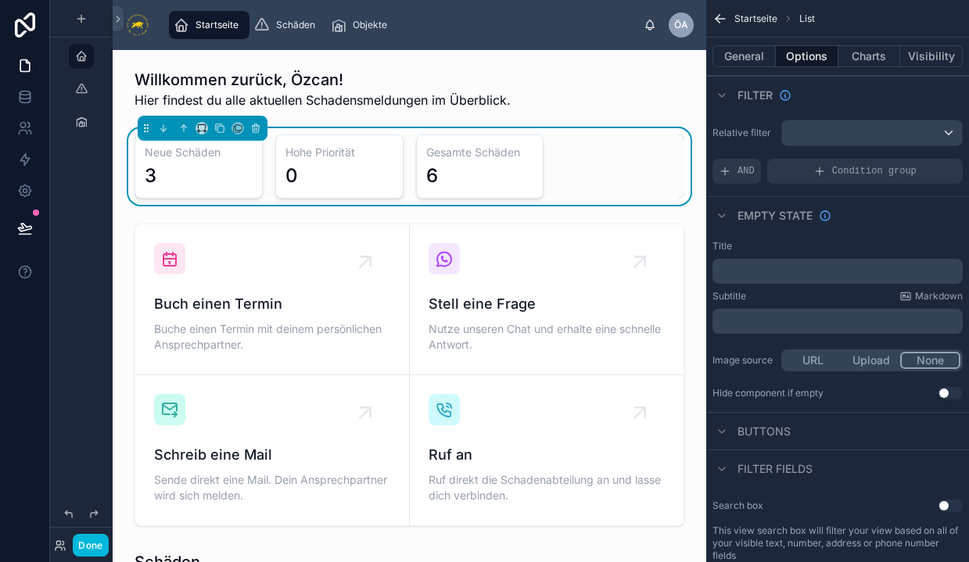
click at [201, 174] on div "3" at bounding box center [199, 175] width 108 height 25
click at [859, 51] on button "Charts" at bounding box center [869, 56] width 63 height 22
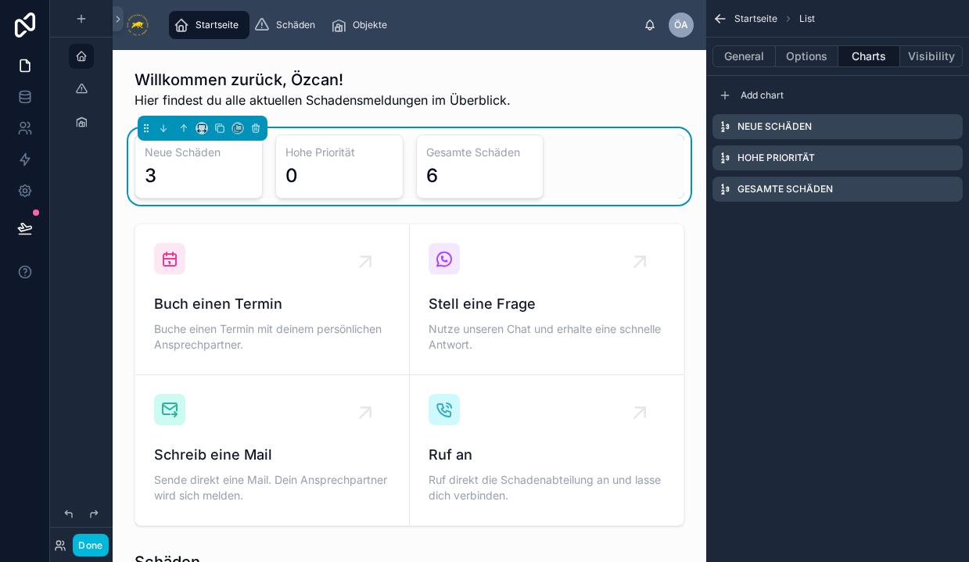
click at [0, 0] on icon "scrollable content" at bounding box center [0, 0] width 0 height 0
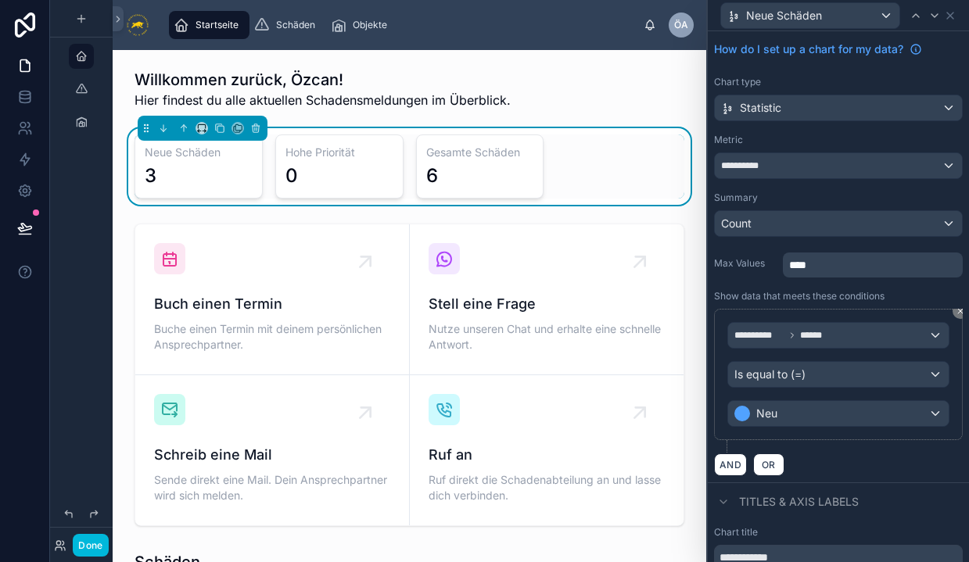
scroll to position [42, 0]
click at [815, 409] on div "Neu" at bounding box center [838, 412] width 221 height 25
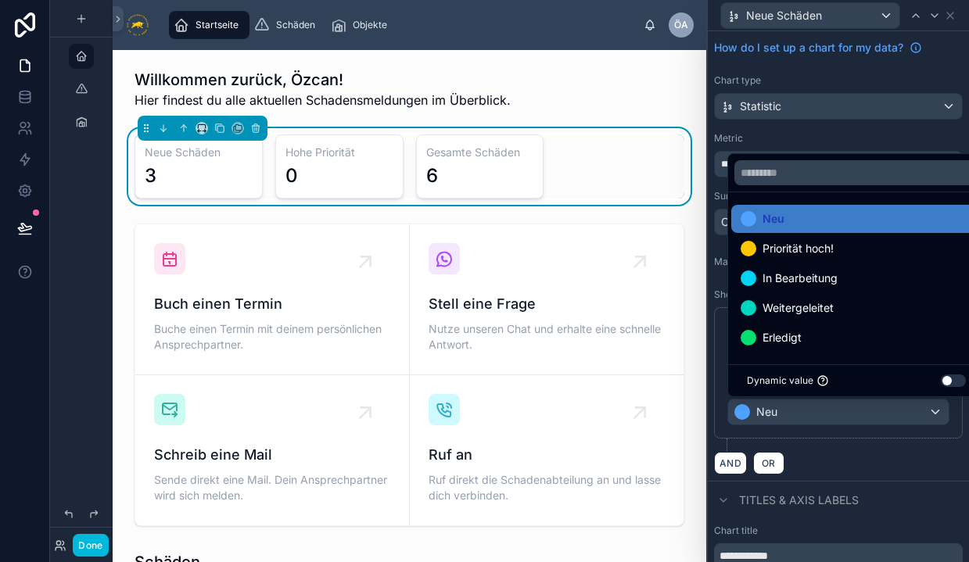
scroll to position [0, 0]
click at [830, 457] on div at bounding box center [838, 281] width 261 height 562
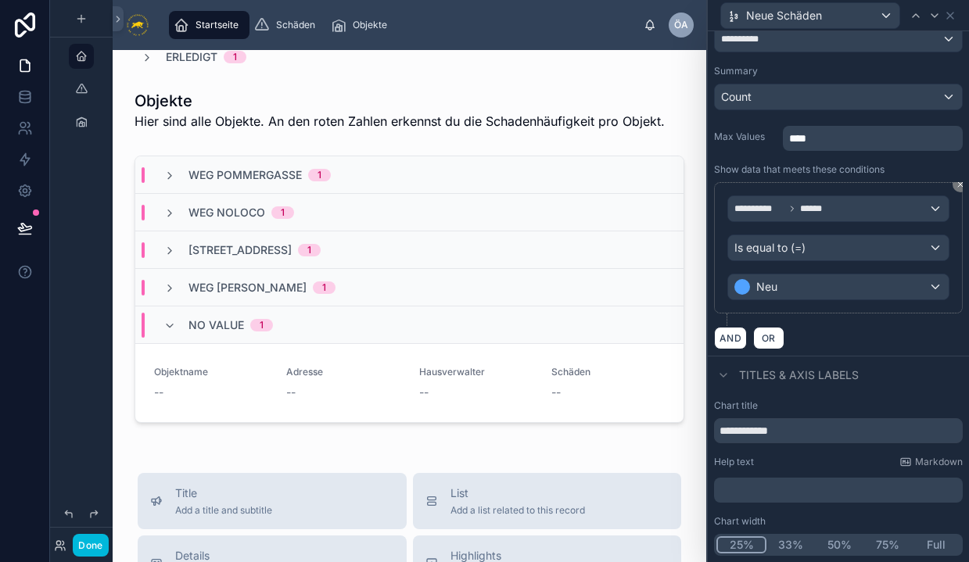
scroll to position [724, 0]
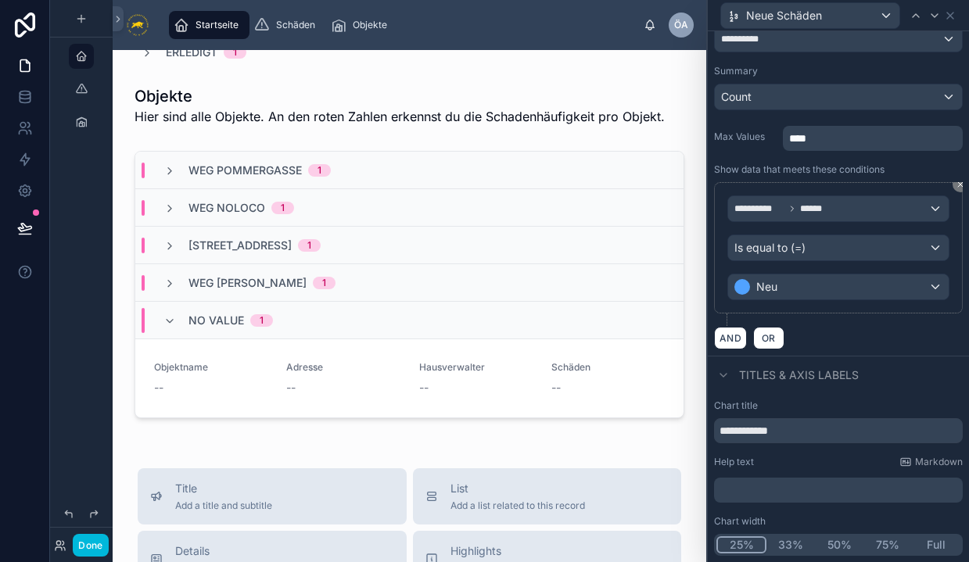
click at [179, 325] on div "No value 1" at bounding box center [217, 320] width 109 height 25
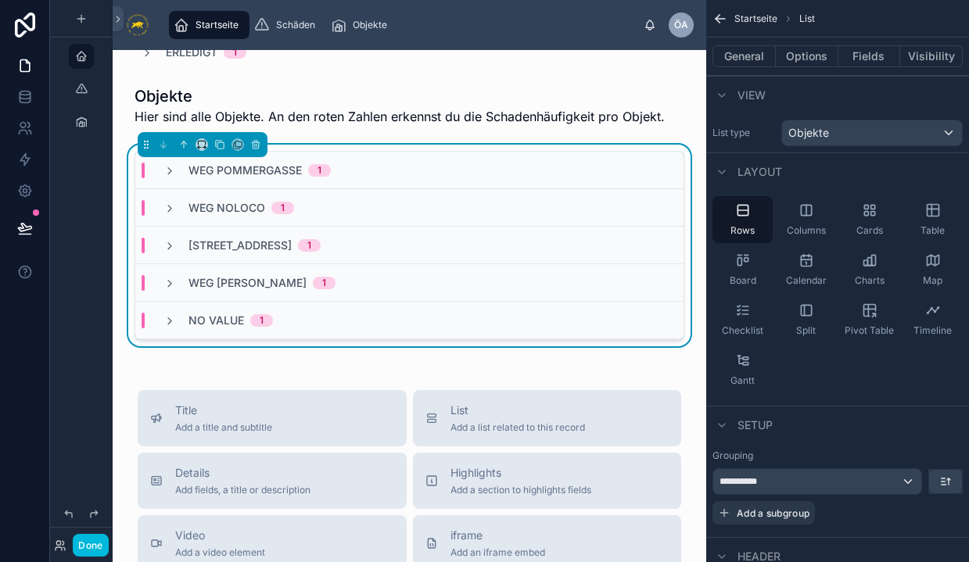
click at [179, 325] on div "No value 1" at bounding box center [217, 321] width 109 height 16
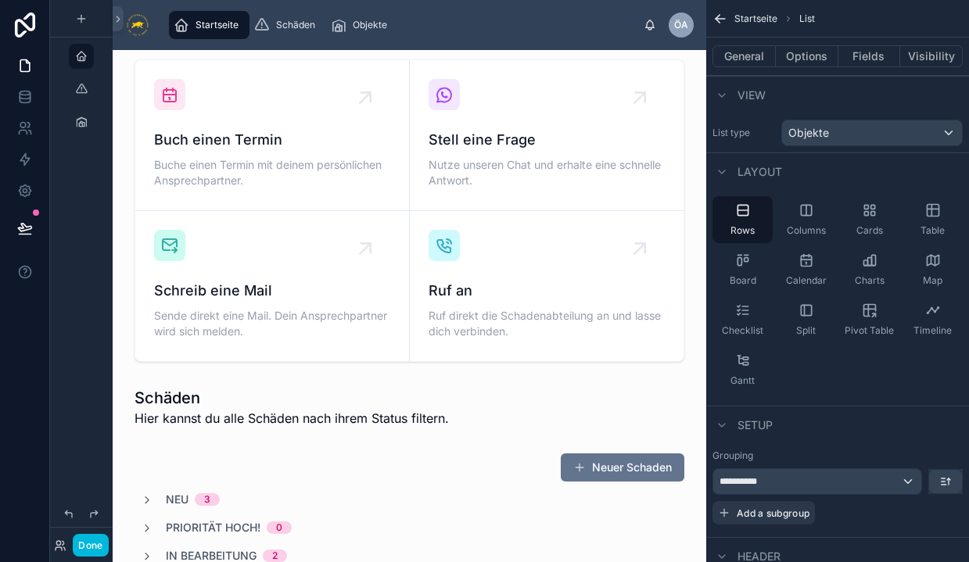
scroll to position [166, 0]
click at [184, 413] on div at bounding box center [409, 405] width 569 height 53
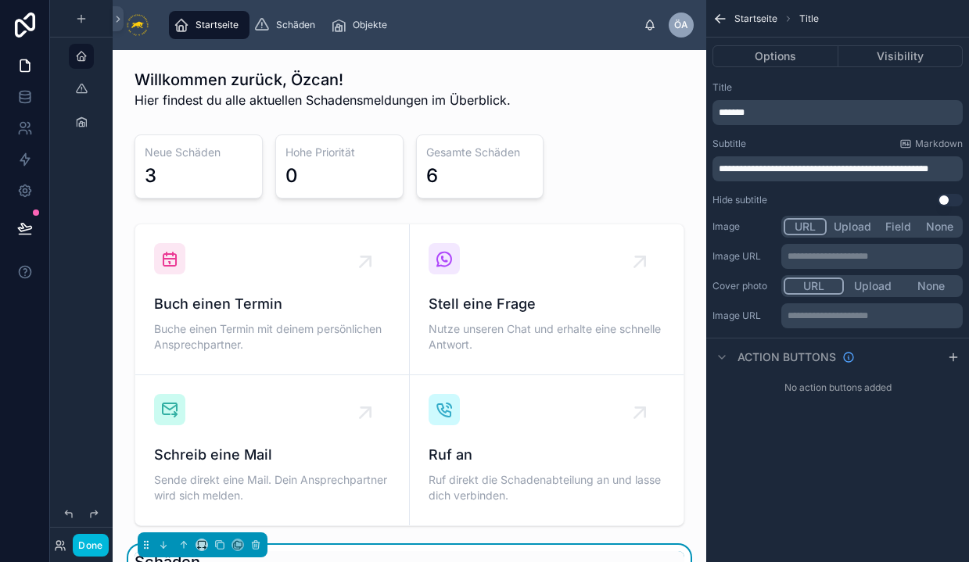
scroll to position [0, 0]
click at [27, 104] on icon at bounding box center [25, 97] width 16 height 16
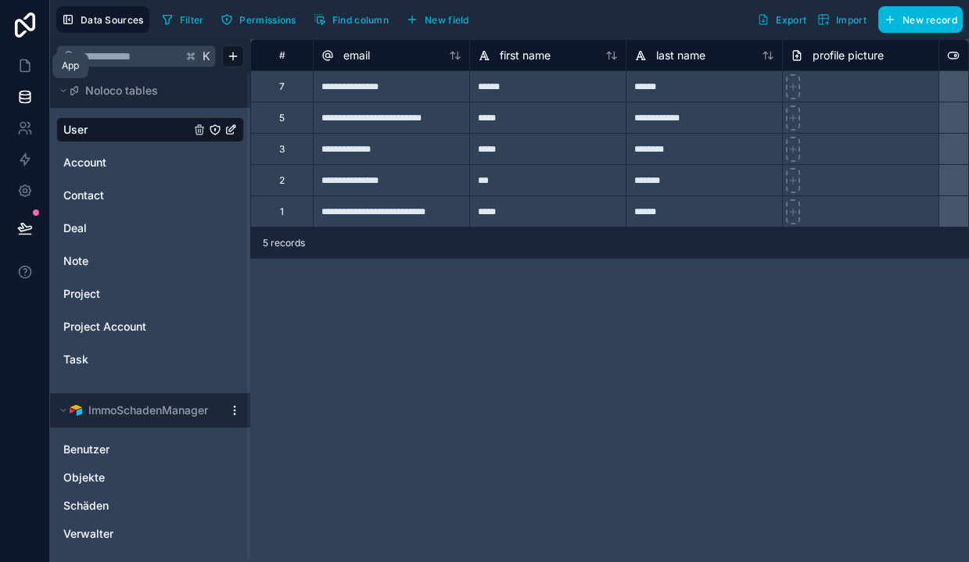
click at [18, 74] on link at bounding box center [24, 65] width 49 height 31
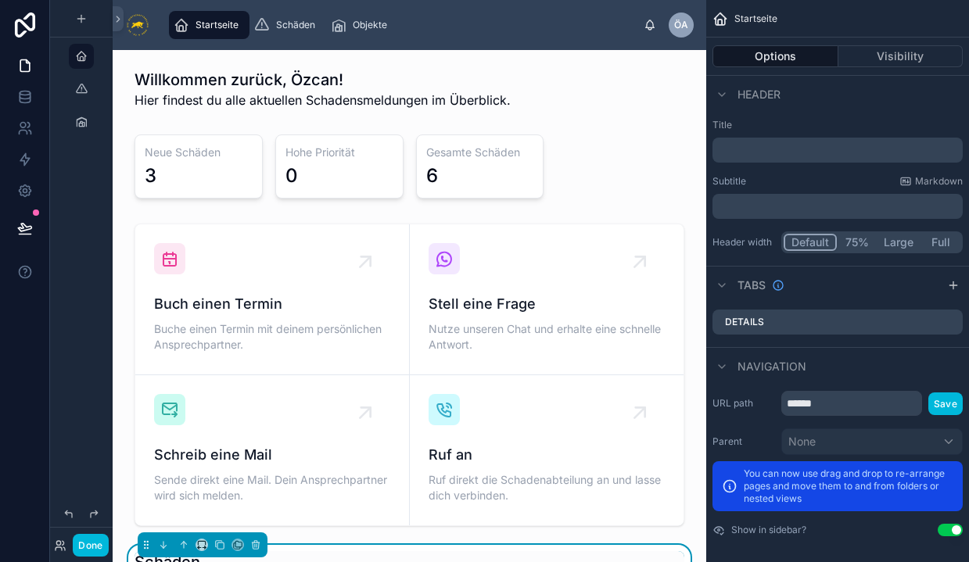
click at [290, 80] on div at bounding box center [409, 89] width 569 height 53
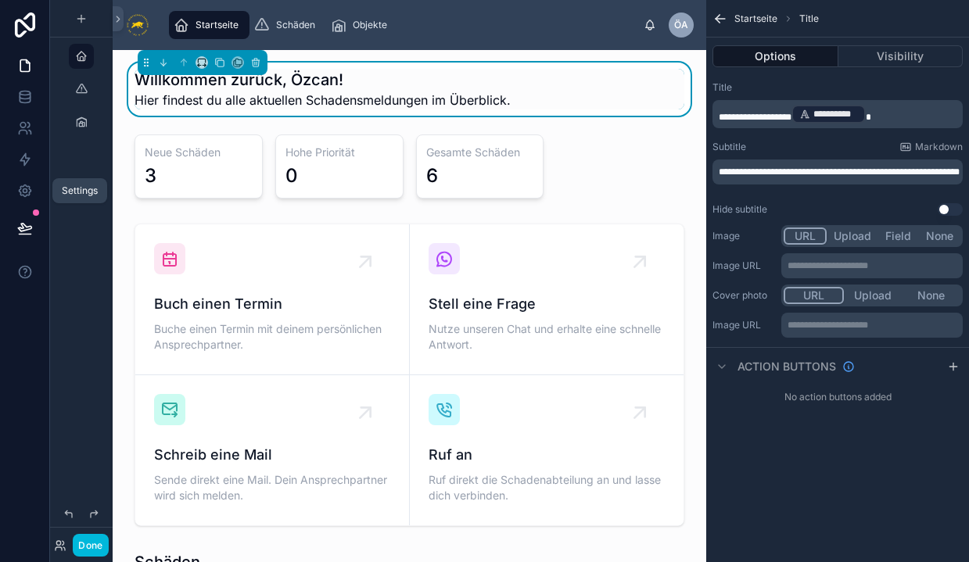
click at [21, 185] on icon at bounding box center [25, 191] width 16 height 16
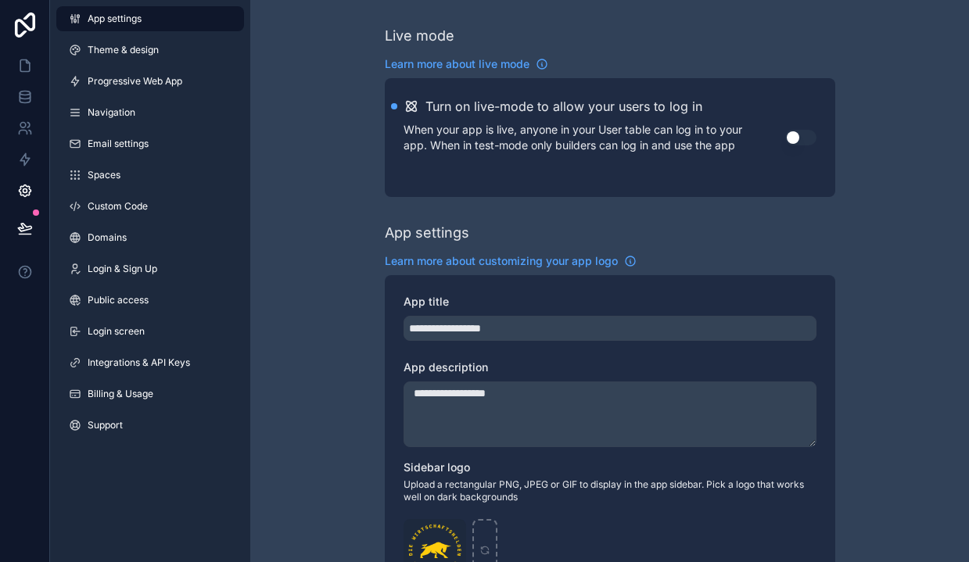
click at [135, 274] on span "Login & Sign Up" at bounding box center [123, 269] width 70 height 13
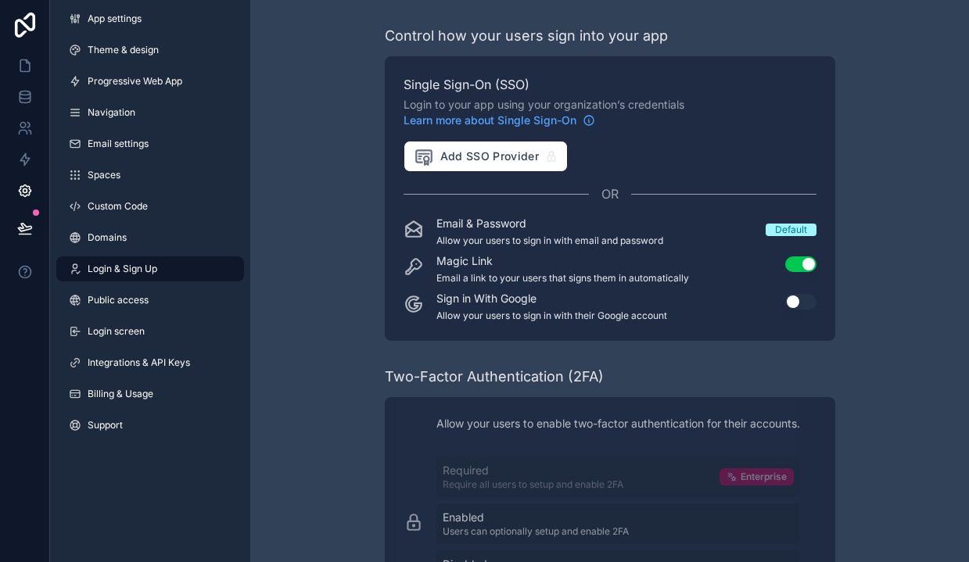
click at [100, 48] on span "Theme & design" at bounding box center [123, 50] width 71 height 13
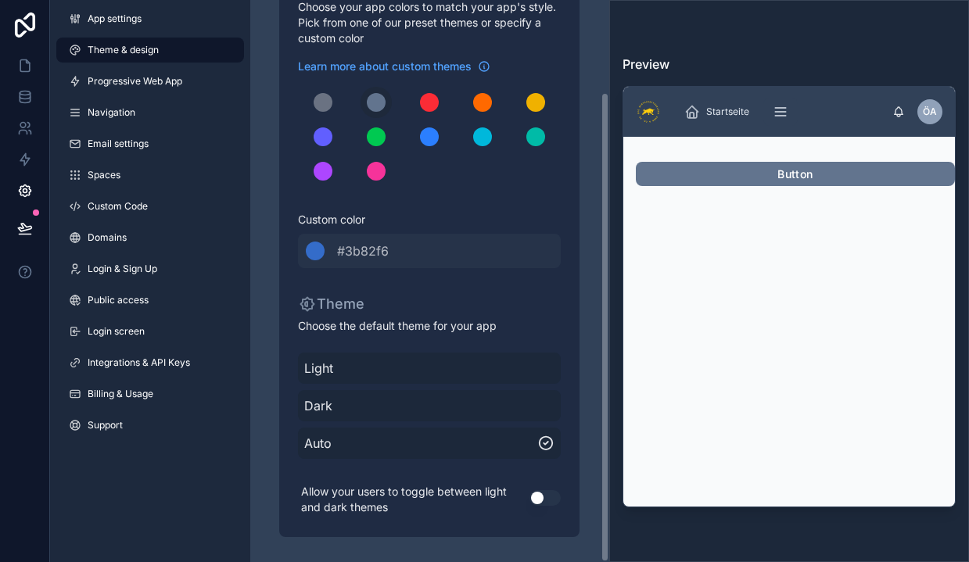
scroll to position [110, 0]
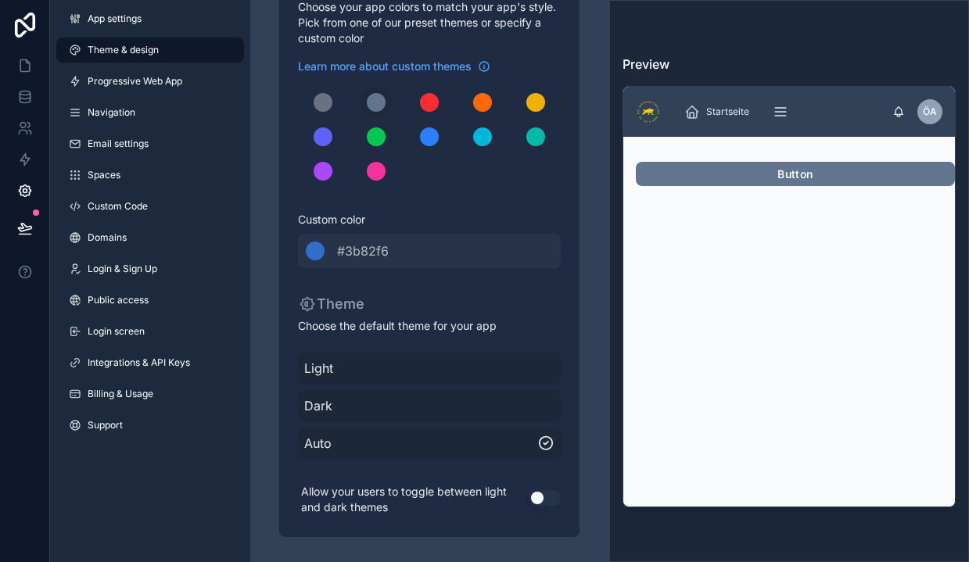
click at [149, 12] on link "App settings" at bounding box center [150, 18] width 188 height 25
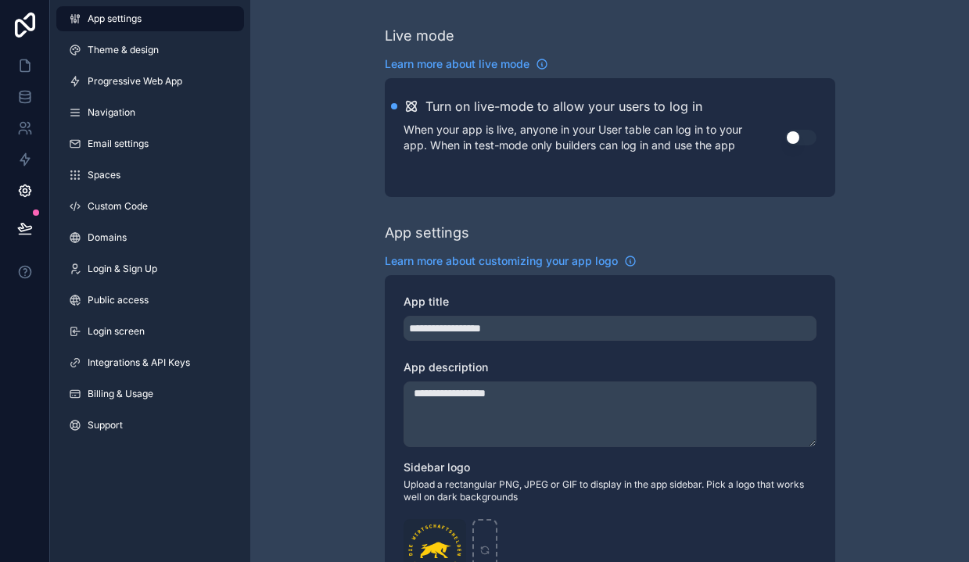
click at [163, 119] on link "Navigation" at bounding box center [150, 112] width 188 height 25
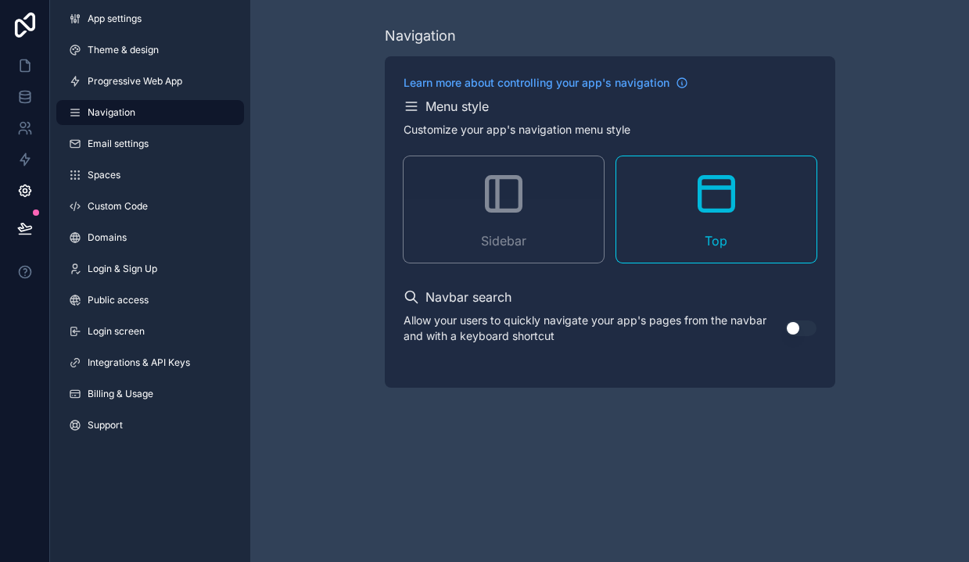
click at [112, 177] on span "Spaces" at bounding box center [104, 175] width 33 height 13
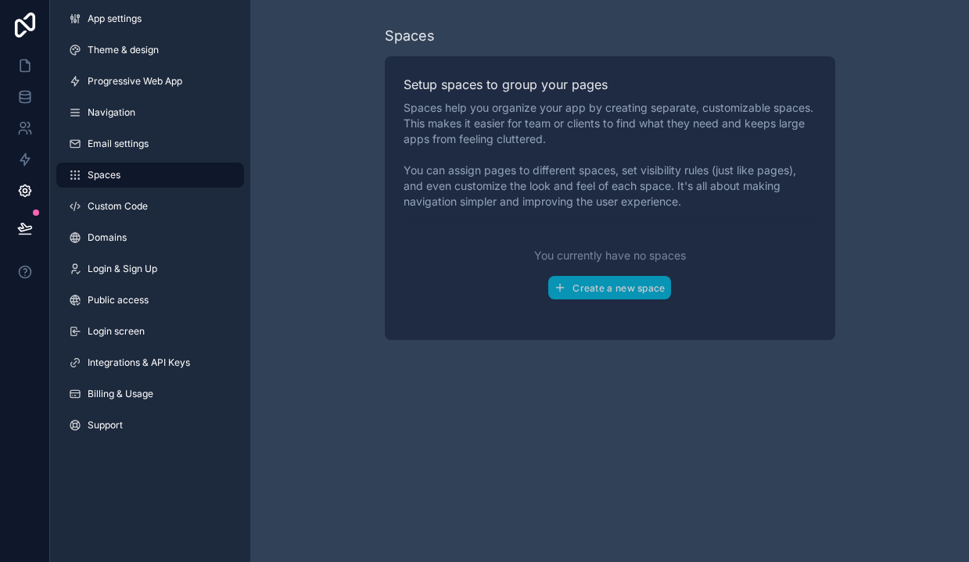
click at [147, 214] on link "Custom Code" at bounding box center [150, 206] width 188 height 25
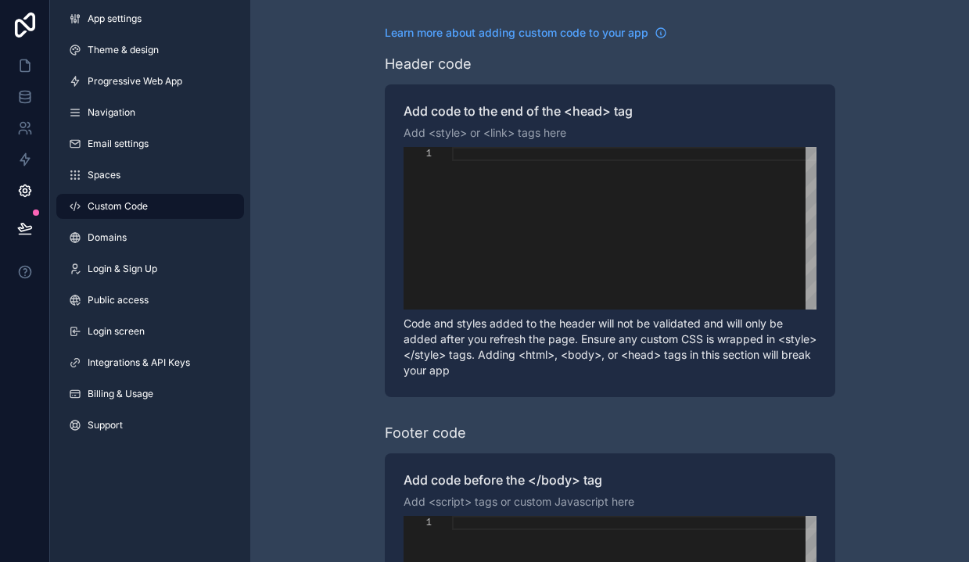
click at [116, 247] on link "Domains" at bounding box center [150, 237] width 188 height 25
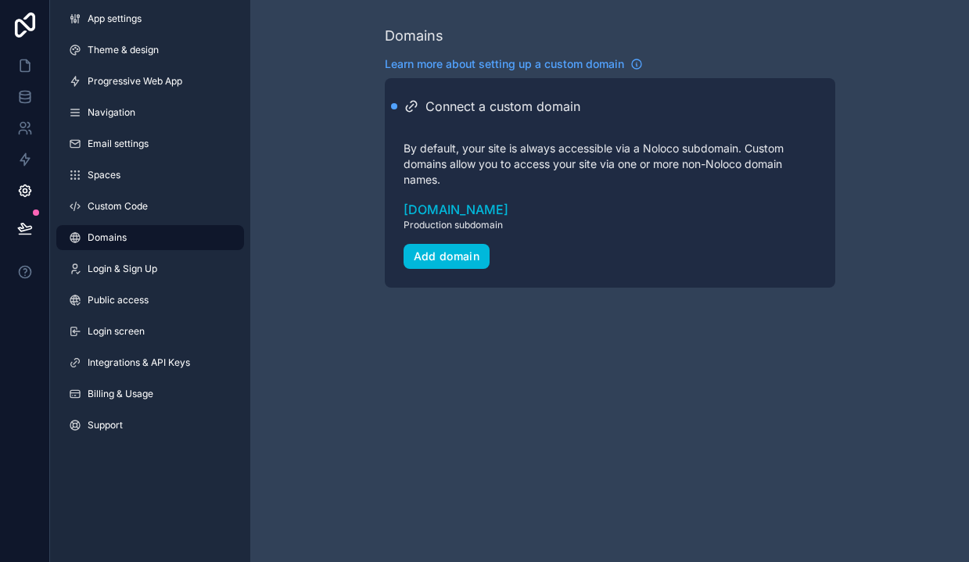
click at [120, 272] on span "Login & Sign Up" at bounding box center [123, 269] width 70 height 13
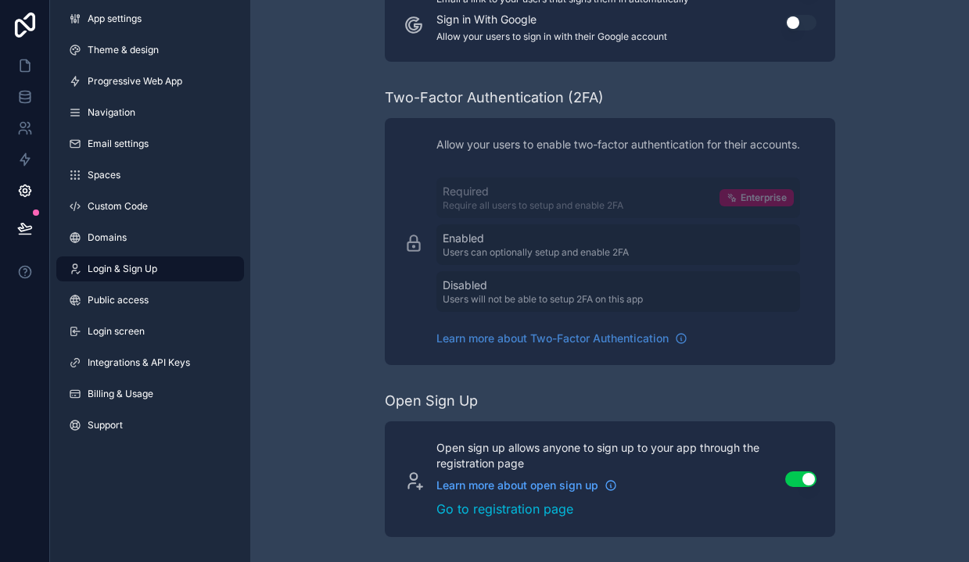
click at [120, 111] on span "Navigation" at bounding box center [112, 112] width 48 height 13
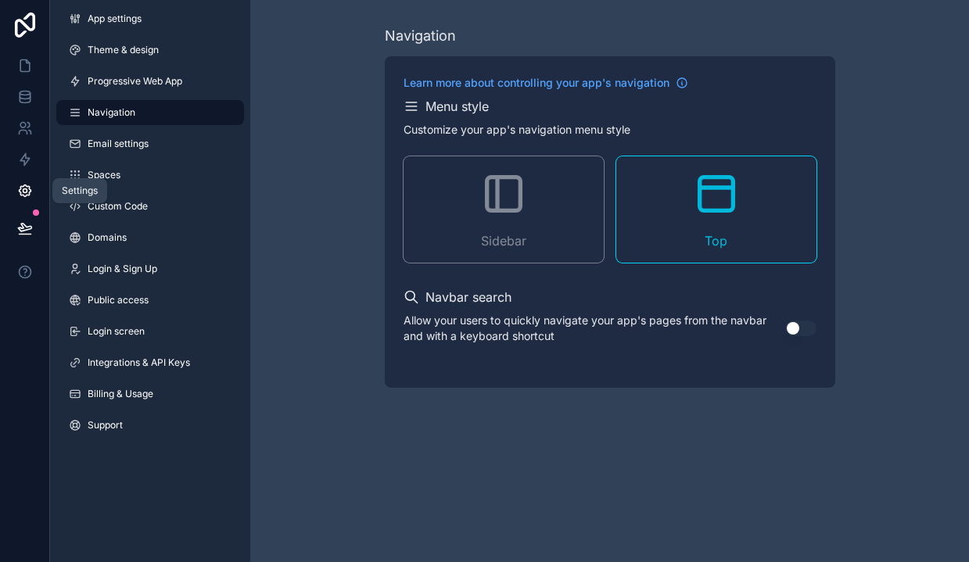
click at [29, 188] on icon at bounding box center [25, 191] width 12 height 12
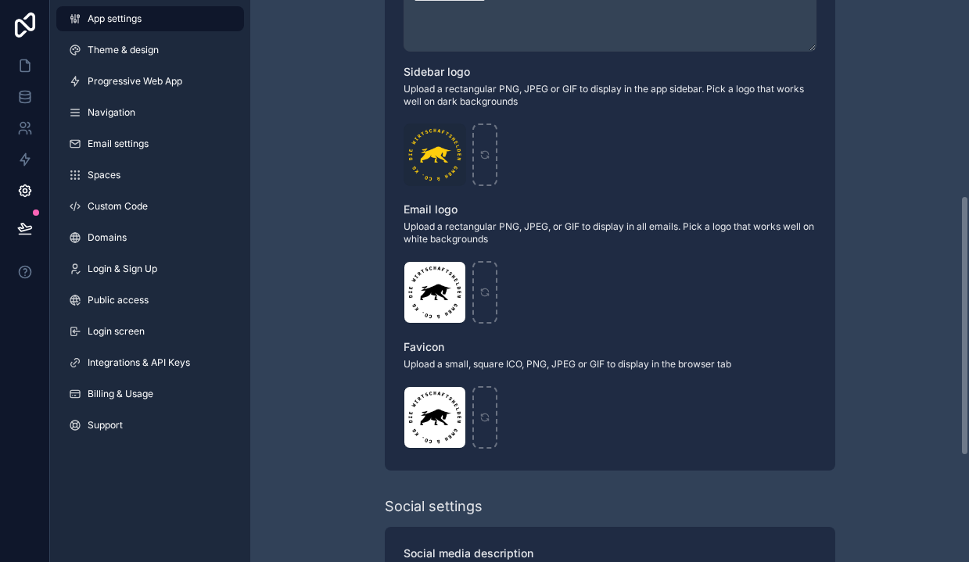
scroll to position [428, 0]
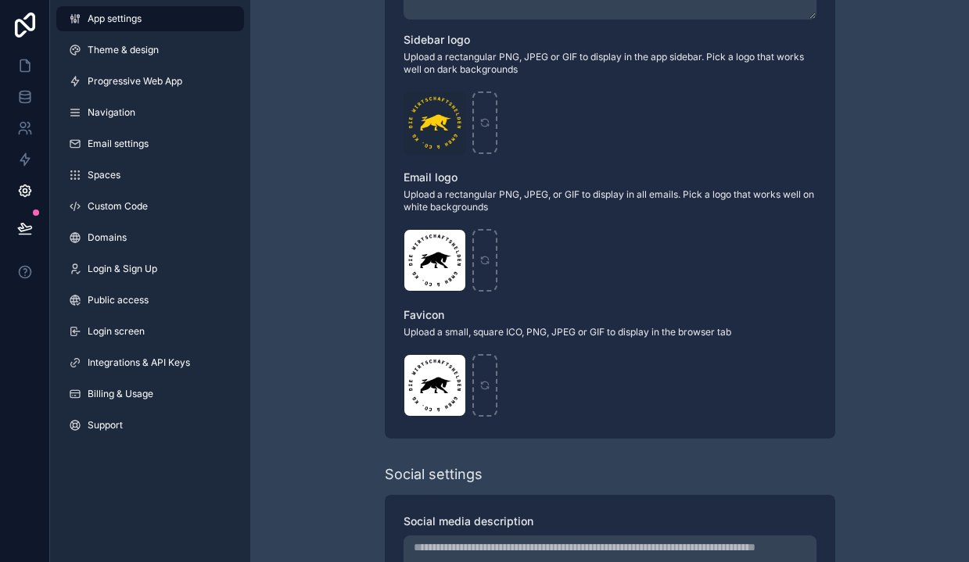
click at [430, 117] on div "GoDaddyStudioPage-0-5 .png" at bounding box center [435, 122] width 63 height 63
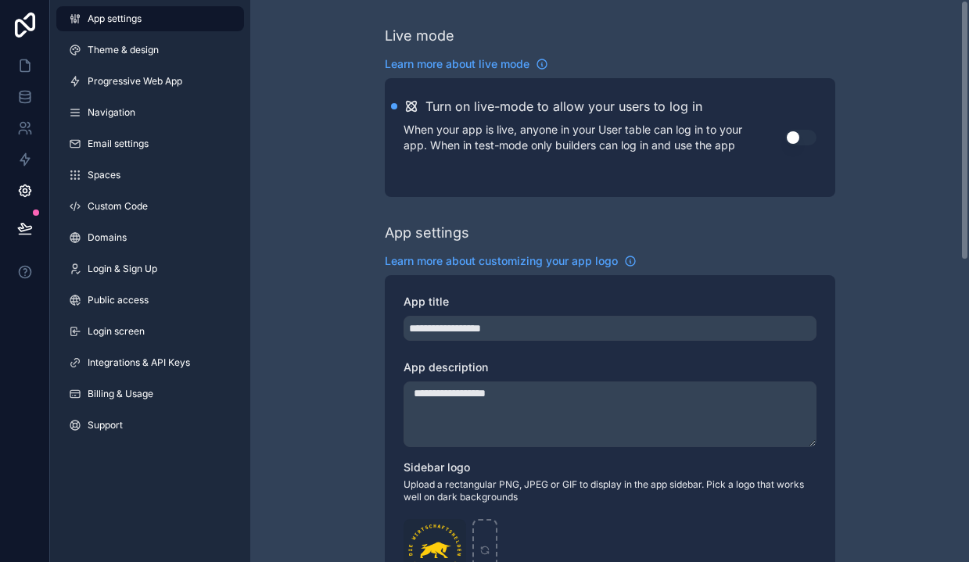
scroll to position [0, 0]
click at [802, 137] on button "Use setting" at bounding box center [800, 138] width 31 height 16
click at [792, 137] on button "Use setting" at bounding box center [800, 138] width 31 height 16
click at [20, 69] on icon at bounding box center [25, 66] width 16 height 16
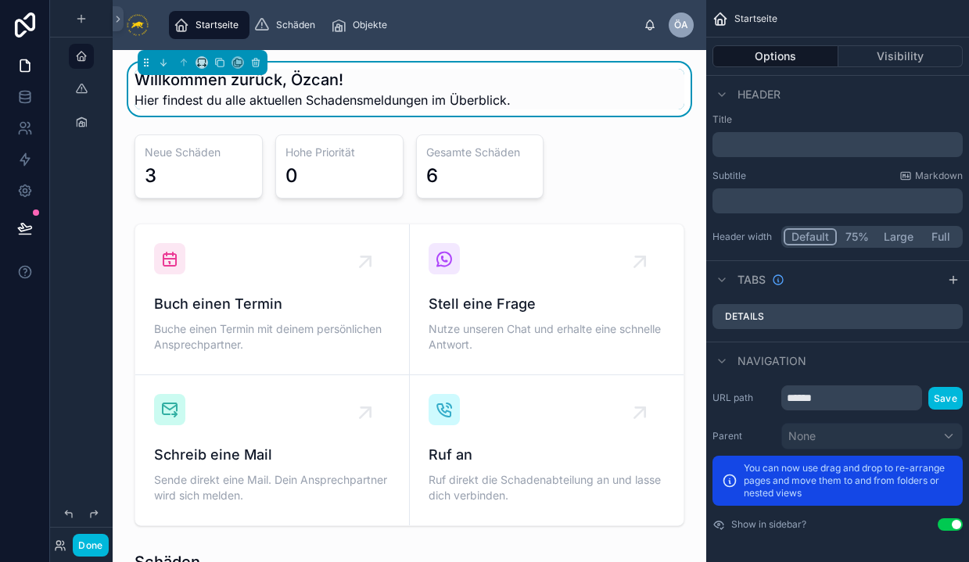
click at [442, 38] on div "Startseite Schäden Objekte" at bounding box center [403, 25] width 481 height 34
click at [121, 18] on icon at bounding box center [118, 19] width 11 height 12
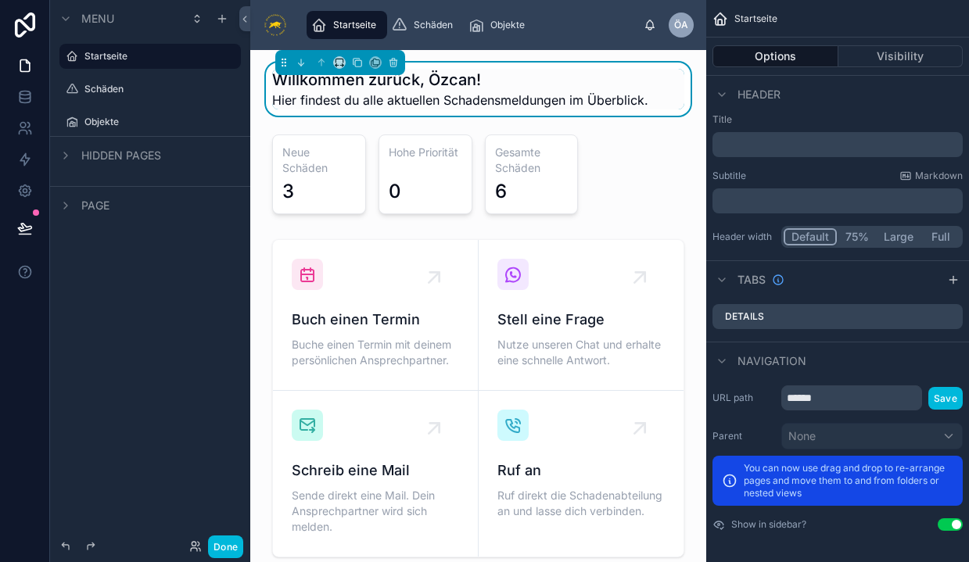
click at [102, 13] on span "Menu" at bounding box center [97, 19] width 33 height 16
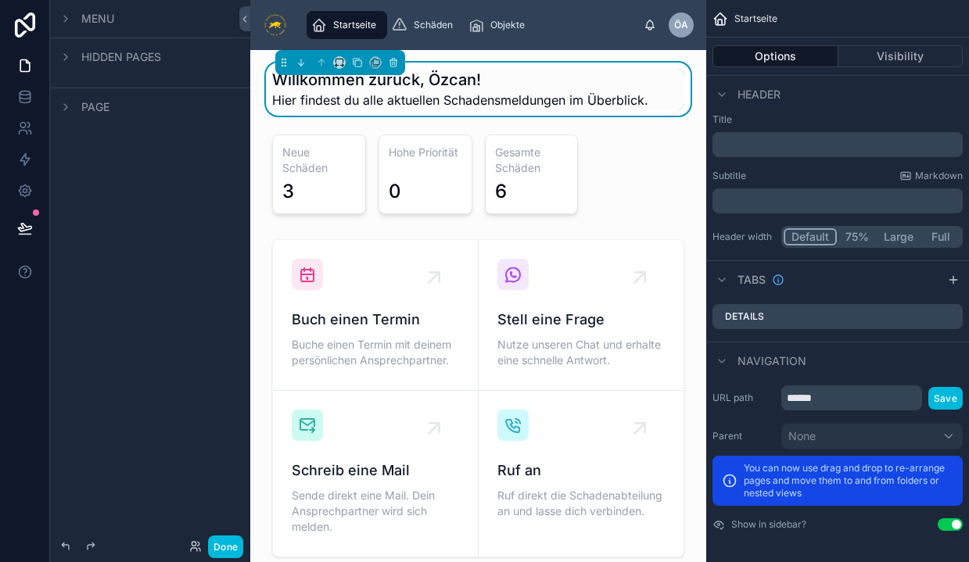
click at [102, 13] on span "Menu" at bounding box center [97, 19] width 33 height 16
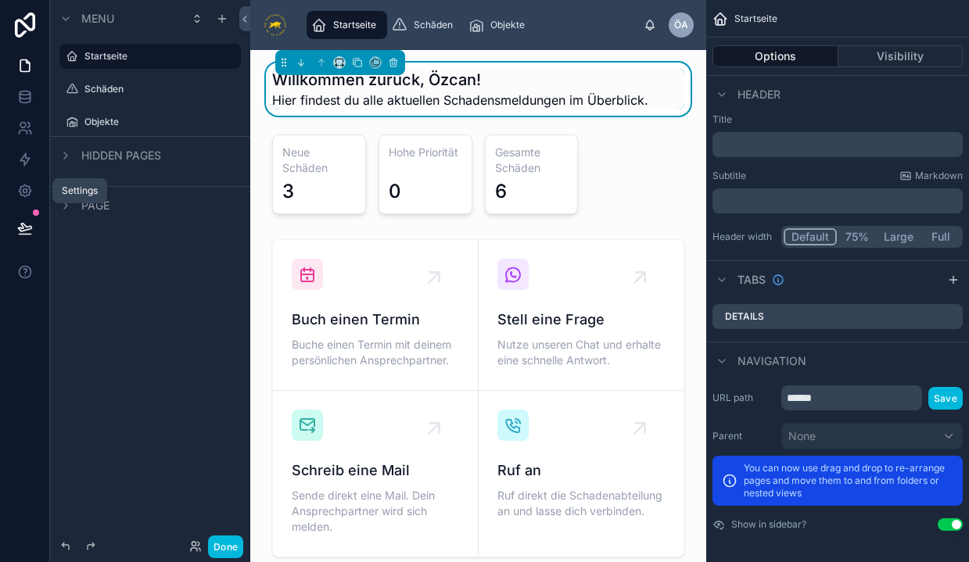
click at [13, 189] on link at bounding box center [24, 190] width 49 height 31
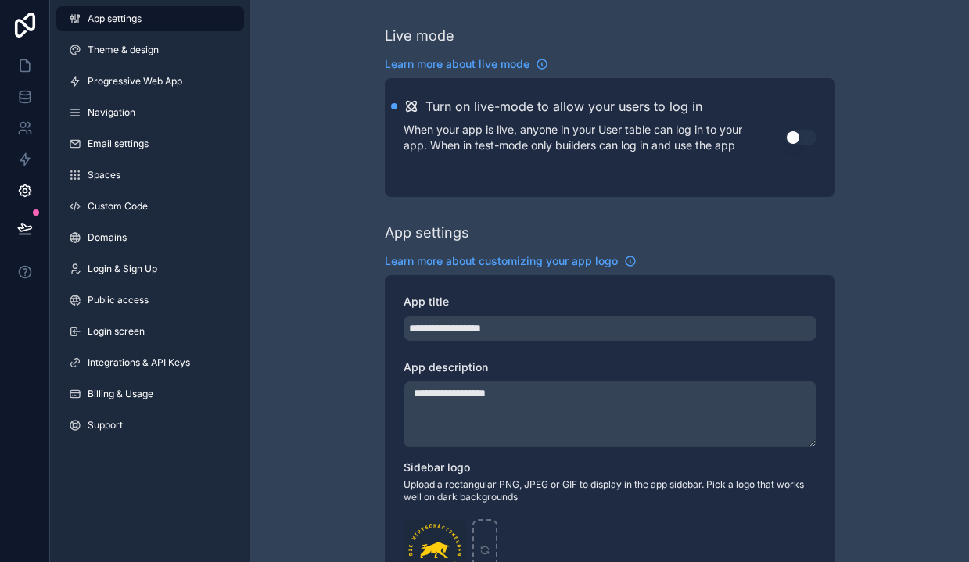
click at [107, 83] on span "Progressive Web App" at bounding box center [135, 81] width 95 height 13
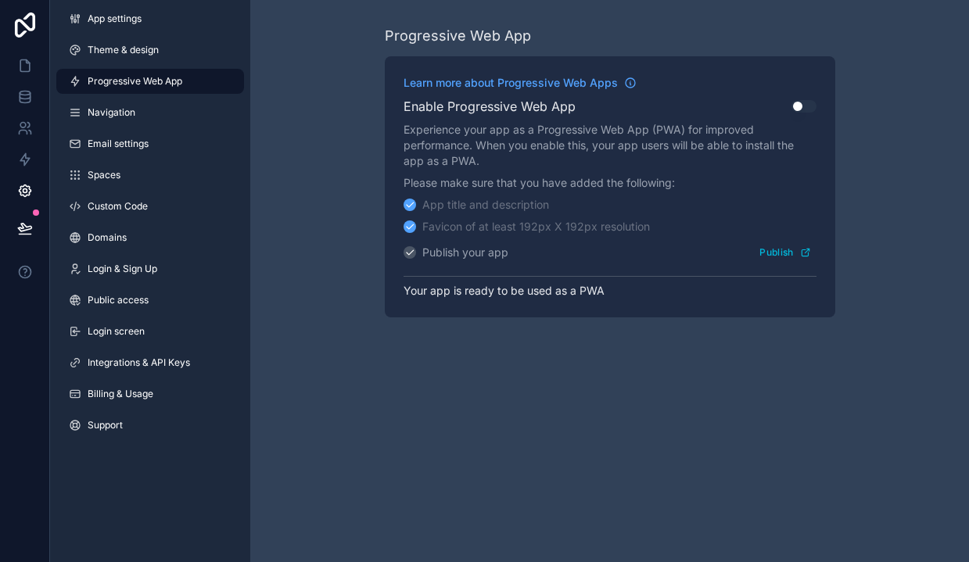
click at [147, 127] on div "App settings Theme & design Progressive Web App Navigation Email settings Space…" at bounding box center [150, 225] width 200 height 450
click at [147, 119] on link "Navigation" at bounding box center [150, 112] width 188 height 25
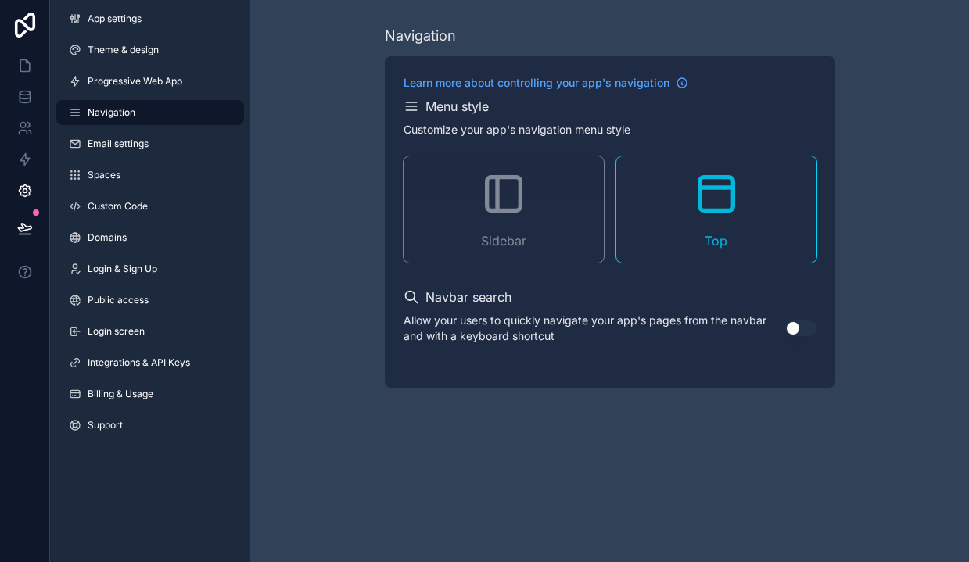
click at [454, 100] on h2 "Menu style" at bounding box center [456, 106] width 63 height 19
click at [797, 328] on button "Use setting" at bounding box center [800, 329] width 31 height 16
click at [455, 296] on h2 "Navbar search" at bounding box center [468, 297] width 86 height 19
click at [794, 323] on button "Use setting" at bounding box center [800, 329] width 31 height 16
click at [404, 108] on icon "scrollable content" at bounding box center [412, 107] width 16 height 16
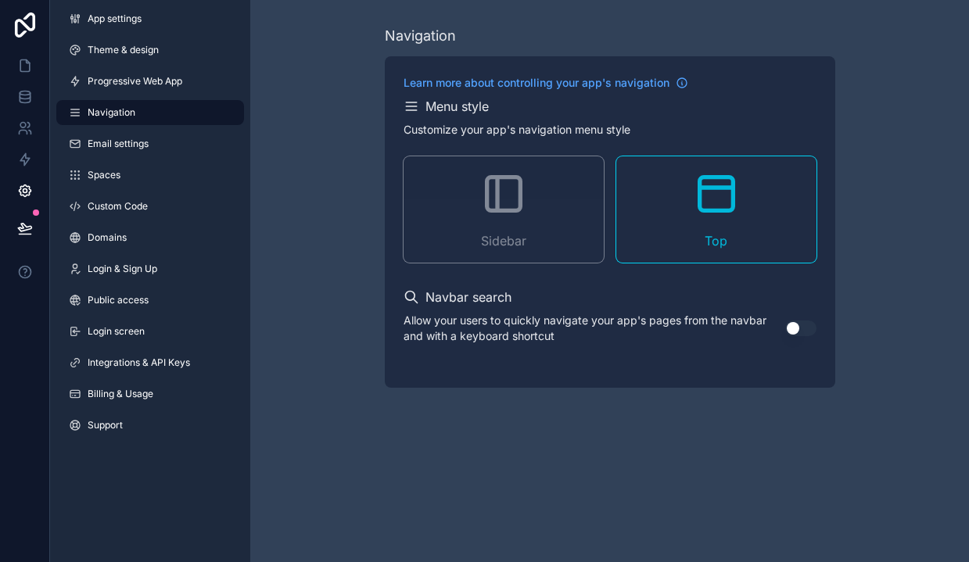
click at [149, 58] on link "Theme & design" at bounding box center [150, 50] width 188 height 25
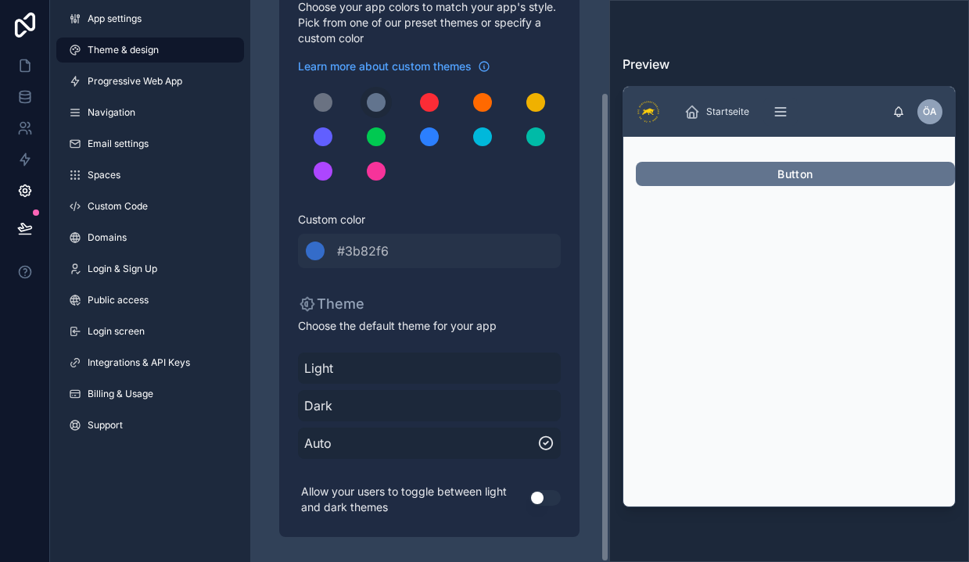
scroll to position [110, 0]
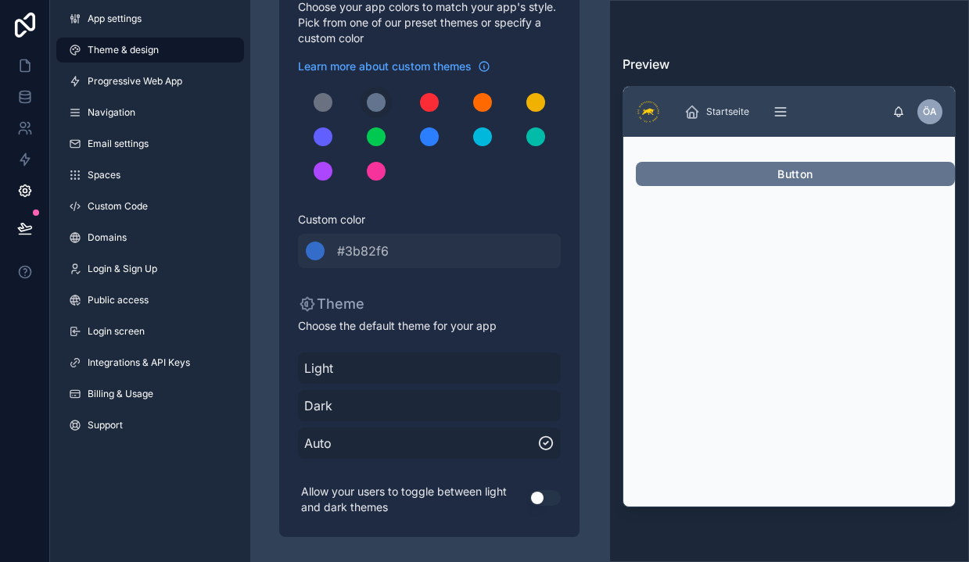
click at [551, 500] on button "Use setting" at bounding box center [544, 498] width 31 height 16
click at [649, 116] on img at bounding box center [648, 111] width 25 height 25
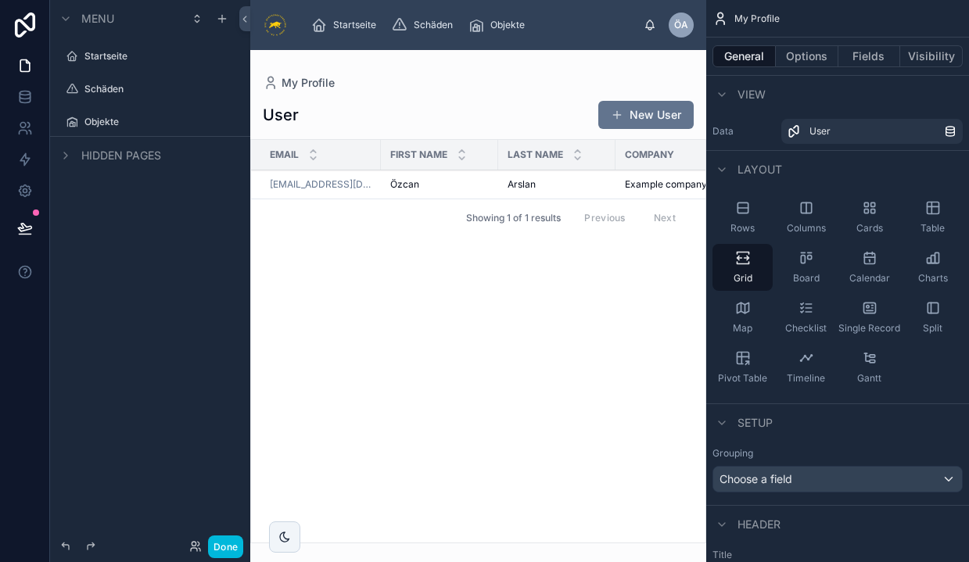
click at [804, 51] on button "Options" at bounding box center [807, 56] width 63 height 22
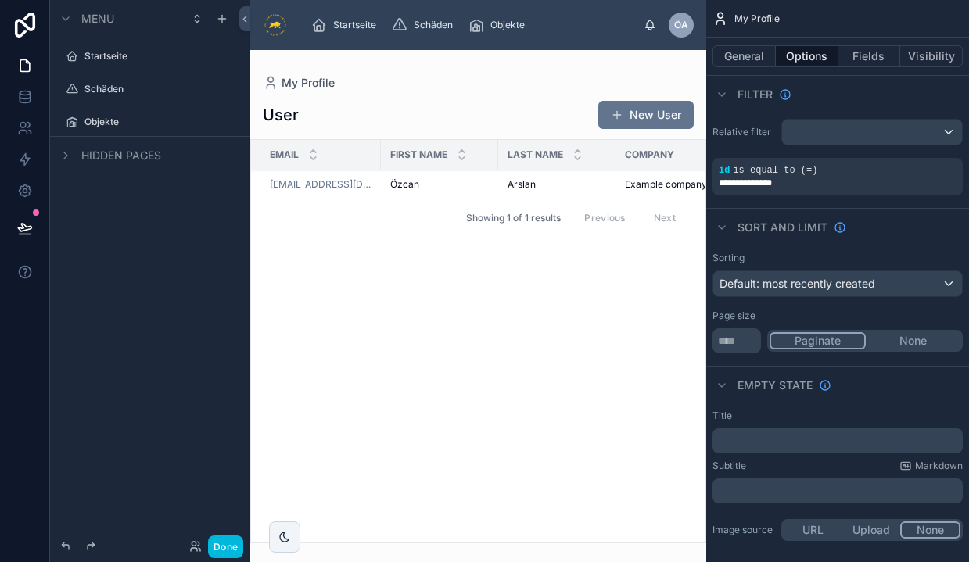
click at [744, 56] on button "General" at bounding box center [743, 56] width 63 height 22
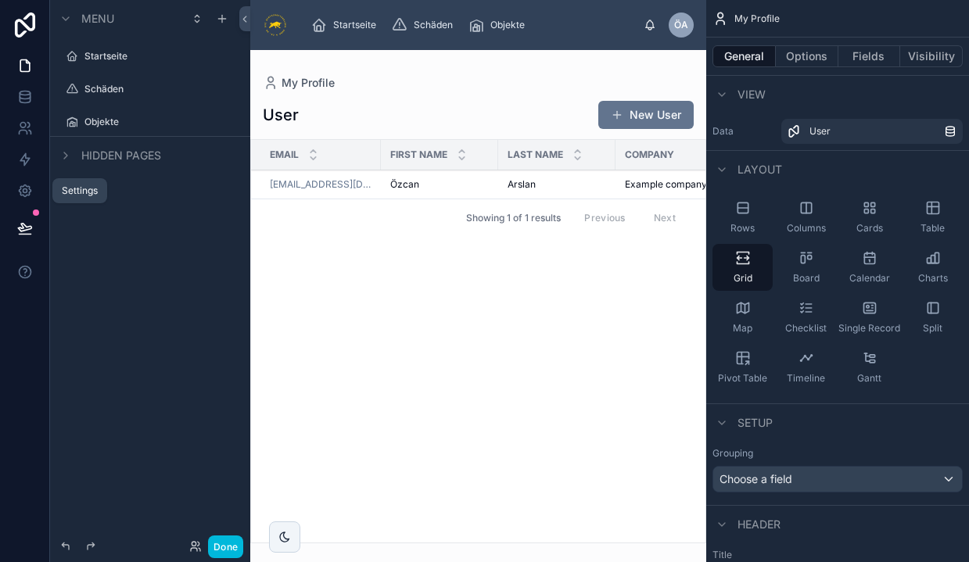
click at [23, 185] on icon at bounding box center [25, 191] width 16 height 16
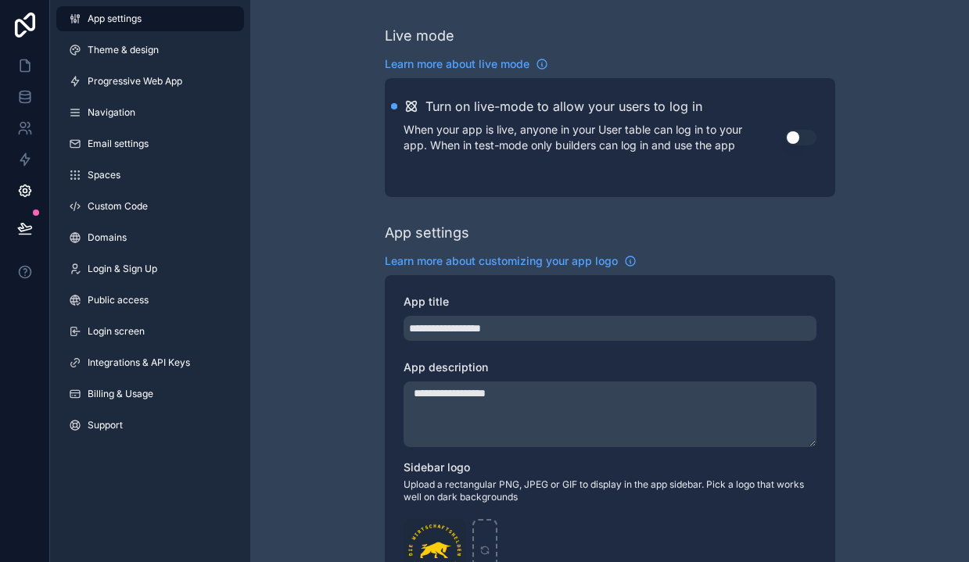
click at [135, 109] on link "Navigation" at bounding box center [150, 112] width 188 height 25
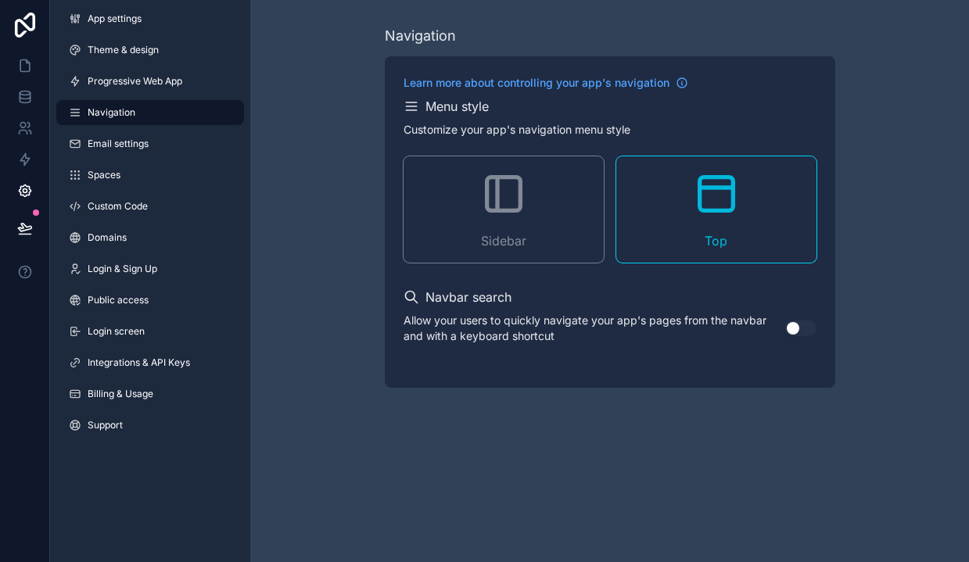
click at [142, 58] on link "Theme & design" at bounding box center [150, 50] width 188 height 25
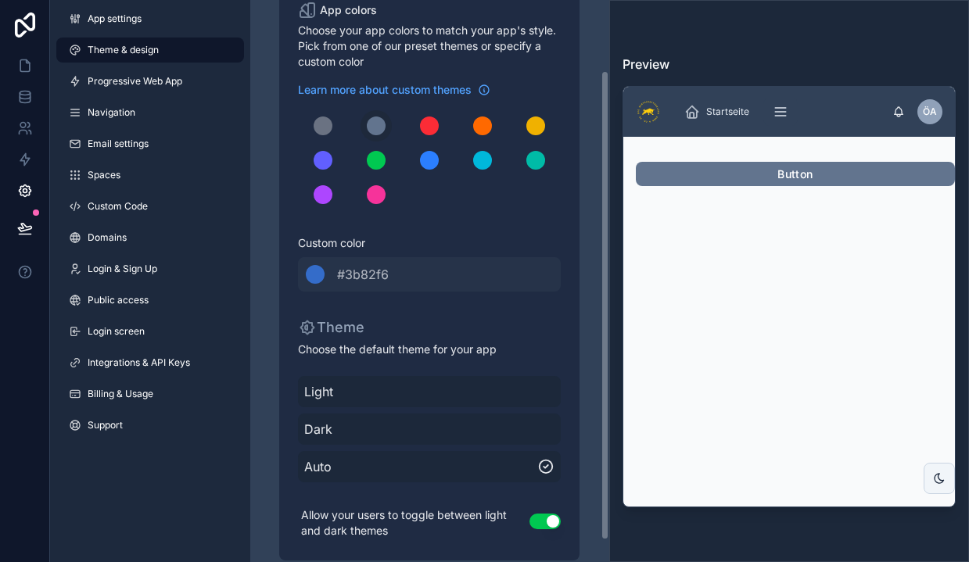
scroll to position [84, 0]
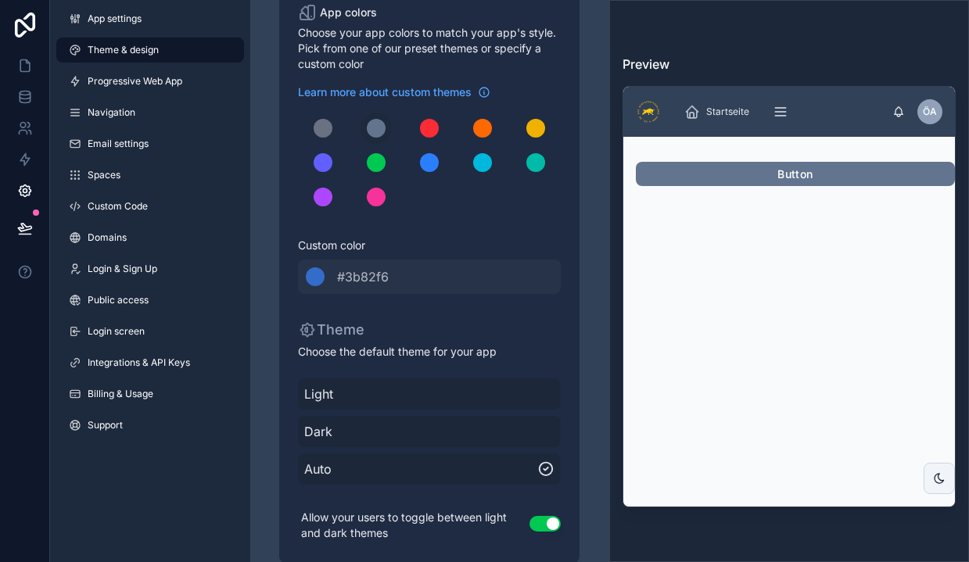
click at [649, 108] on img at bounding box center [648, 111] width 25 height 25
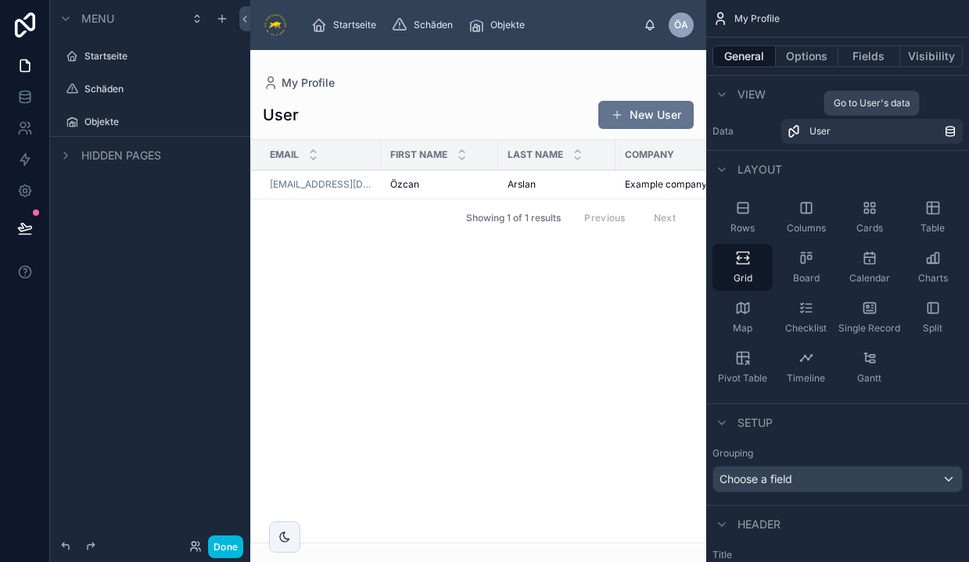
click at [912, 128] on div "User" at bounding box center [876, 131] width 135 height 13
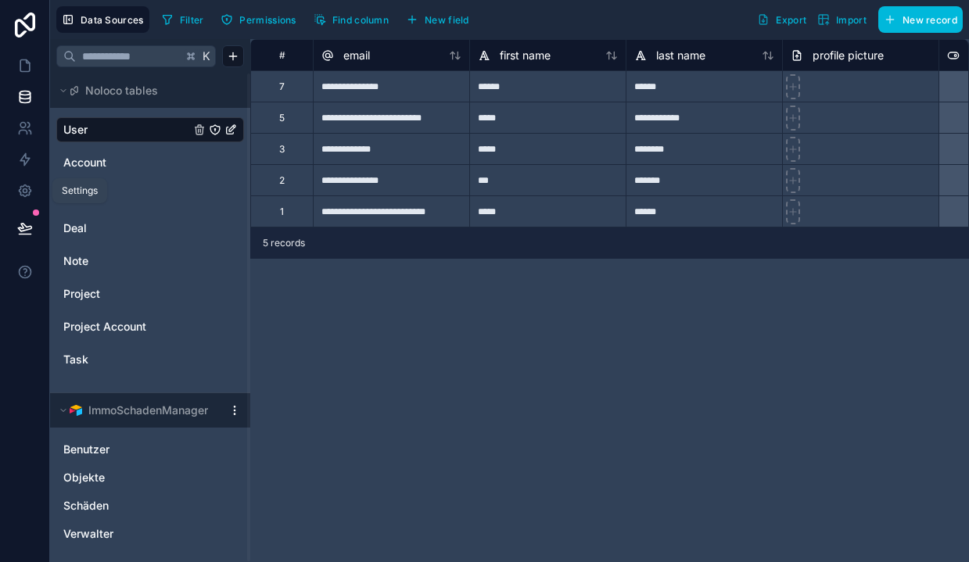
click at [19, 195] on icon at bounding box center [25, 191] width 16 height 16
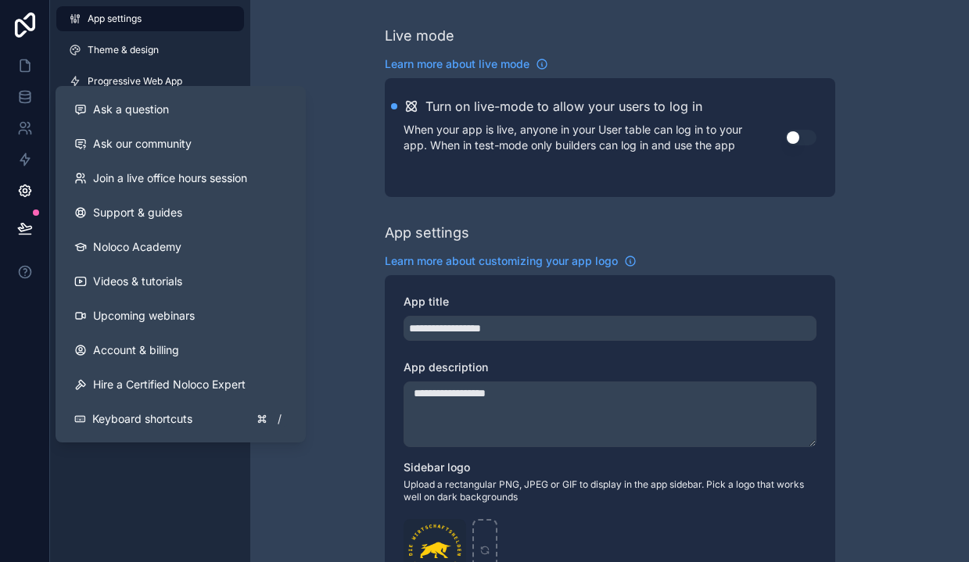
drag, startPoint x: 24, startPoint y: 271, endPoint x: 36, endPoint y: 334, distance: 63.7
click at [36, 334] on div at bounding box center [25, 281] width 50 height 562
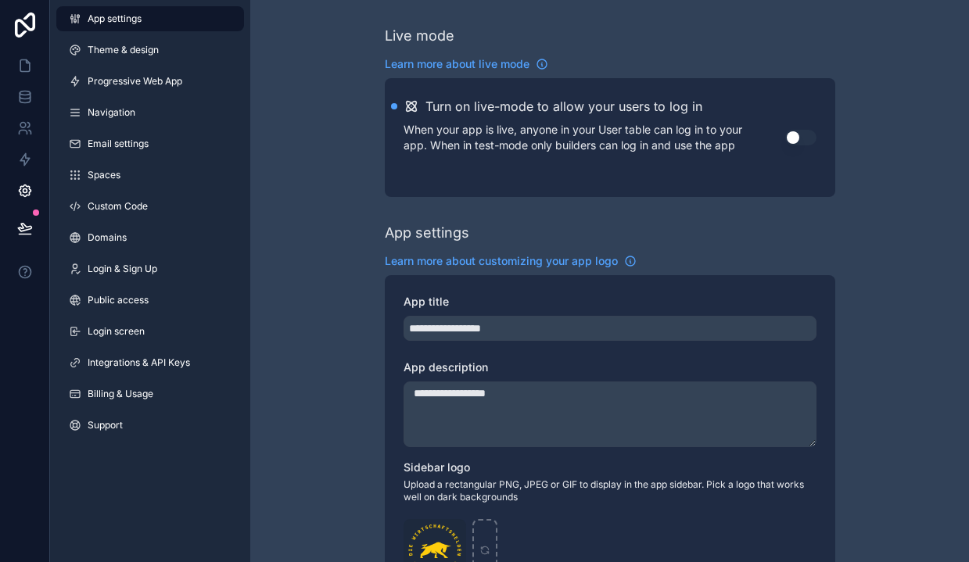
click at [102, 327] on span "Login screen" at bounding box center [116, 331] width 57 height 13
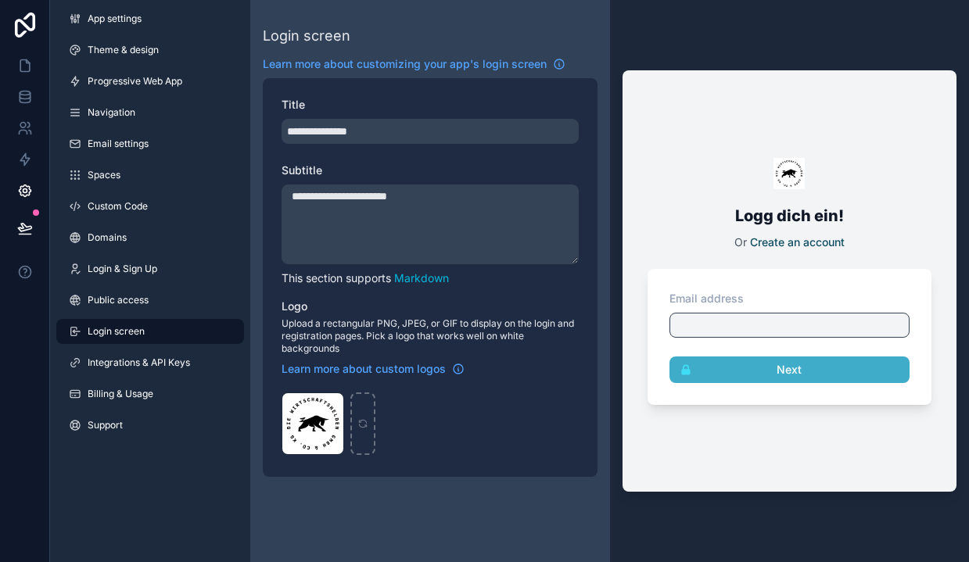
click at [100, 366] on span "Integrations & API Keys" at bounding box center [139, 363] width 102 height 13
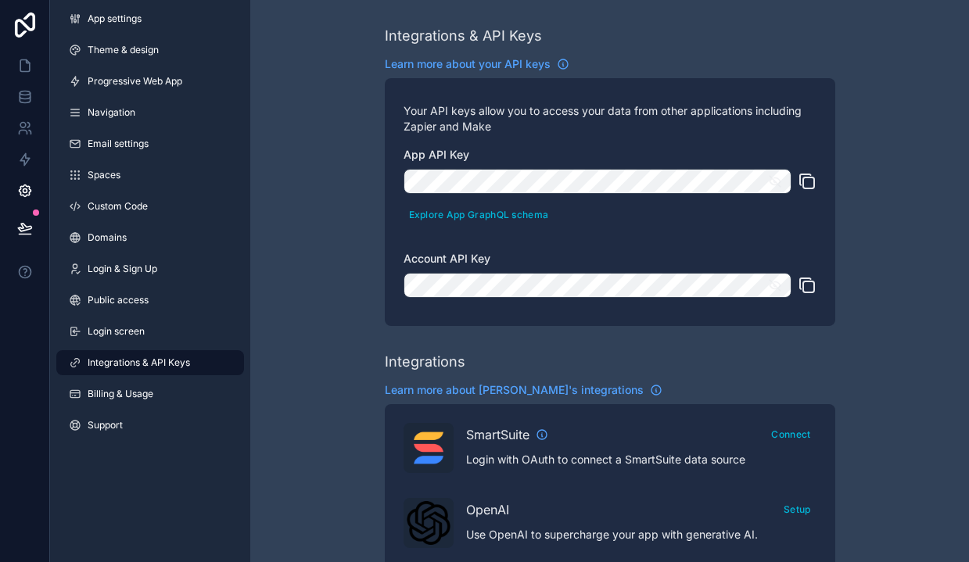
click at [114, 327] on span "Login screen" at bounding box center [116, 331] width 57 height 13
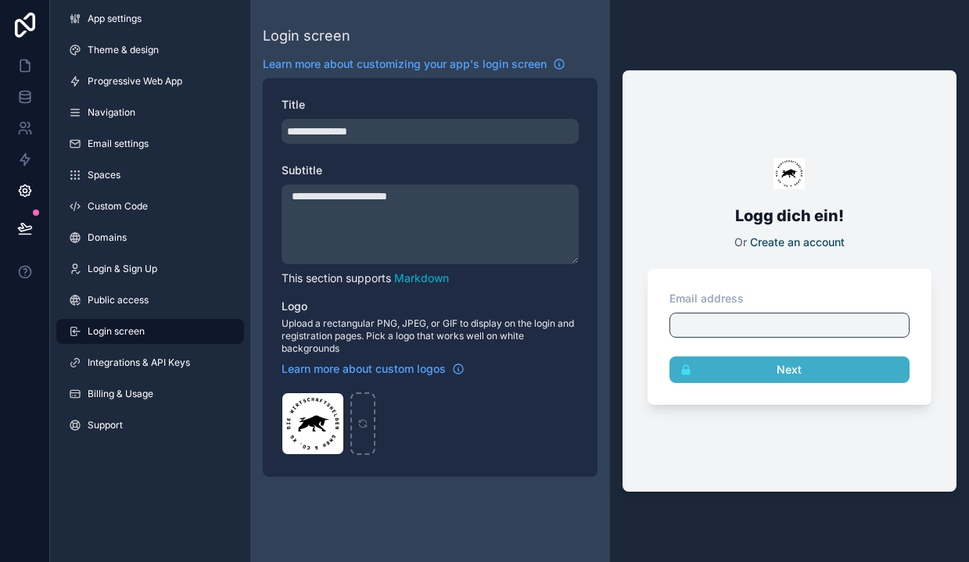
click at [141, 43] on link "Theme & design" at bounding box center [150, 50] width 188 height 25
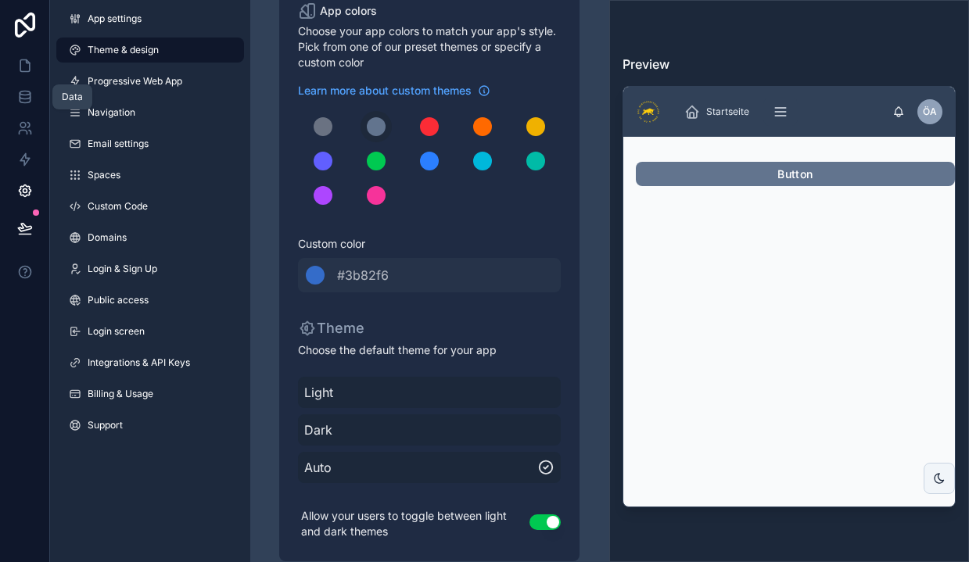
click at [22, 96] on icon at bounding box center [25, 97] width 16 height 16
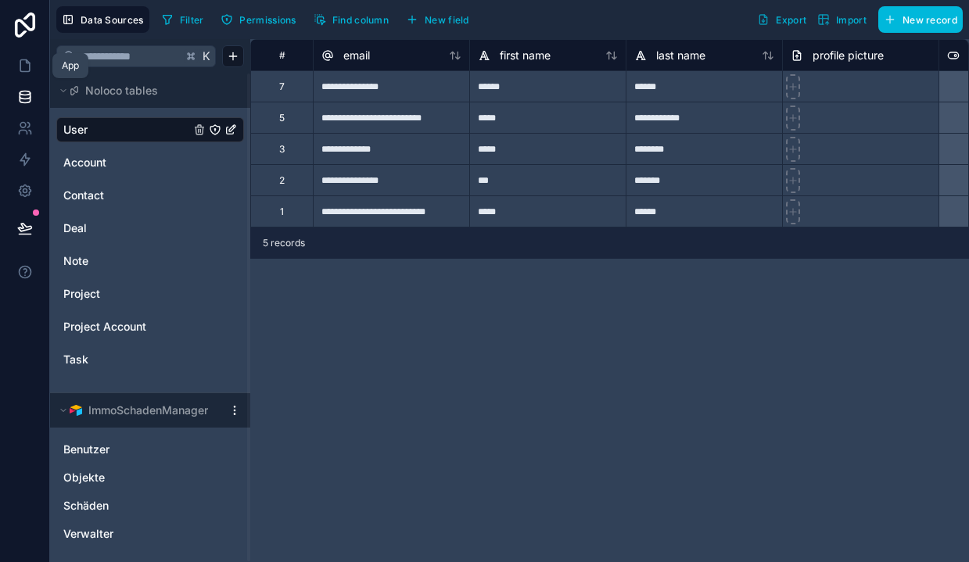
click at [23, 72] on icon at bounding box center [24, 66] width 9 height 12
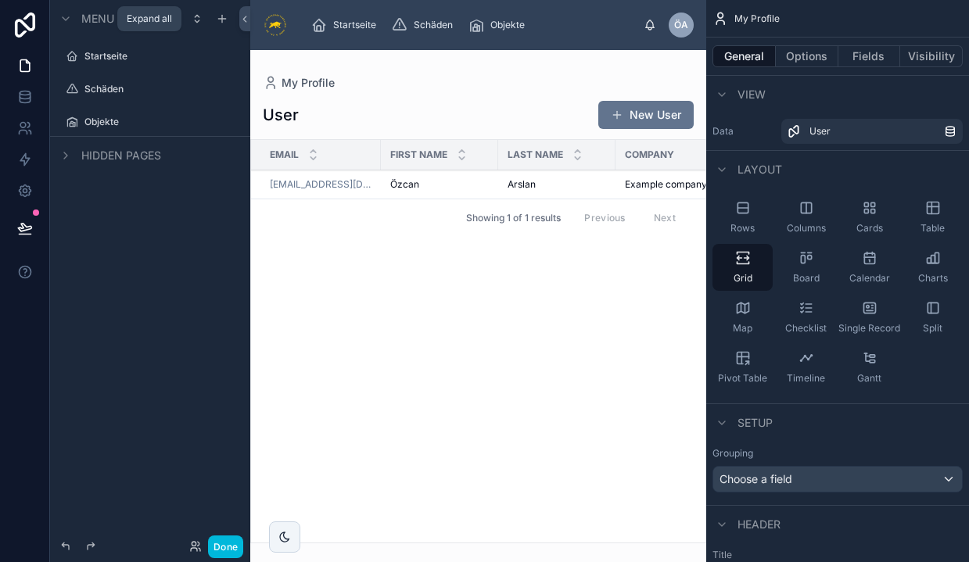
click at [196, 20] on icon "scrollable content" at bounding box center [197, 19] width 13 height 13
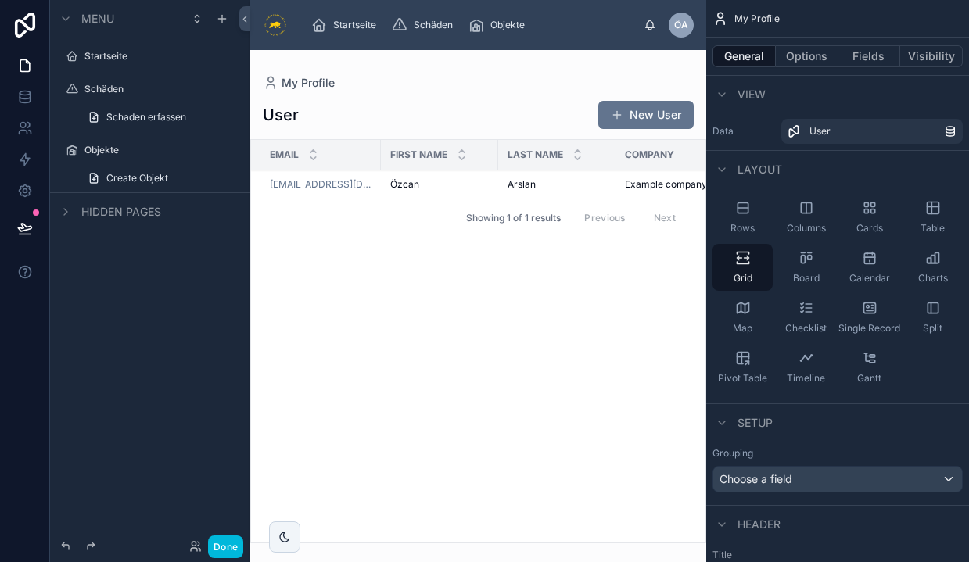
click at [95, 17] on span "Menu" at bounding box center [97, 19] width 33 height 16
click at [123, 207] on span "Hidden pages" at bounding box center [121, 212] width 80 height 16
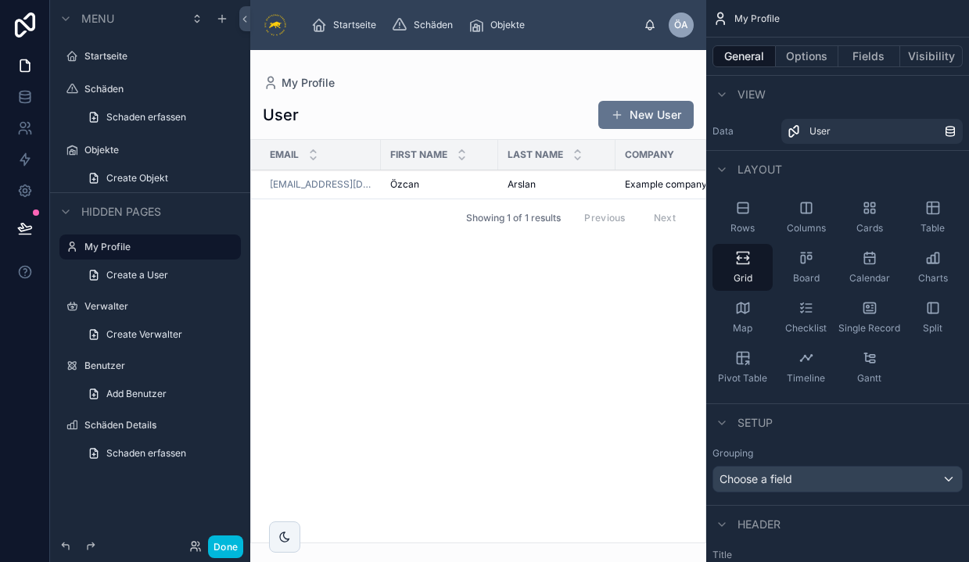
click at [123, 247] on label "My Profile" at bounding box center [157, 247] width 147 height 13
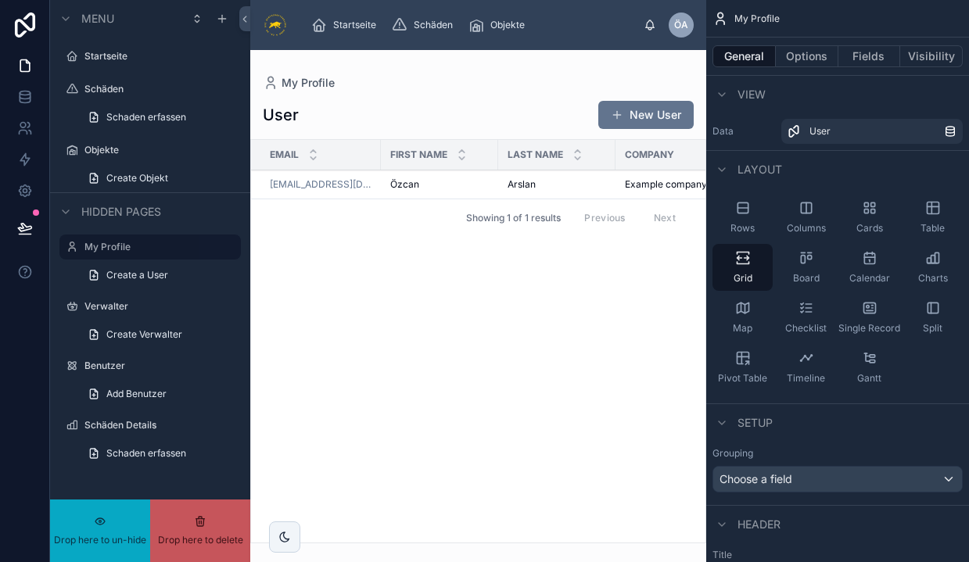
drag, startPoint x: 84, startPoint y: 245, endPoint x: 88, endPoint y: 203, distance: 42.4
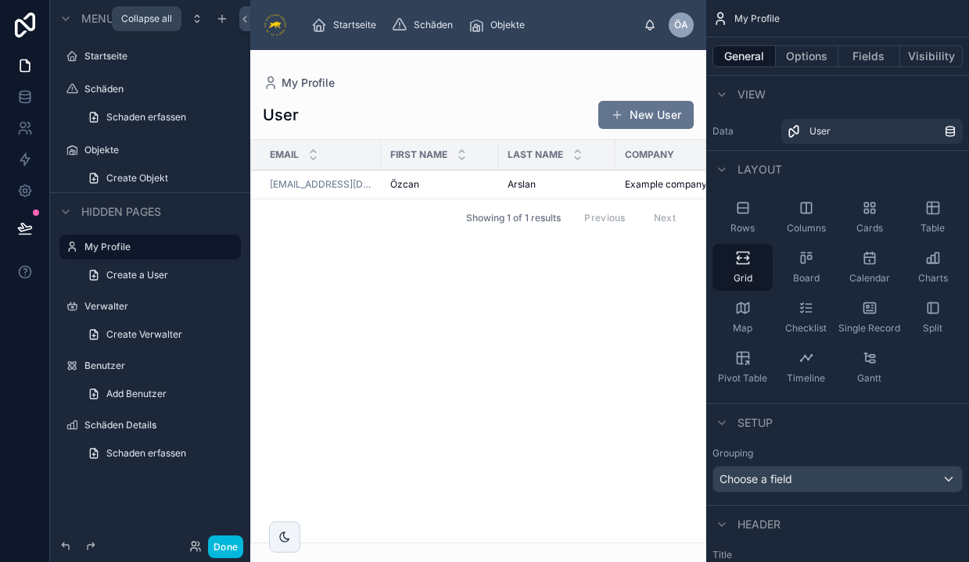
click at [198, 22] on icon "scrollable content" at bounding box center [197, 21] width 4 height 2
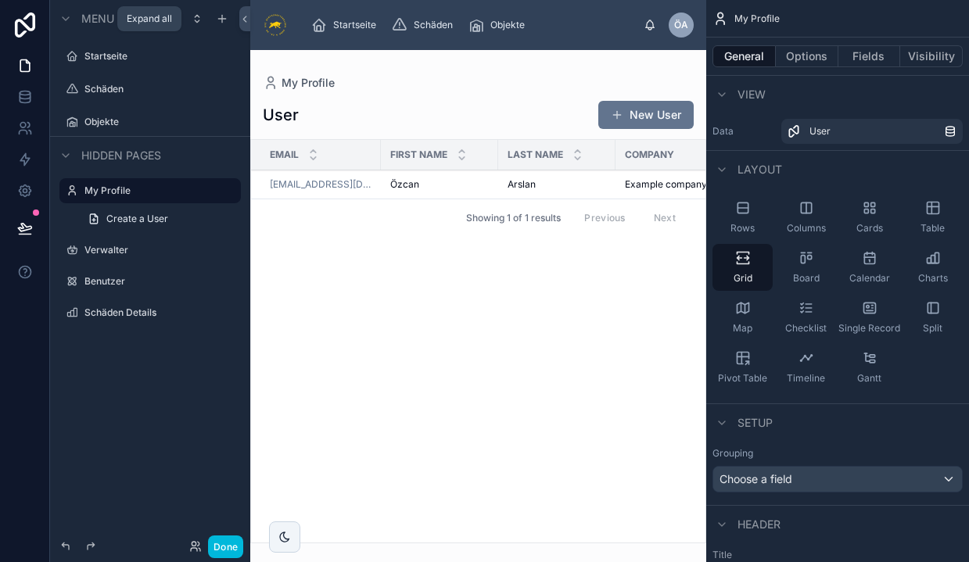
click at [198, 22] on icon "scrollable content" at bounding box center [197, 21] width 4 height 2
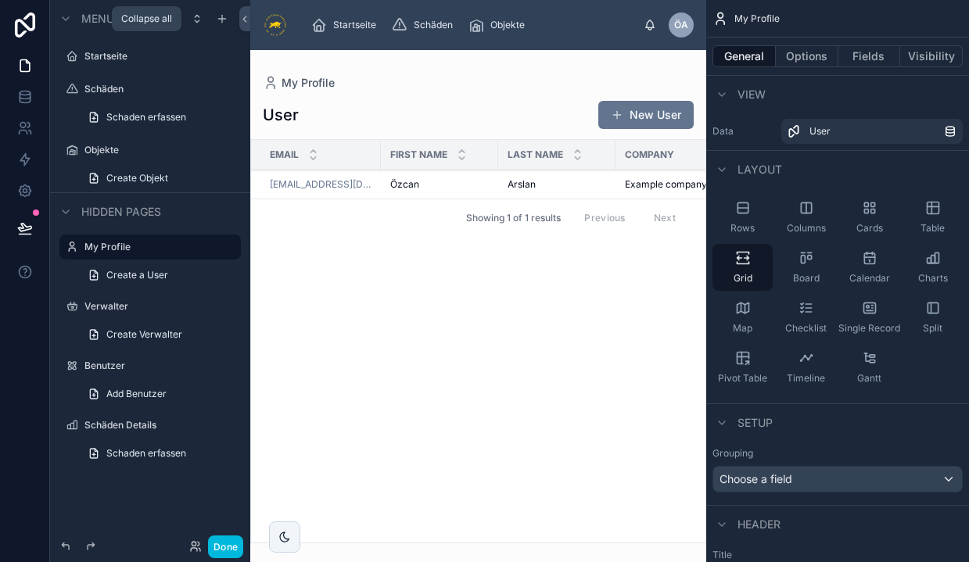
click at [198, 22] on icon "scrollable content" at bounding box center [197, 21] width 4 height 2
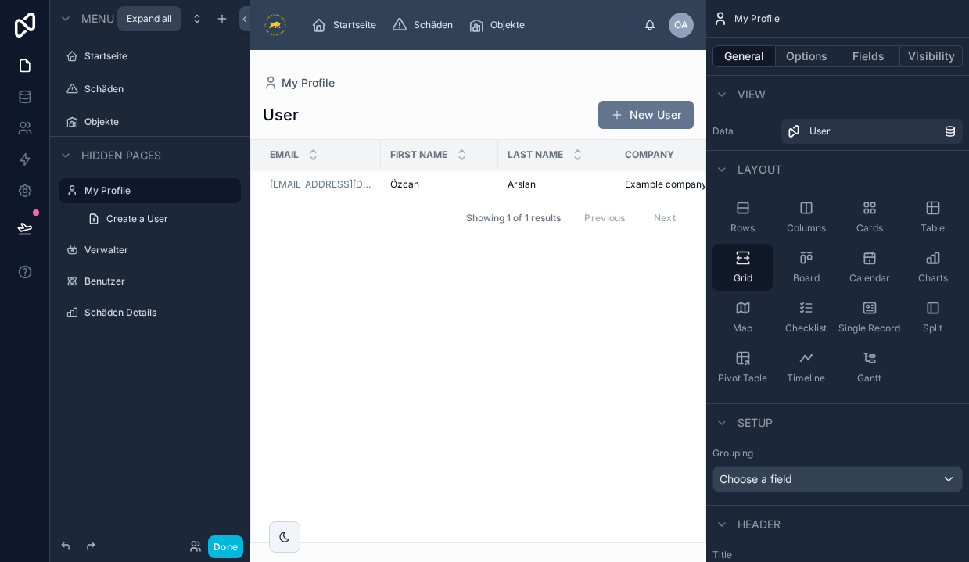
click at [198, 22] on icon "scrollable content" at bounding box center [197, 21] width 4 height 2
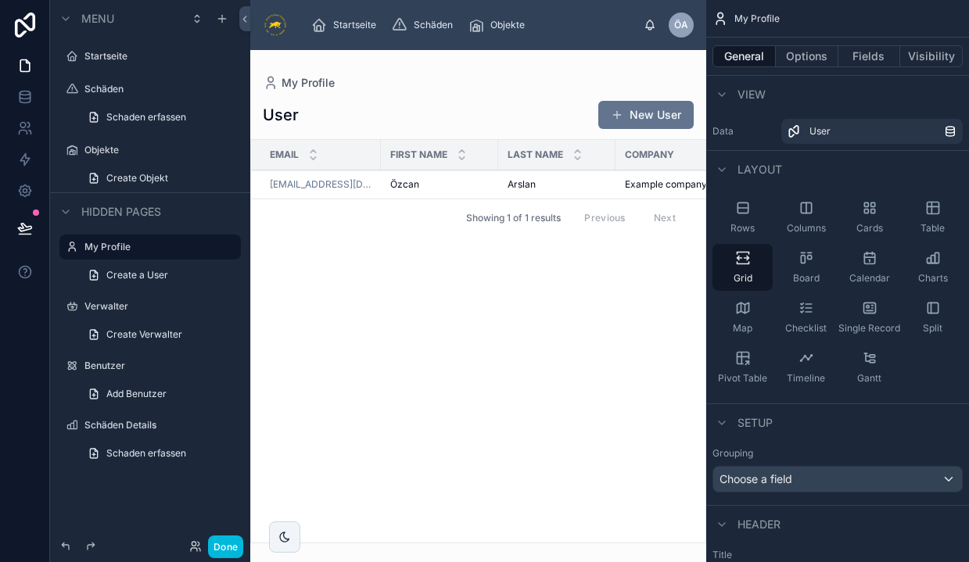
click at [285, 22] on img at bounding box center [275, 25] width 25 height 25
click at [0, 0] on icon "scrollable content" at bounding box center [0, 0] width 0 height 0
click at [55, 249] on div "My Profile Create a User" at bounding box center [150, 261] width 200 height 56
click at [0, 0] on icon "scrollable content" at bounding box center [0, 0] width 0 height 0
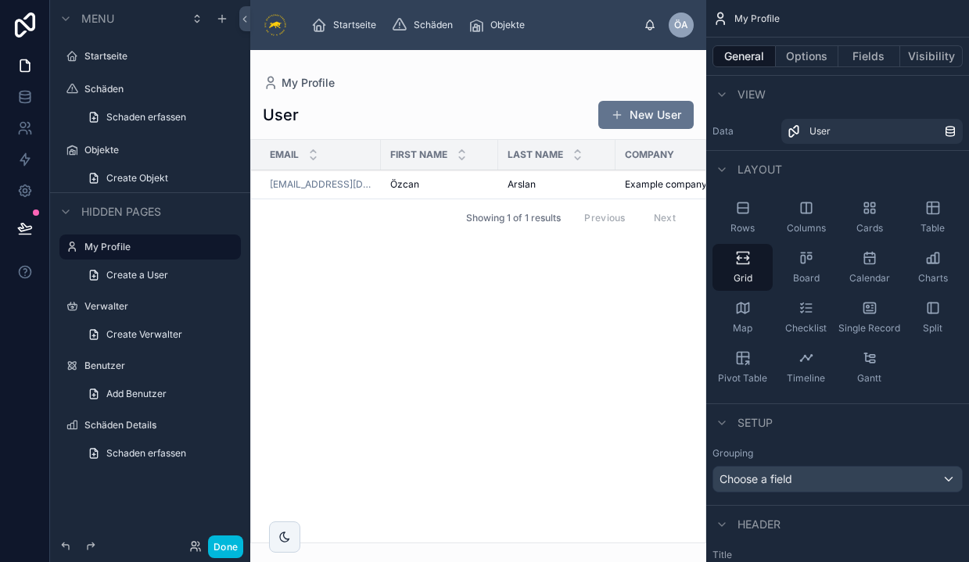
click at [64, 210] on icon "scrollable content" at bounding box center [65, 212] width 13 height 13
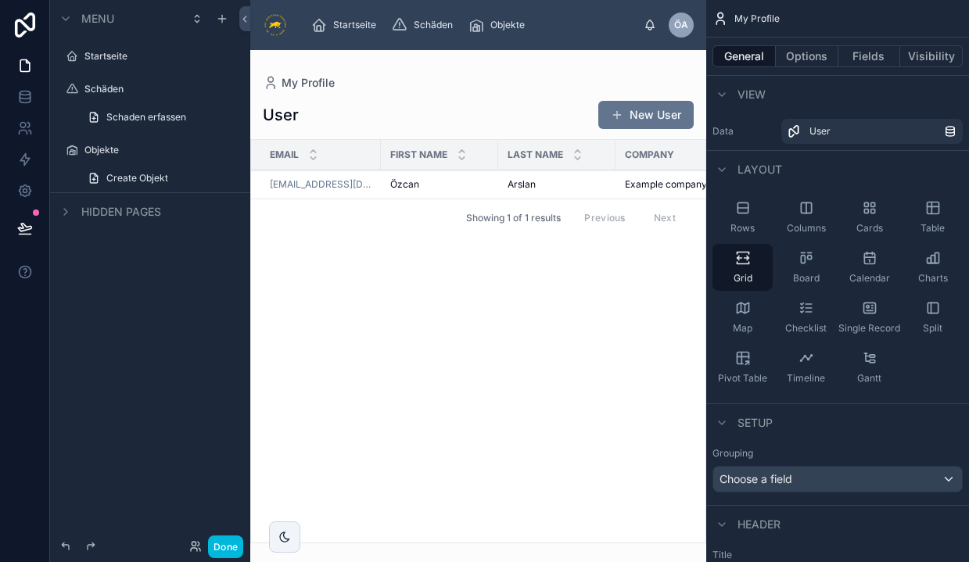
click at [64, 210] on icon "scrollable content" at bounding box center [65, 212] width 13 height 13
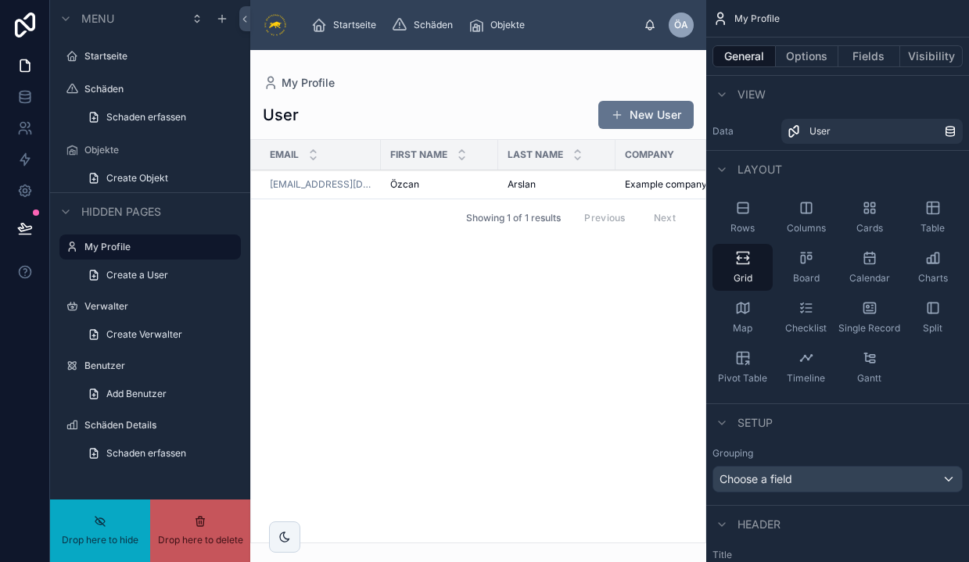
drag, startPoint x: 142, startPoint y: 151, endPoint x: 149, endPoint y: 66, distance: 85.5
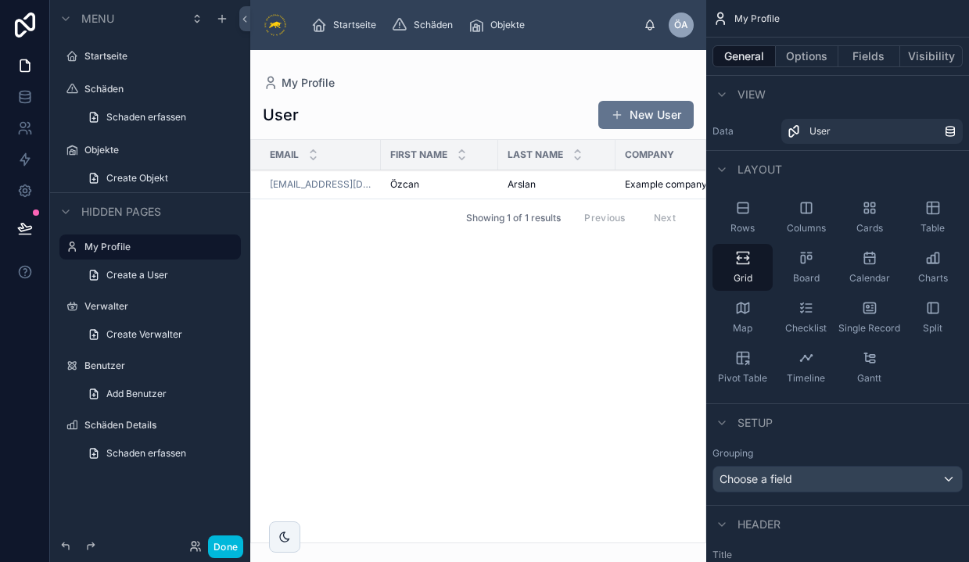
drag, startPoint x: 115, startPoint y: 56, endPoint x: 142, endPoint y: 67, distance: 28.8
click at [196, 26] on div "scrollable content" at bounding box center [197, 18] width 19 height 19
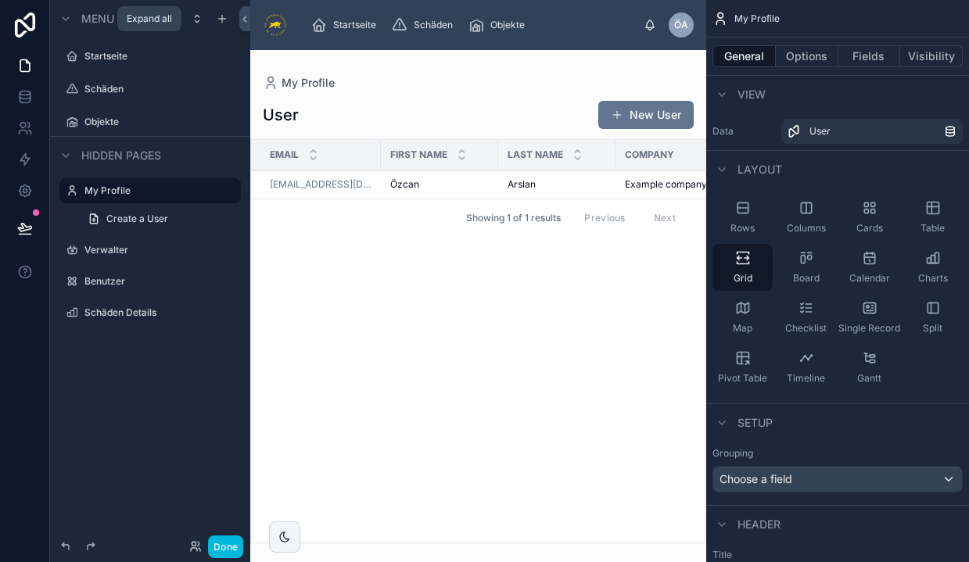
click at [196, 26] on div "scrollable content" at bounding box center [197, 18] width 19 height 19
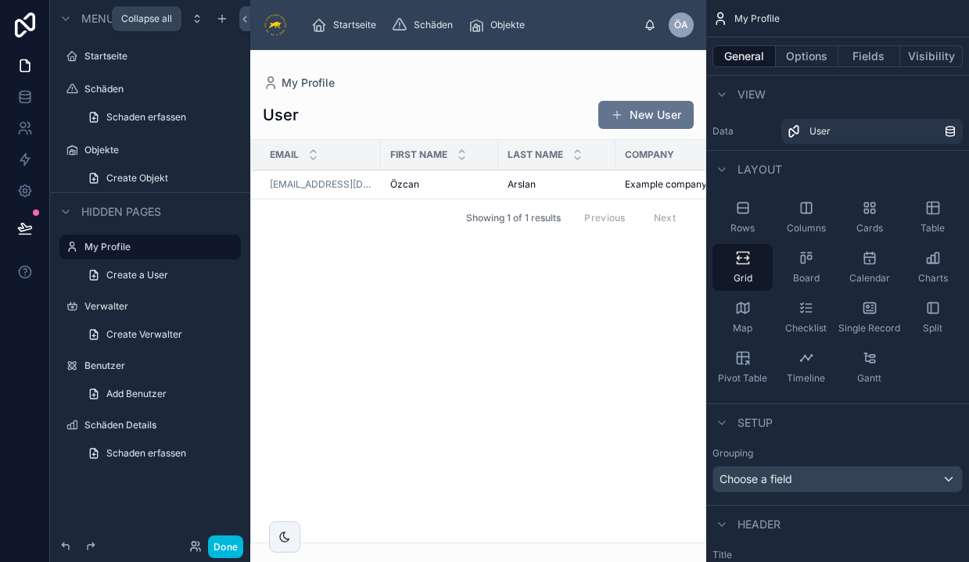
click at [196, 26] on div "scrollable content" at bounding box center [197, 18] width 19 height 19
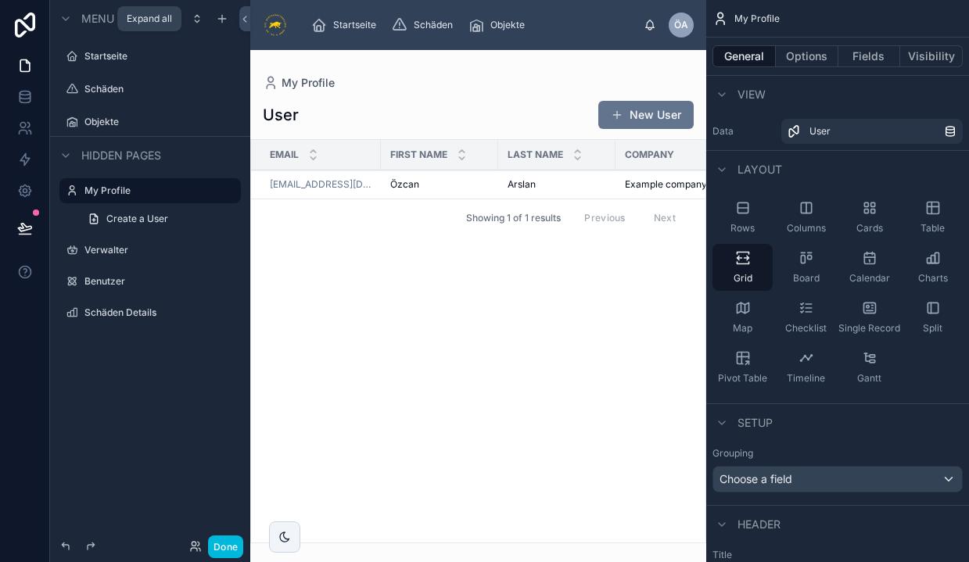
click at [196, 26] on div "scrollable content" at bounding box center [197, 18] width 19 height 19
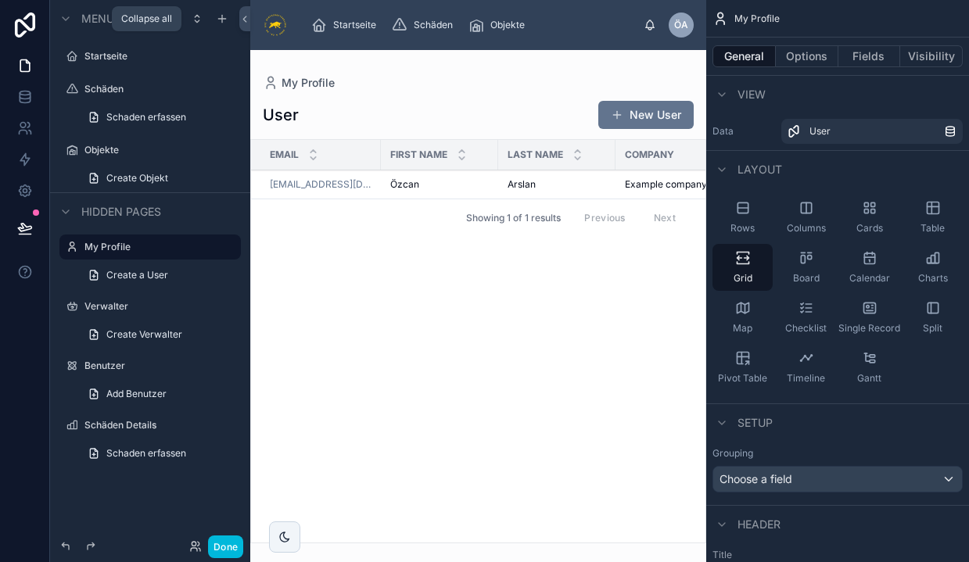
click at [196, 26] on div "scrollable content" at bounding box center [197, 18] width 19 height 19
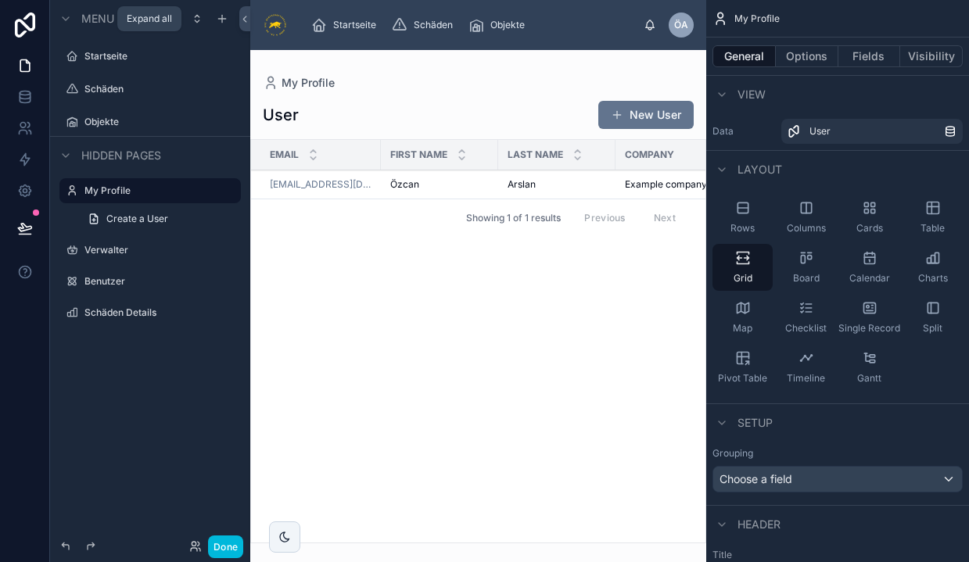
click at [196, 26] on div "scrollable content" at bounding box center [197, 18] width 19 height 19
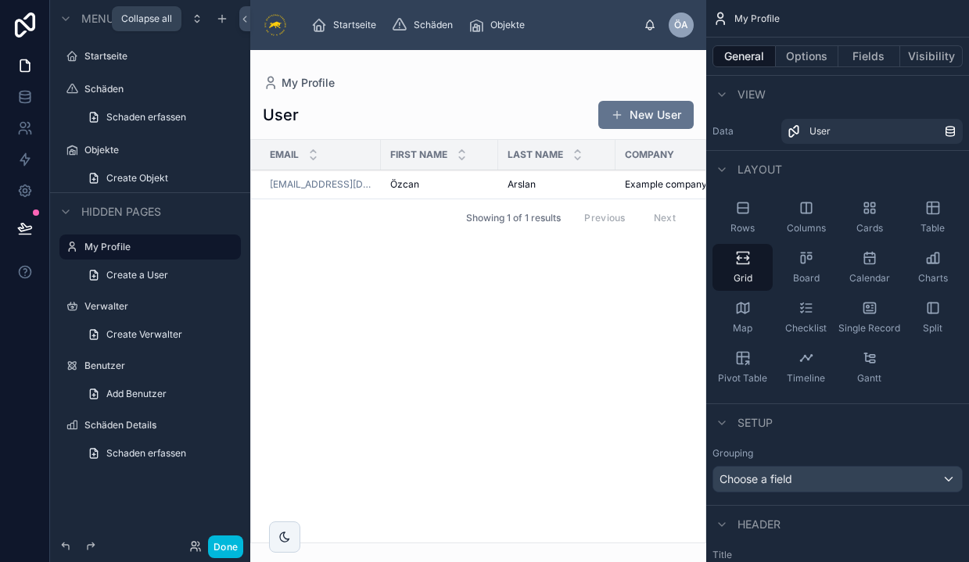
click at [196, 26] on div "scrollable content" at bounding box center [197, 18] width 19 height 19
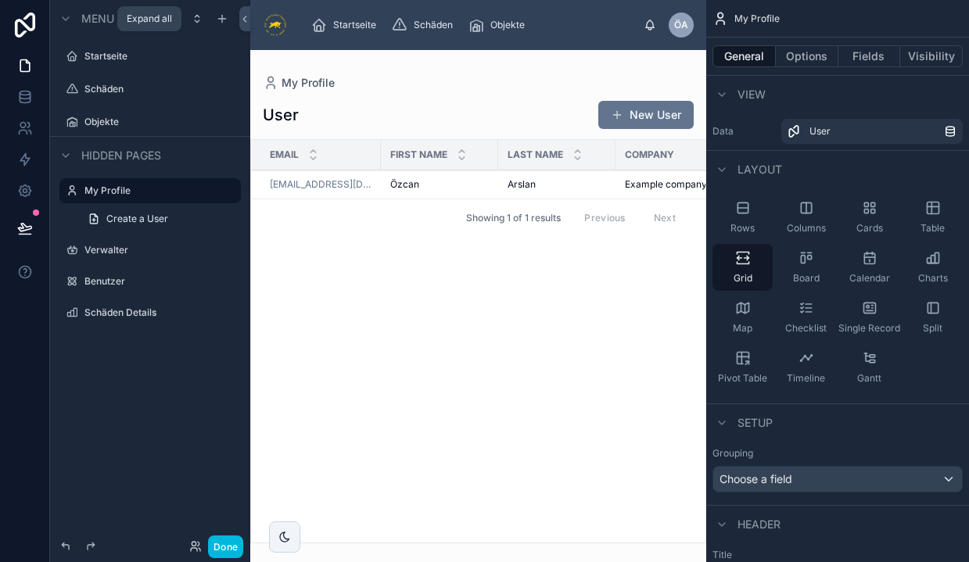
click at [196, 26] on div "scrollable content" at bounding box center [197, 18] width 19 height 19
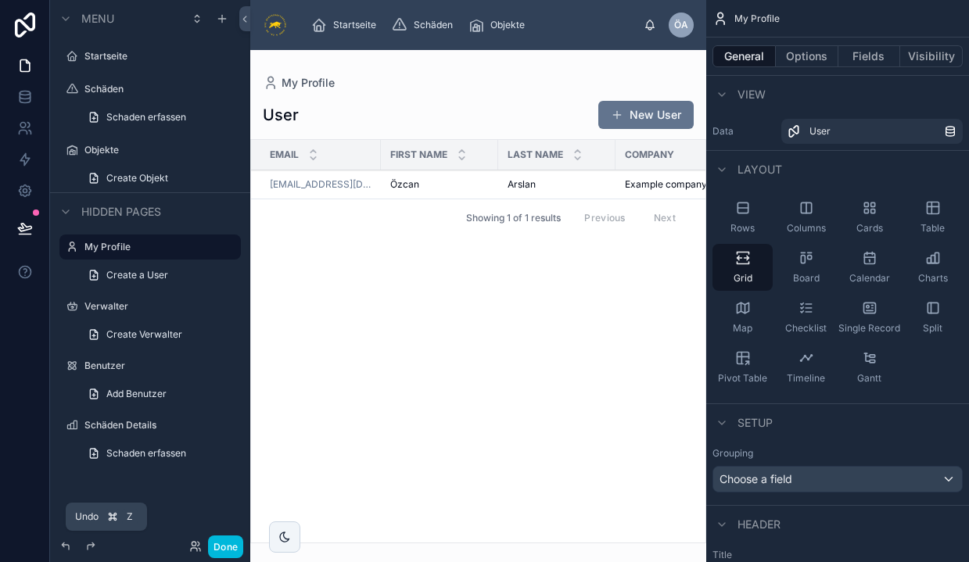
click at [67, 543] on icon at bounding box center [65, 546] width 13 height 13
click at [85, 543] on icon at bounding box center [90, 546] width 13 height 13
click at [100, 238] on div "My Profile" at bounding box center [160, 247] width 153 height 19
click at [92, 550] on icon at bounding box center [90, 546] width 13 height 13
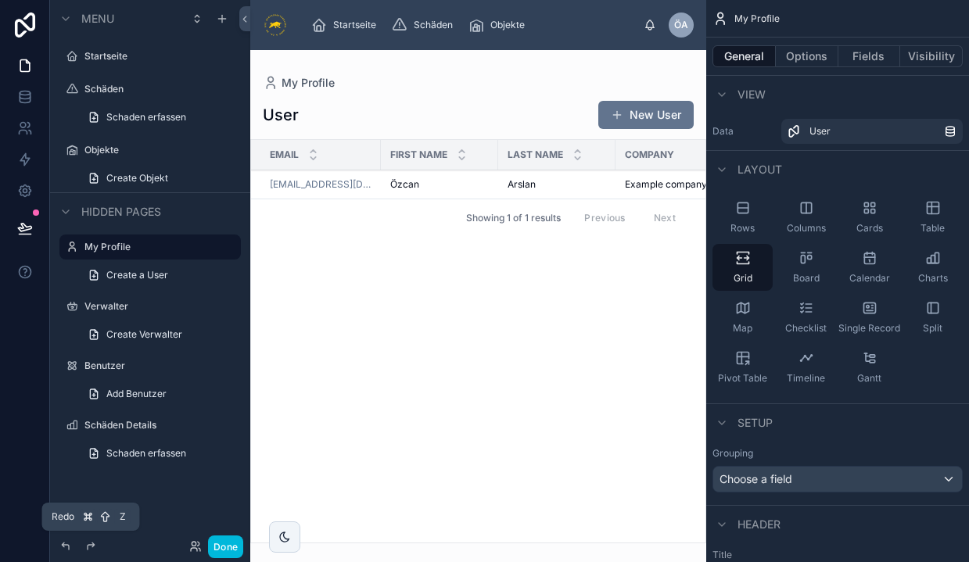
click at [92, 550] on icon at bounding box center [90, 546] width 13 height 13
click at [66, 19] on icon "scrollable content" at bounding box center [65, 19] width 13 height 13
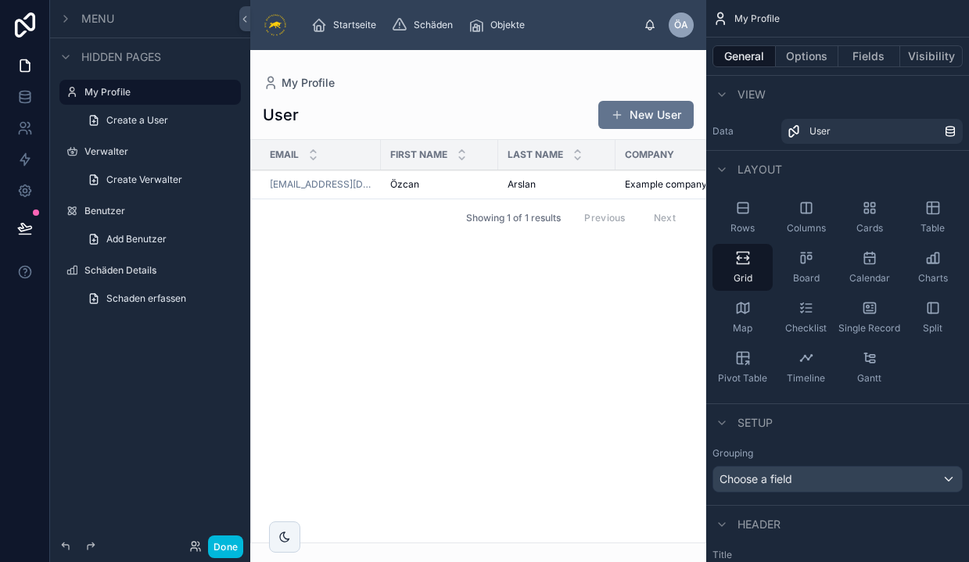
click at [66, 19] on icon "scrollable content" at bounding box center [65, 19] width 13 height 13
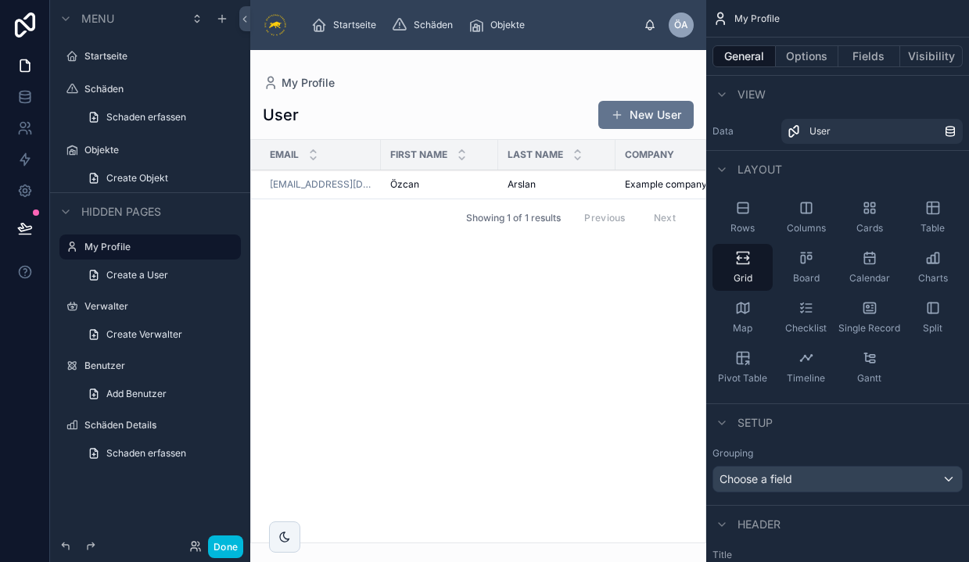
click at [103, 13] on span "Menu" at bounding box center [97, 19] width 33 height 16
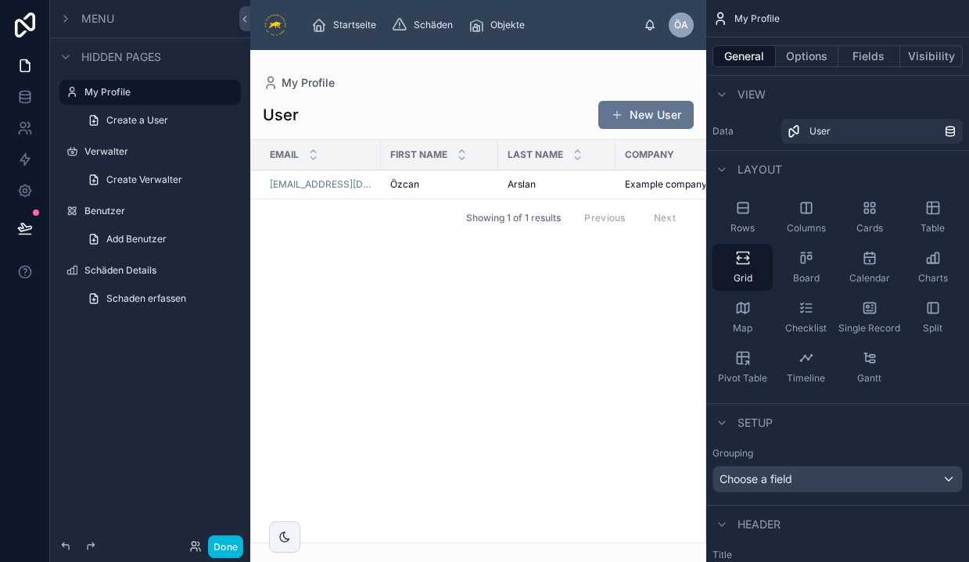
click at [103, 13] on span "Menu" at bounding box center [97, 19] width 33 height 16
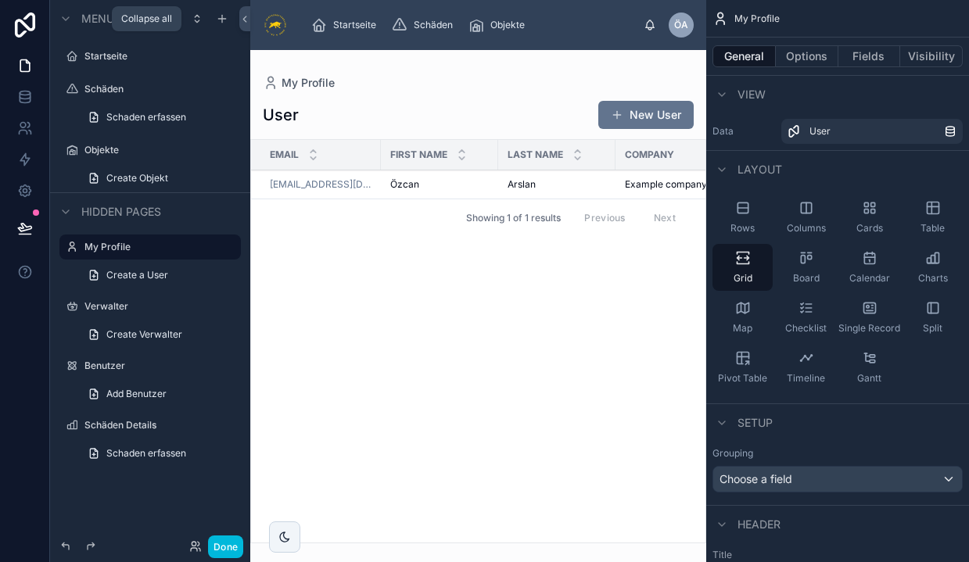
click at [200, 14] on icon "scrollable content" at bounding box center [197, 19] width 13 height 13
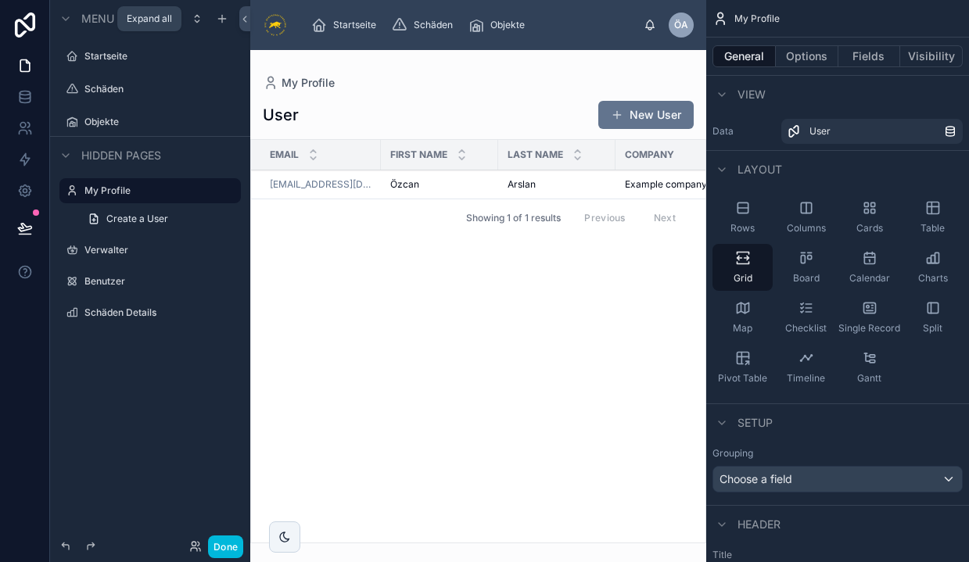
click at [200, 14] on icon "scrollable content" at bounding box center [197, 19] width 13 height 13
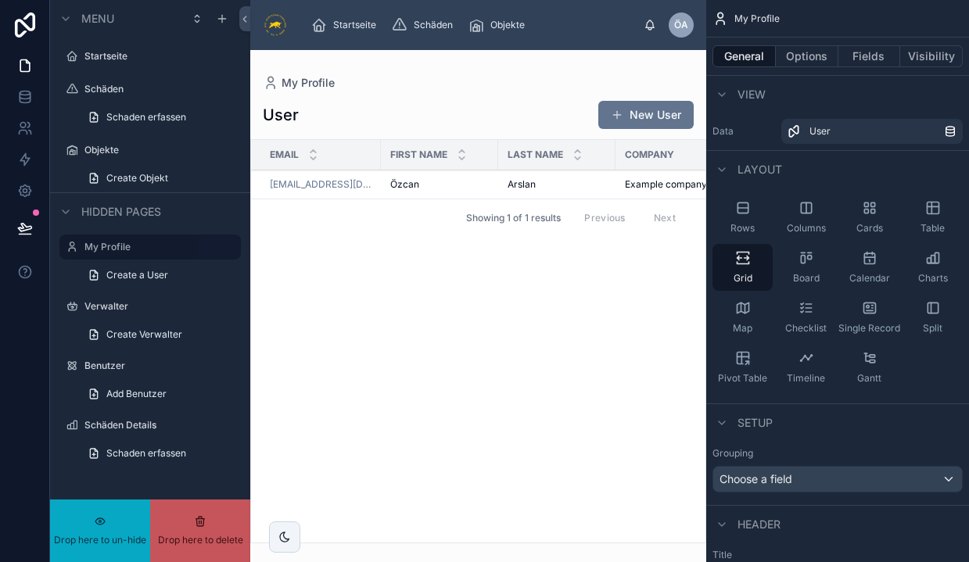
drag, startPoint x: 103, startPoint y: 250, endPoint x: 100, endPoint y: 280, distance: 29.9
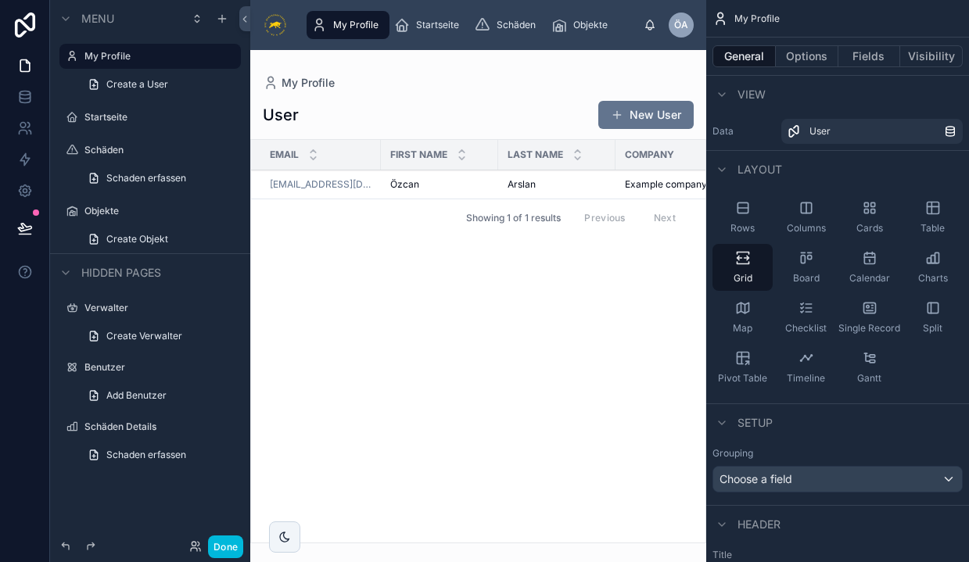
drag, startPoint x: 130, startPoint y: 56, endPoint x: 178, endPoint y: 168, distance: 122.6
drag, startPoint x: 109, startPoint y: 55, endPoint x: 188, endPoint y: 238, distance: 199.6
drag, startPoint x: 86, startPoint y: 53, endPoint x: 89, endPoint y: 296, distance: 243.2
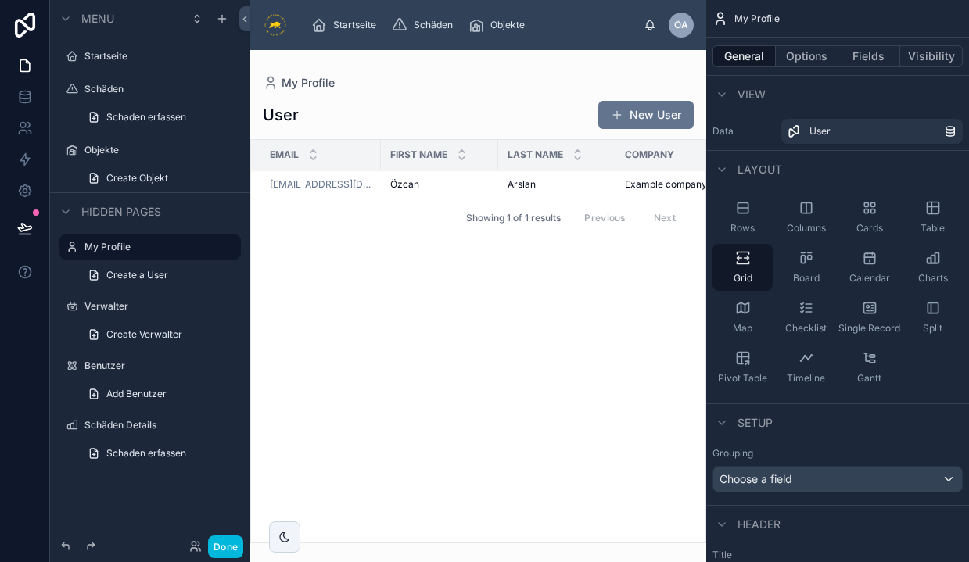
click at [0, 0] on icon "scrollable content" at bounding box center [0, 0] width 0 height 0
click at [271, 69] on icon at bounding box center [266, 72] width 13 height 13
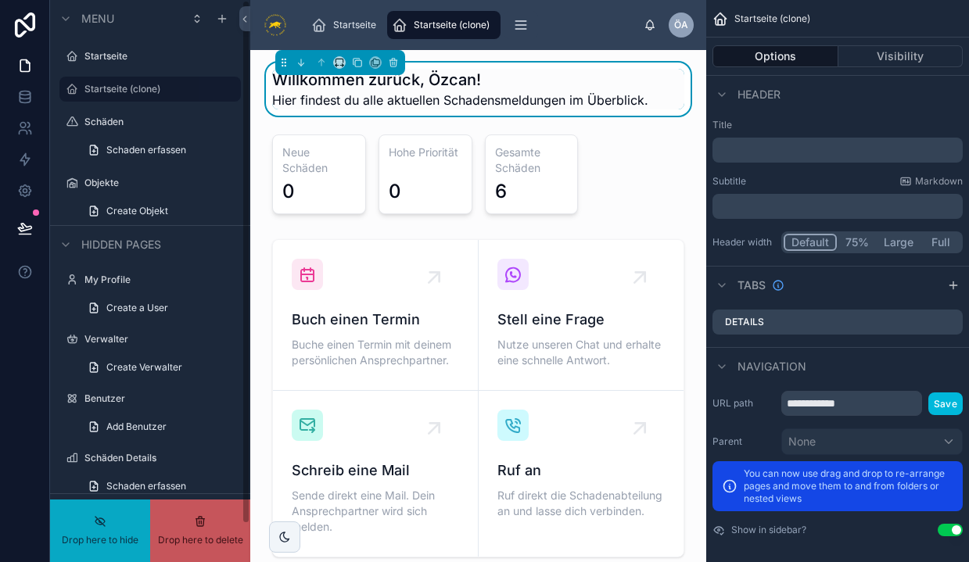
drag, startPoint x: 126, startPoint y: 91, endPoint x: 124, endPoint y: 46, distance: 44.6
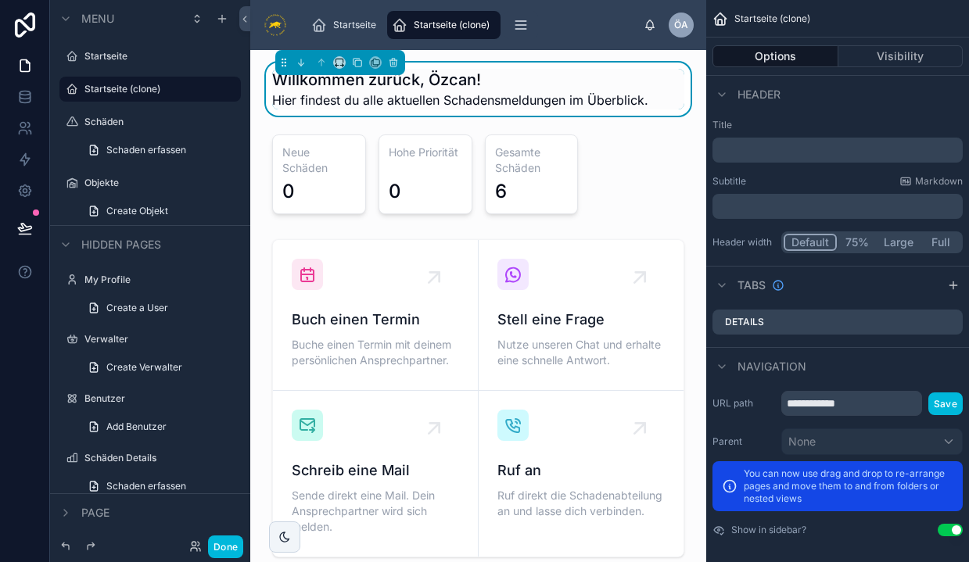
click at [451, 28] on span "Startseite (clone)" at bounding box center [452, 25] width 76 height 13
click at [0, 0] on icon "scrollable content" at bounding box center [0, 0] width 0 height 0
click at [274, 128] on button "Remove" at bounding box center [290, 128] width 60 height 16
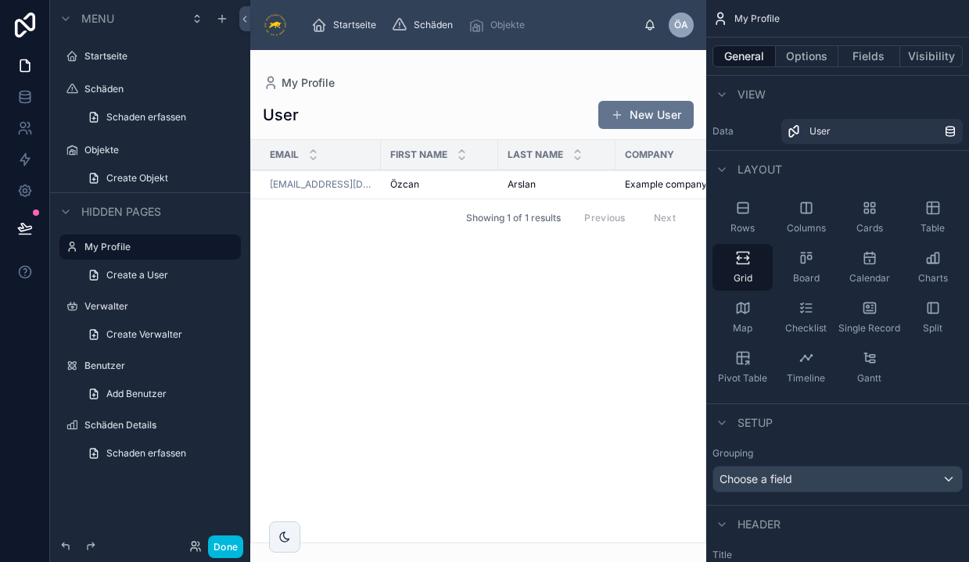
drag, startPoint x: 487, startPoint y: 26, endPoint x: 454, endPoint y: 26, distance: 32.8
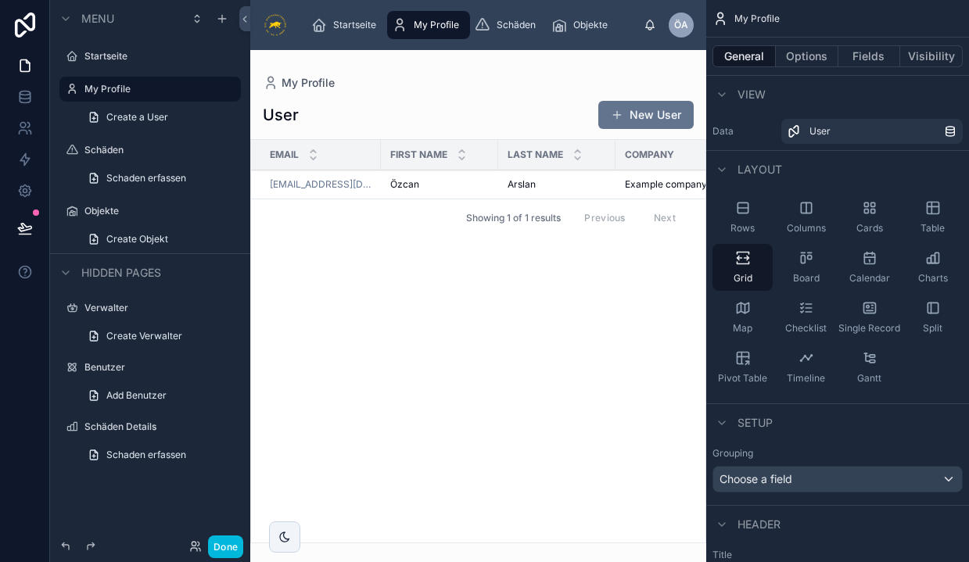
click at [63, 68] on div "Startseite" at bounding box center [150, 56] width 175 height 25
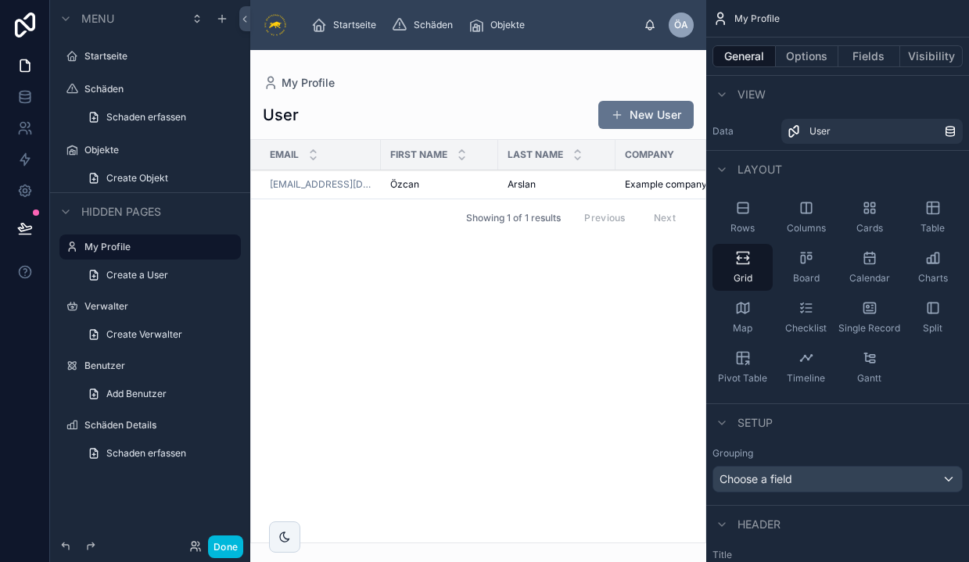
click at [274, 24] on img at bounding box center [275, 25] width 25 height 25
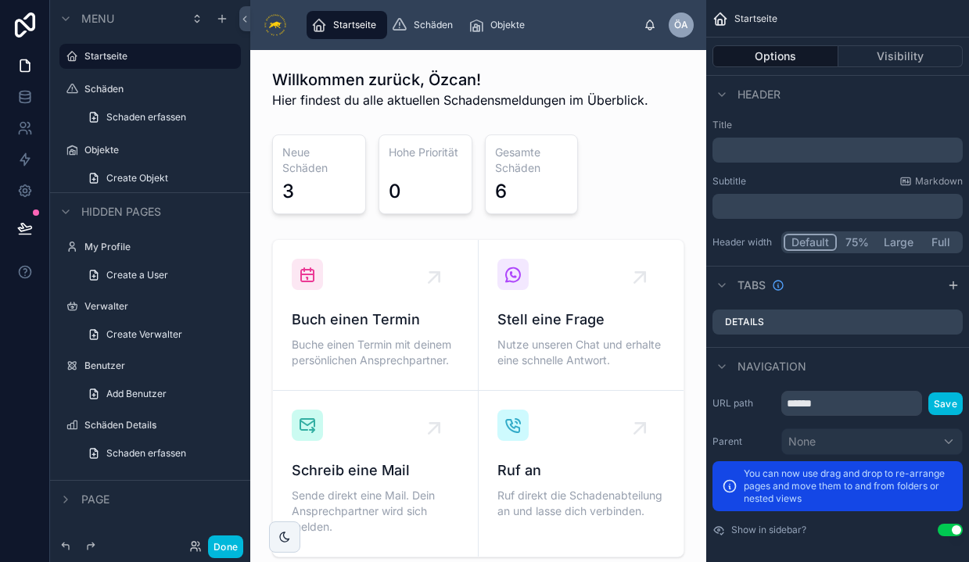
click at [274, 24] on img at bounding box center [275, 25] width 25 height 25
click at [275, 26] on img at bounding box center [275, 25] width 25 height 25
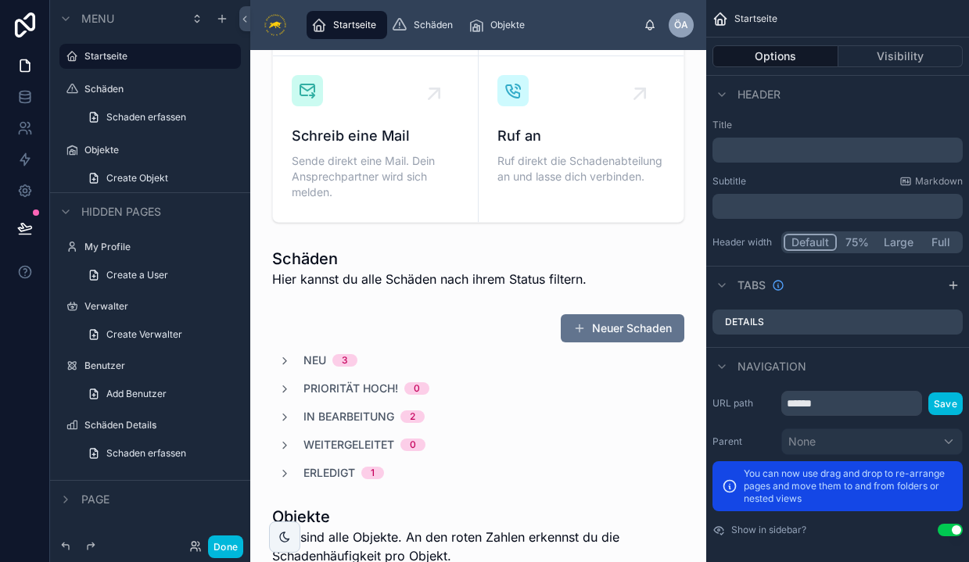
scroll to position [347, 0]
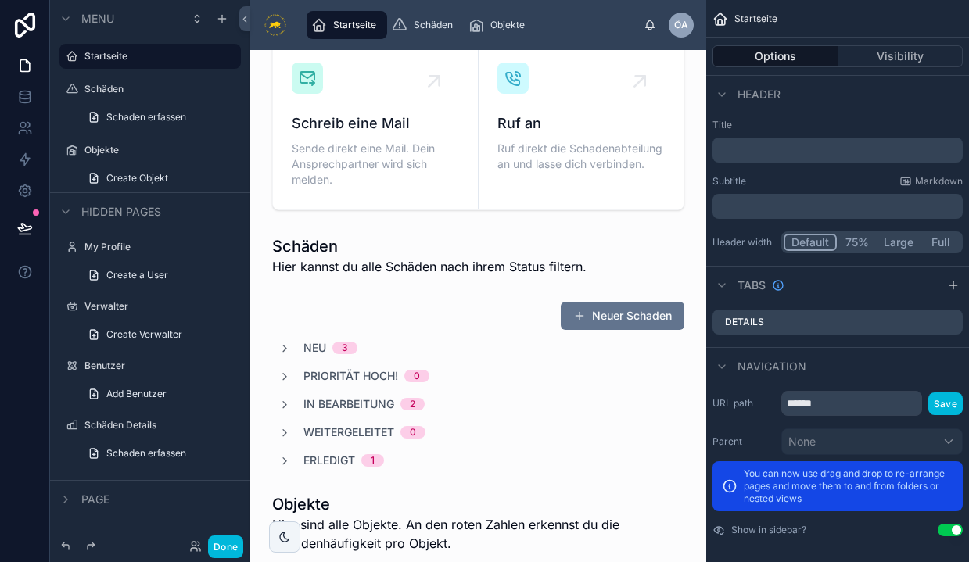
click at [597, 323] on div at bounding box center [478, 385] width 431 height 180
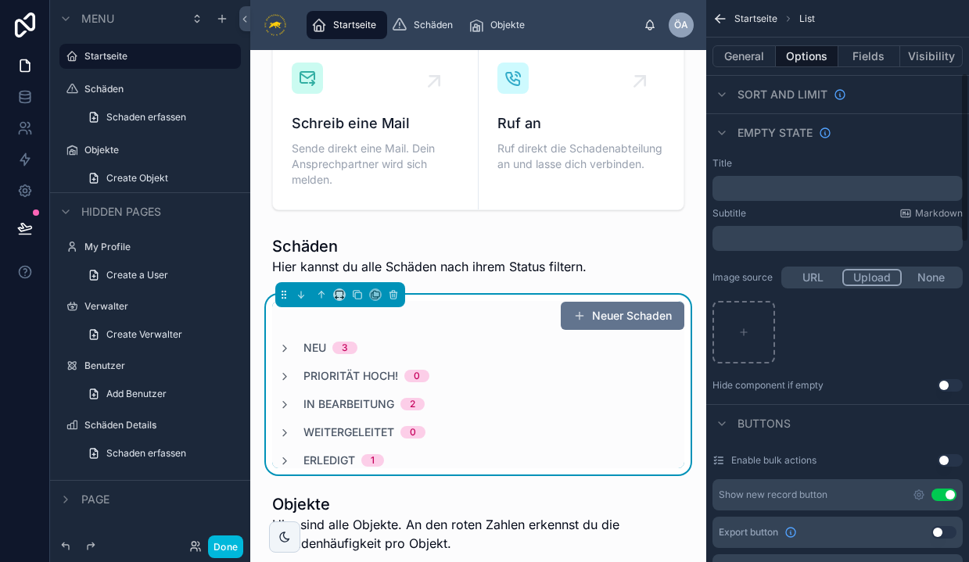
scroll to position [240, 0]
click at [750, 335] on div "scrollable content" at bounding box center [743, 333] width 63 height 63
click at [768, 415] on div "Buttons" at bounding box center [751, 424] width 78 height 19
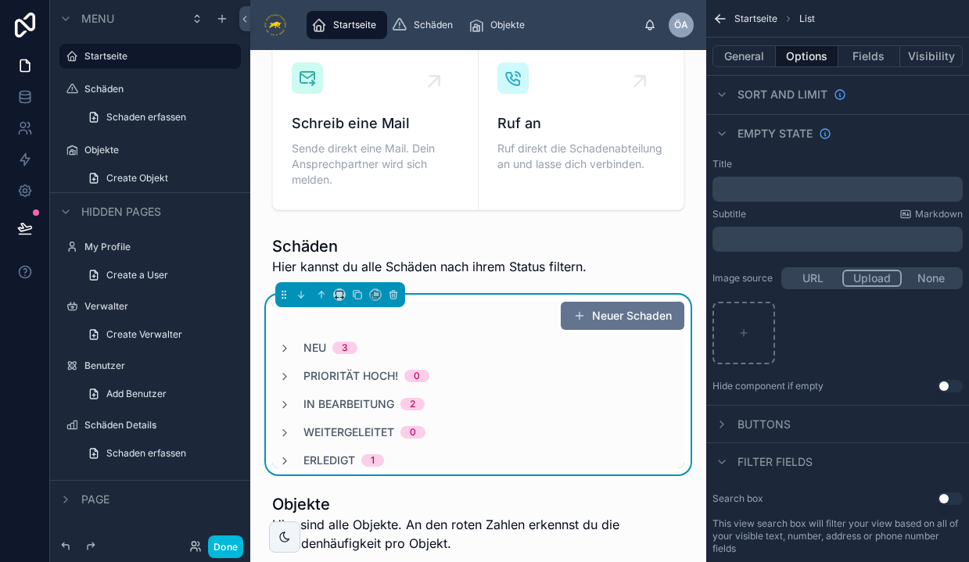
click at [766, 424] on span "Buttons" at bounding box center [763, 425] width 53 height 16
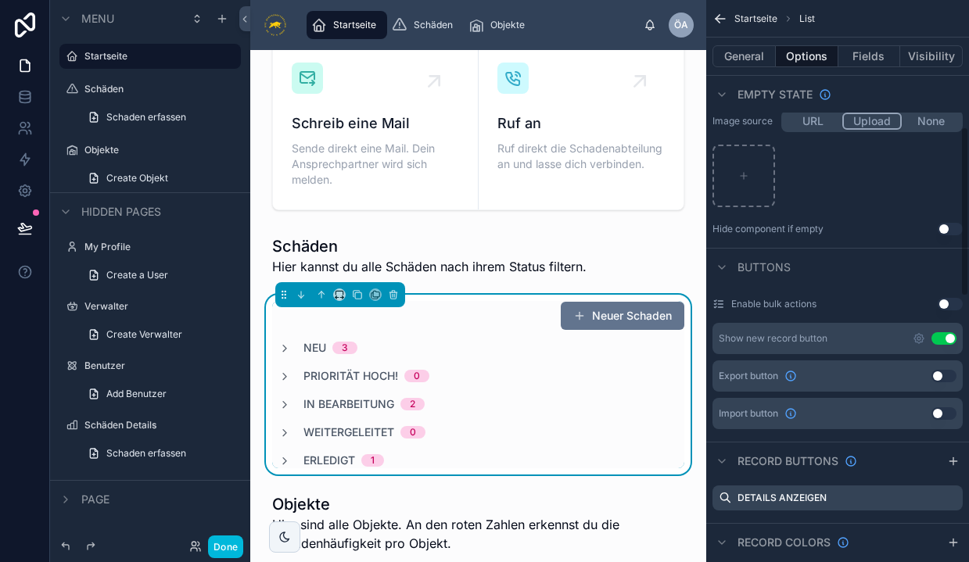
scroll to position [421, 0]
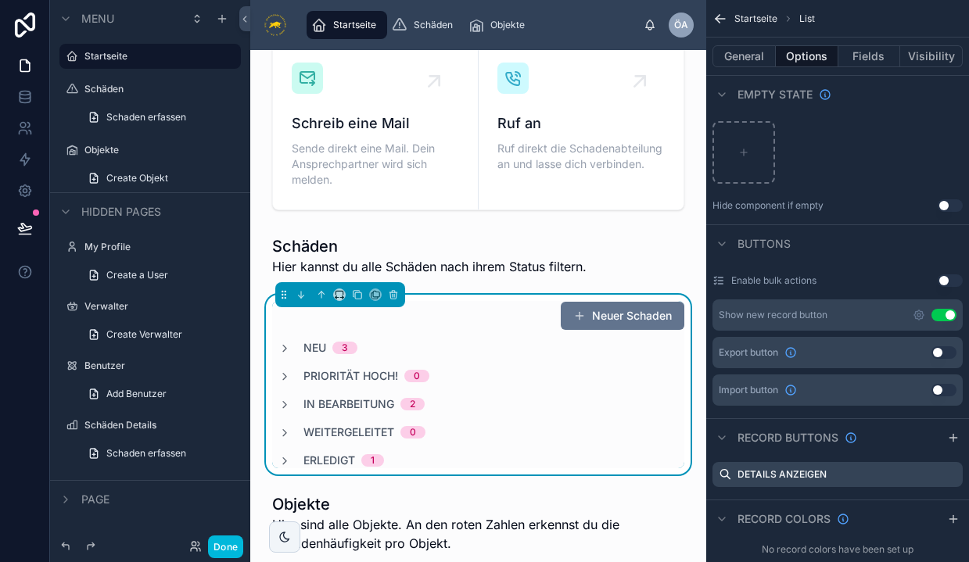
click at [772, 314] on div "Show new record button" at bounding box center [773, 315] width 109 height 13
click at [921, 319] on icon "scrollable content" at bounding box center [918, 314] width 9 height 9
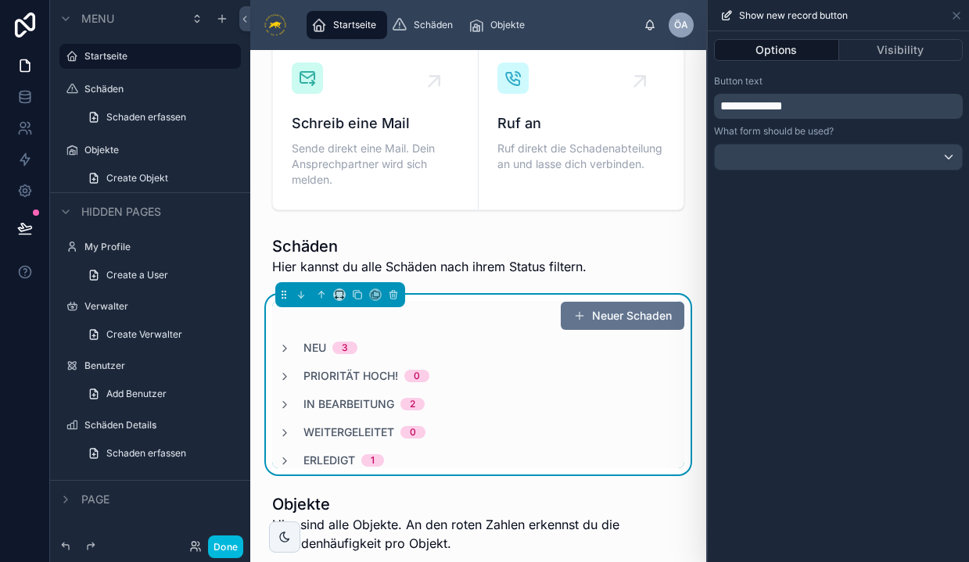
click at [830, 160] on div at bounding box center [838, 157] width 247 height 25
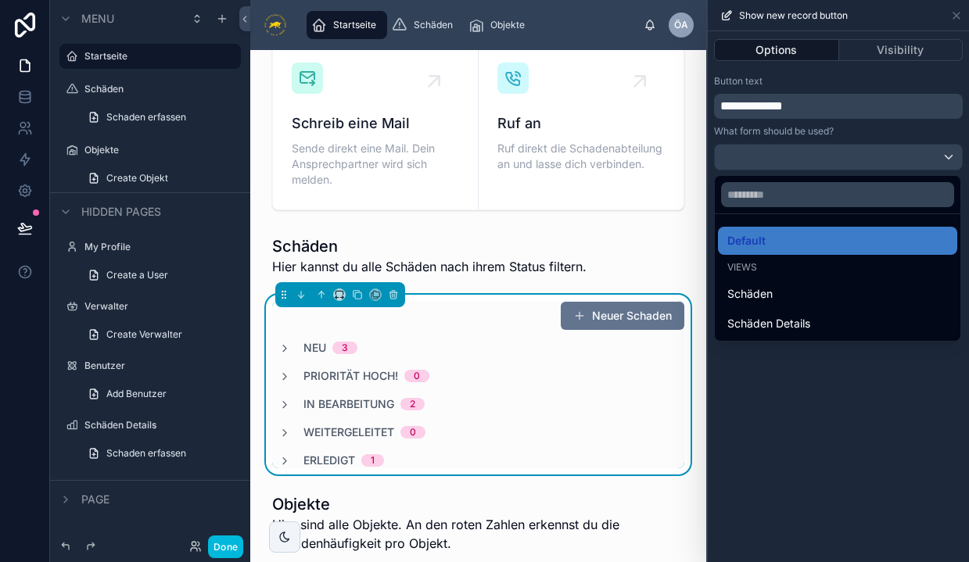
click at [830, 160] on div at bounding box center [838, 281] width 261 height 562
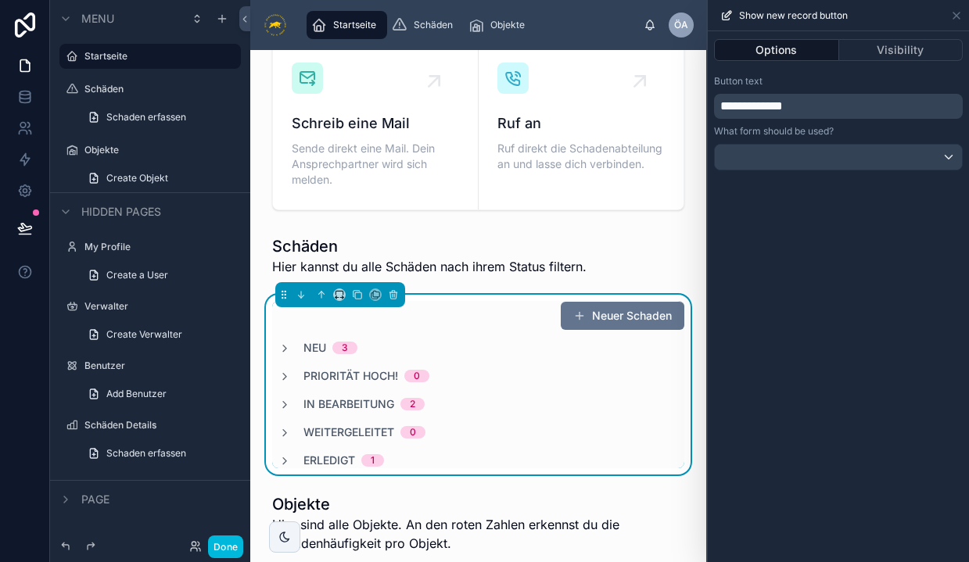
click at [883, 48] on button "Visibility" at bounding box center [901, 50] width 124 height 22
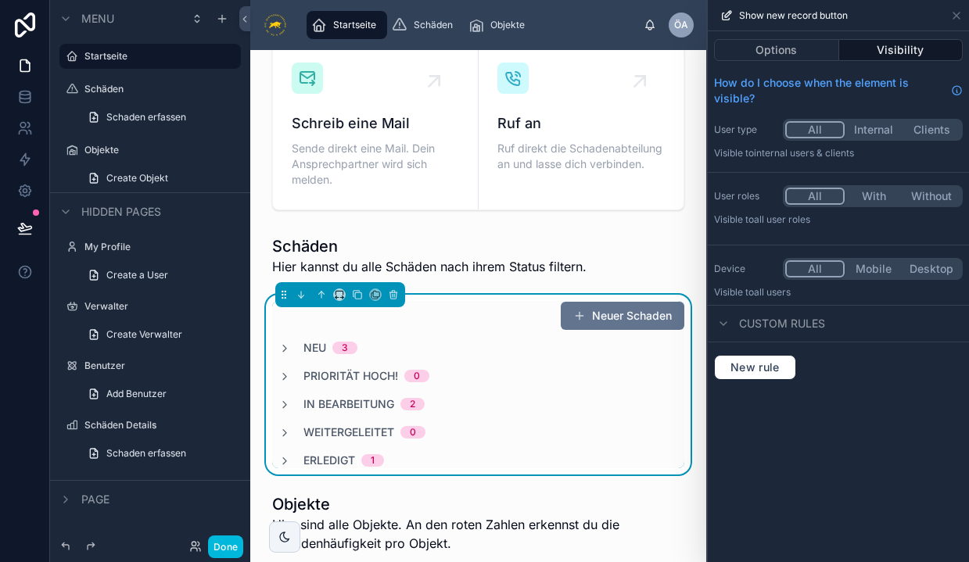
click at [803, 52] on button "Options" at bounding box center [776, 50] width 125 height 22
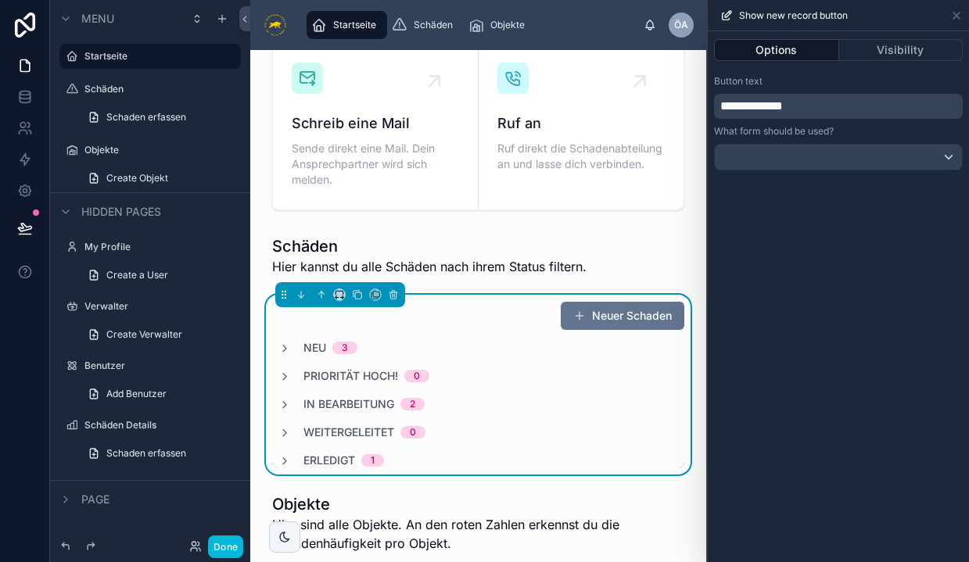
click at [755, 157] on div at bounding box center [838, 157] width 247 height 25
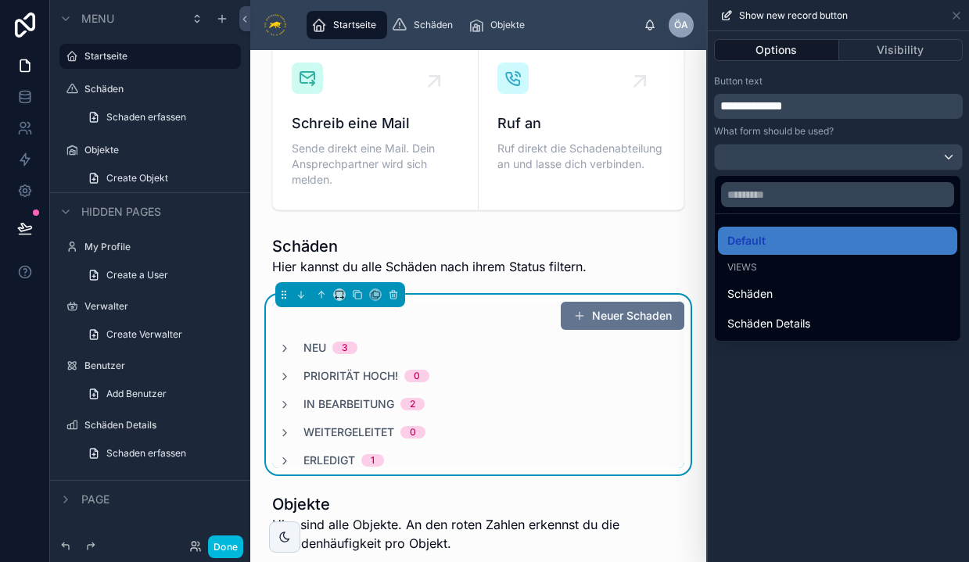
scroll to position [0, 0]
click at [770, 461] on div at bounding box center [838, 281] width 261 height 562
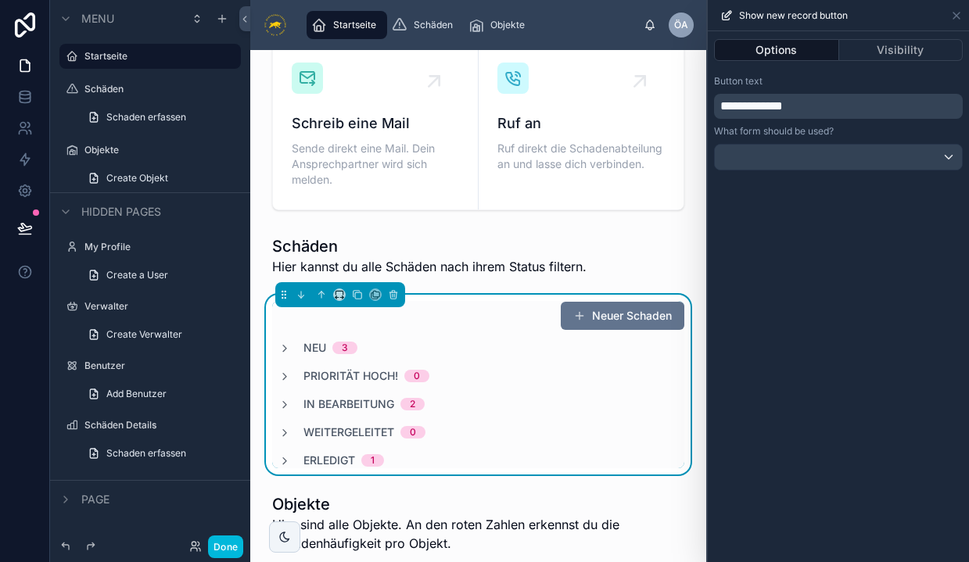
click at [612, 308] on button "Neuer Schaden" at bounding box center [623, 316] width 124 height 28
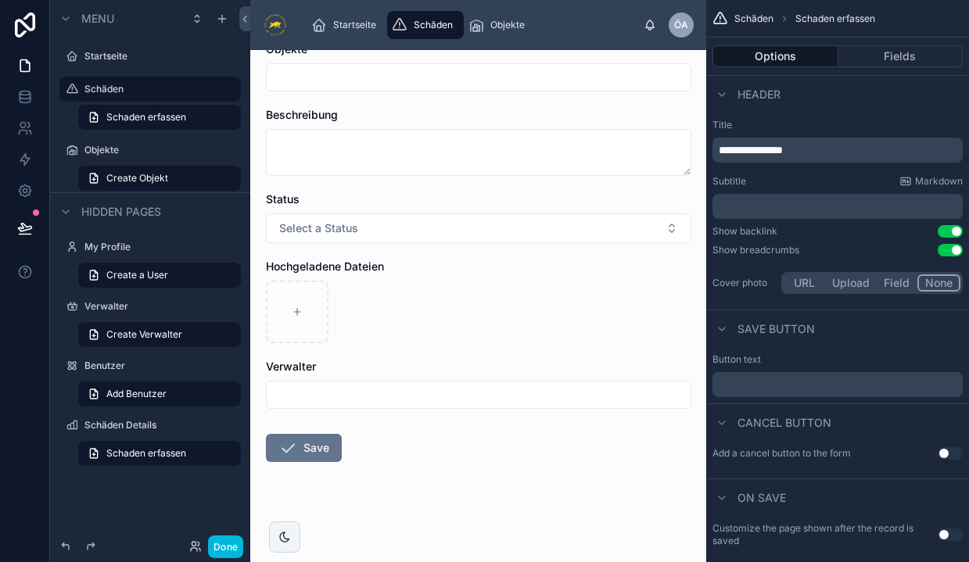
scroll to position [187, 0]
click at [359, 403] on input "text" at bounding box center [479, 395] width 424 height 22
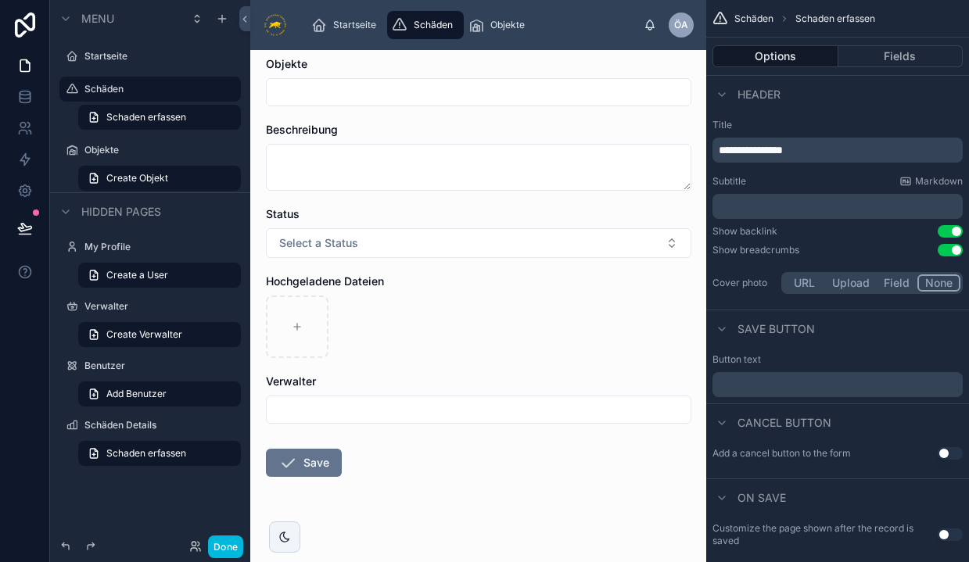
scroll to position [177, 0]
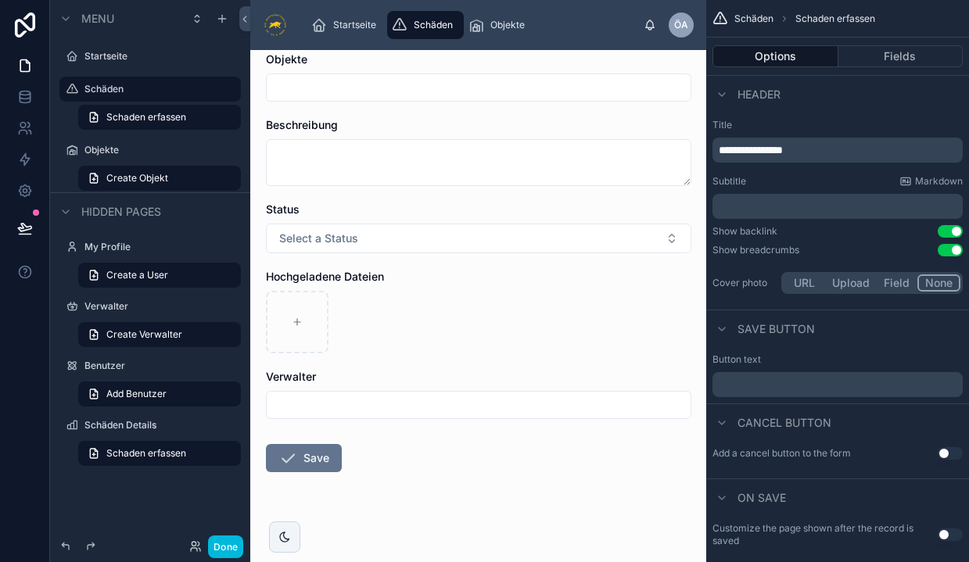
click at [298, 368] on form "Eingangsdatum Objekte Beschreibung Status Select a Status Hochgeladene Dateien …" at bounding box center [478, 279] width 425 height 587
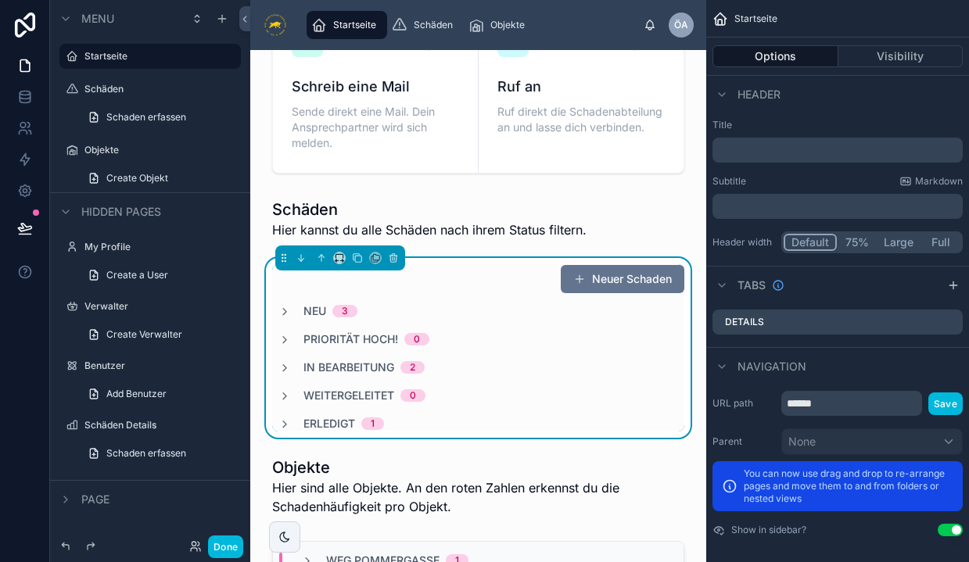
scroll to position [386, 0]
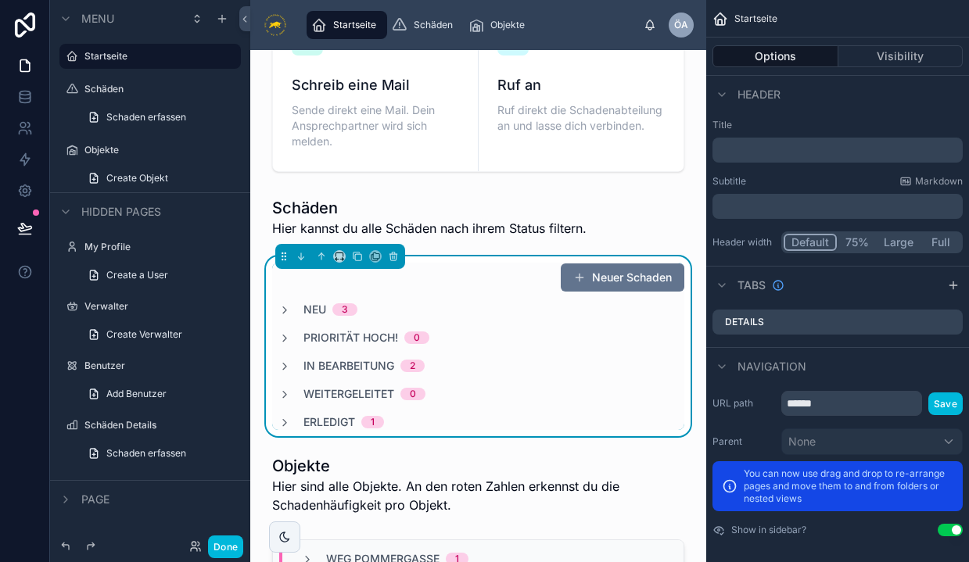
click at [632, 277] on button "Neuer Schaden" at bounding box center [623, 278] width 124 height 28
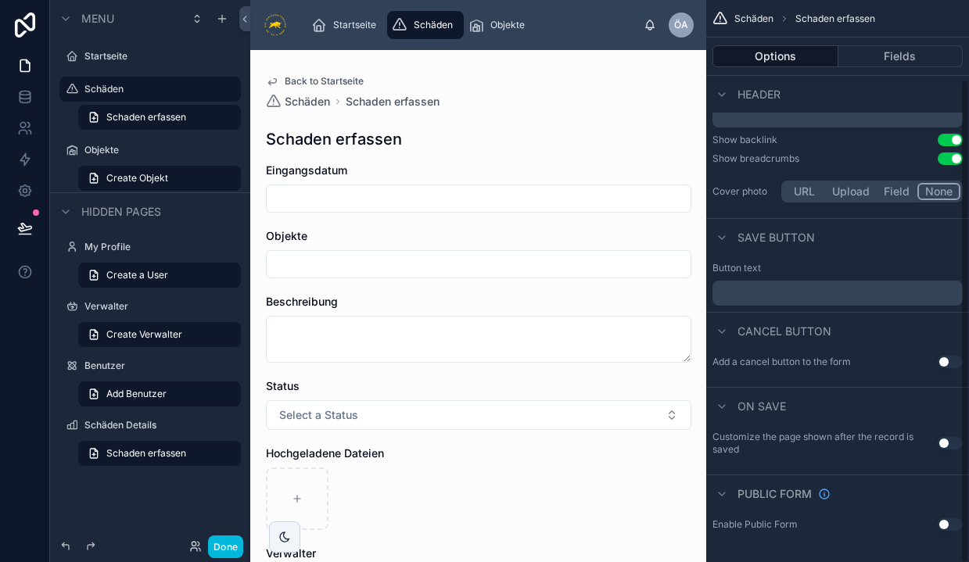
scroll to position [91, 0]
click at [807, 329] on span "Cancel button" at bounding box center [784, 332] width 94 height 16
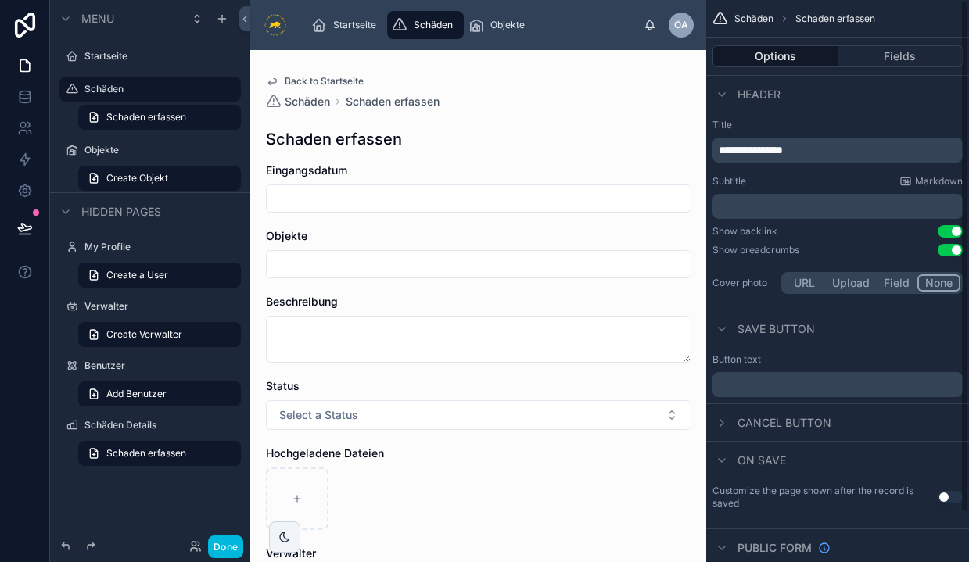
scroll to position [0, 0]
click at [304, 99] on span "Schäden" at bounding box center [307, 102] width 45 height 16
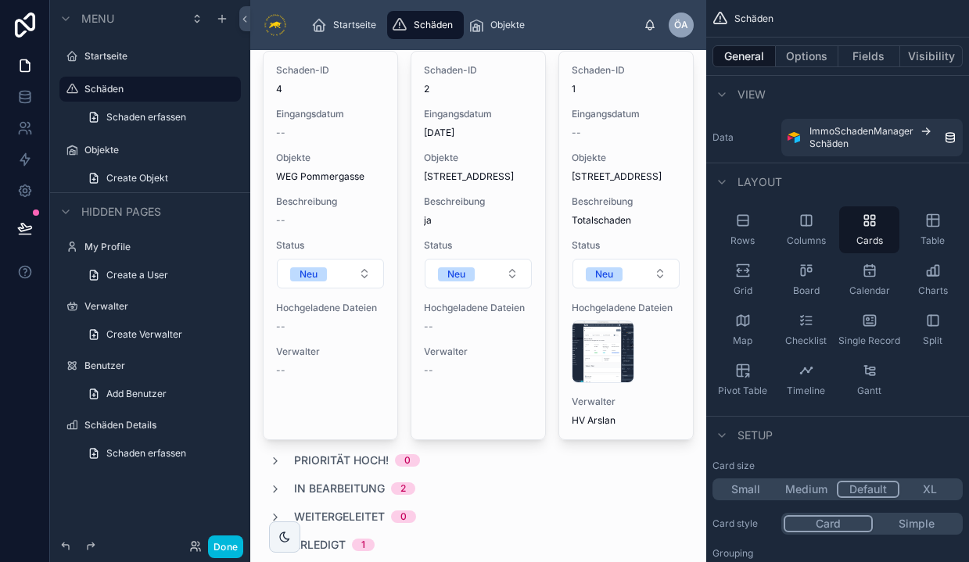
click at [324, 276] on span "Neu" at bounding box center [308, 274] width 37 height 14
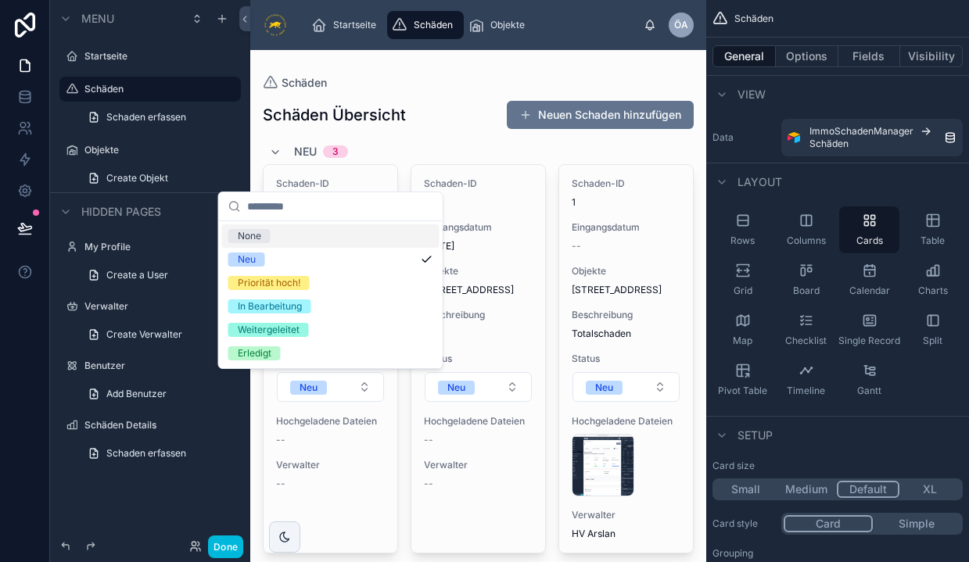
click at [271, 152] on icon at bounding box center [275, 152] width 13 height 13
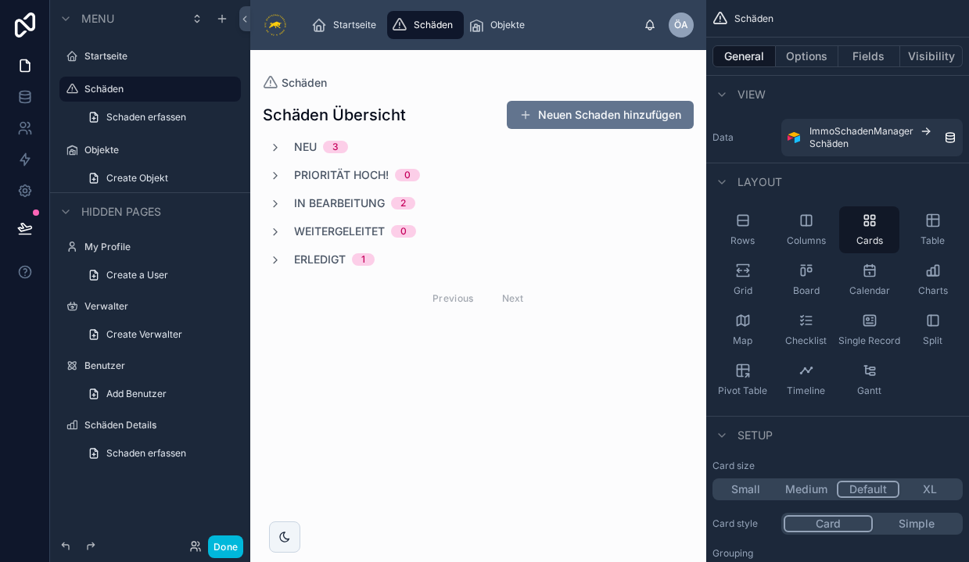
click at [467, 300] on div "Previous Next" at bounding box center [478, 298] width 113 height 24
click at [522, 289] on div "Previous Next" at bounding box center [478, 298] width 113 height 24
click at [447, 296] on div "Previous Next" at bounding box center [478, 298] width 113 height 24
click at [509, 300] on div "Previous Next" at bounding box center [478, 298] width 113 height 24
click at [590, 120] on button "Neuen Schaden hinzufügen" at bounding box center [600, 115] width 187 height 28
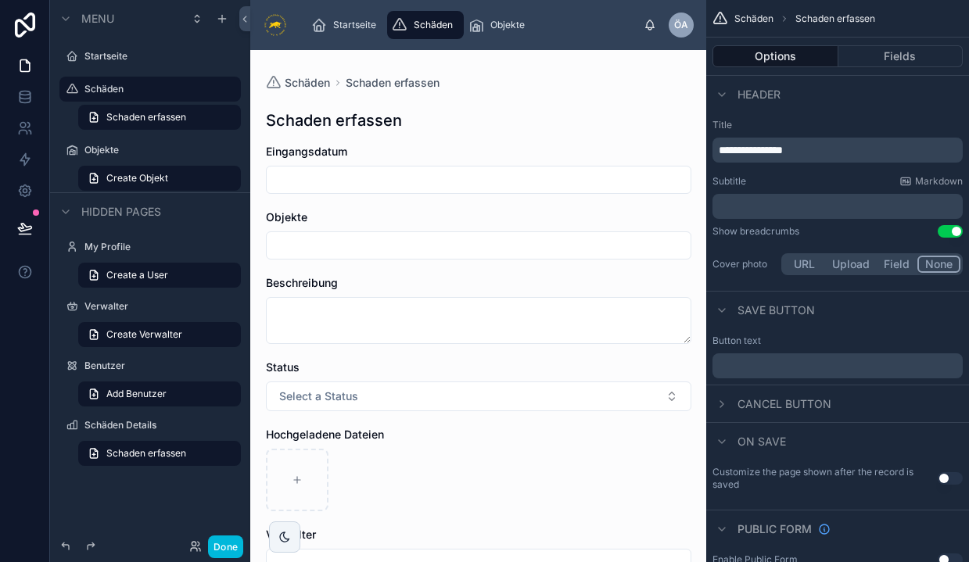
click at [390, 82] on span "Schaden erfassen" at bounding box center [393, 83] width 94 height 16
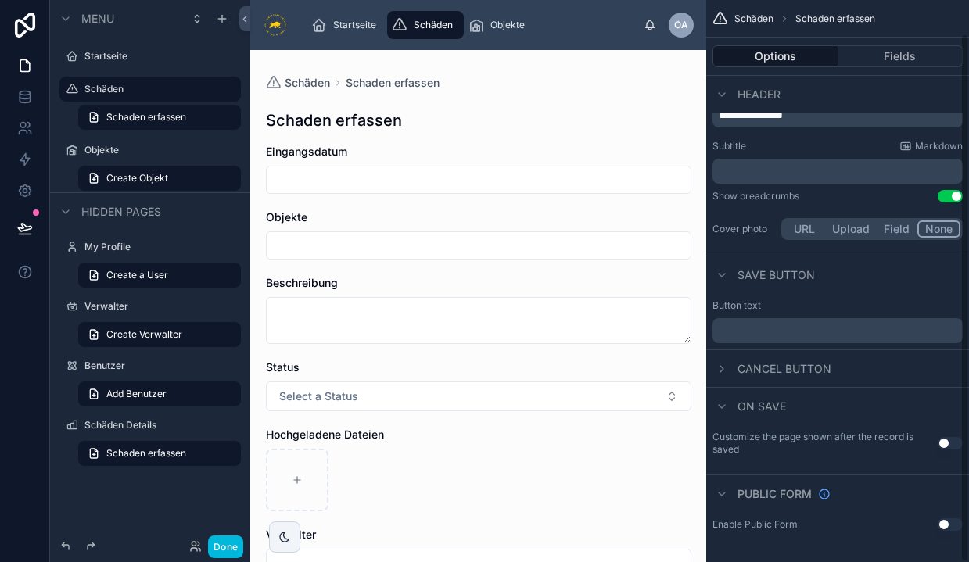
scroll to position [2, 0]
click at [413, 128] on div "Schaden erfassen" at bounding box center [478, 120] width 425 height 22
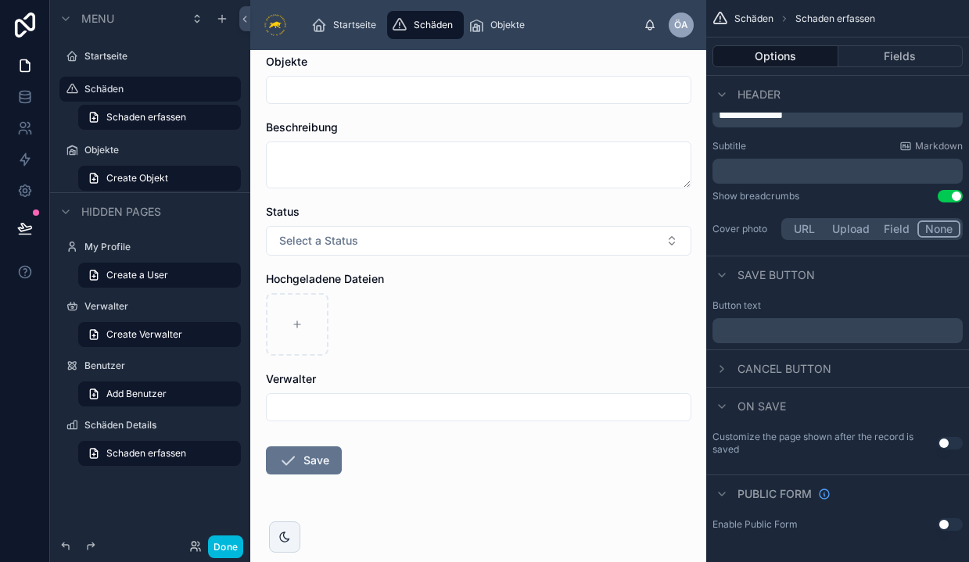
scroll to position [158, 0]
click at [278, 372] on span "Verwalter" at bounding box center [291, 376] width 50 height 13
click at [292, 378] on span "Verwalter" at bounding box center [291, 376] width 50 height 13
click at [162, 455] on span "Schaden erfassen" at bounding box center [146, 453] width 80 height 13
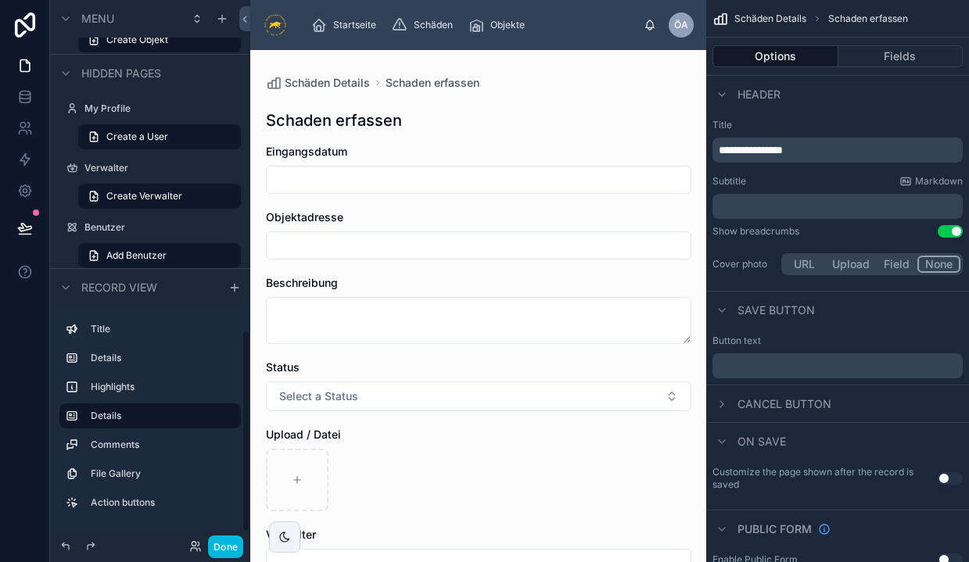
scroll to position [25, 0]
click at [402, 84] on span "Schaden erfassen" at bounding box center [433, 83] width 94 height 16
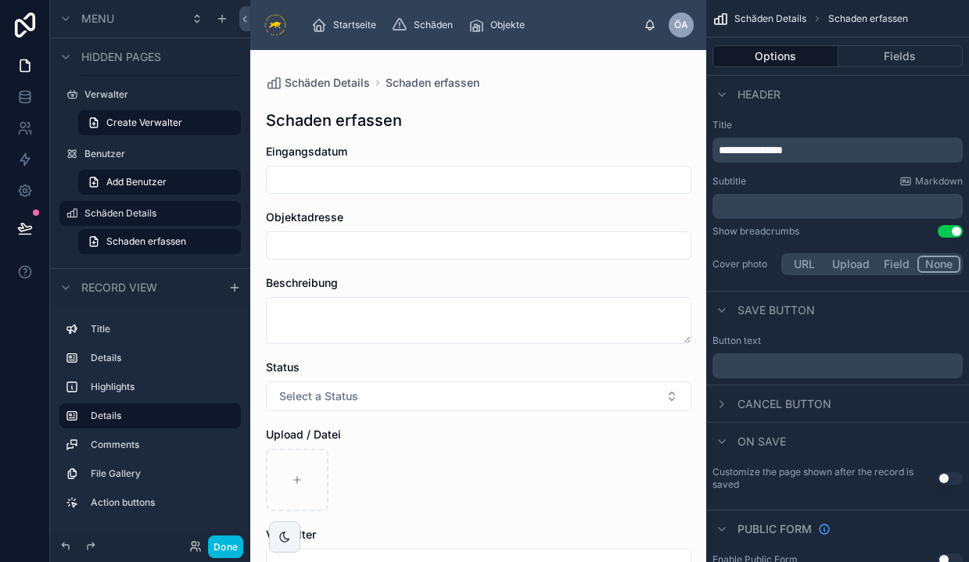
scroll to position [0, 0]
click at [23, 63] on icon at bounding box center [25, 66] width 16 height 16
click at [340, 27] on span "Startseite" at bounding box center [354, 25] width 43 height 13
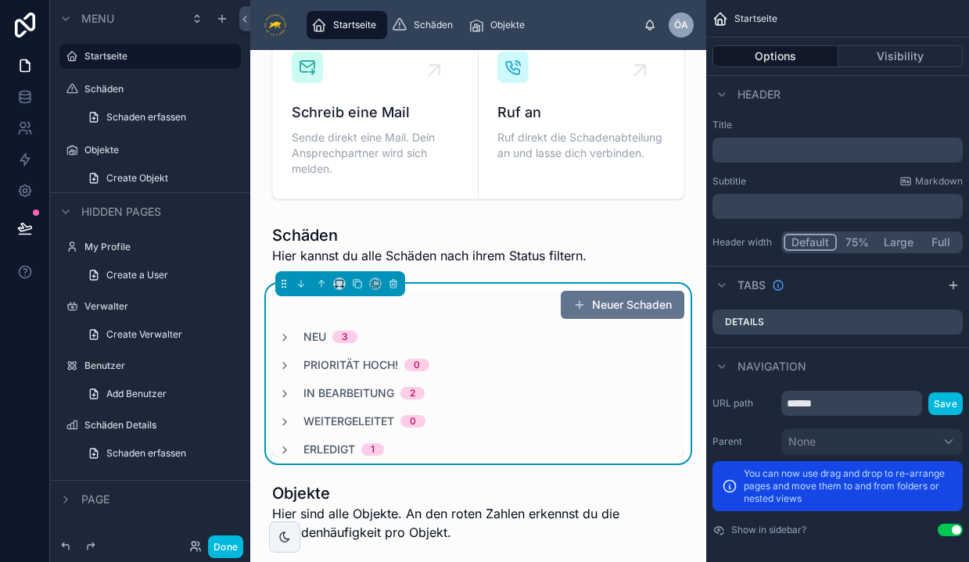
scroll to position [357, 0]
click at [626, 310] on button "Neuer Schaden" at bounding box center [623, 306] width 124 height 28
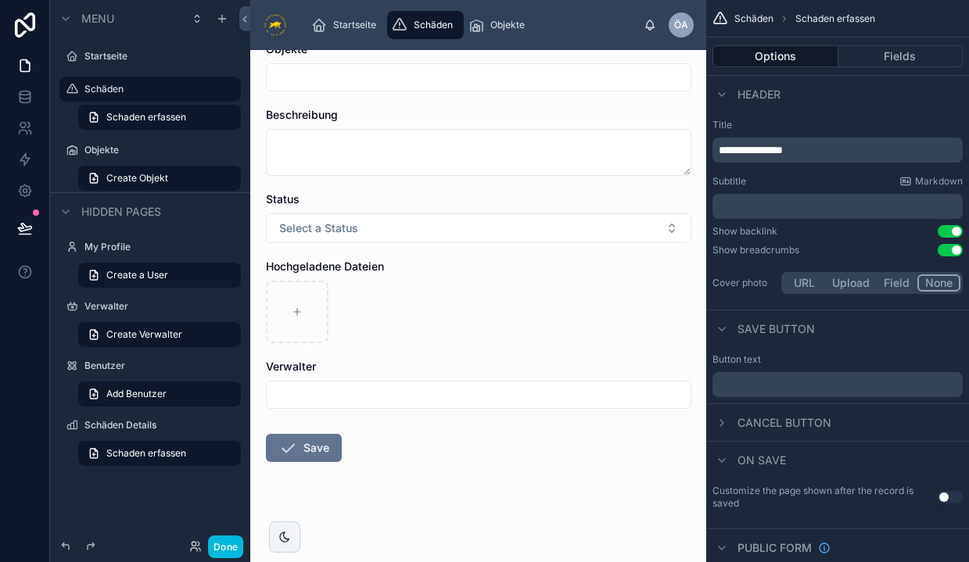
scroll to position [187, 0]
click at [340, 404] on input "text" at bounding box center [479, 395] width 424 height 22
click at [379, 390] on input "text" at bounding box center [479, 395] width 424 height 22
click at [292, 359] on label "Verwalter" at bounding box center [291, 367] width 50 height 16
click at [313, 224] on span "Select a Status" at bounding box center [318, 229] width 79 height 16
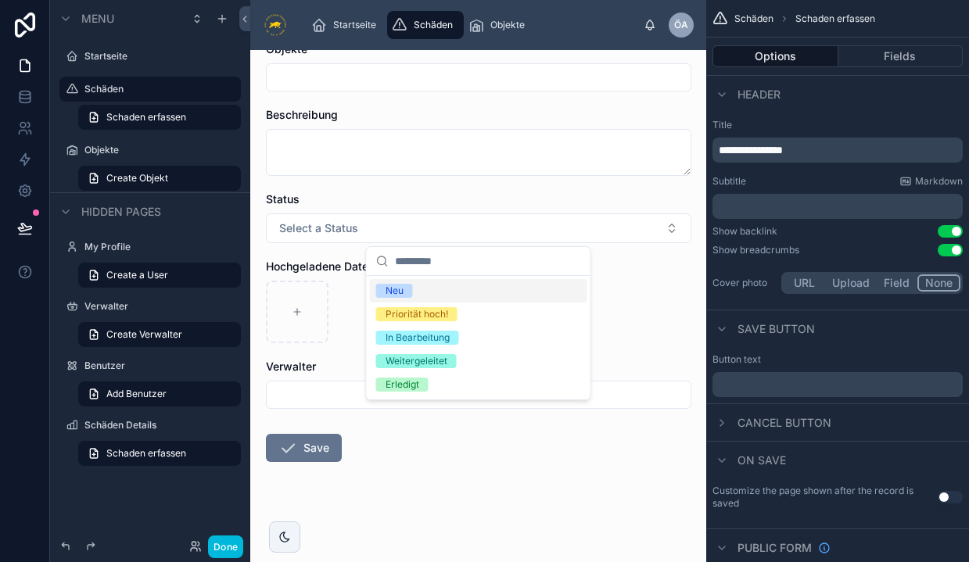
click at [422, 214] on button "Select a Status" at bounding box center [478, 228] width 425 height 30
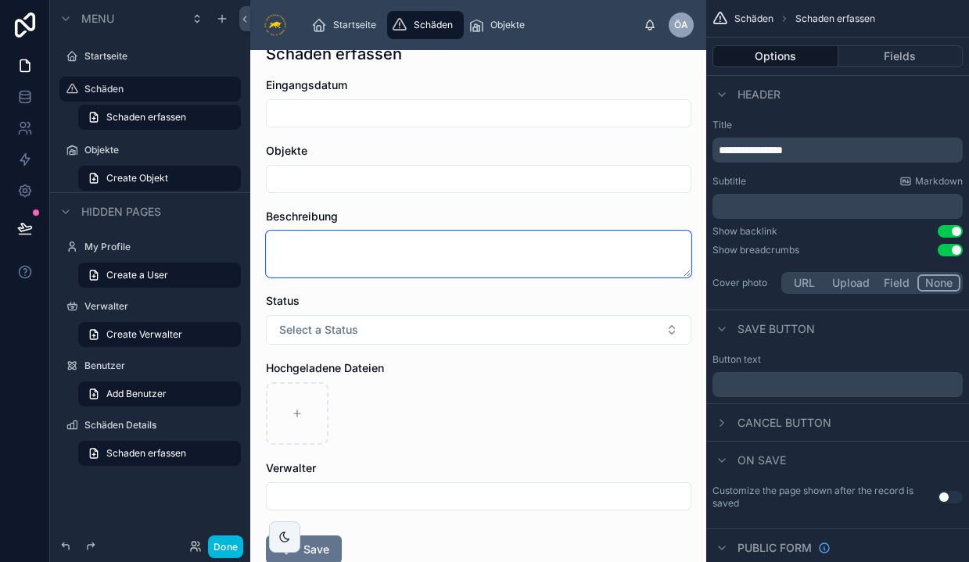
click at [394, 252] on textarea at bounding box center [478, 254] width 425 height 47
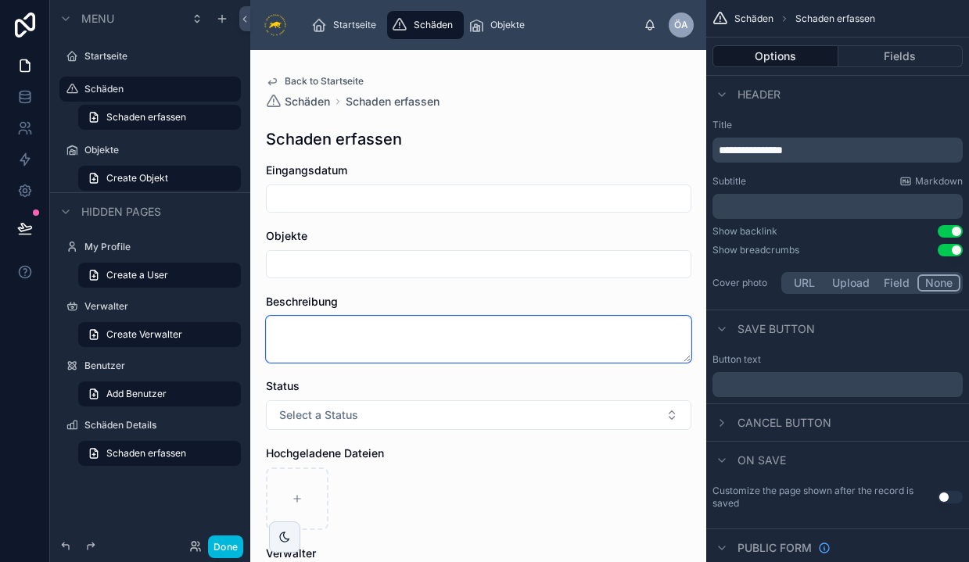
scroll to position [0, 0]
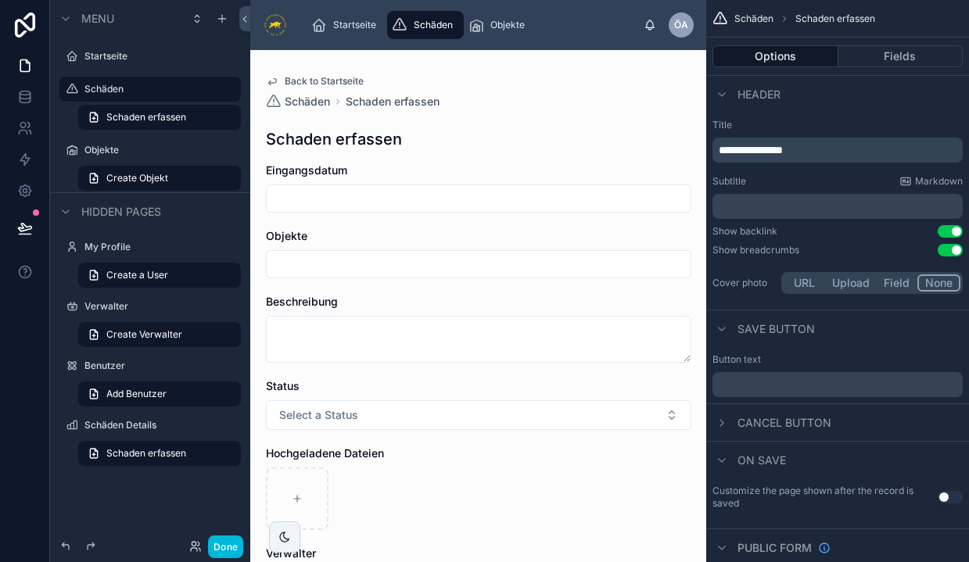
click at [381, 202] on input "text" at bounding box center [479, 199] width 424 height 22
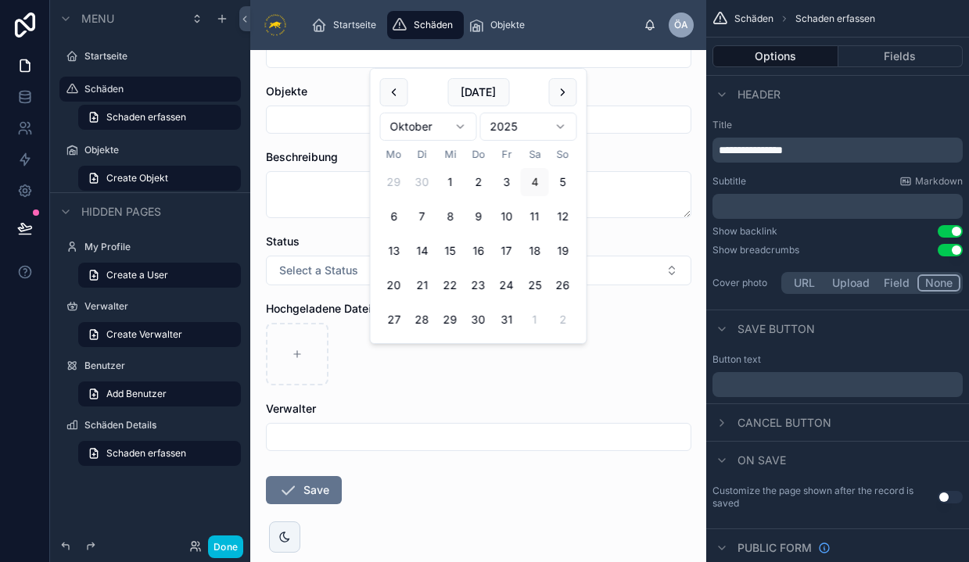
click at [337, 376] on div at bounding box center [478, 354] width 425 height 63
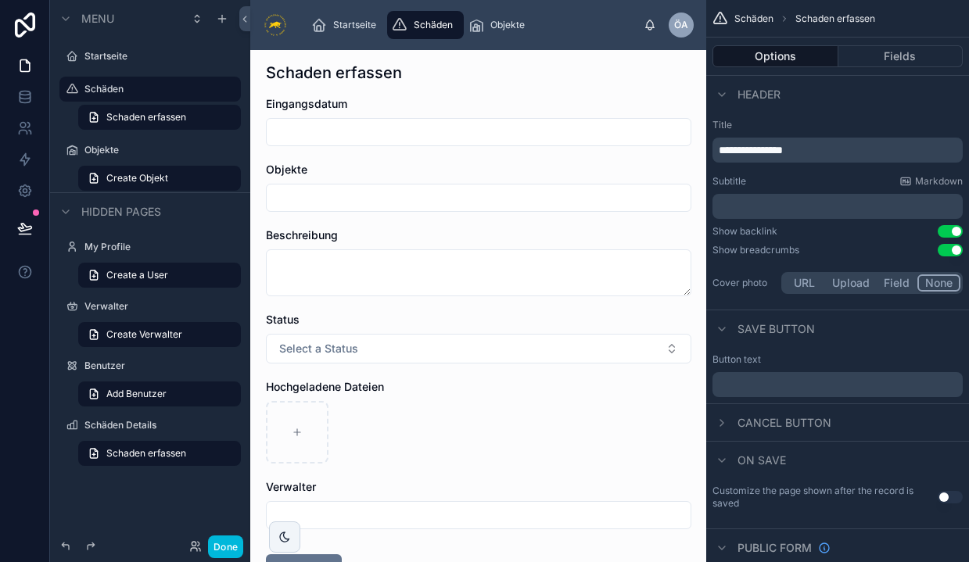
scroll to position [64, 0]
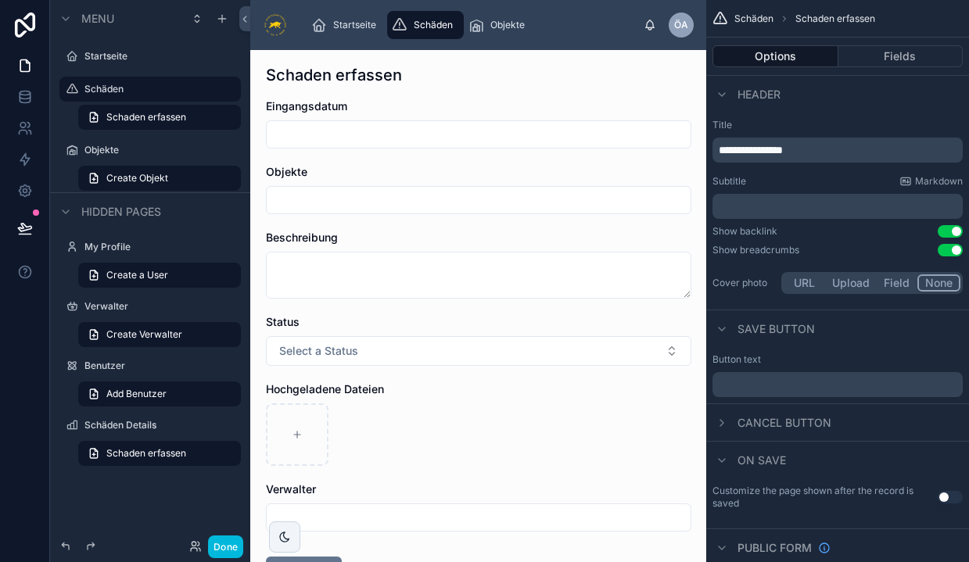
click at [672, 299] on textarea at bounding box center [478, 275] width 425 height 47
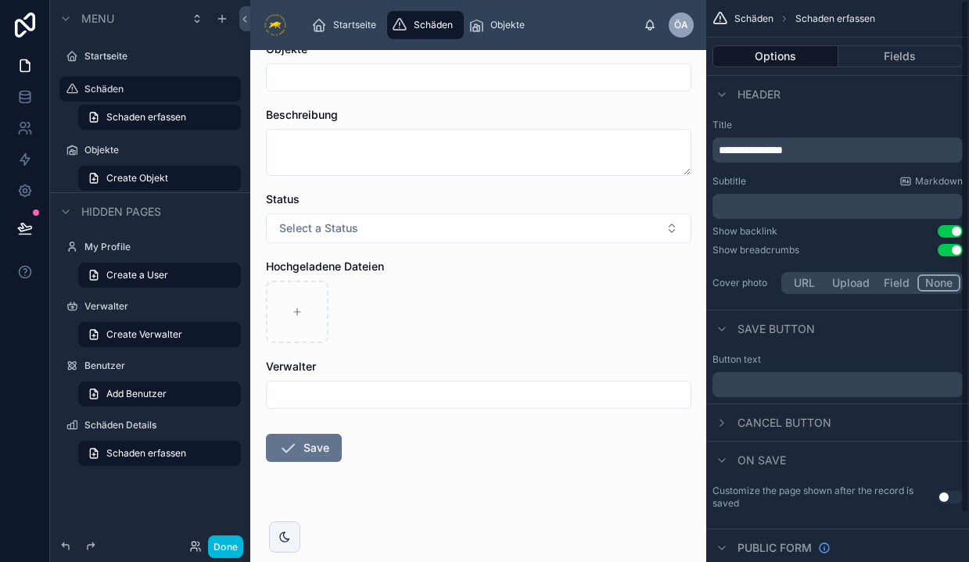
scroll to position [268, 0]
click at [920, 64] on button "Fields" at bounding box center [900, 56] width 125 height 22
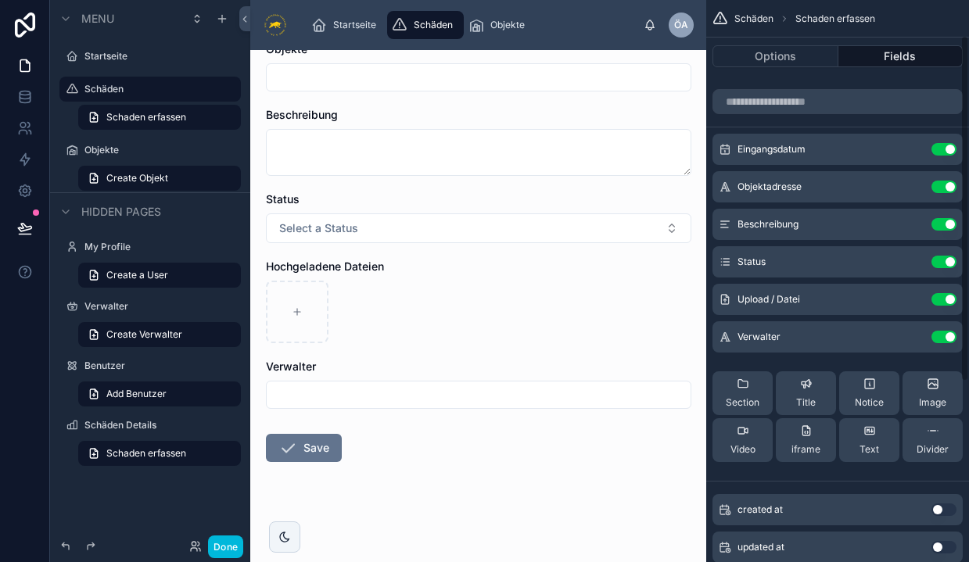
scroll to position [62, 0]
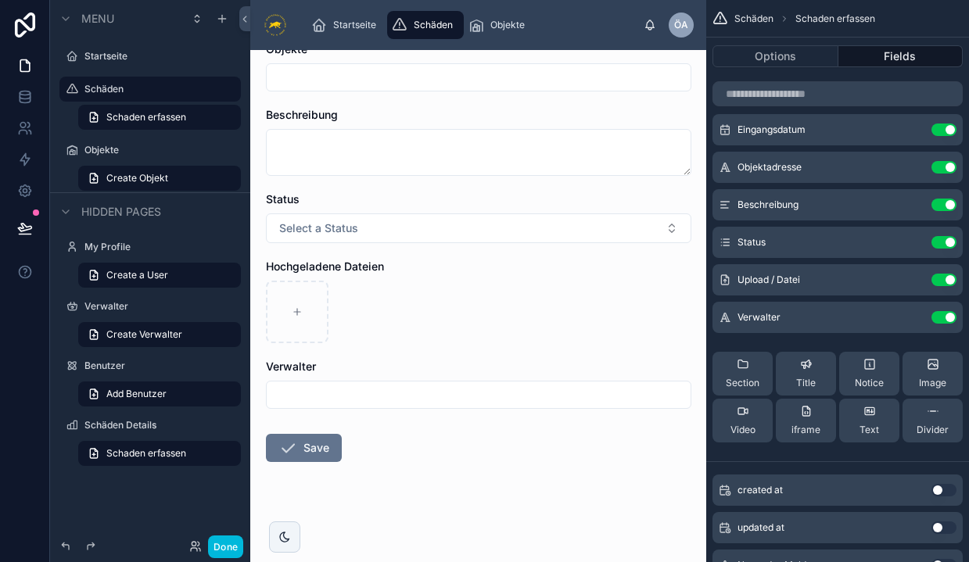
click at [942, 319] on button "Use setting" at bounding box center [943, 317] width 25 height 13
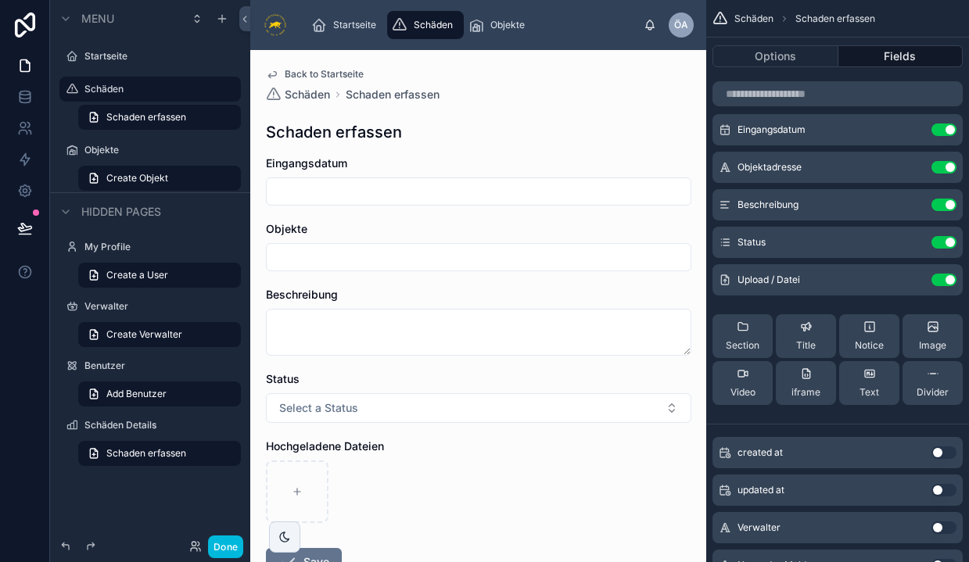
scroll to position [5, 0]
click at [293, 195] on input "text" at bounding box center [479, 193] width 424 height 22
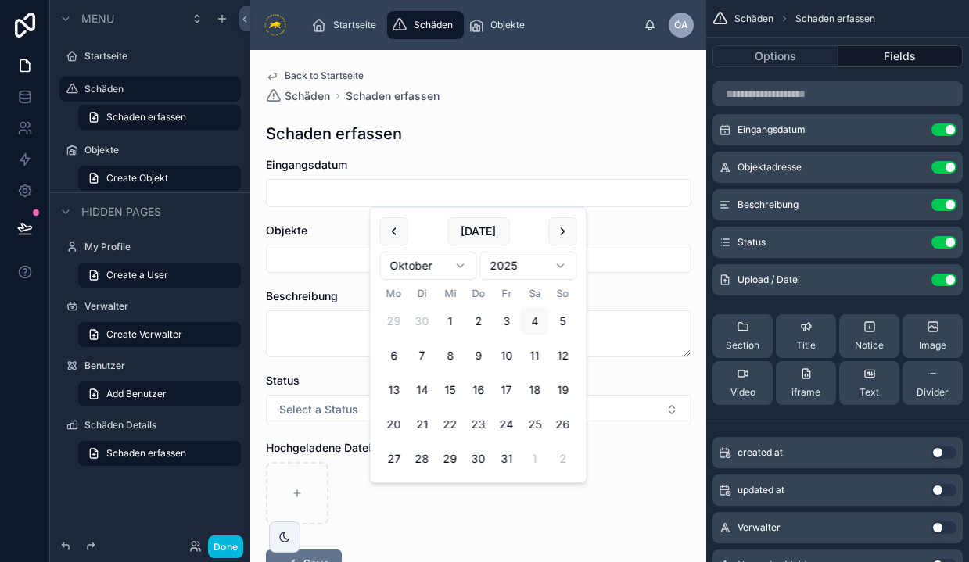
click at [296, 257] on input "text" at bounding box center [479, 259] width 424 height 22
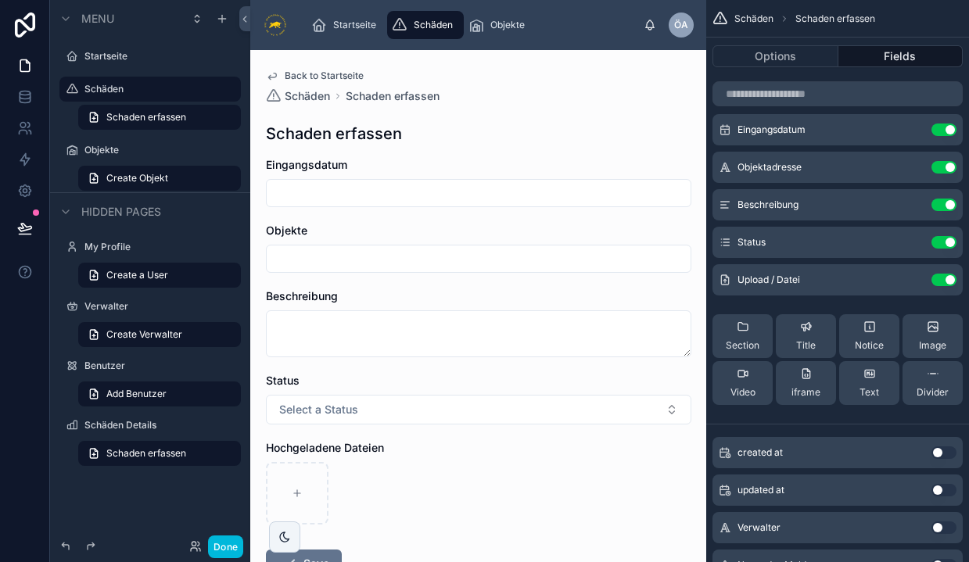
click at [286, 226] on span "Objekte" at bounding box center [286, 230] width 41 height 13
click at [296, 254] on input "text" at bounding box center [479, 259] width 424 height 22
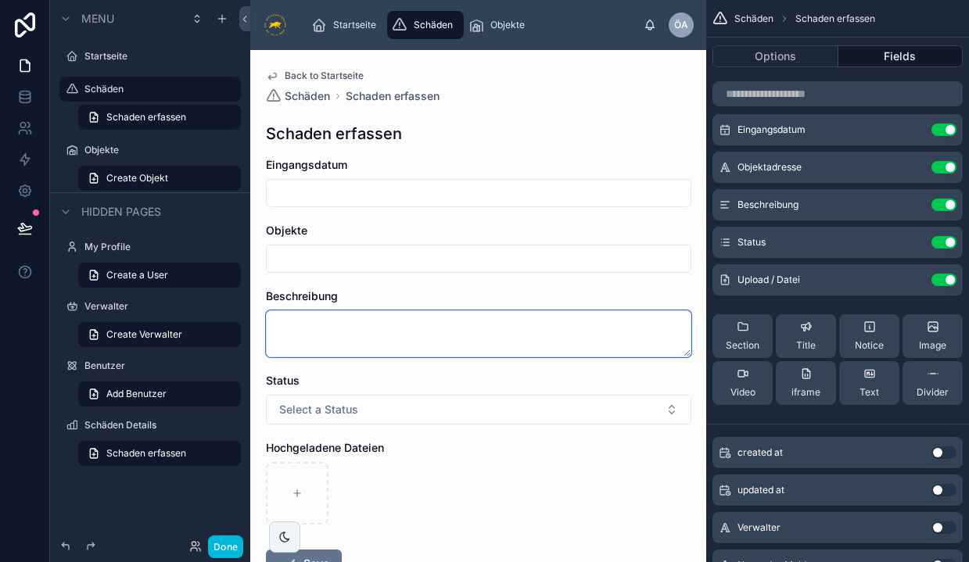
click at [358, 341] on textarea at bounding box center [478, 333] width 425 height 47
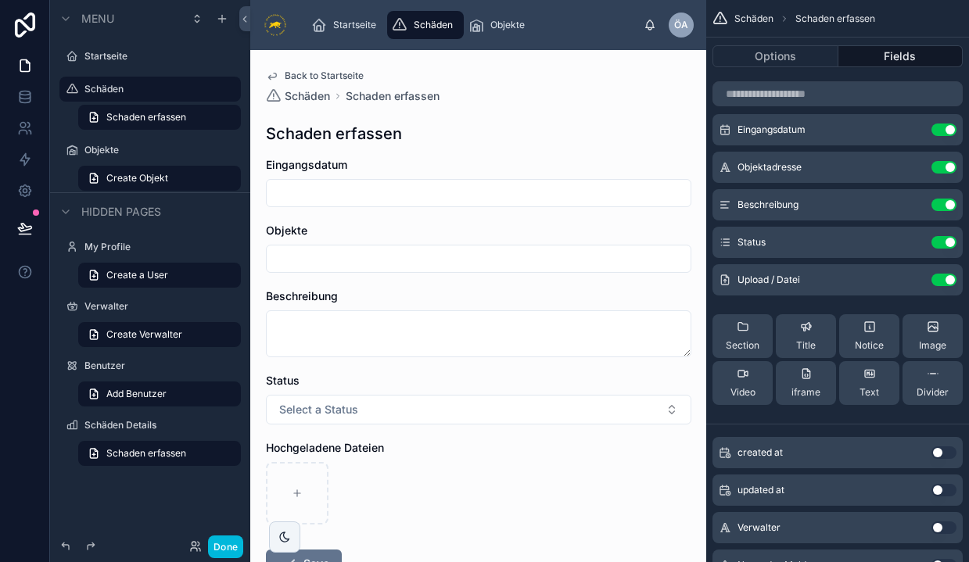
click at [310, 233] on div "Objekte" at bounding box center [478, 231] width 425 height 16
click at [286, 222] on form "Eingangsdatum Objekte Beschreibung Status Select a Status Hochgeladene Dateien …" at bounding box center [478, 417] width 425 height 521
click at [291, 245] on div at bounding box center [478, 259] width 425 height 28
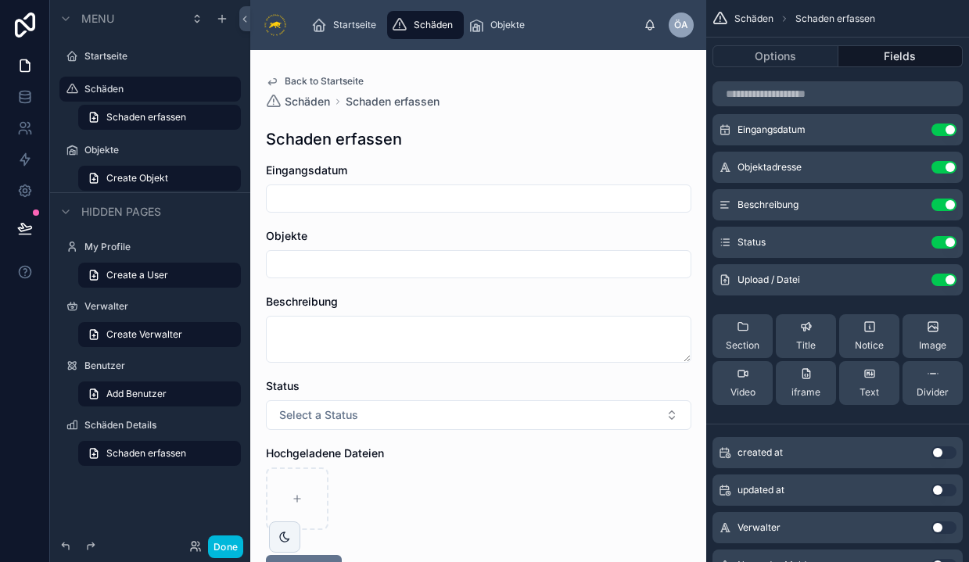
scroll to position [0, 0]
click at [314, 104] on span "Schäden" at bounding box center [307, 102] width 45 height 16
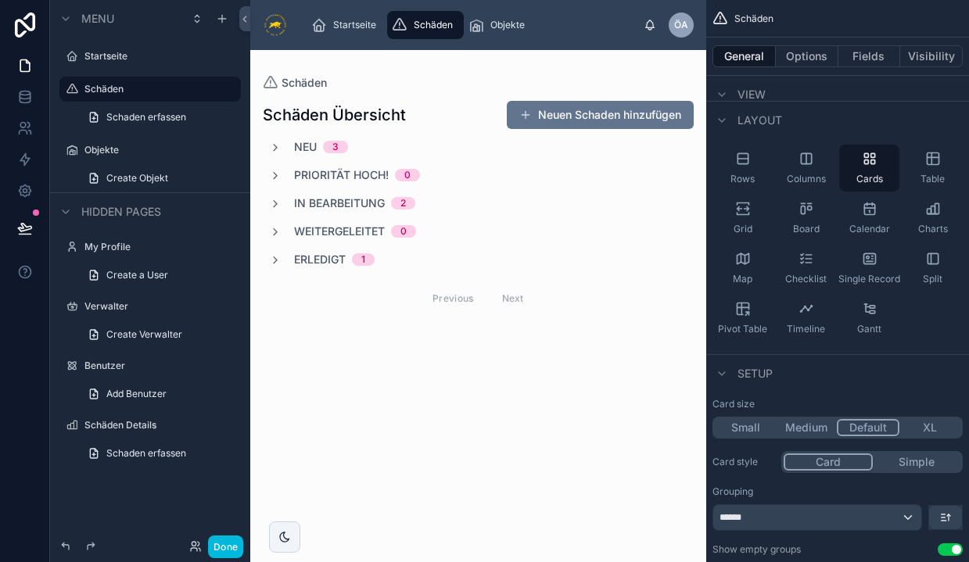
click at [291, 81] on span "Schäden" at bounding box center [304, 83] width 45 height 16
click at [228, 547] on button "Done" at bounding box center [225, 547] width 35 height 23
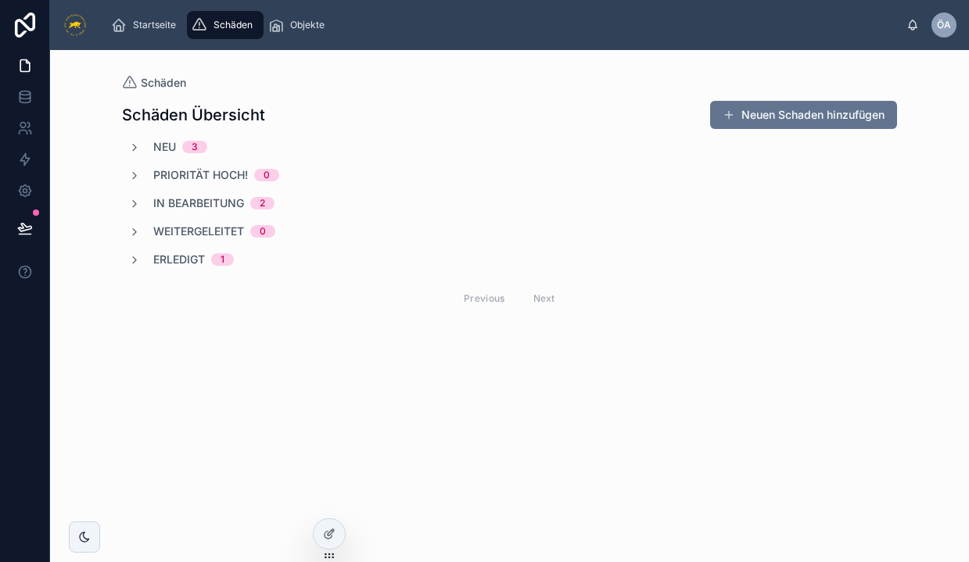
click at [152, 16] on div "Startseite" at bounding box center [146, 25] width 71 height 25
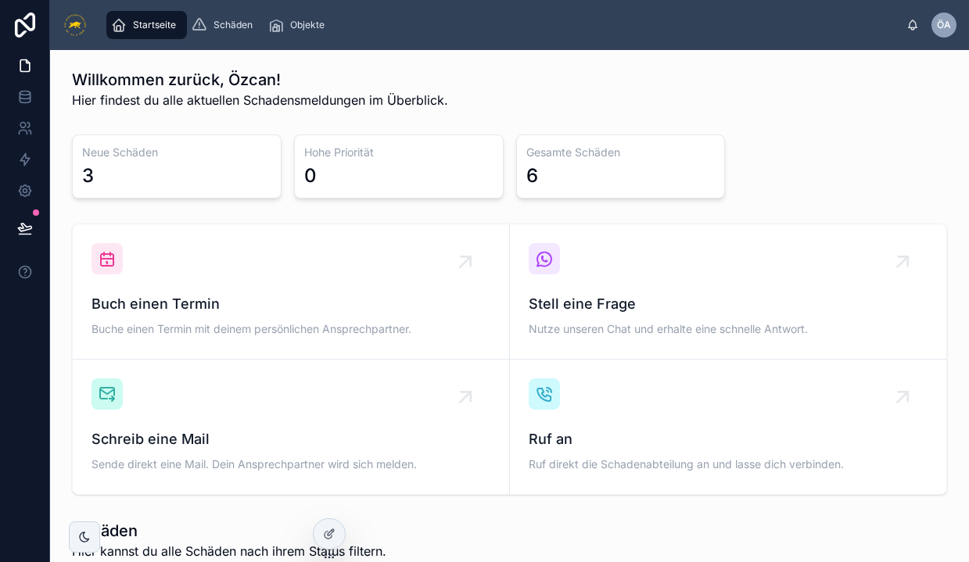
click at [227, 271] on div "Buch einen Termin Buche einen Termin mit deinem persönlichen Ansprechpartner." at bounding box center [290, 291] width 399 height 97
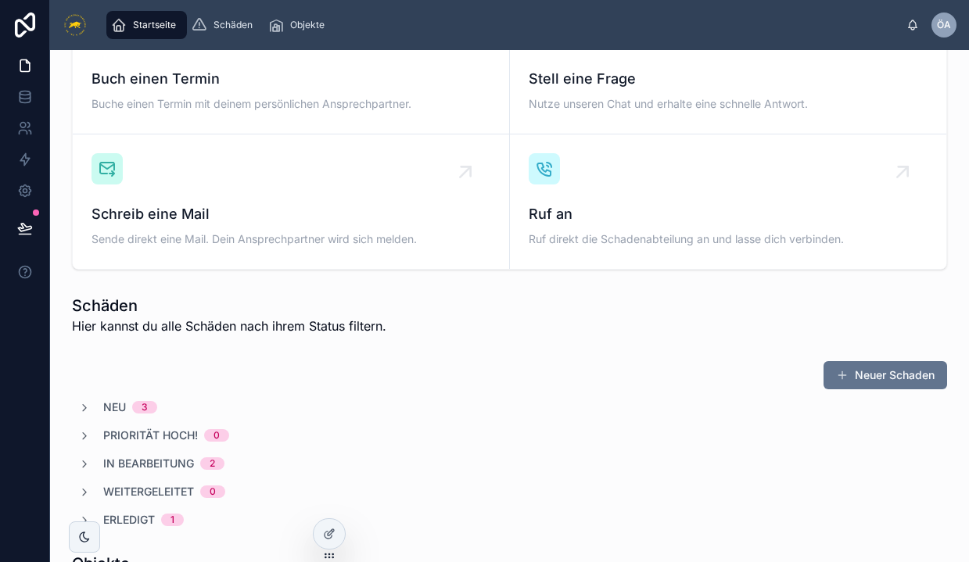
scroll to position [228, 0]
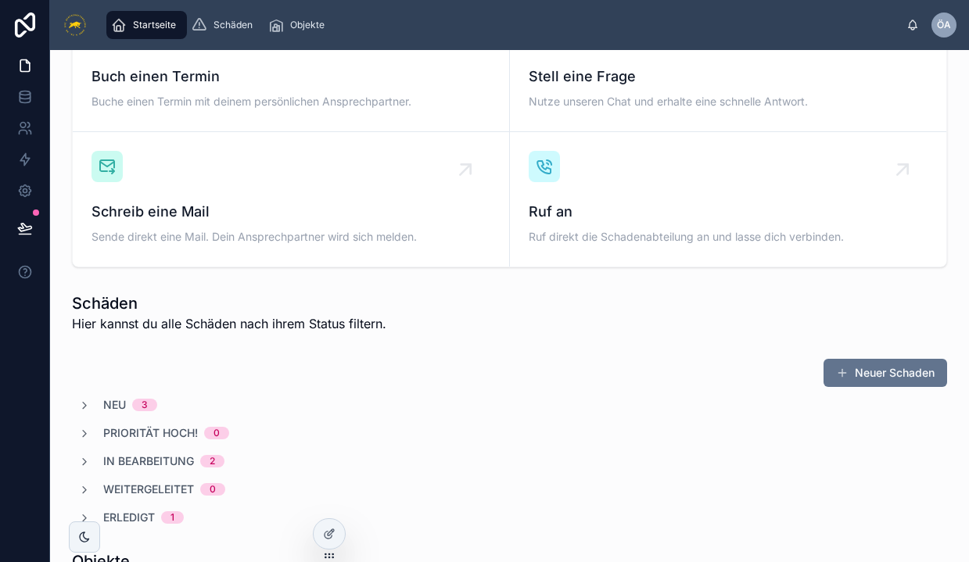
click at [282, 194] on div "[PERSON_NAME] eine Mail Sende direkt eine Mail. Dein Ansprechpartner wird sich …" at bounding box center [290, 199] width 399 height 97
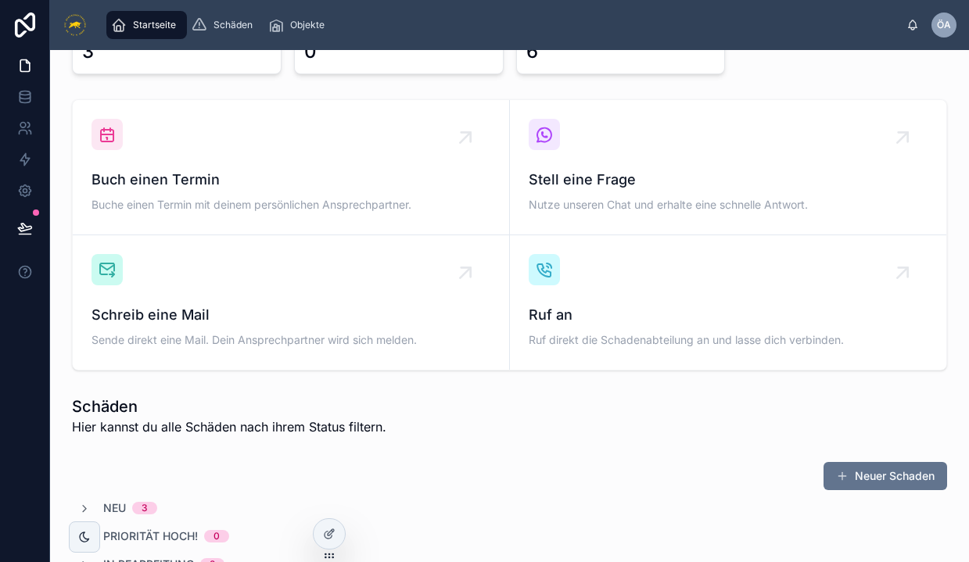
scroll to position [106, 0]
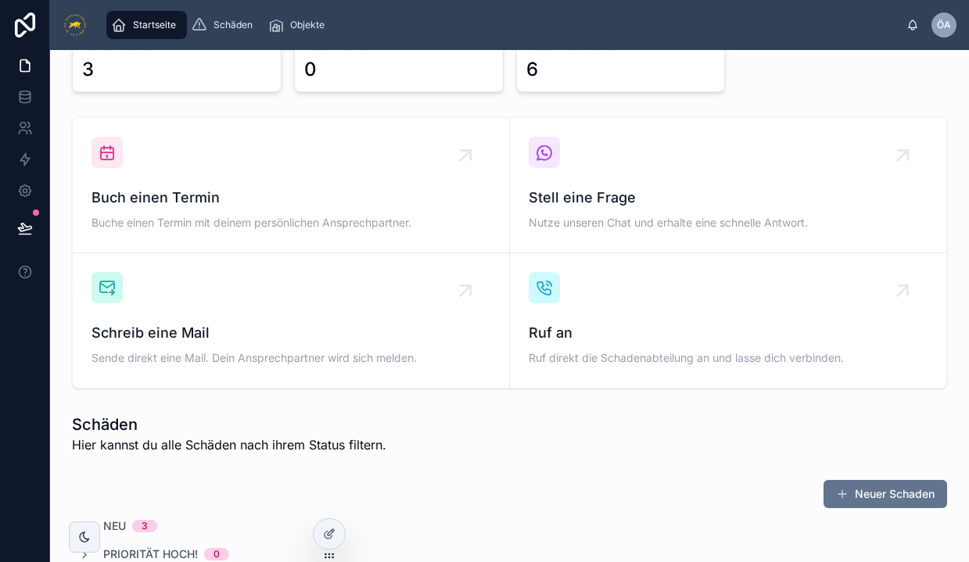
click at [642, 181] on div "[PERSON_NAME] eine Frage Nutze unseren Chat und erhalte eine [PERSON_NAME] Antw…" at bounding box center [729, 185] width 400 height 97
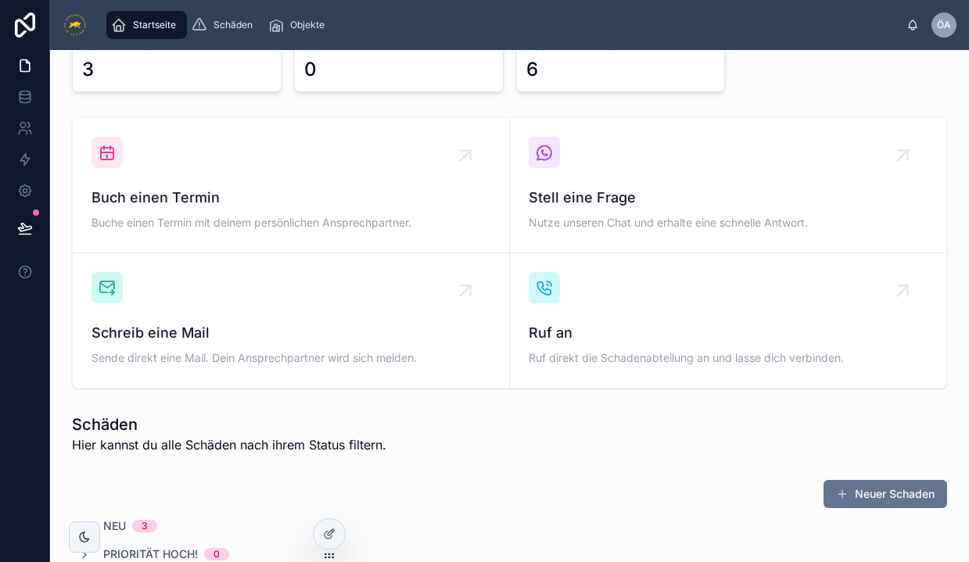
click at [642, 181] on div "[PERSON_NAME] eine Frage Nutze unseren Chat und erhalte eine [PERSON_NAME] Antw…" at bounding box center [729, 185] width 400 height 97
click at [909, 145] on icon at bounding box center [902, 155] width 25 height 25
click at [822, 276] on div "Ruf an Ruf direkt die Schadenabteilung an und lasse dich verbinden." at bounding box center [729, 320] width 400 height 97
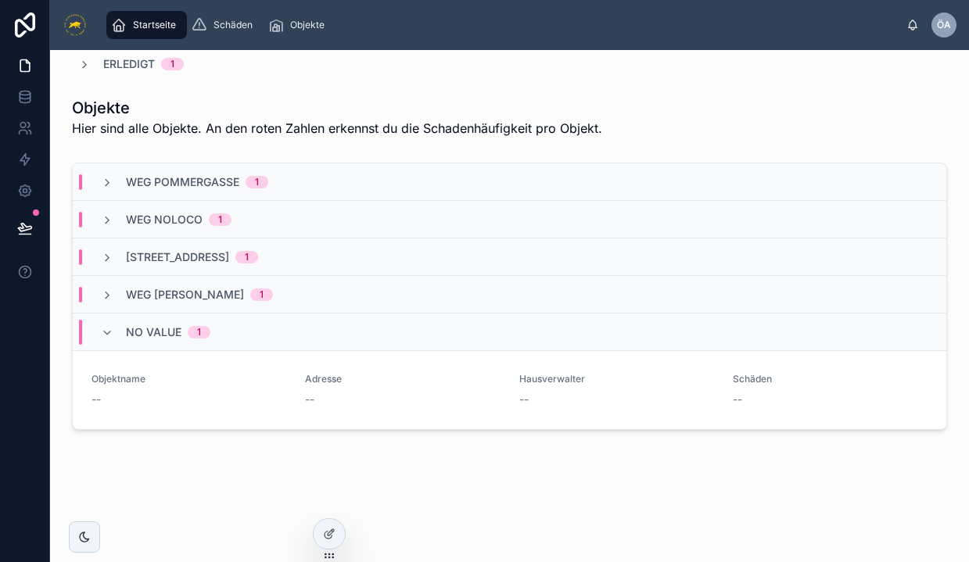
scroll to position [680, 0]
click at [0, 0] on span "Action #1" at bounding box center [0, 0] width 0 height 0
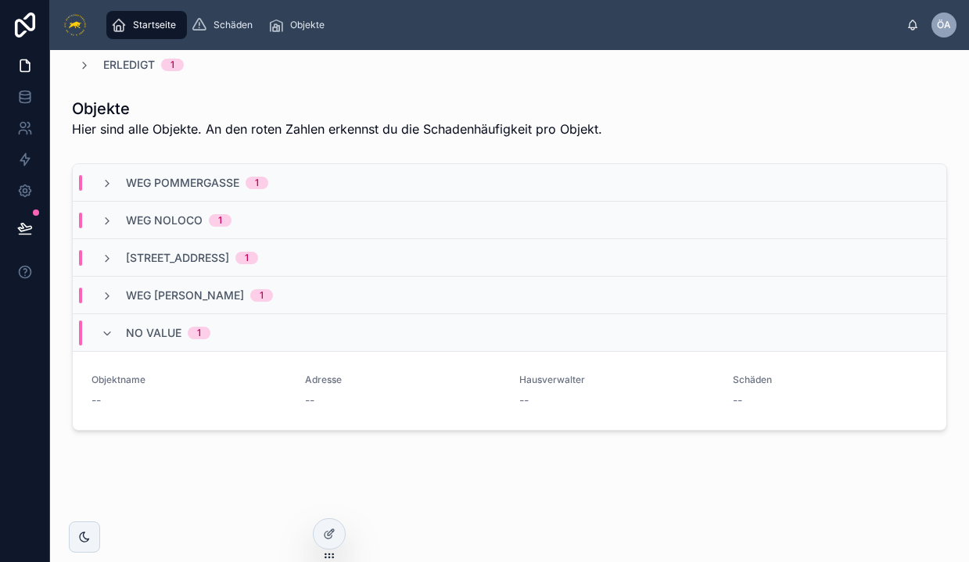
click at [109, 332] on icon at bounding box center [107, 334] width 13 height 13
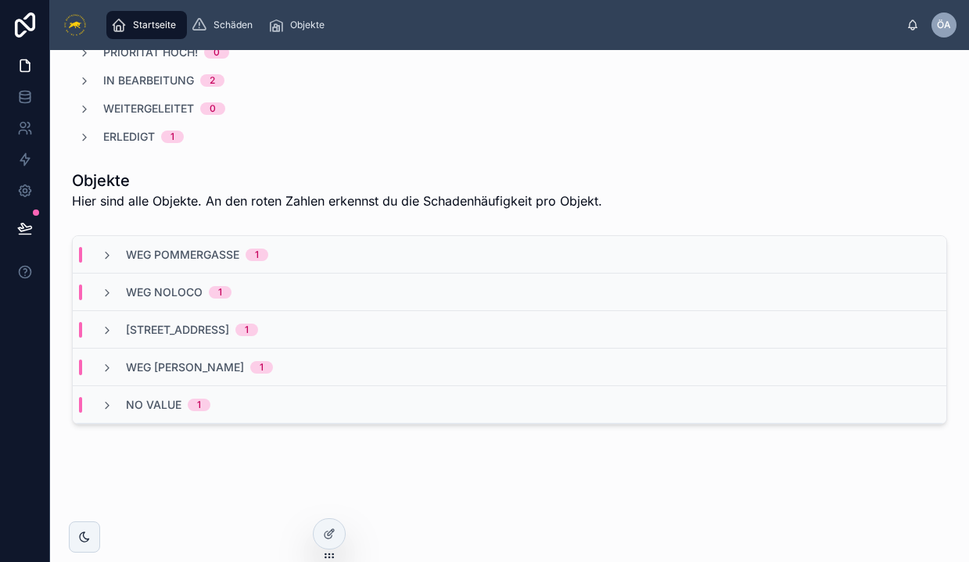
scroll to position [0, 0]
click at [625, 382] on div "WEG August [PERSON_NAME] 1" at bounding box center [510, 368] width 874 height 38
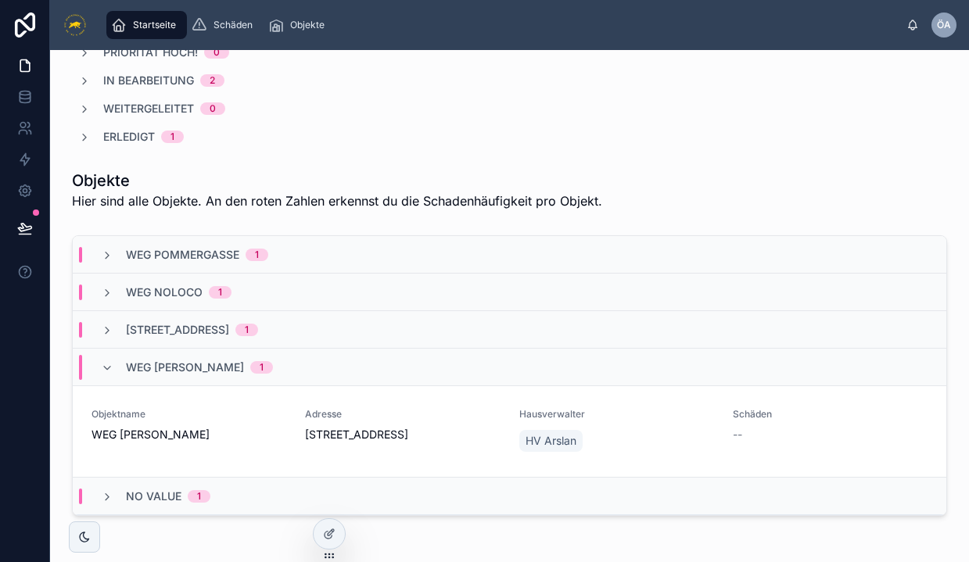
scroll to position [698, 0]
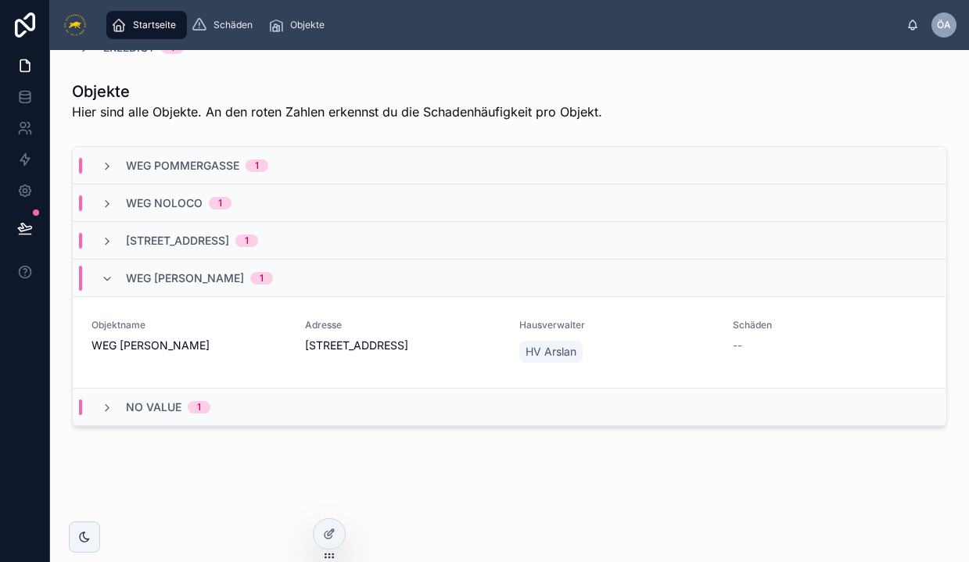
click at [0, 0] on span "Action #1" at bounding box center [0, 0] width 0 height 0
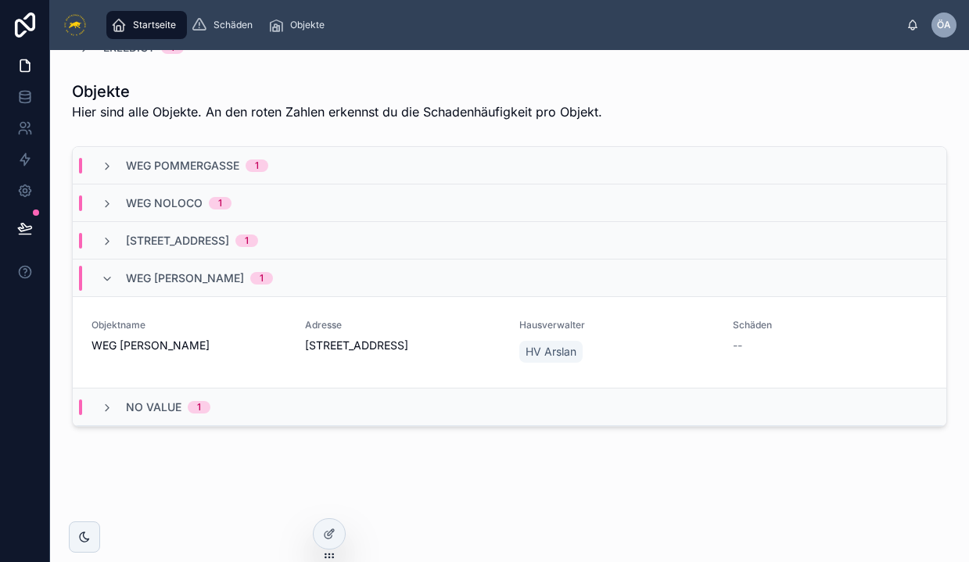
click at [108, 278] on icon at bounding box center [107, 279] width 13 height 13
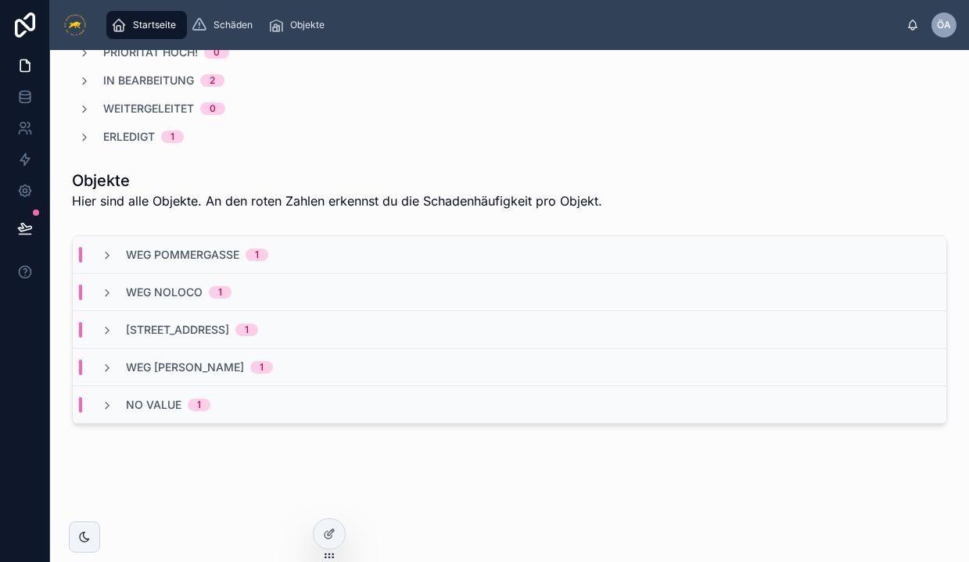
click at [331, 527] on div at bounding box center [329, 534] width 31 height 30
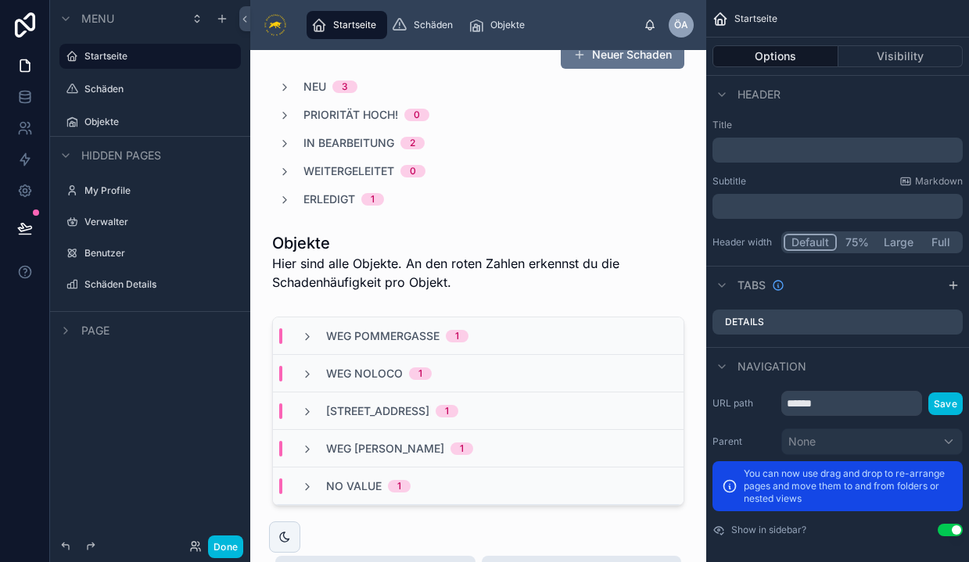
click at [93, 123] on label "Objekte" at bounding box center [157, 122] width 147 height 13
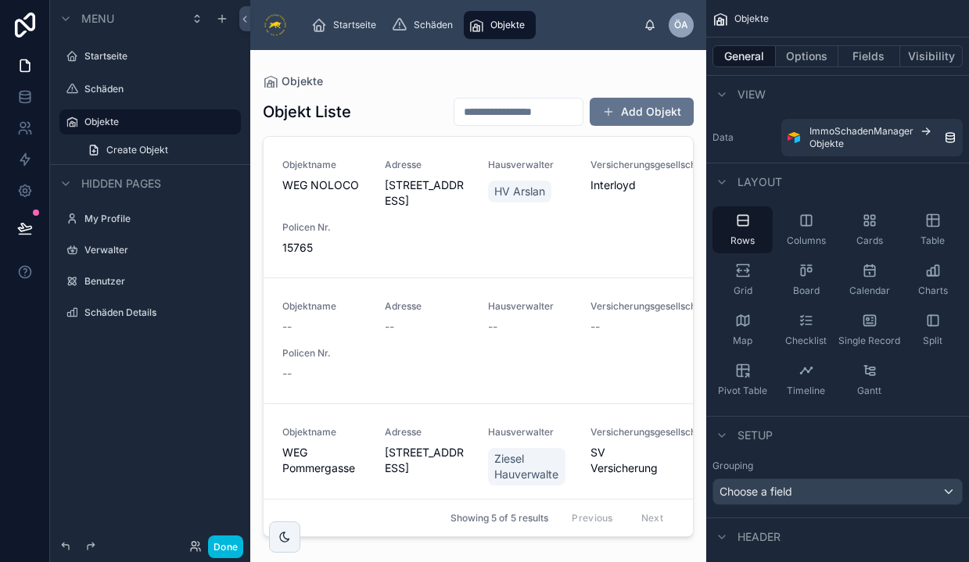
click at [625, 235] on div at bounding box center [478, 296] width 456 height 493
click at [468, 174] on div "Adresse [STREET_ADDRESS]" at bounding box center [427, 184] width 84 height 50
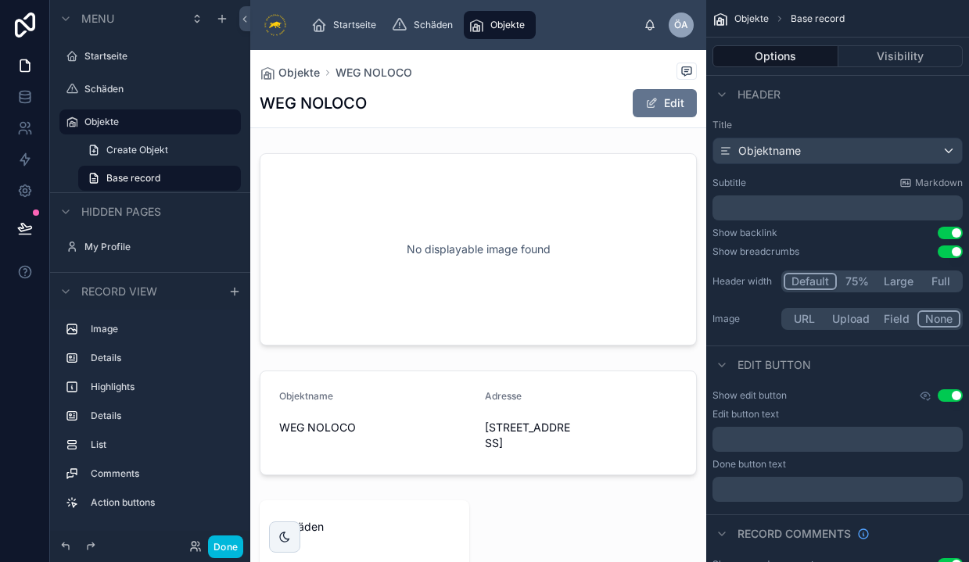
click at [289, 74] on span "Objekte" at bounding box center [298, 73] width 41 height 16
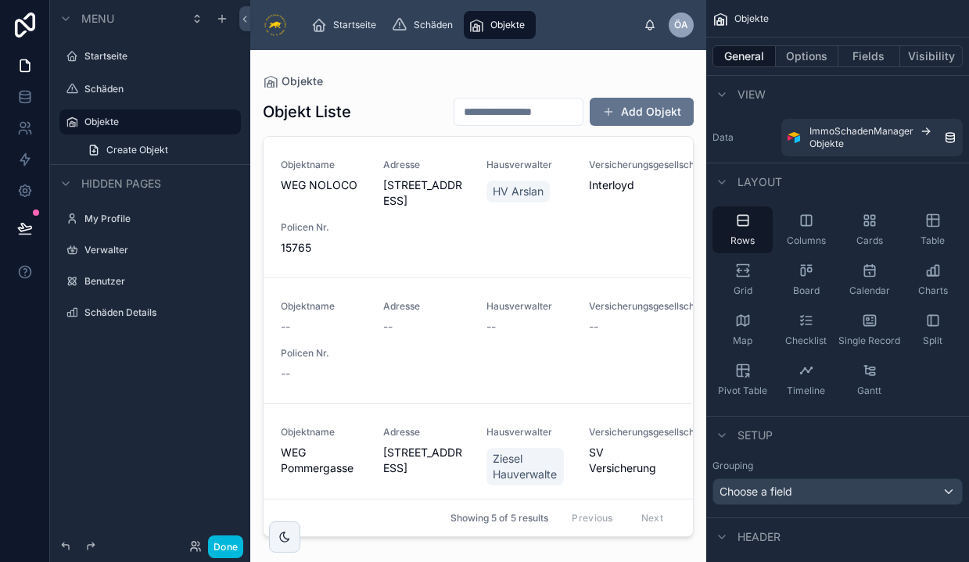
scroll to position [-2, 2]
click at [507, 253] on div "Objektname WEG NOLOCO Adresse [STREET_ADDRESS][GEOGRAPHIC_DATA] [PERSON_NAME] V…" at bounding box center [477, 207] width 392 height 97
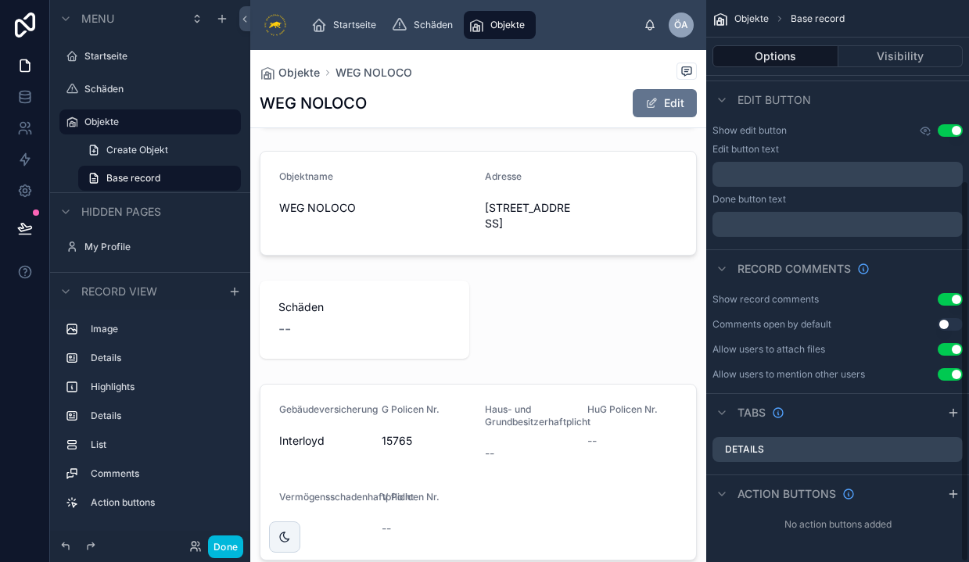
scroll to position [265, 0]
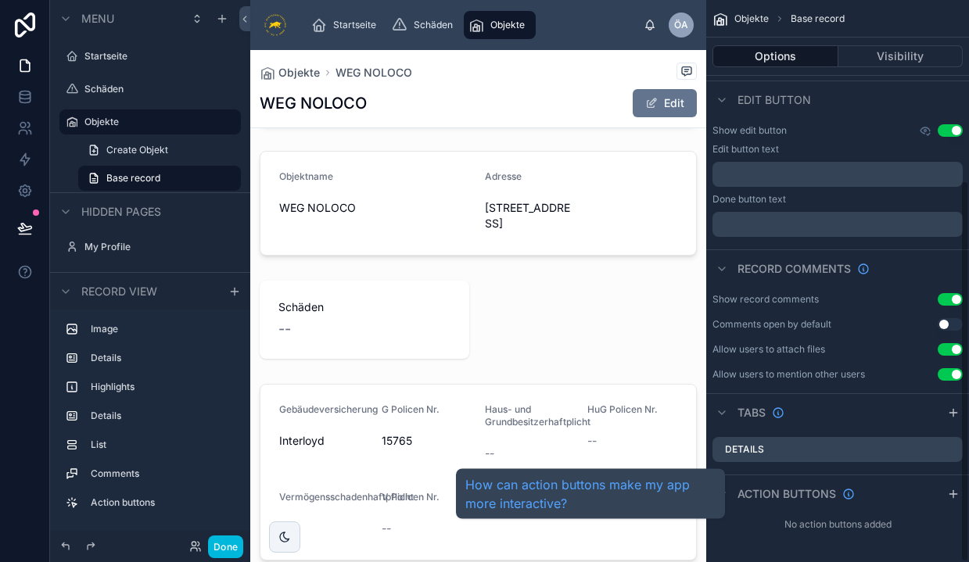
click at [802, 493] on span "Action buttons" at bounding box center [786, 494] width 99 height 16
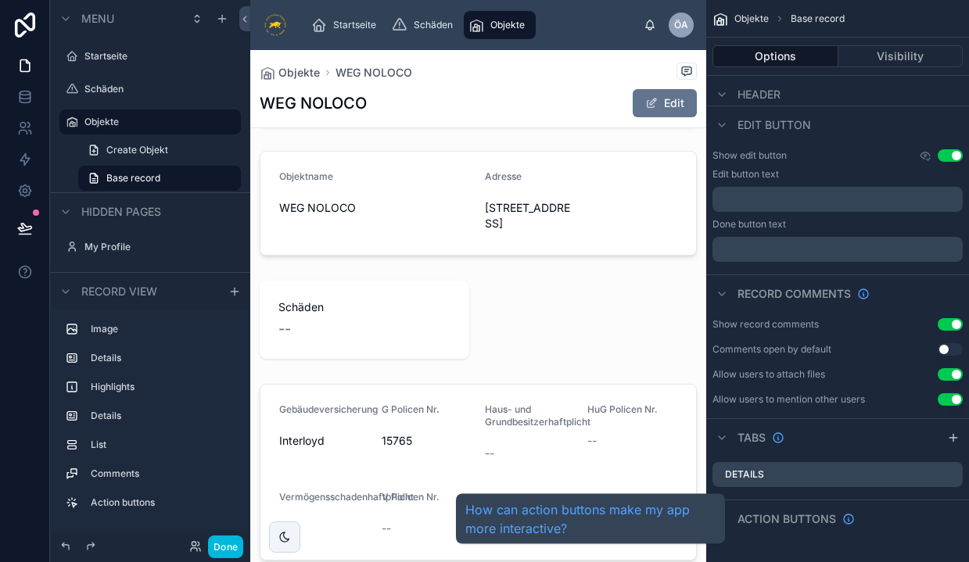
scroll to position [0, 0]
click at [792, 517] on span "Action buttons" at bounding box center [786, 519] width 99 height 16
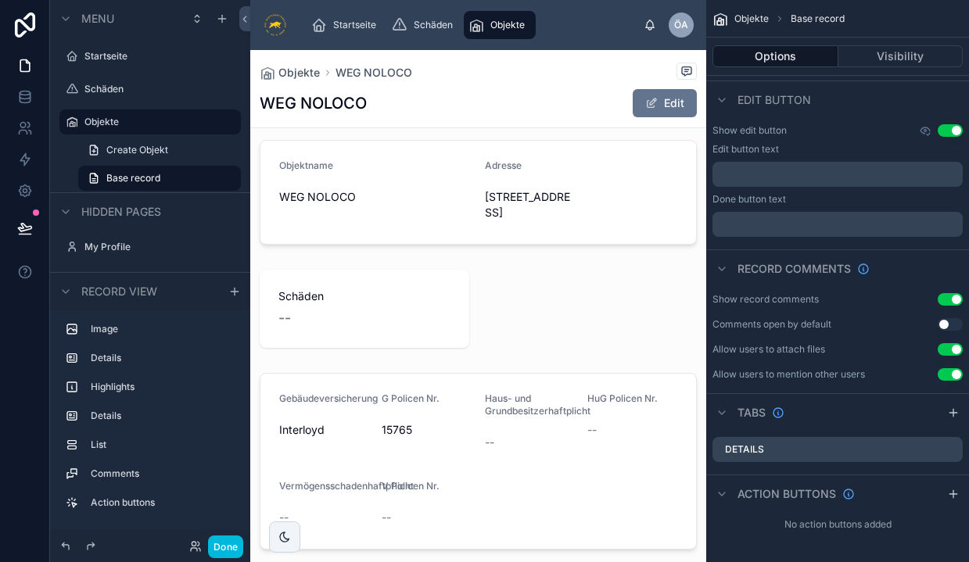
scroll to position [46, 0]
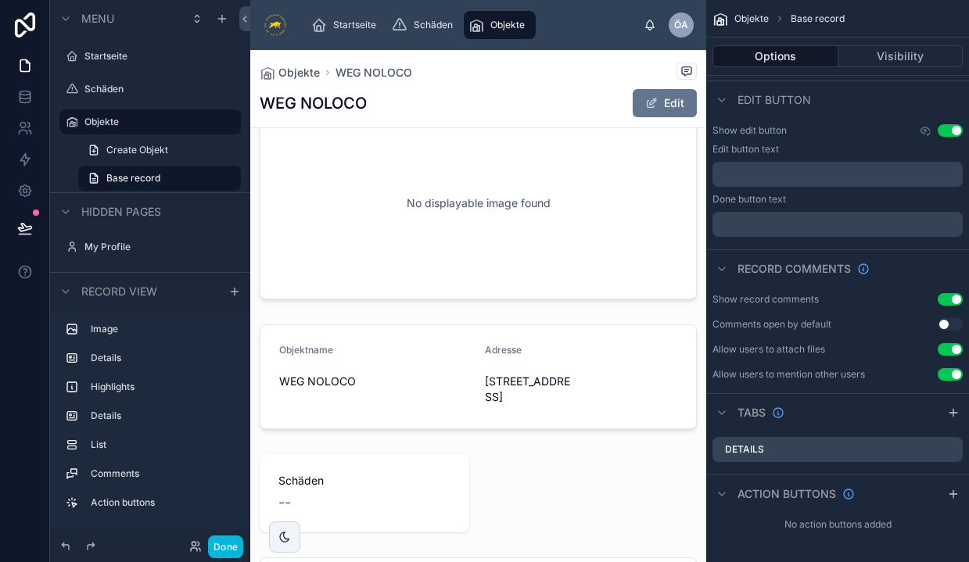
click at [114, 126] on label "Objekte" at bounding box center [157, 122] width 147 height 13
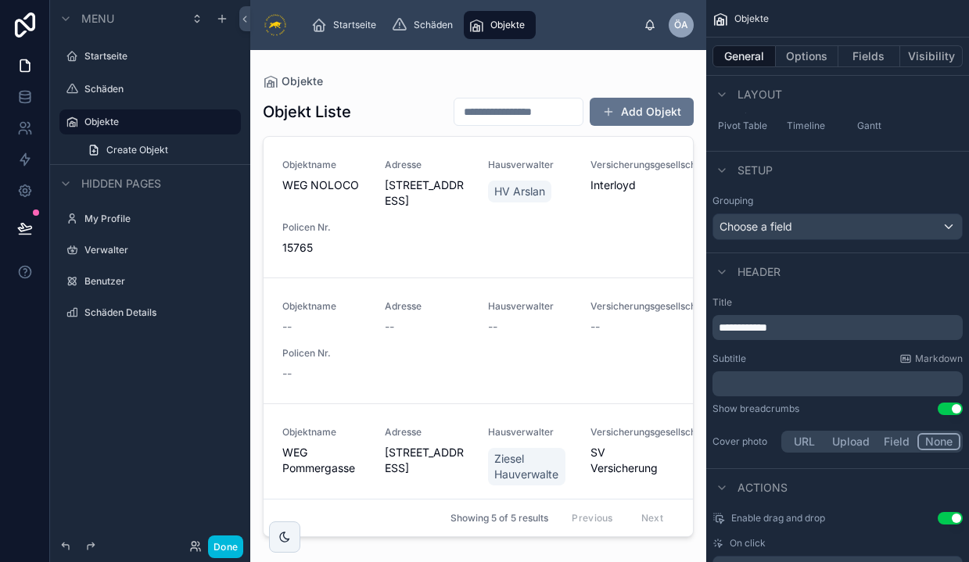
click at [407, 159] on span "Adresse" at bounding box center [427, 165] width 84 height 13
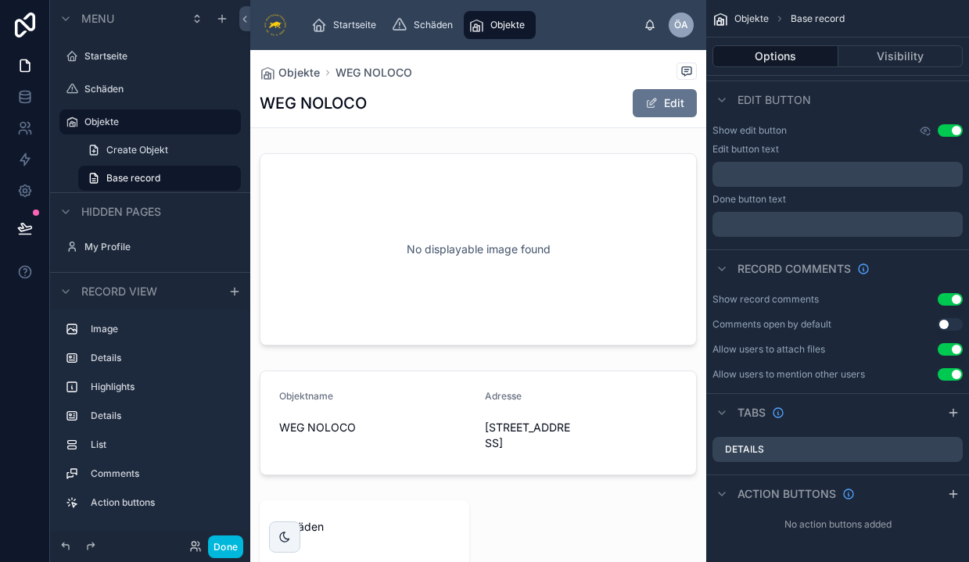
scroll to position [190, 0]
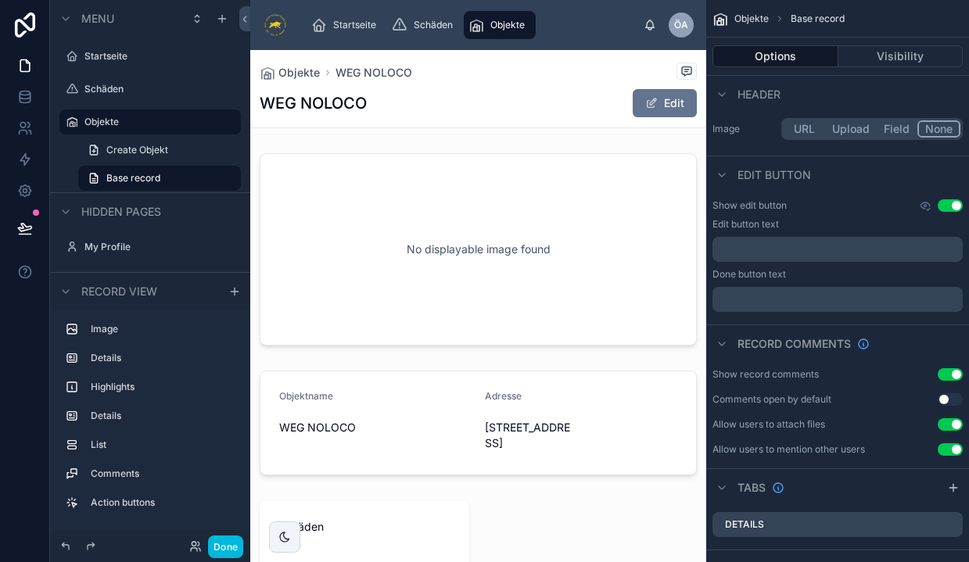
click at [350, 109] on h1 "WEG NOLOCO" at bounding box center [313, 103] width 107 height 22
click at [110, 118] on label "Objekte" at bounding box center [157, 122] width 147 height 13
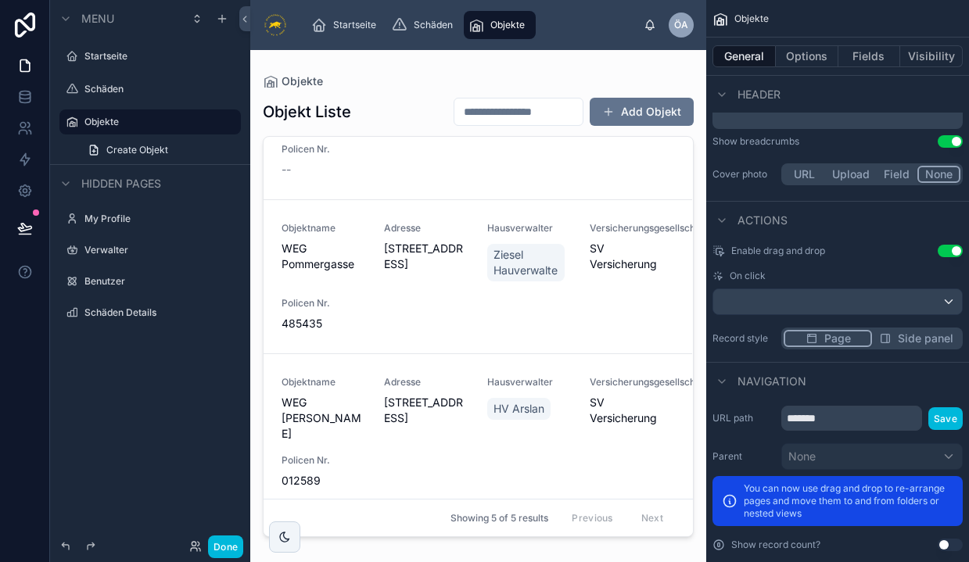
scroll to position [188, 1]
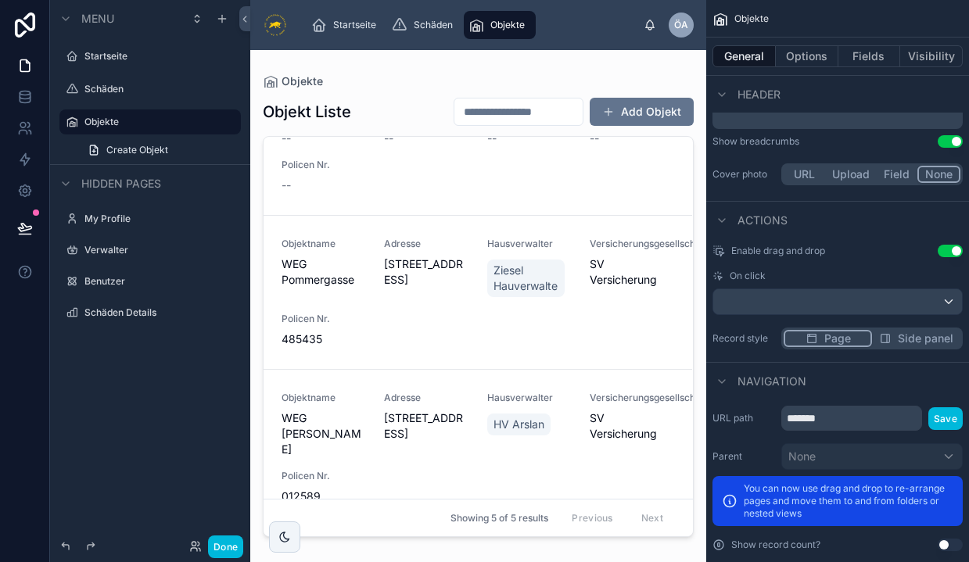
click at [943, 253] on button "Use setting" at bounding box center [950, 251] width 25 height 13
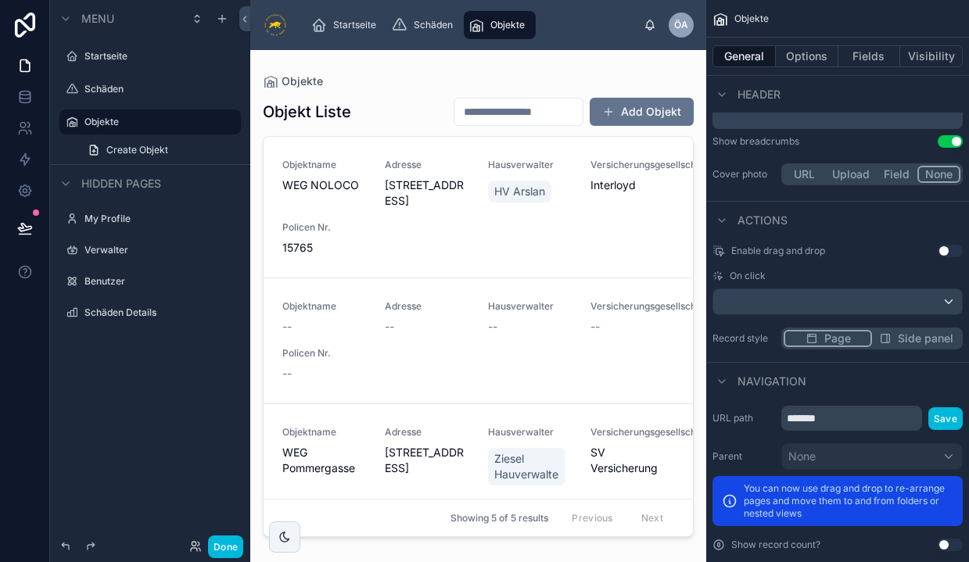
click at [951, 253] on button "Use setting" at bounding box center [950, 251] width 25 height 13
click at [461, 243] on div "Objektname WEG NOLOCO Adresse [STREET_ADDRESS][GEOGRAPHIC_DATA] [PERSON_NAME] V…" at bounding box center [478, 207] width 392 height 97
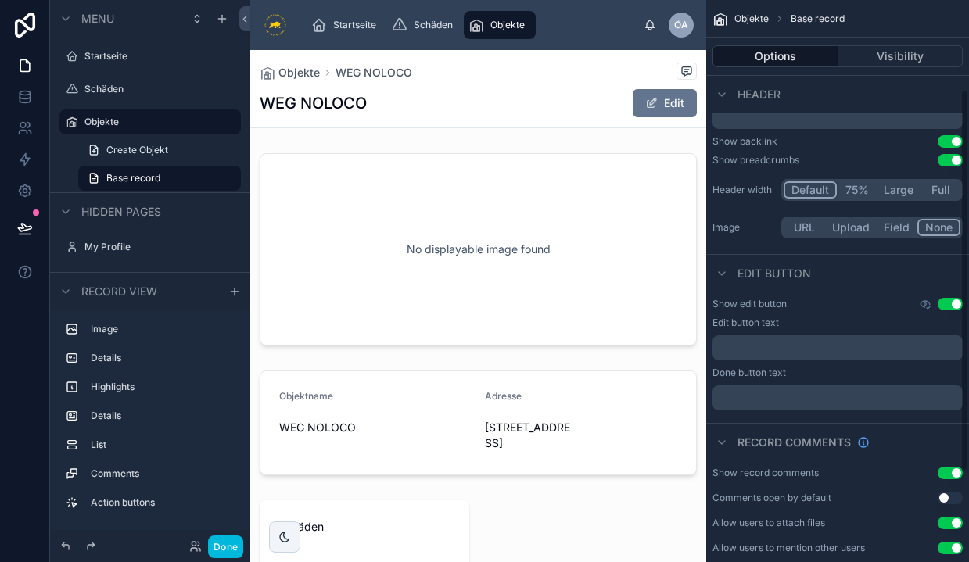
scroll to position [87, 0]
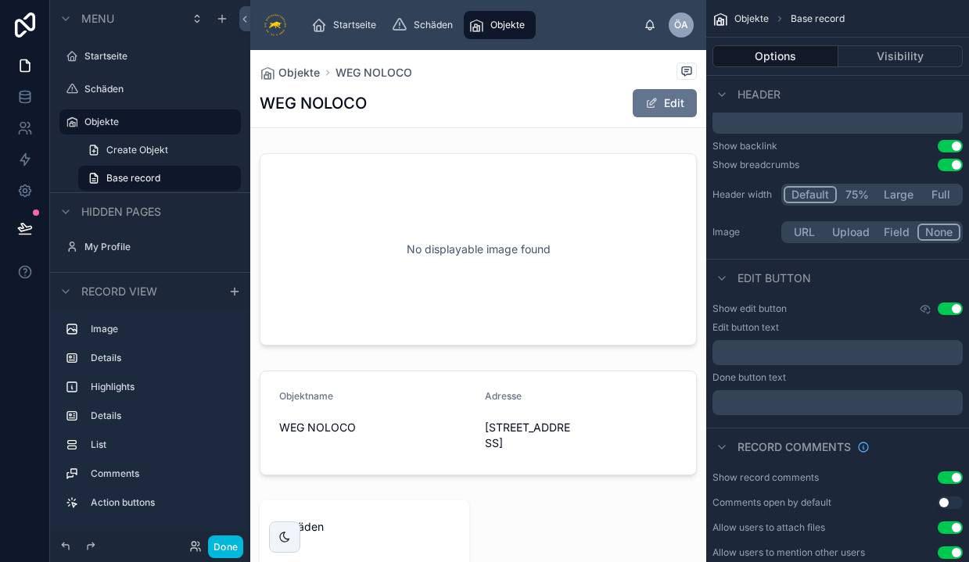
click at [945, 312] on button "Use setting" at bounding box center [950, 309] width 25 height 13
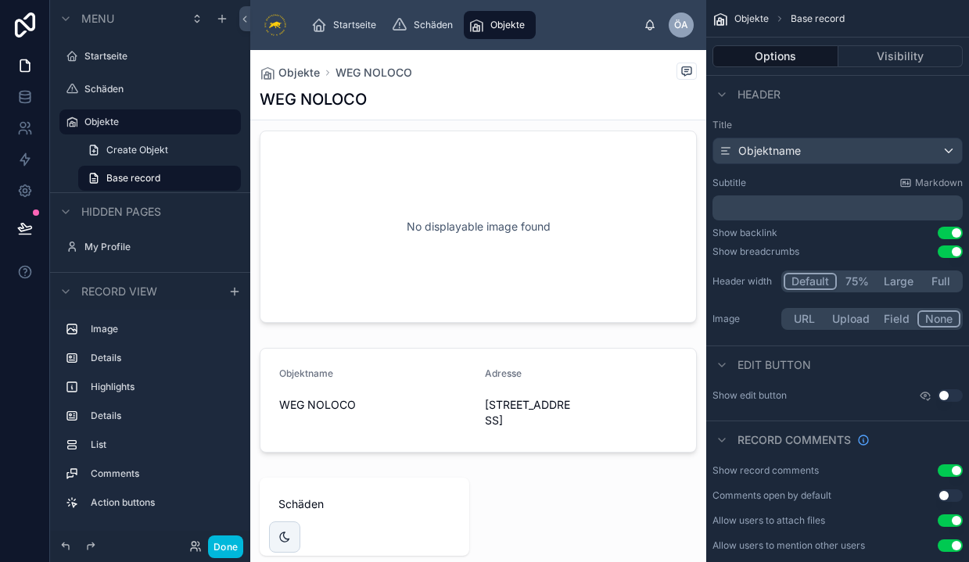
scroll to position [27, 0]
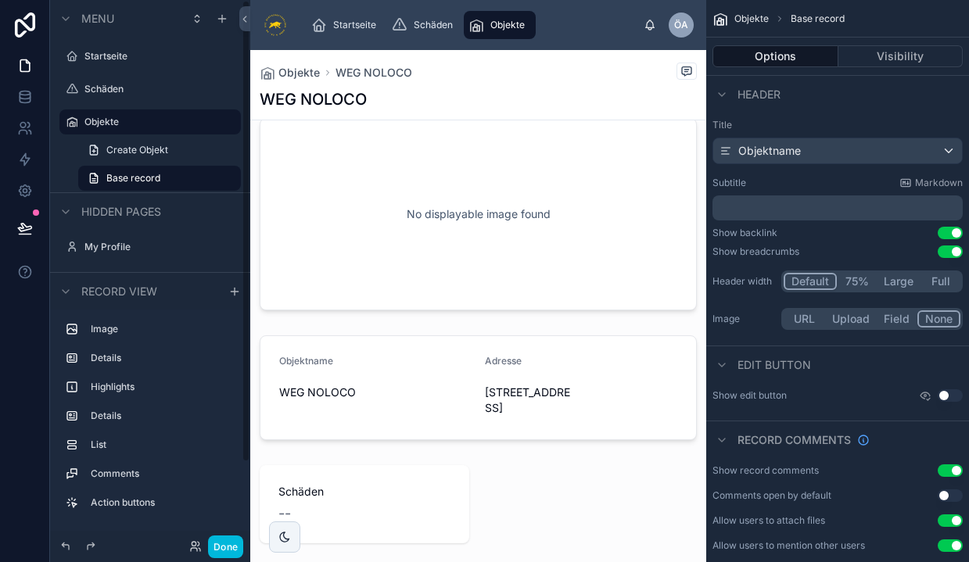
click at [156, 124] on label "Objekte" at bounding box center [157, 122] width 147 height 13
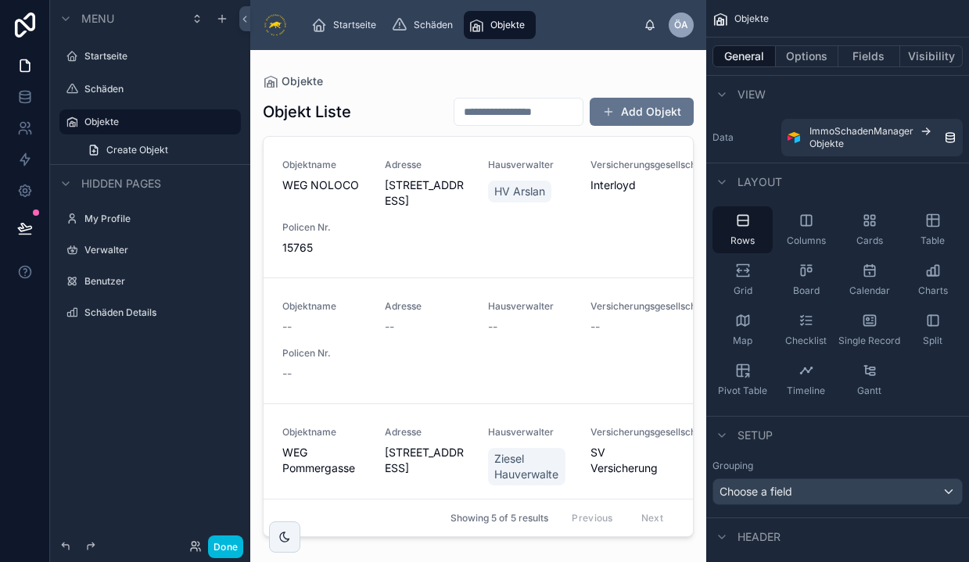
click at [228, 547] on button "Done" at bounding box center [225, 547] width 35 height 23
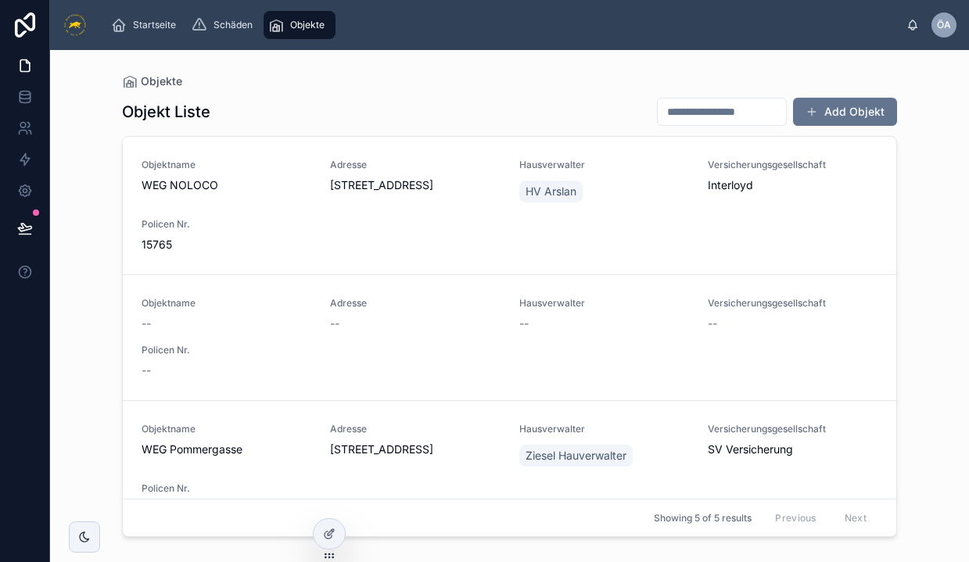
click at [457, 228] on div "Objektname WEG NOLOCO Adresse [STREET_ADDRESS][GEOGRAPHIC_DATA] [PERSON_NAME] V…" at bounding box center [510, 206] width 736 height 94
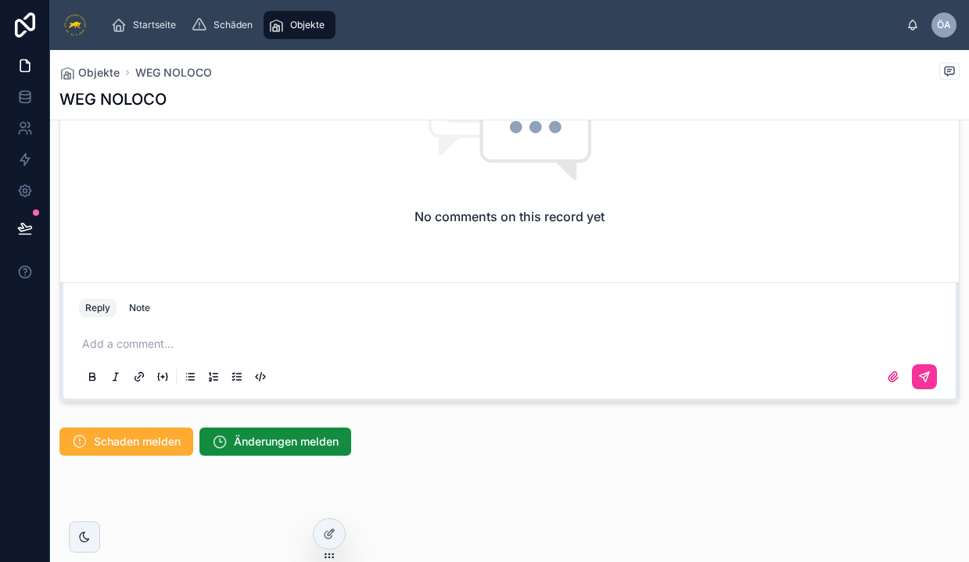
scroll to position [754, 0]
click at [145, 445] on span "Schaden melden" at bounding box center [137, 442] width 87 height 16
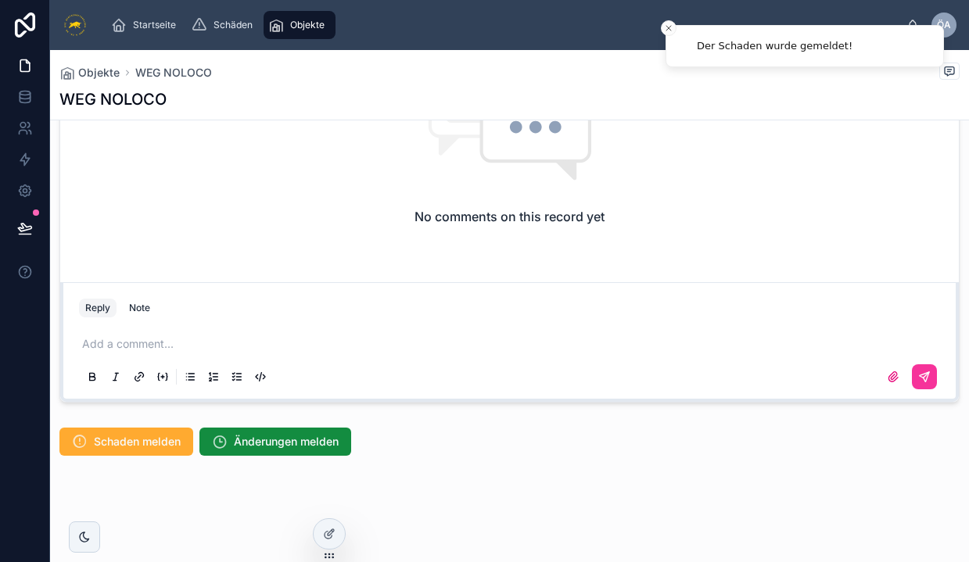
click at [239, 436] on span "Änderungen melden" at bounding box center [286, 442] width 105 height 16
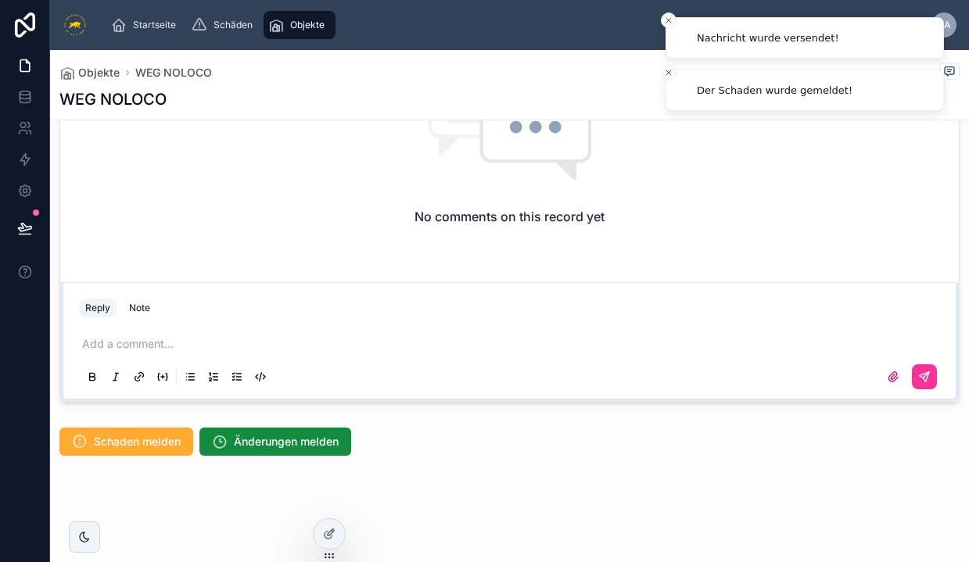
click at [666, 29] on li "Nachricht wurde versendet!" at bounding box center [804, 37] width 278 height 41
click at [667, 24] on icon "Close toast" at bounding box center [668, 20] width 9 height 9
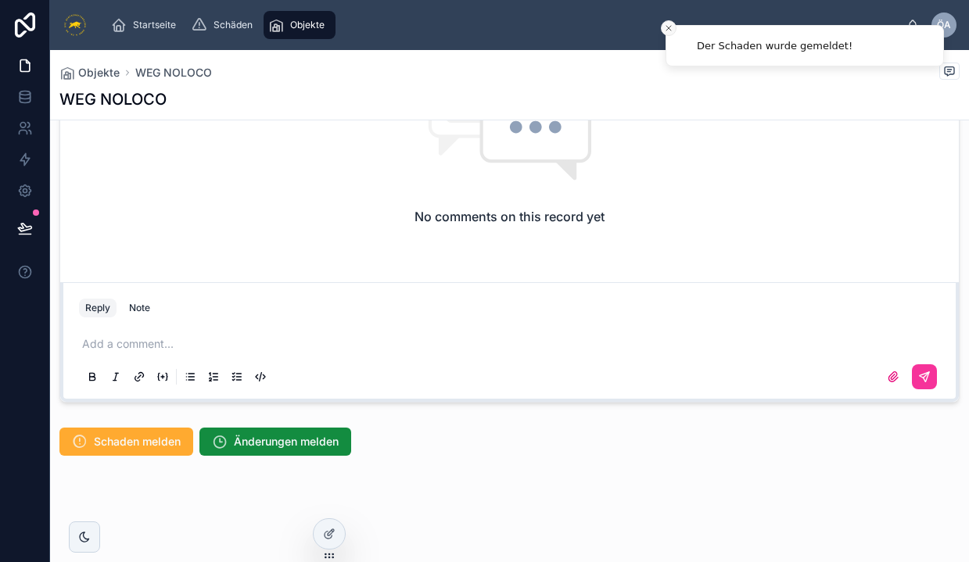
click at [671, 28] on icon "Close toast" at bounding box center [668, 27] width 9 height 9
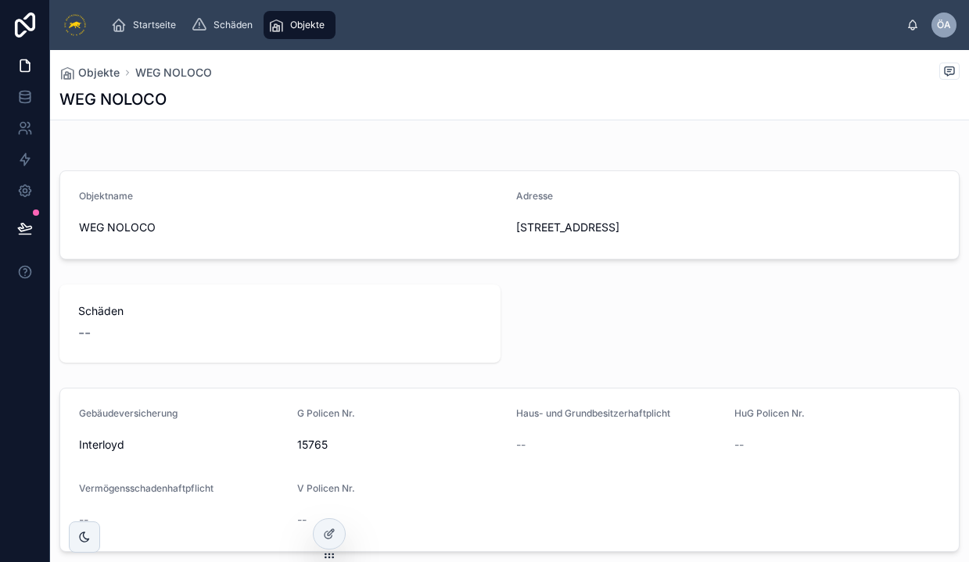
scroll to position [0, 0]
click at [325, 531] on icon at bounding box center [329, 534] width 13 height 13
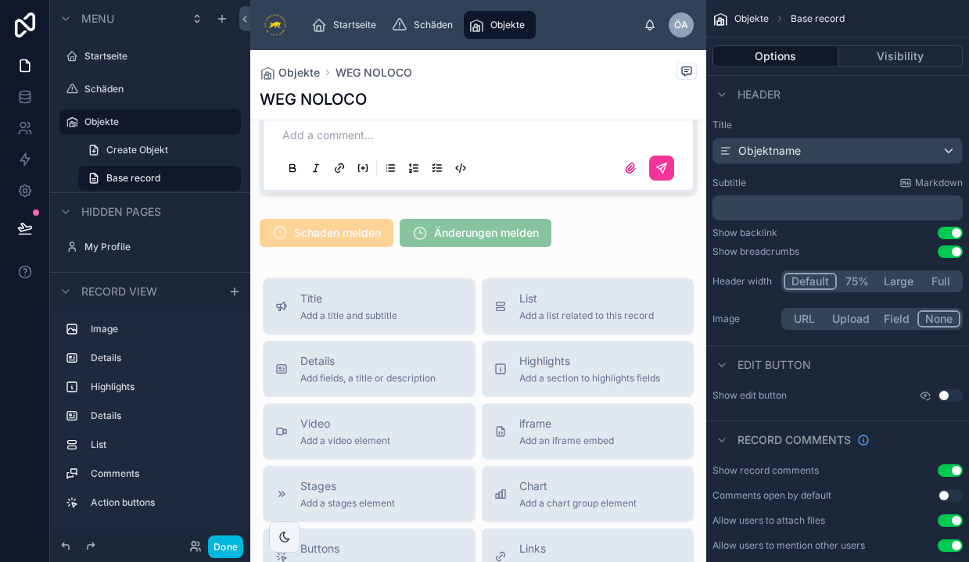
scroll to position [1178, 0]
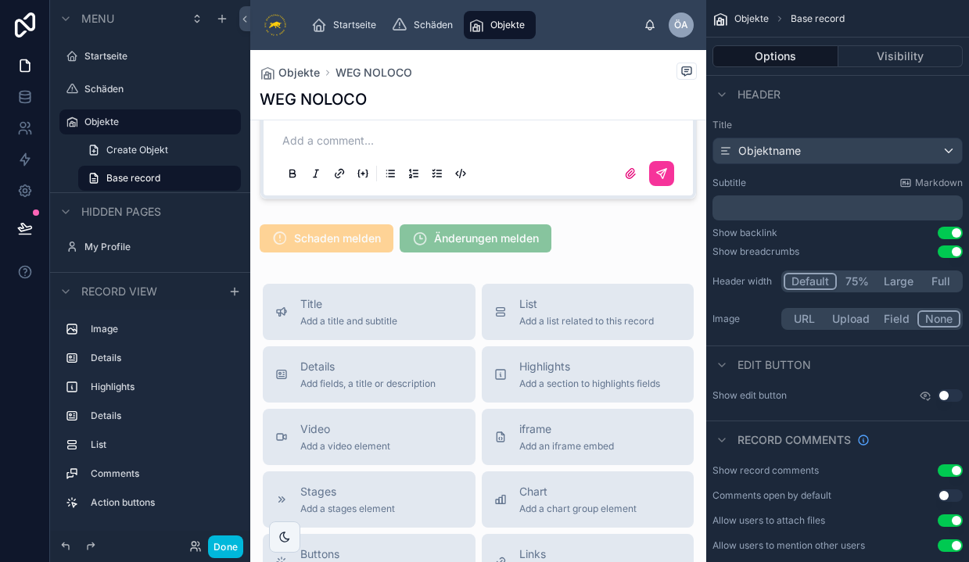
click at [328, 254] on div at bounding box center [478, 238] width 456 height 41
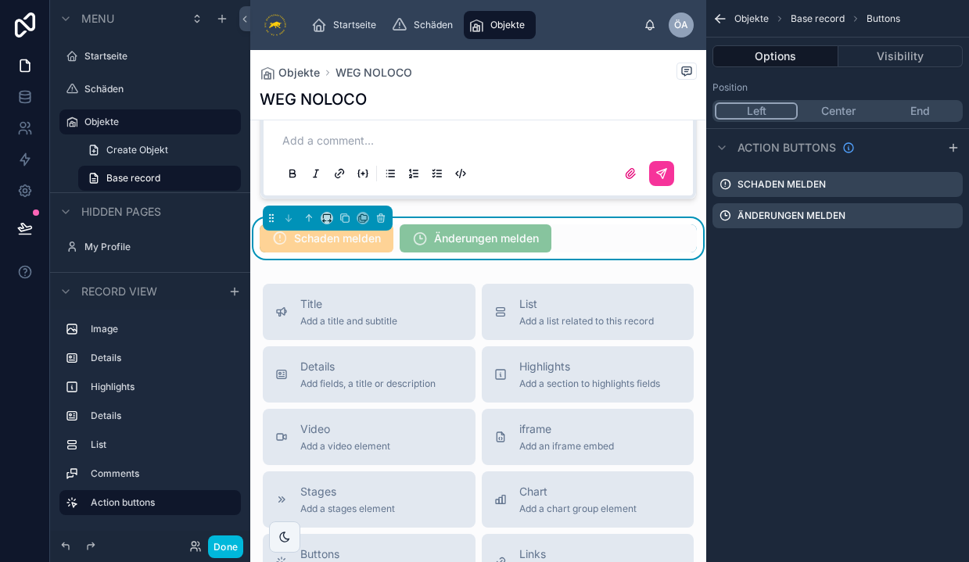
click at [0, 0] on icon "scrollable content" at bounding box center [0, 0] width 0 height 0
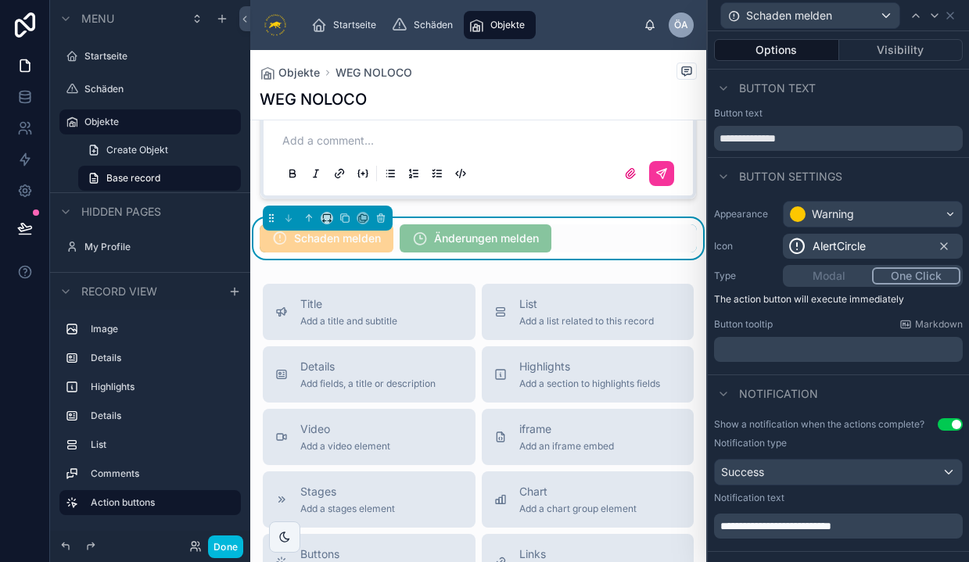
scroll to position [57, 0]
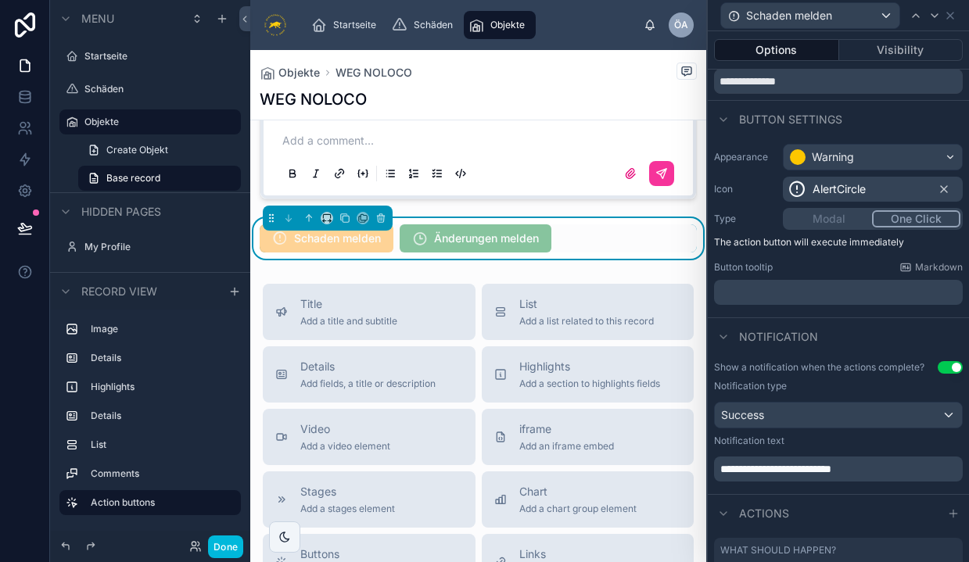
click at [814, 418] on div "Success" at bounding box center [838, 415] width 247 height 25
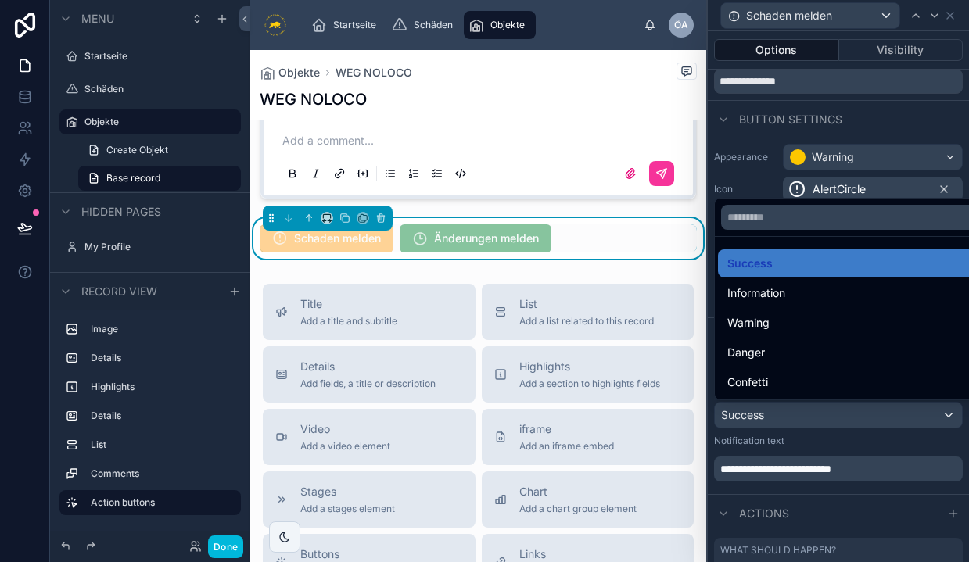
click at [807, 380] on div "Confetti" at bounding box center [856, 382] width 258 height 19
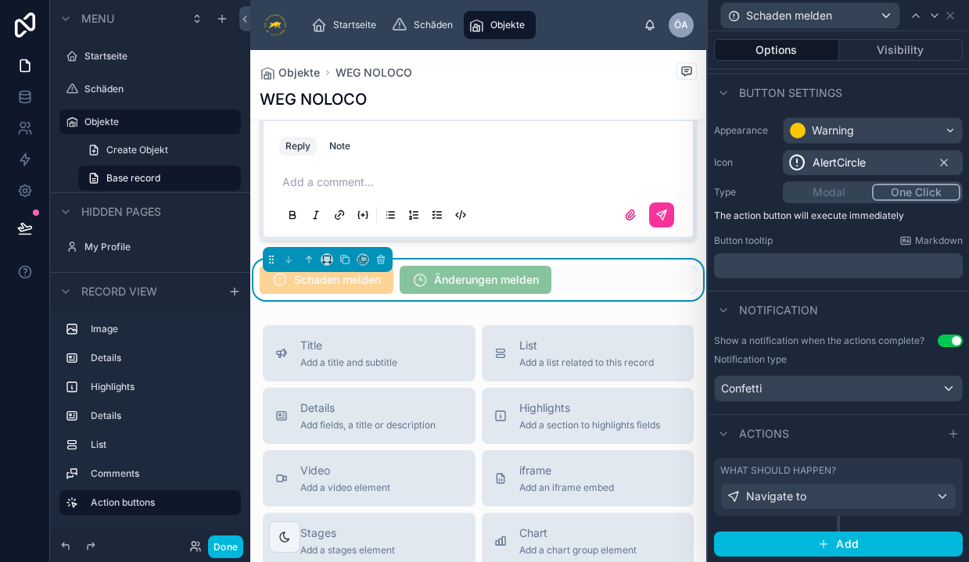
scroll to position [0, 0]
click at [224, 550] on button "Done" at bounding box center [225, 547] width 35 height 23
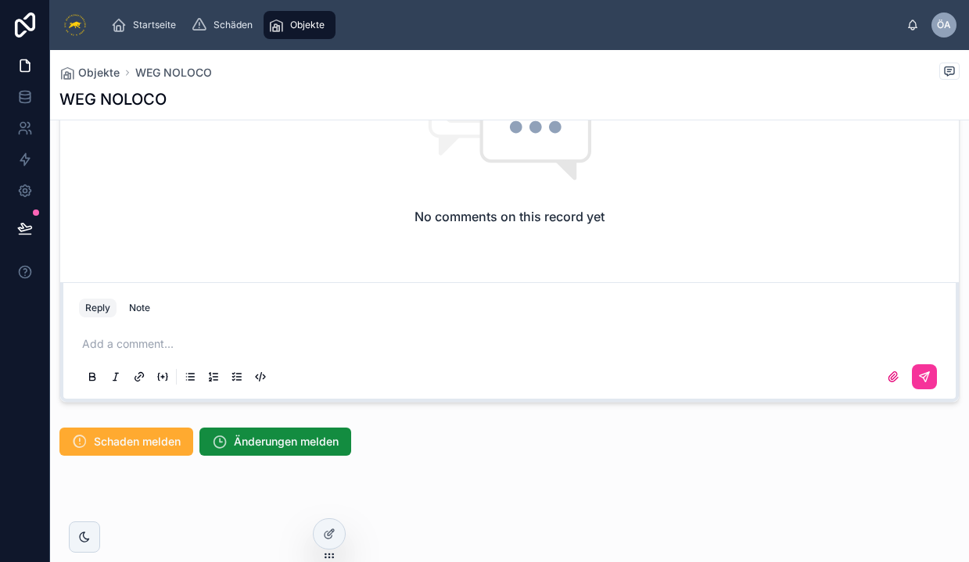
click at [110, 435] on span "Schaden melden" at bounding box center [137, 442] width 87 height 16
click at [138, 439] on span "Schaden melden" at bounding box center [137, 442] width 87 height 16
click at [250, 450] on button "Änderungen melden" at bounding box center [275, 442] width 152 height 28
click at [480, 347] on p at bounding box center [512, 344] width 861 height 16
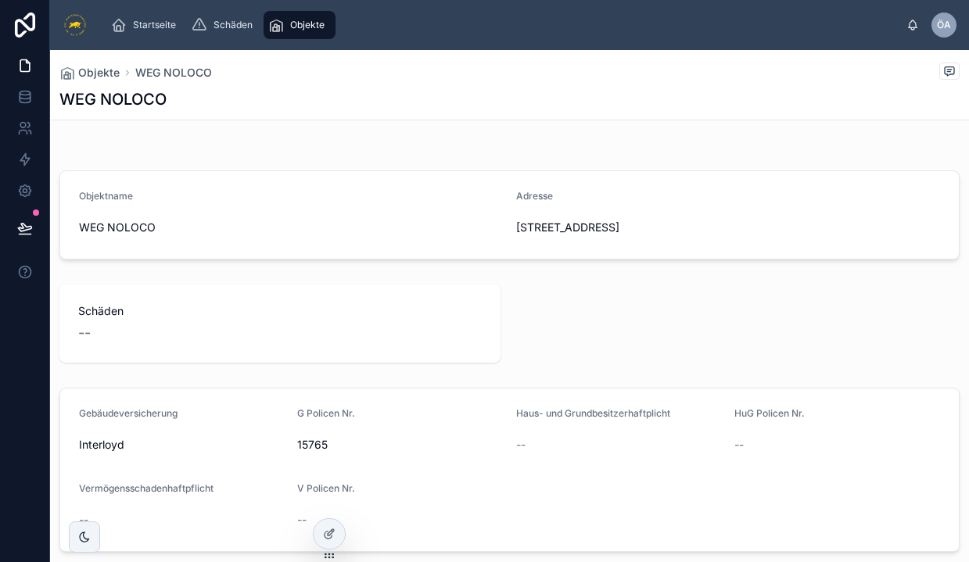
drag, startPoint x: 512, startPoint y: 193, endPoint x: 569, endPoint y: 246, distance: 77.4
click at [569, 247] on form "Objektname WEG NOLOCO Adresse [STREET_ADDRESS]" at bounding box center [509, 215] width 899 height 88
click at [569, 246] on form "Objektname WEG NOLOCO Adresse [STREET_ADDRESS]" at bounding box center [509, 215] width 899 height 88
click at [199, 362] on div "Schäden --" at bounding box center [279, 324] width 441 height 78
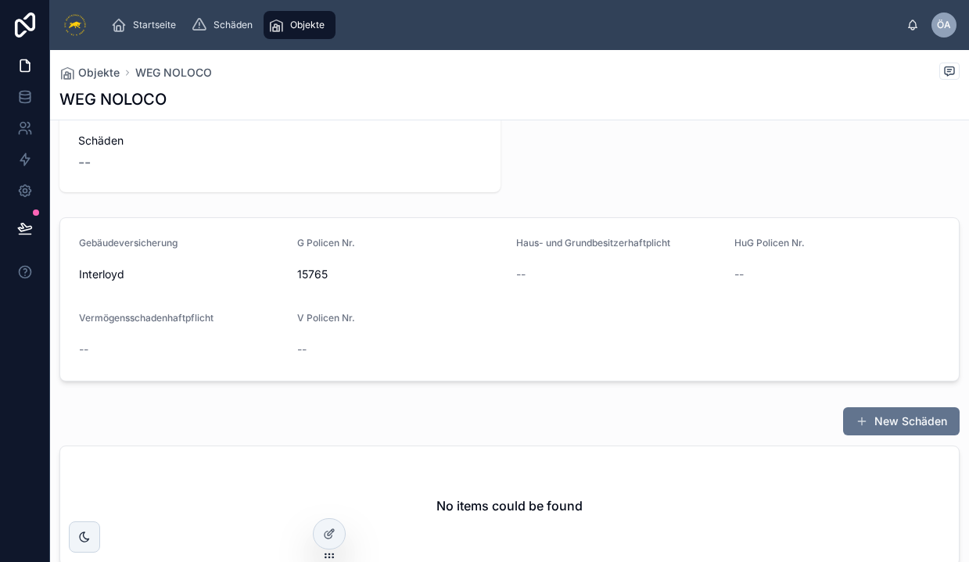
scroll to position [186, 0]
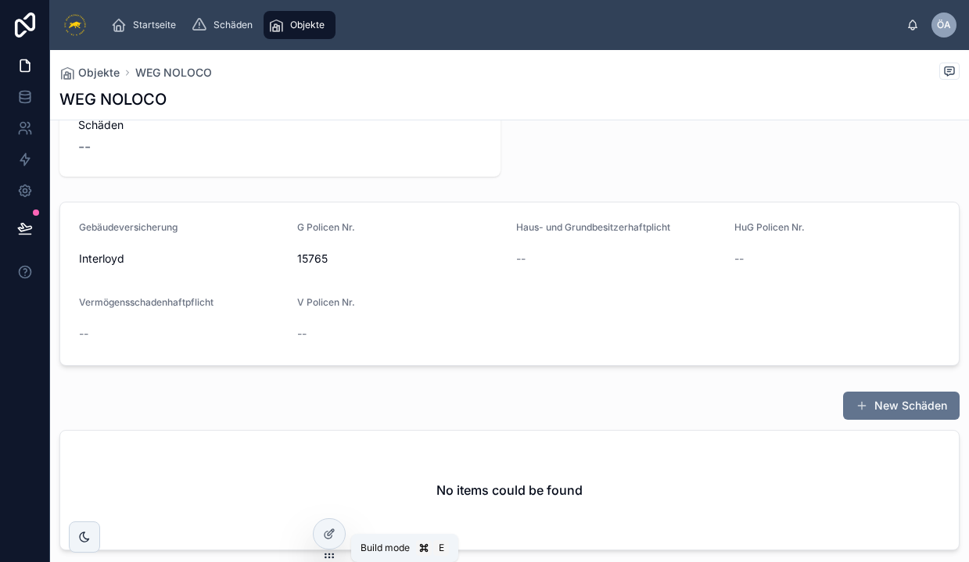
click at [332, 526] on div at bounding box center [329, 534] width 31 height 30
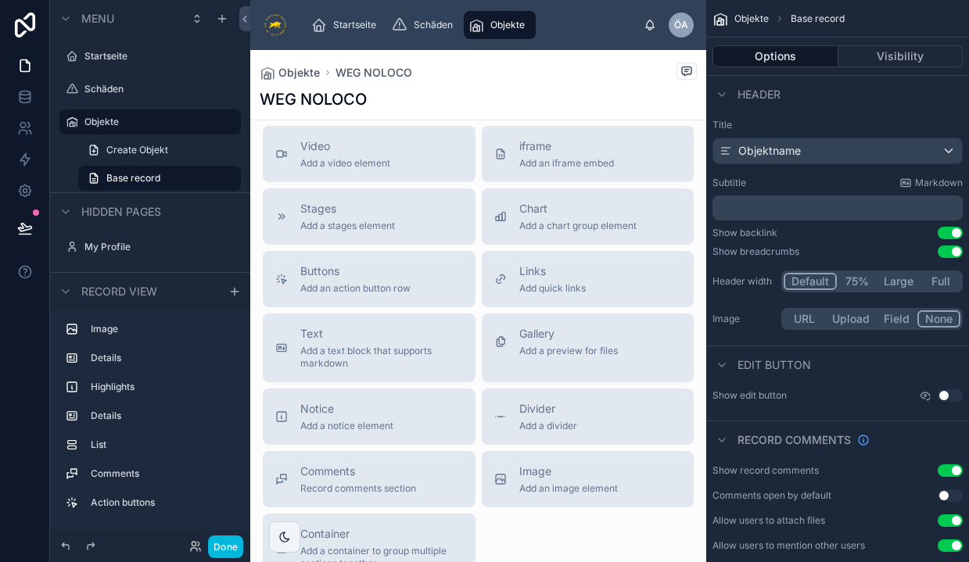
scroll to position [1455, 0]
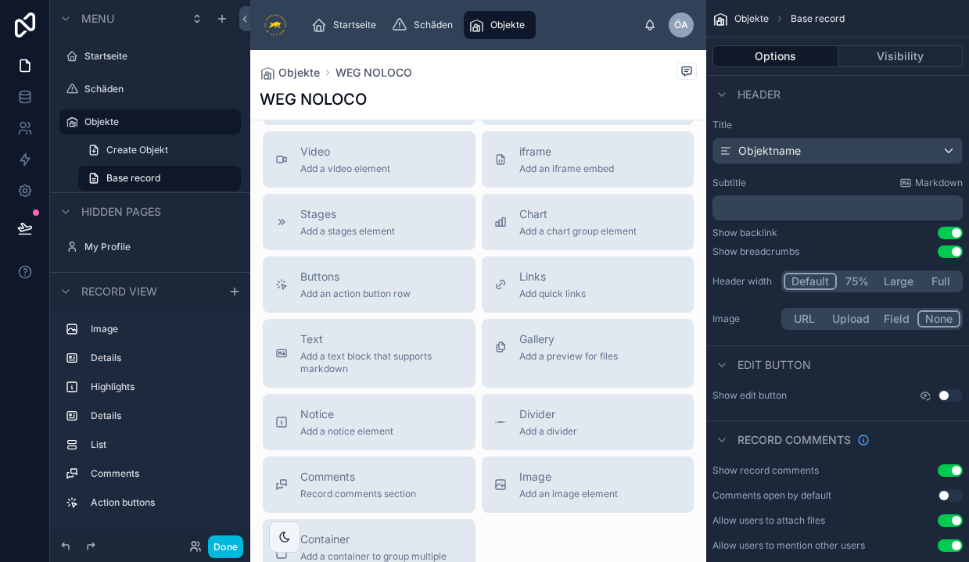
click at [585, 238] on span "Add a chart group element" at bounding box center [577, 231] width 117 height 13
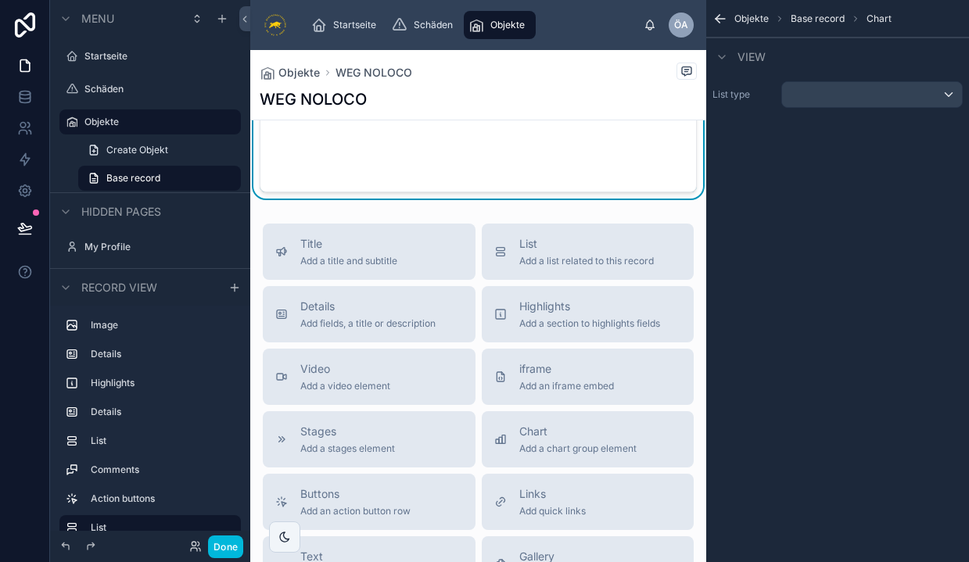
scroll to position [1261, 0]
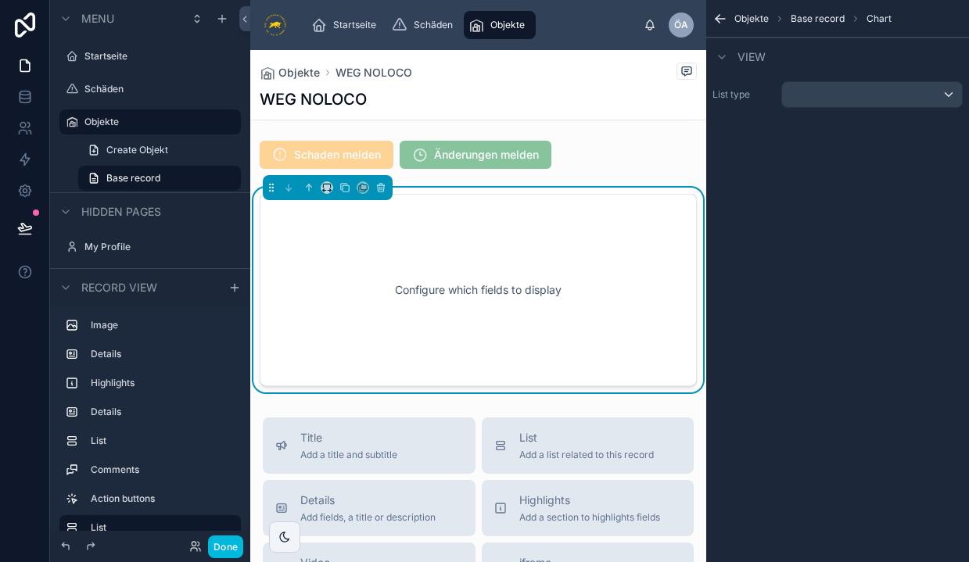
click at [493, 296] on div "Configure which fields to display" at bounding box center [478, 290] width 386 height 141
click at [884, 96] on div "scrollable content" at bounding box center [872, 94] width 180 height 25
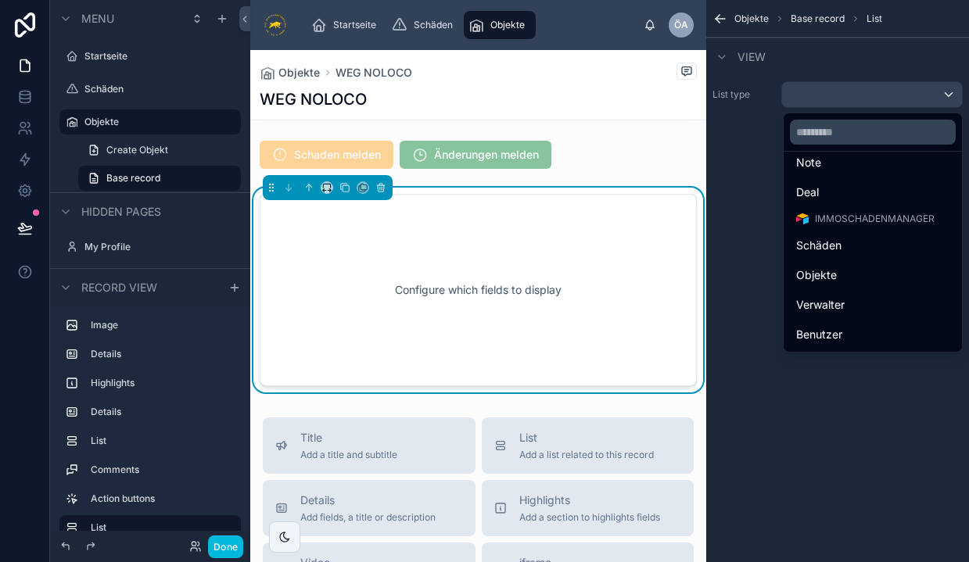
scroll to position [217, 0]
click at [841, 275] on div "Objekte" at bounding box center [872, 275] width 153 height 19
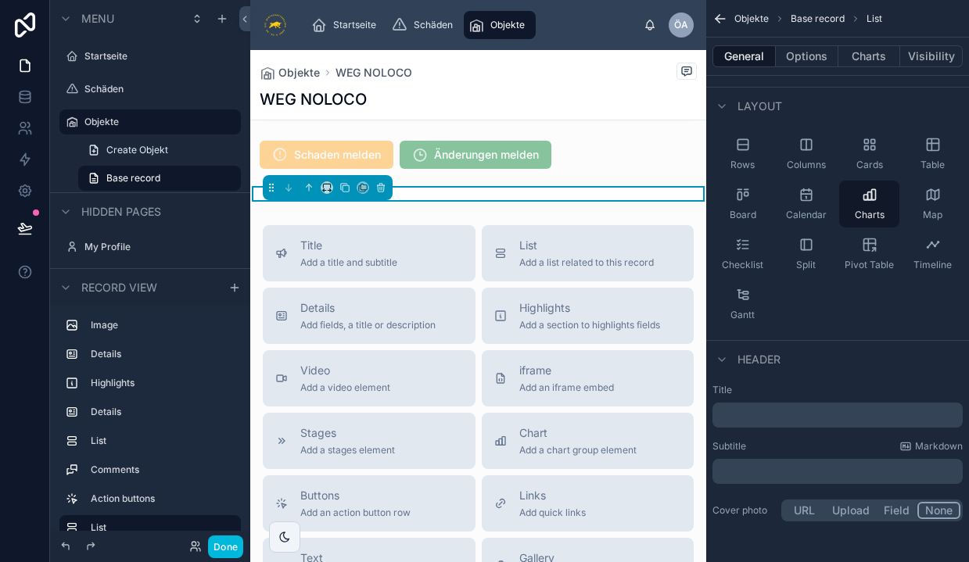
scroll to position [0, 0]
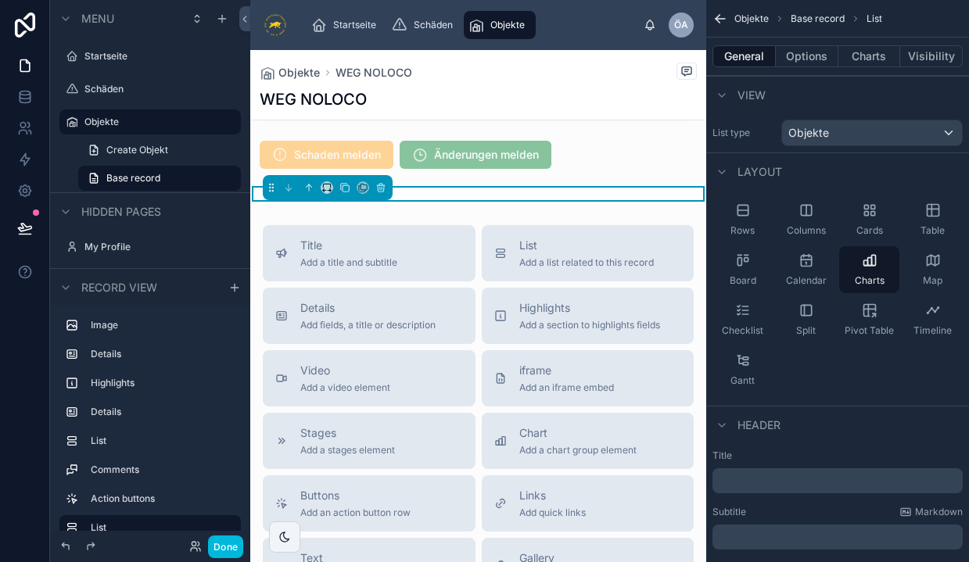
click at [937, 231] on span "Table" at bounding box center [932, 230] width 24 height 13
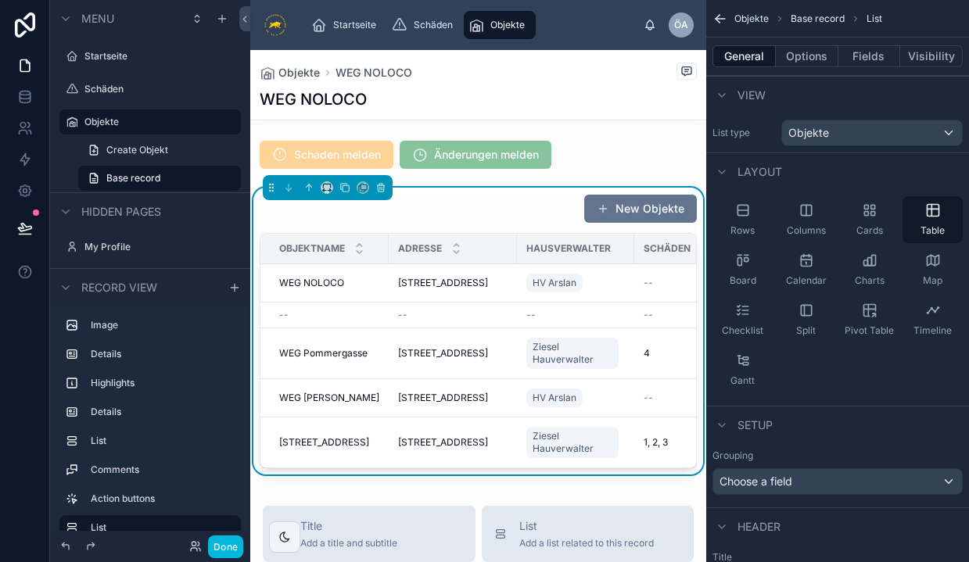
click at [872, 271] on div "Charts" at bounding box center [869, 269] width 60 height 47
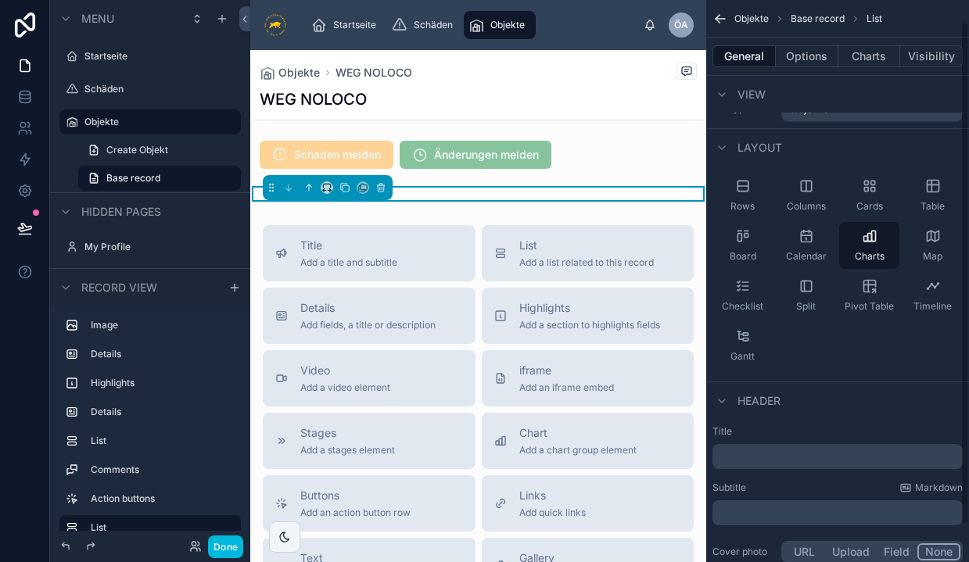
scroll to position [25, 0]
click at [932, 310] on span "Timeline" at bounding box center [932, 306] width 38 height 13
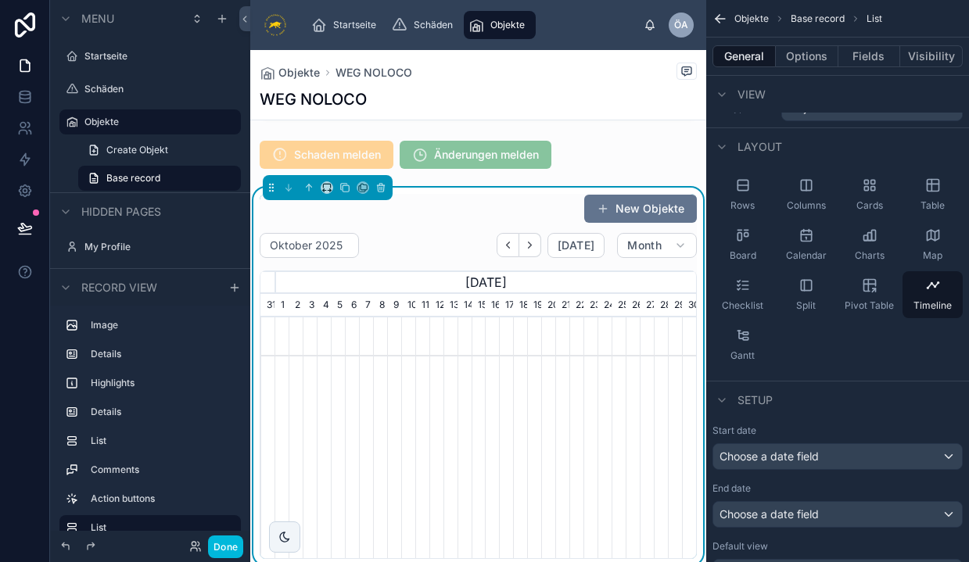
scroll to position [0, 436]
click at [877, 246] on div "Charts" at bounding box center [869, 244] width 60 height 47
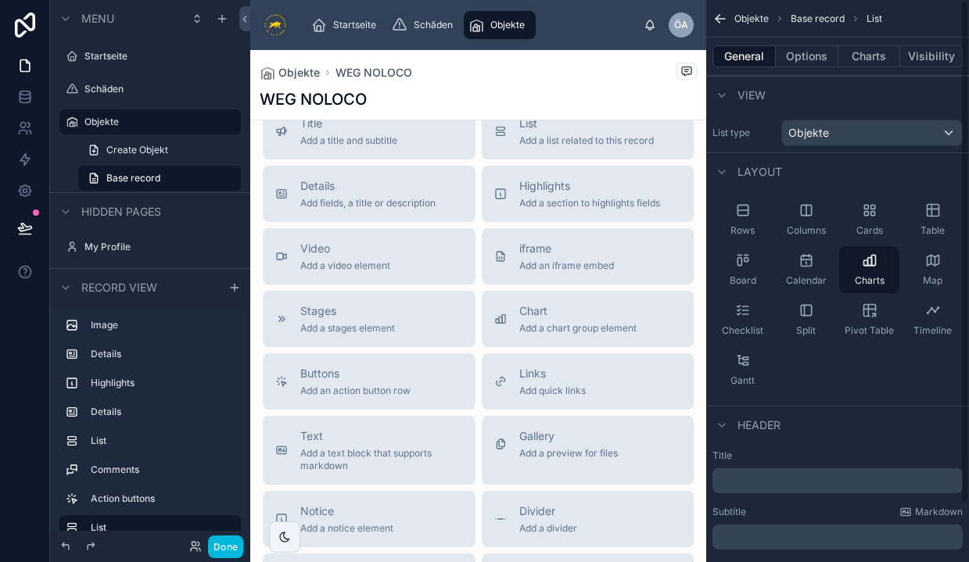
scroll to position [0, 0]
click at [874, 133] on div "Objekte" at bounding box center [872, 132] width 180 height 25
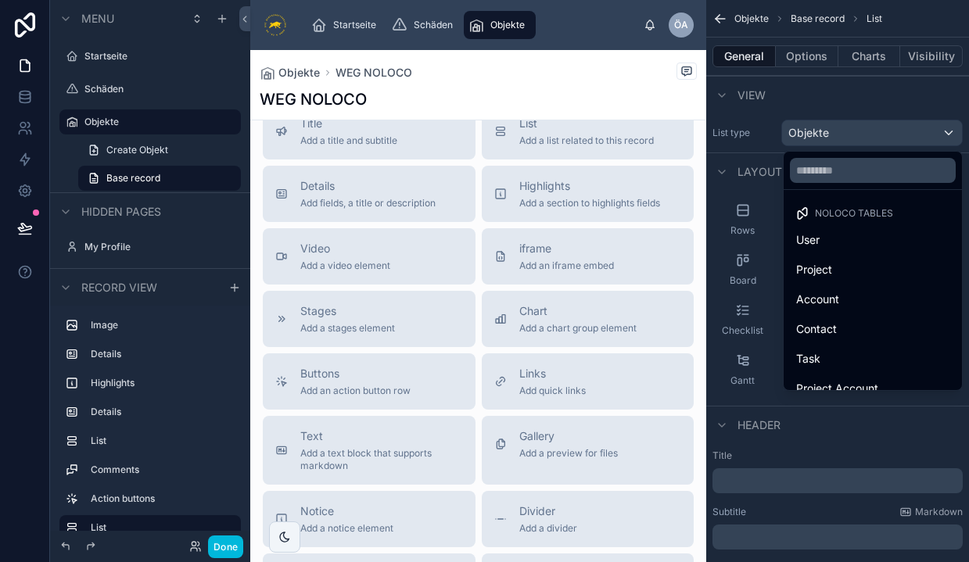
click at [874, 133] on div "scrollable content" at bounding box center [484, 281] width 969 height 562
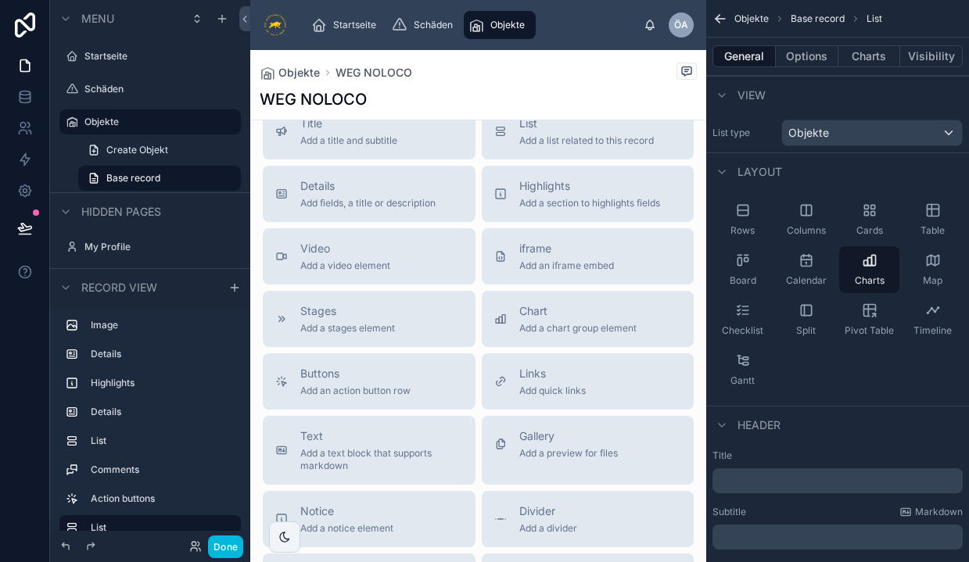
click at [874, 133] on div "Objekte" at bounding box center [872, 132] width 180 height 25
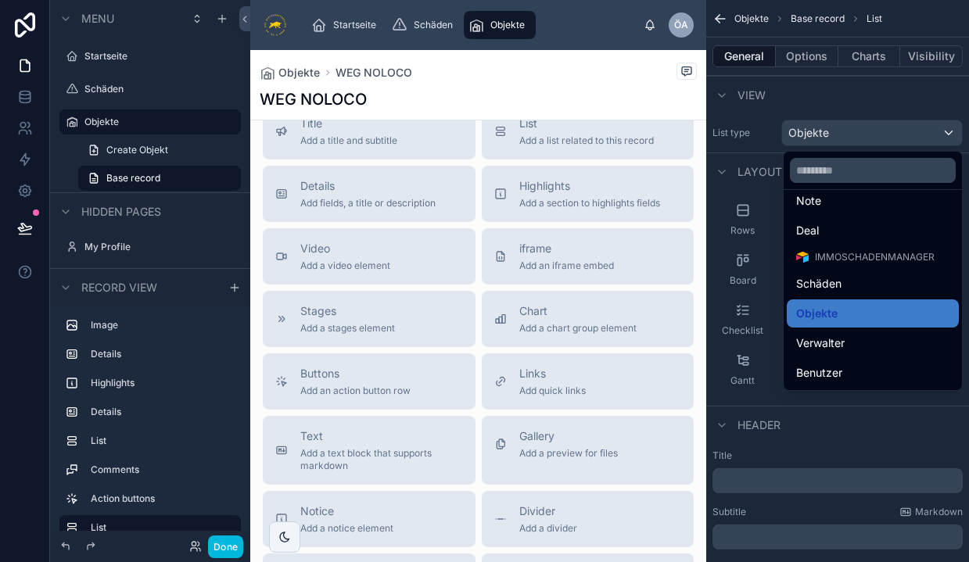
scroll to position [217, 0]
click at [806, 282] on span "Schäden" at bounding box center [818, 283] width 45 height 19
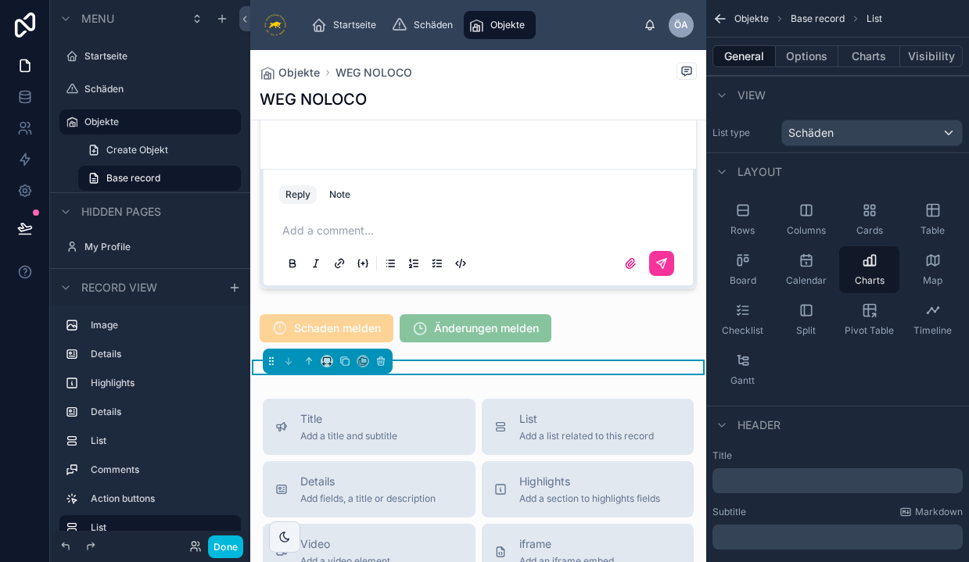
scroll to position [1087, 0]
click at [379, 368] on icon at bounding box center [380, 362] width 11 height 11
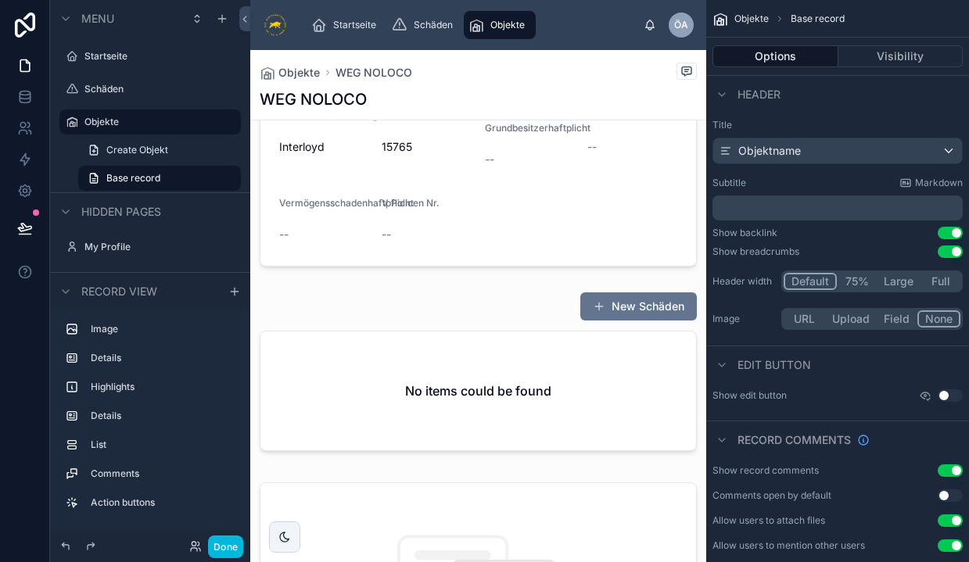
scroll to position [479, 0]
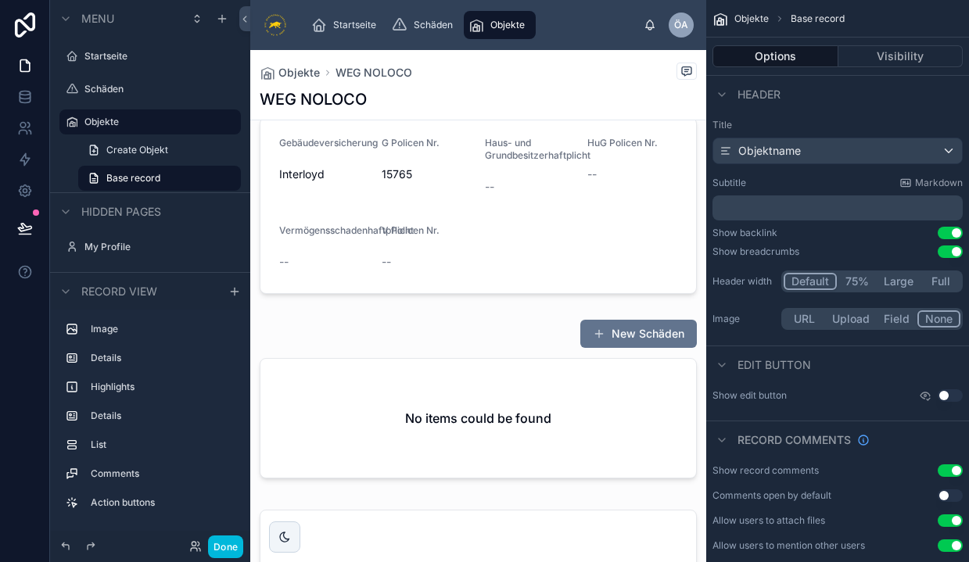
click at [460, 444] on div at bounding box center [478, 402] width 456 height 178
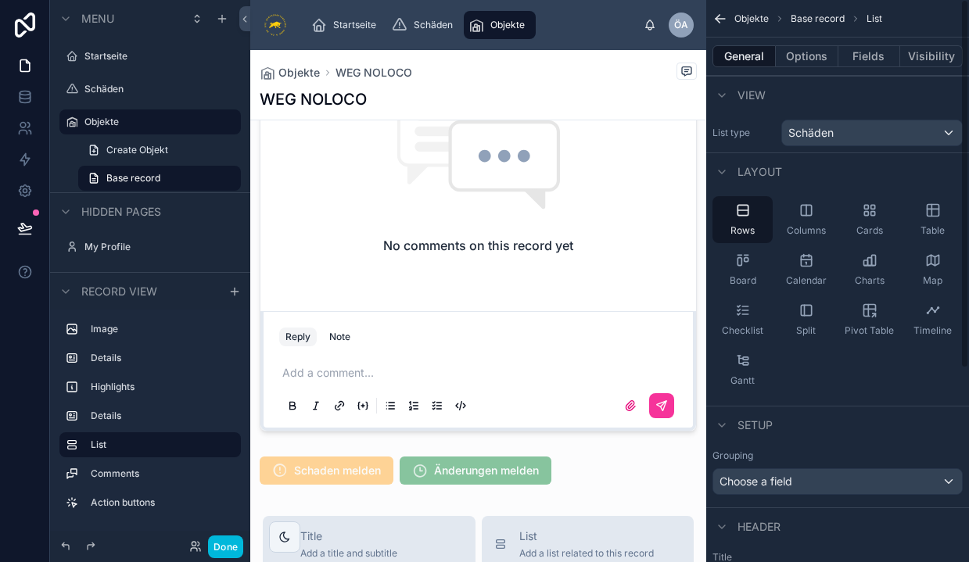
scroll to position [0, 0]
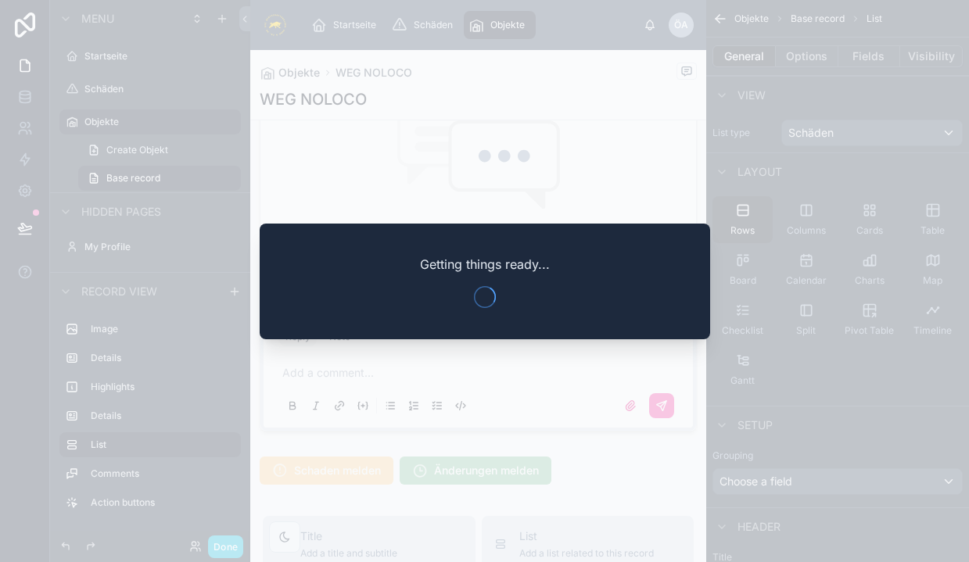
click at [338, 136] on div at bounding box center [484, 281] width 969 height 562
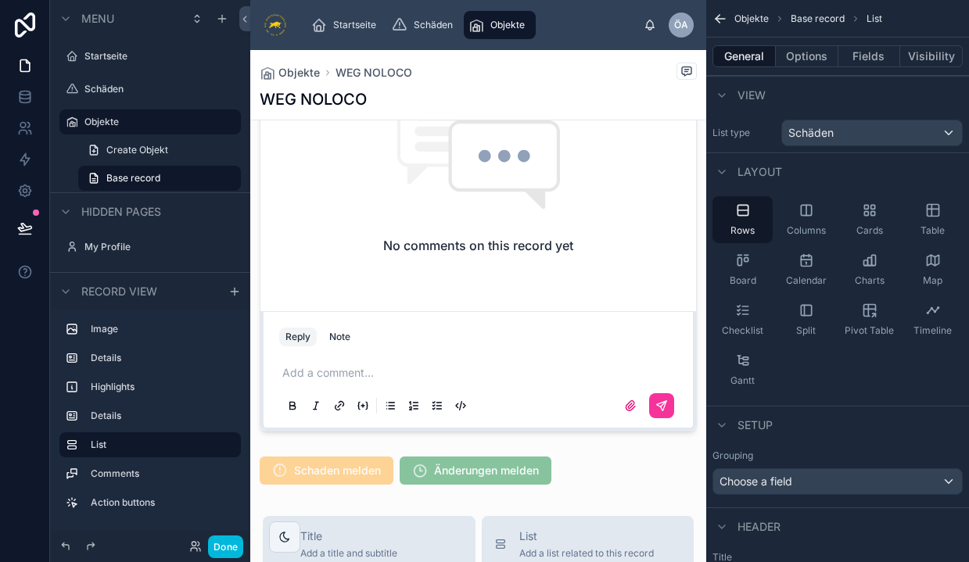
click at [513, 66] on div "Objekte WEG NOLOCO" at bounding box center [478, 73] width 437 height 20
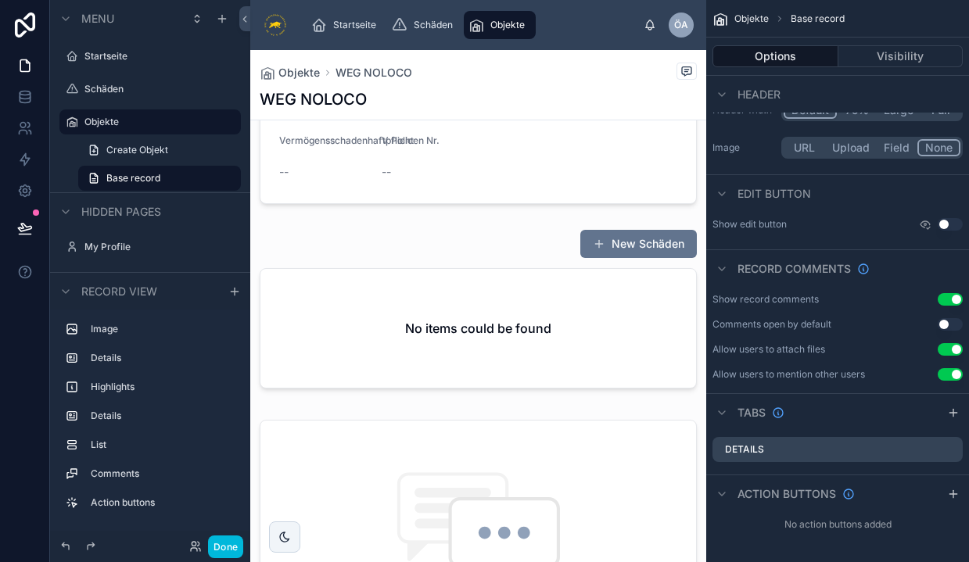
scroll to position [551, 0]
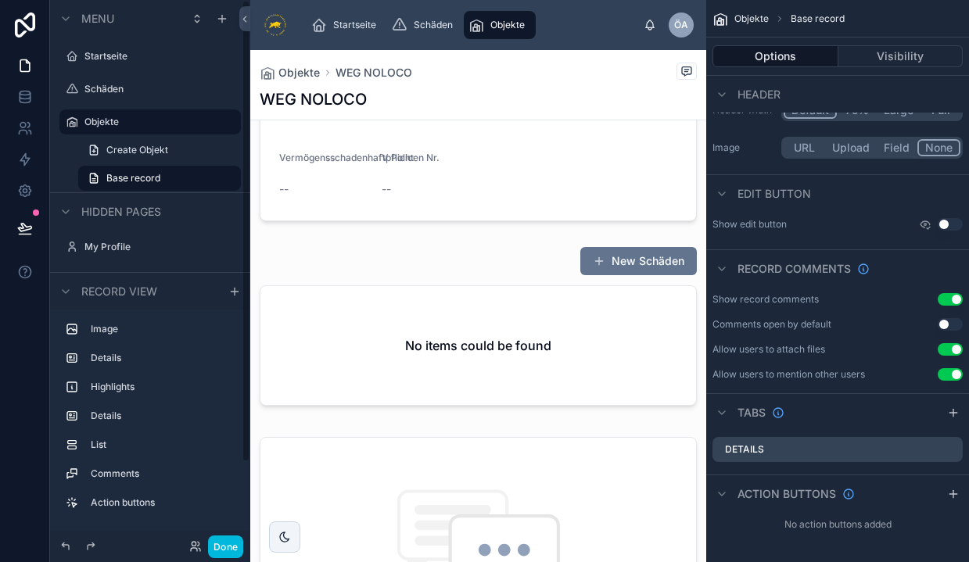
click at [233, 546] on button "Done" at bounding box center [225, 547] width 35 height 23
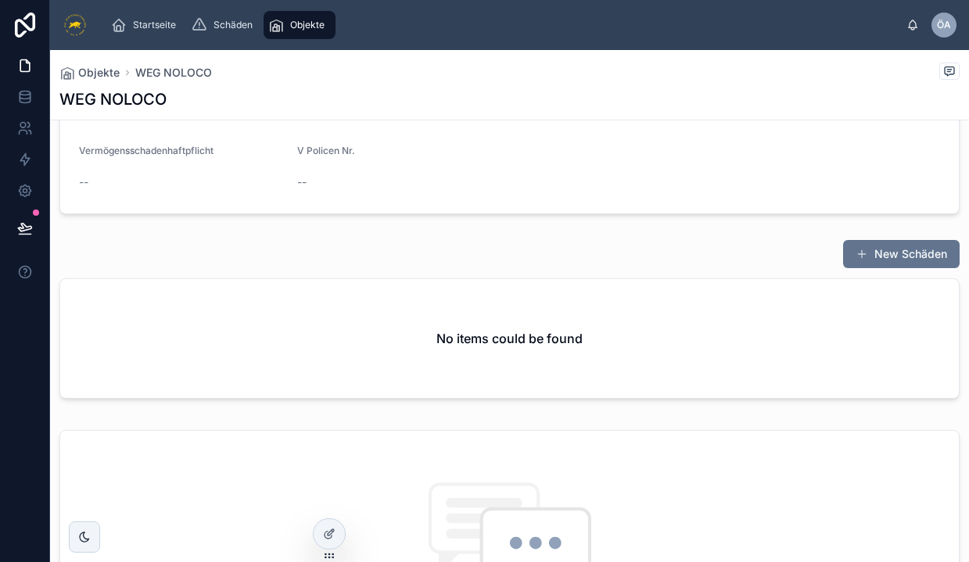
scroll to position [340, 0]
click at [497, 348] on div "No items could be found" at bounding box center [509, 336] width 899 height 119
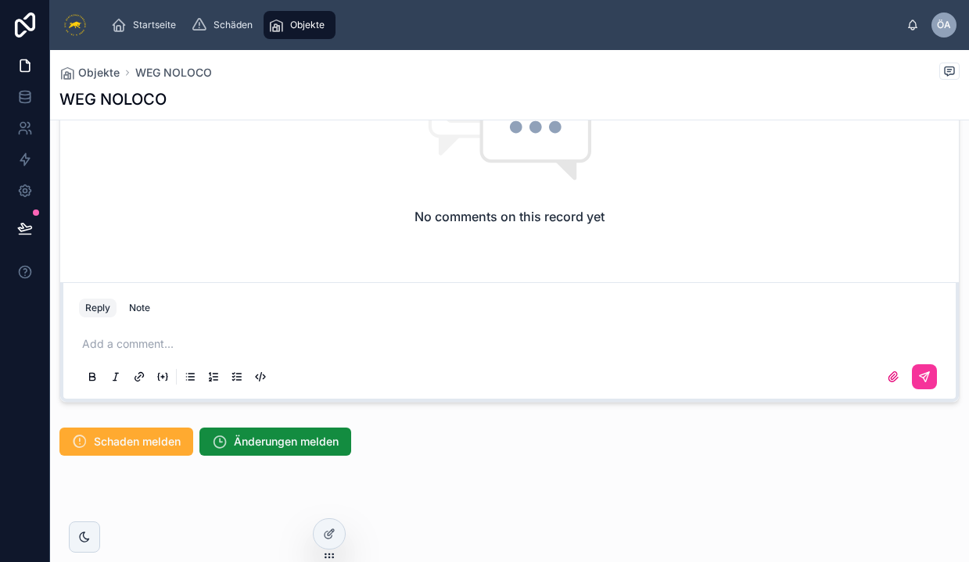
scroll to position [754, 0]
click at [328, 537] on icon at bounding box center [329, 534] width 13 height 13
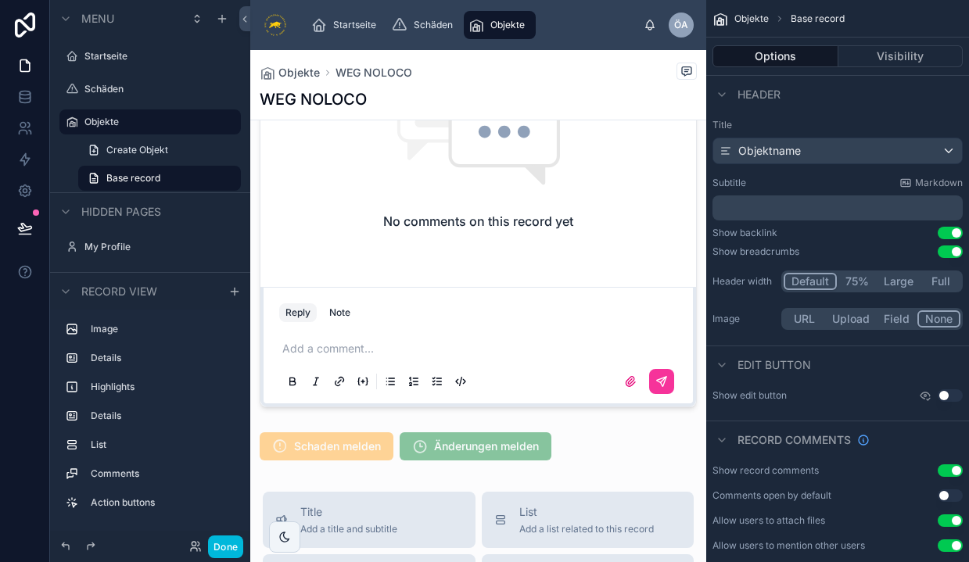
scroll to position [978, 0]
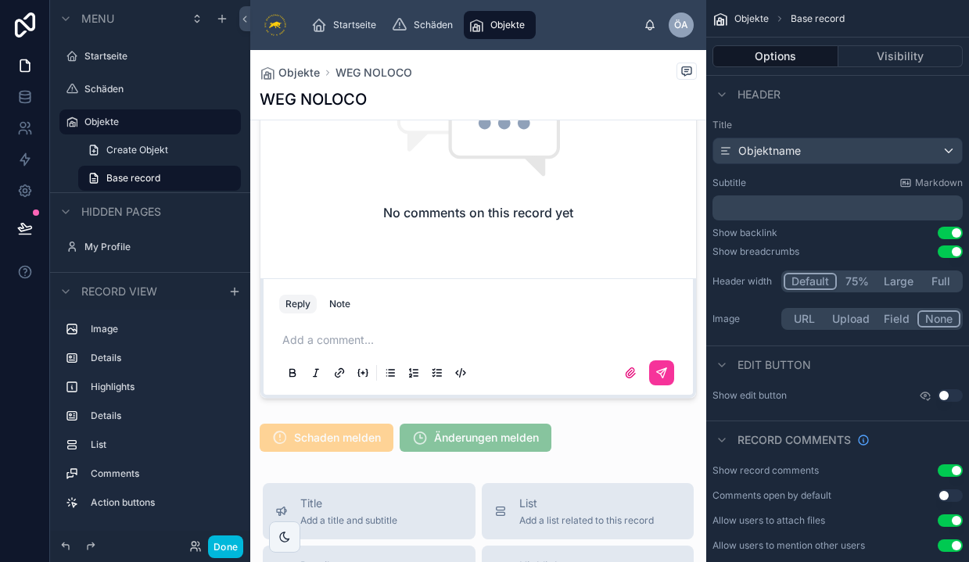
click at [637, 458] on div at bounding box center [478, 438] width 456 height 41
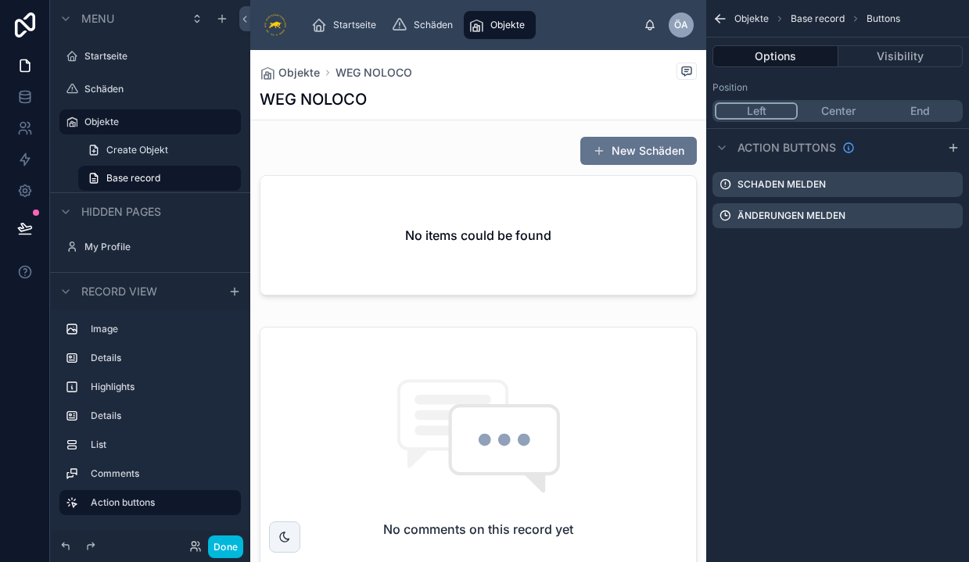
scroll to position [607, 0]
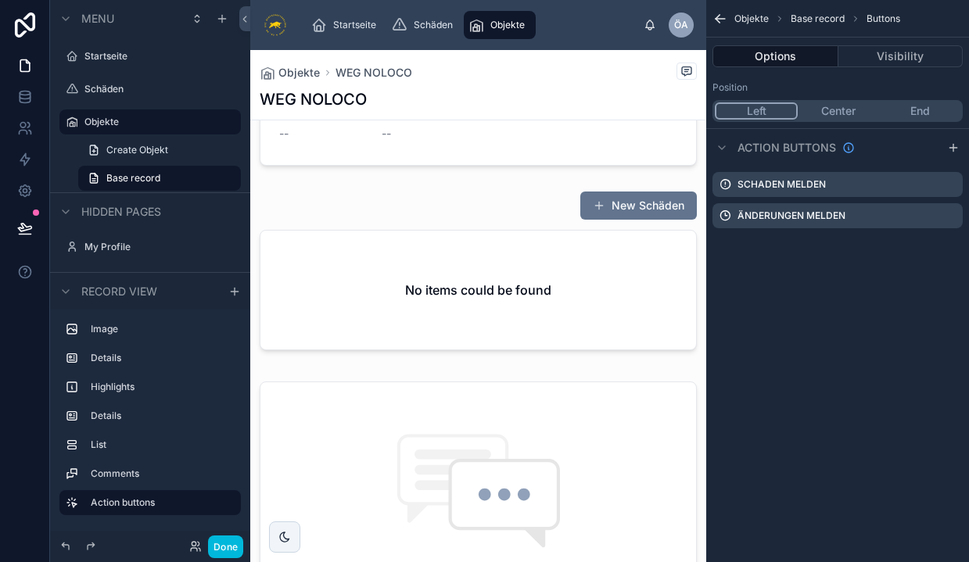
click at [472, 315] on div at bounding box center [478, 274] width 456 height 178
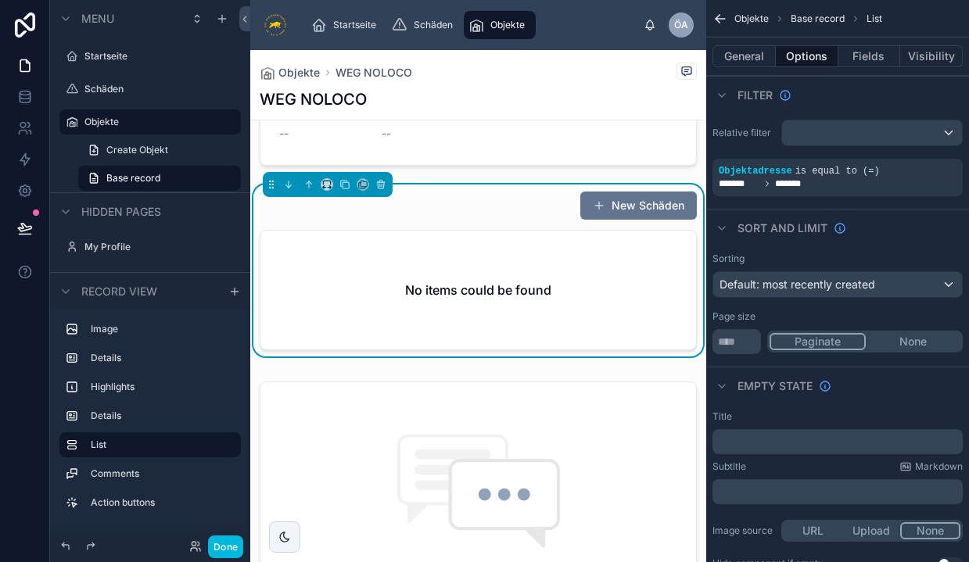
click at [448, 285] on div "No items could be found" at bounding box center [478, 290] width 436 height 119
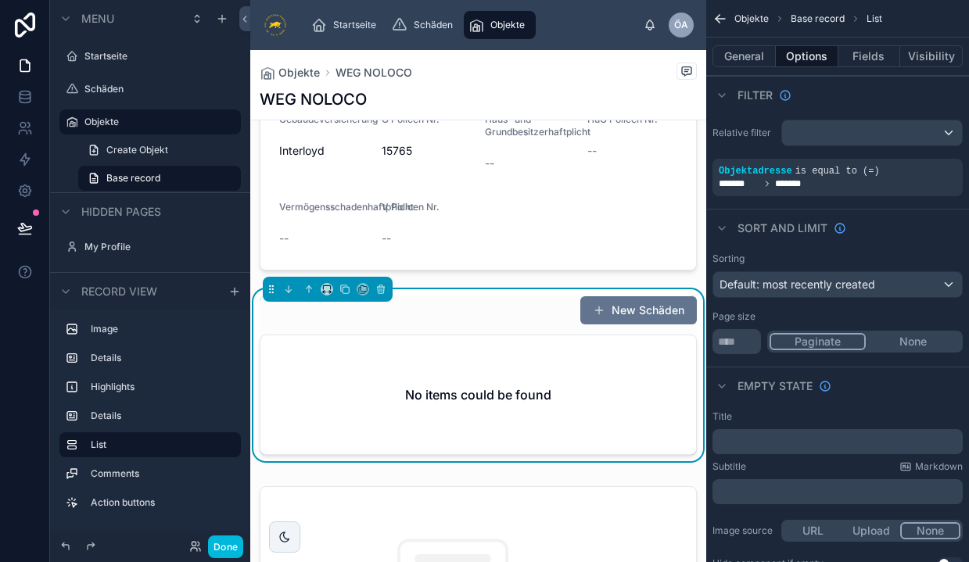
scroll to position [498, 0]
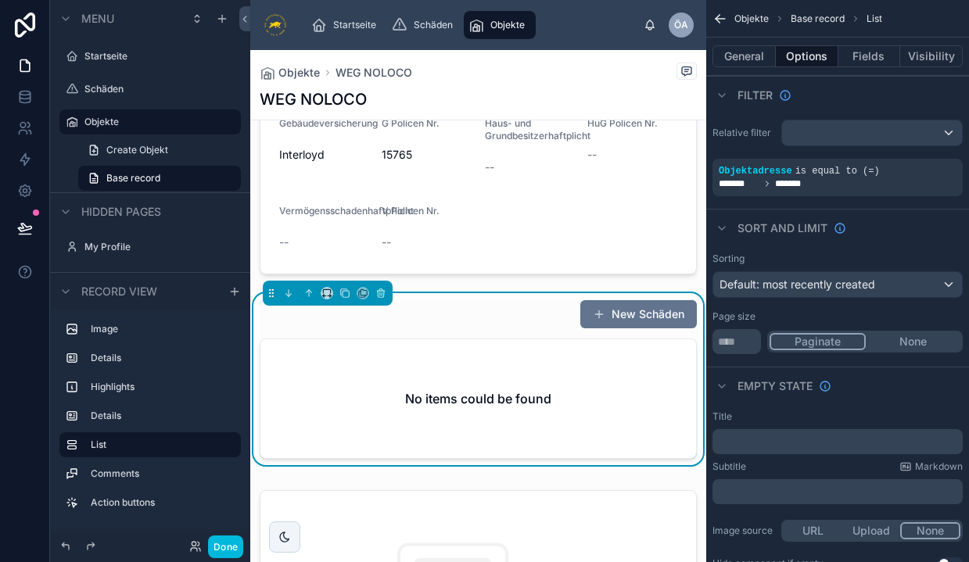
click at [411, 224] on div at bounding box center [478, 185] width 456 height 189
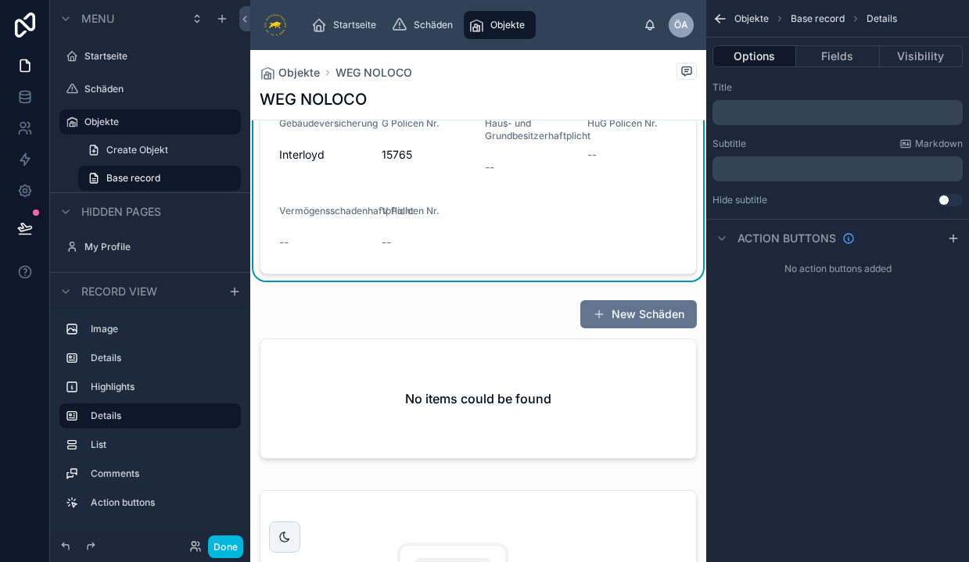
click at [450, 412] on div at bounding box center [478, 382] width 456 height 178
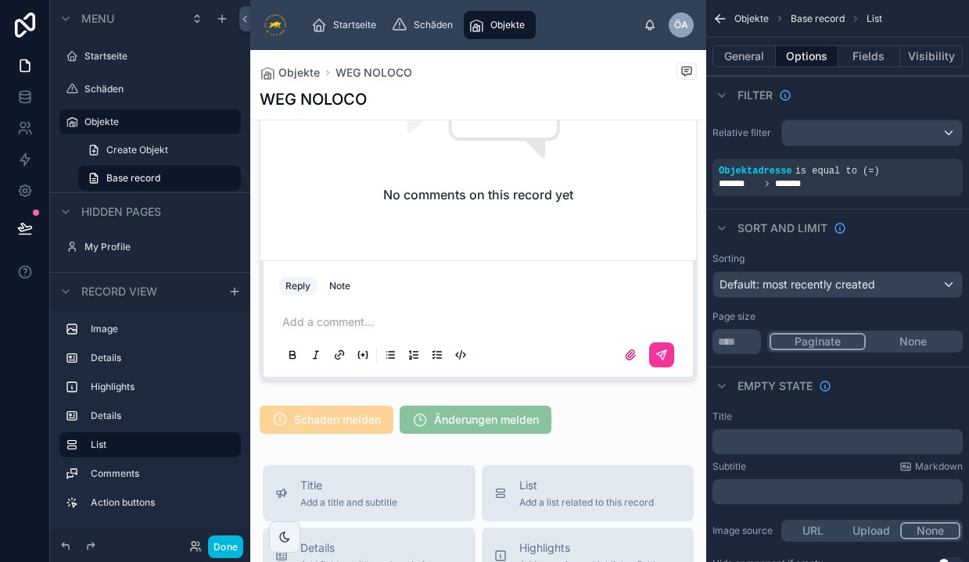
scroll to position [1023, 0]
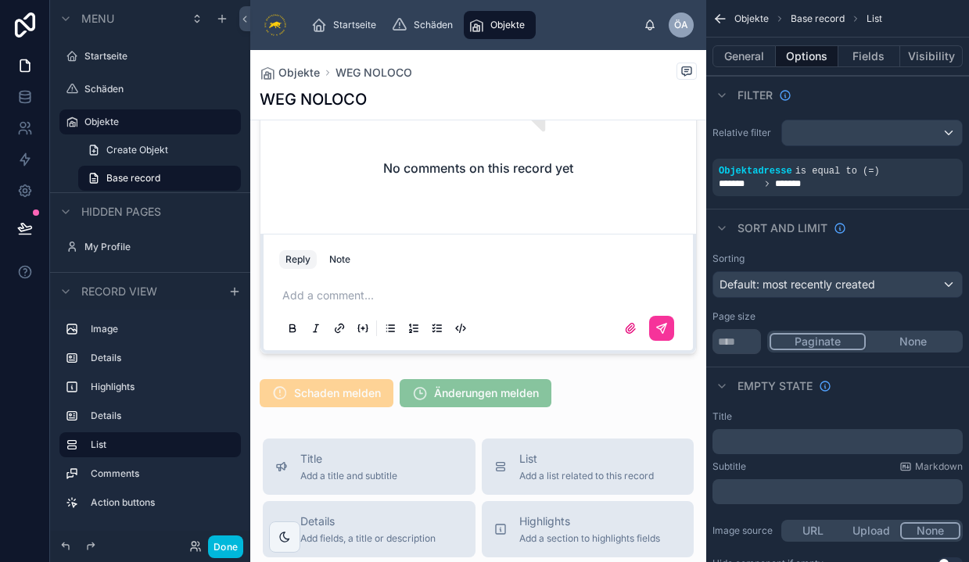
click at [405, 400] on div at bounding box center [478, 393] width 456 height 41
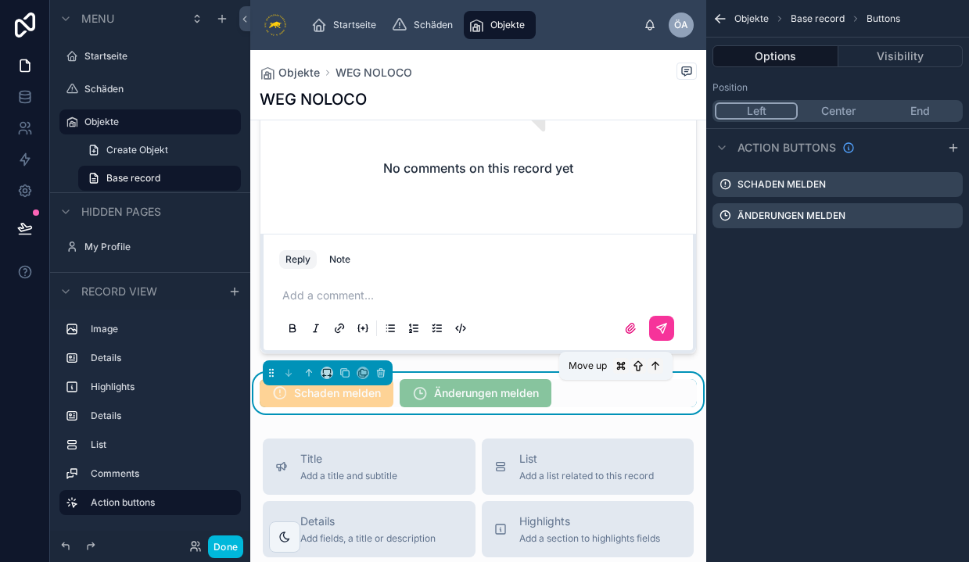
click at [311, 378] on icon at bounding box center [308, 373] width 11 height 11
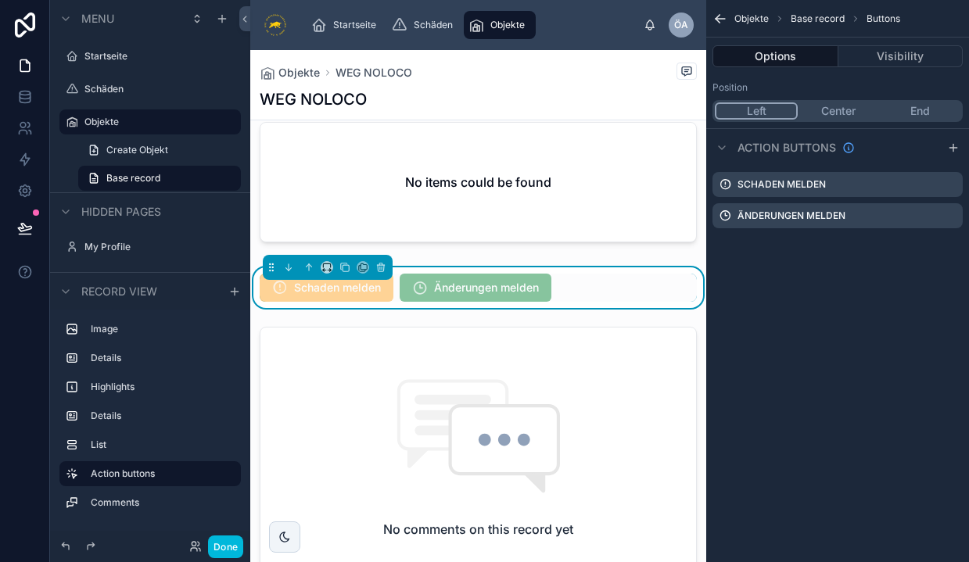
scroll to position [701, 0]
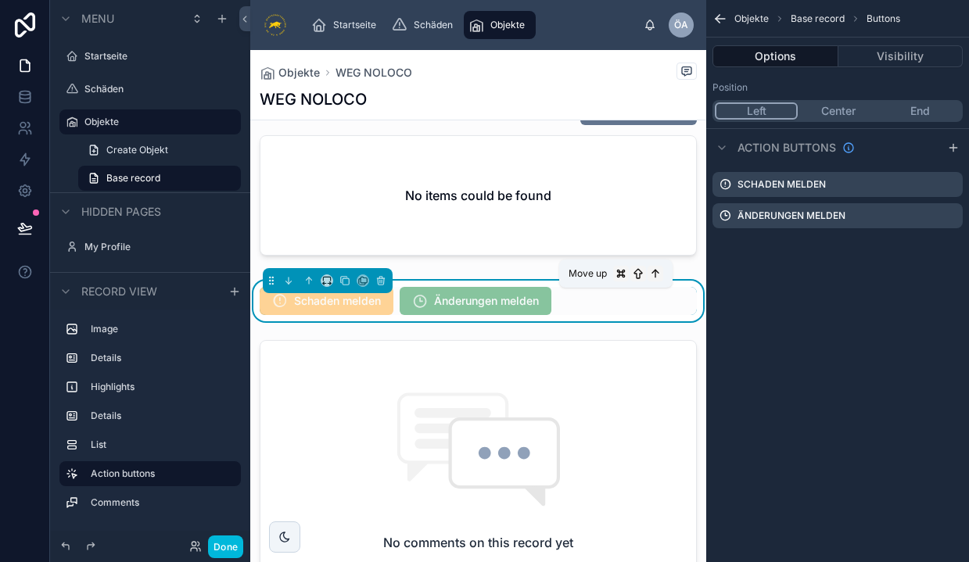
click at [307, 281] on icon at bounding box center [308, 279] width 3 height 3
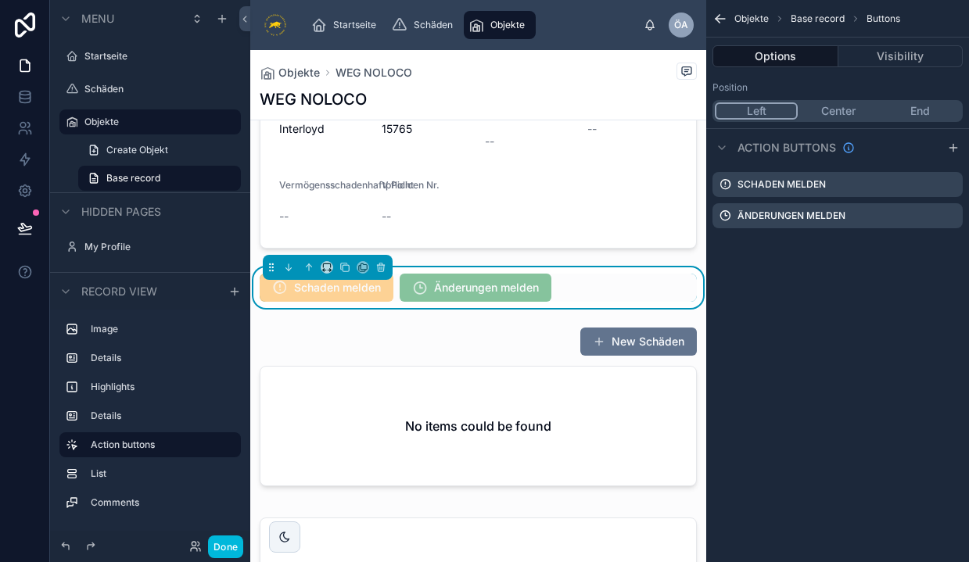
scroll to position [515, 0]
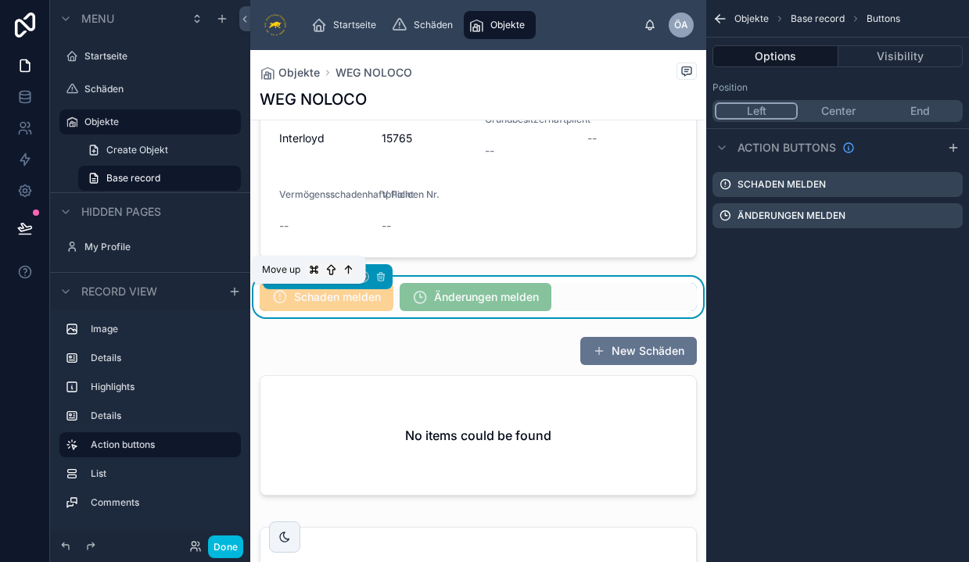
click at [303, 285] on button at bounding box center [308, 276] width 17 height 17
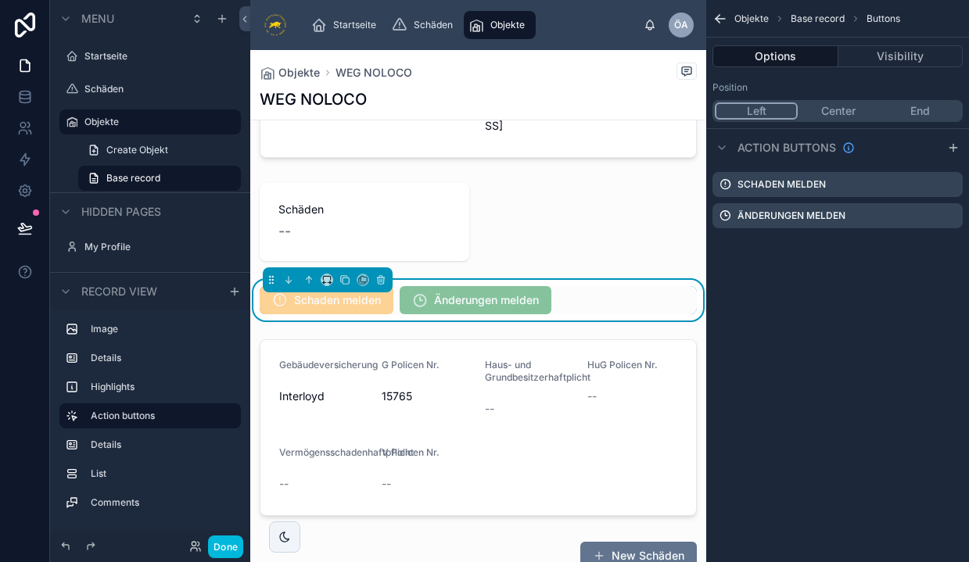
scroll to position [307, 0]
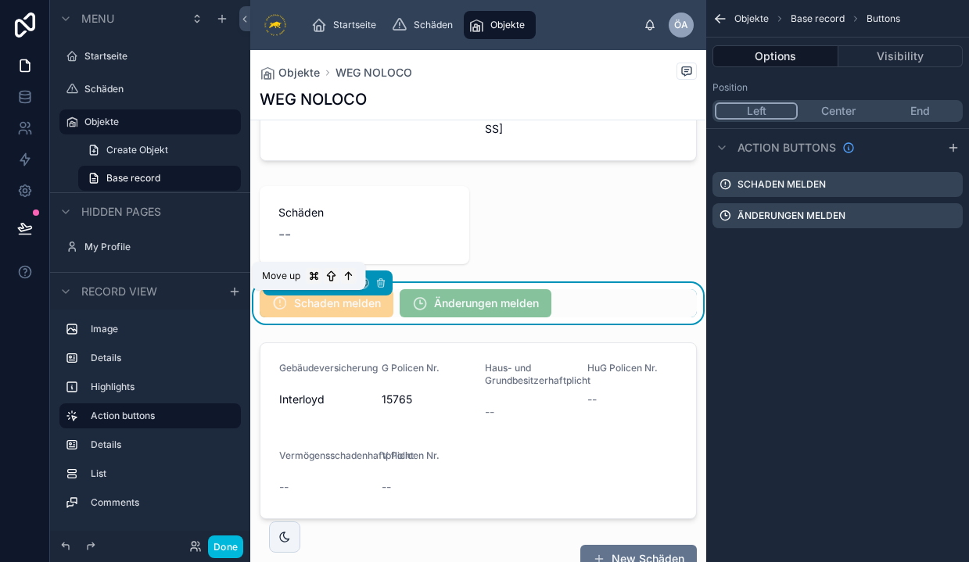
click at [307, 289] on icon at bounding box center [308, 283] width 11 height 11
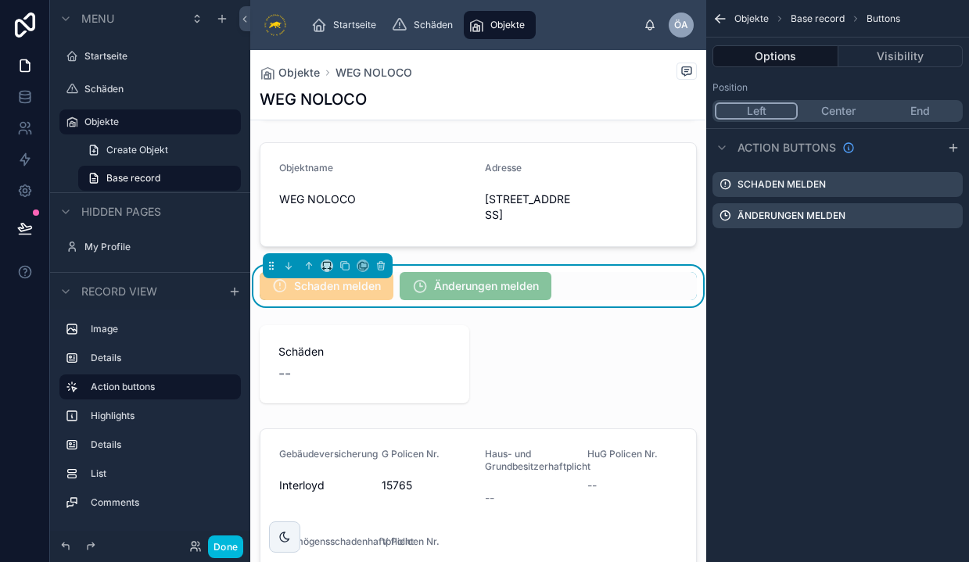
scroll to position [224, 0]
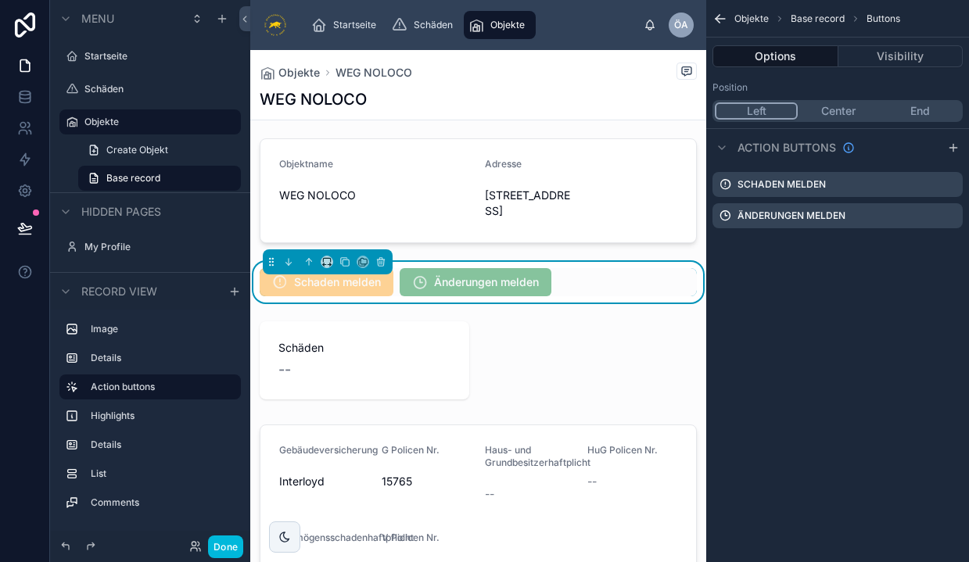
click at [548, 364] on div "No displayable image found Objektname WEG NOLOCO Adresse [STREET_ADDRESS][GEOGR…" at bounding box center [478, 563] width 456 height 1297
click at [496, 380] on div "No displayable image found Objektname WEG NOLOCO Adresse [STREET_ADDRESS][GEOGR…" at bounding box center [478, 563] width 456 height 1297
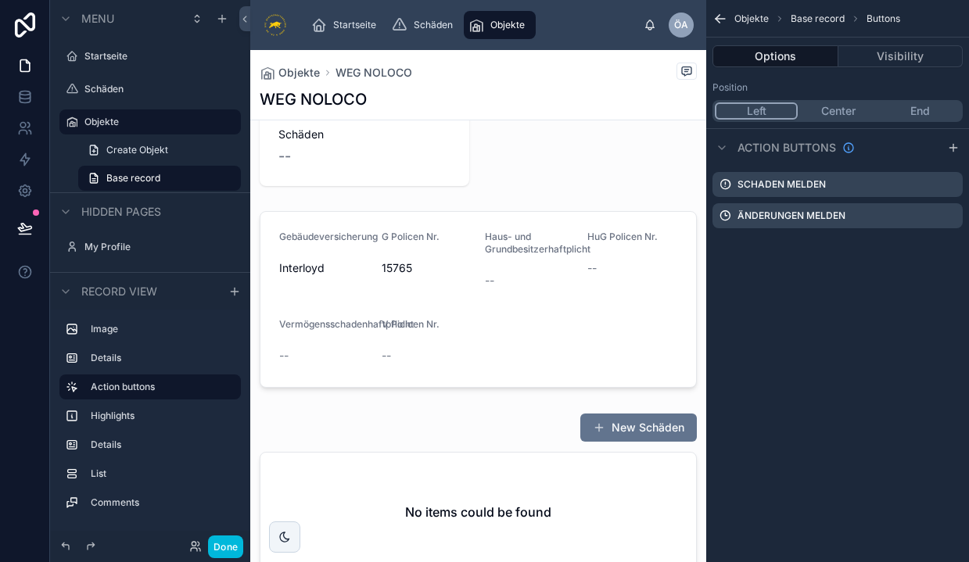
scroll to position [440, 0]
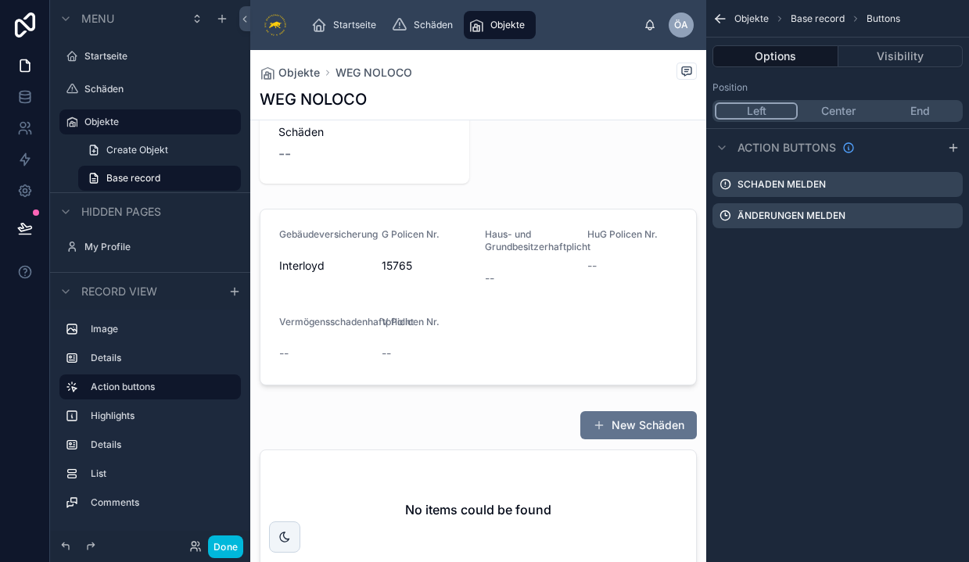
click at [227, 541] on button "Done" at bounding box center [225, 547] width 35 height 23
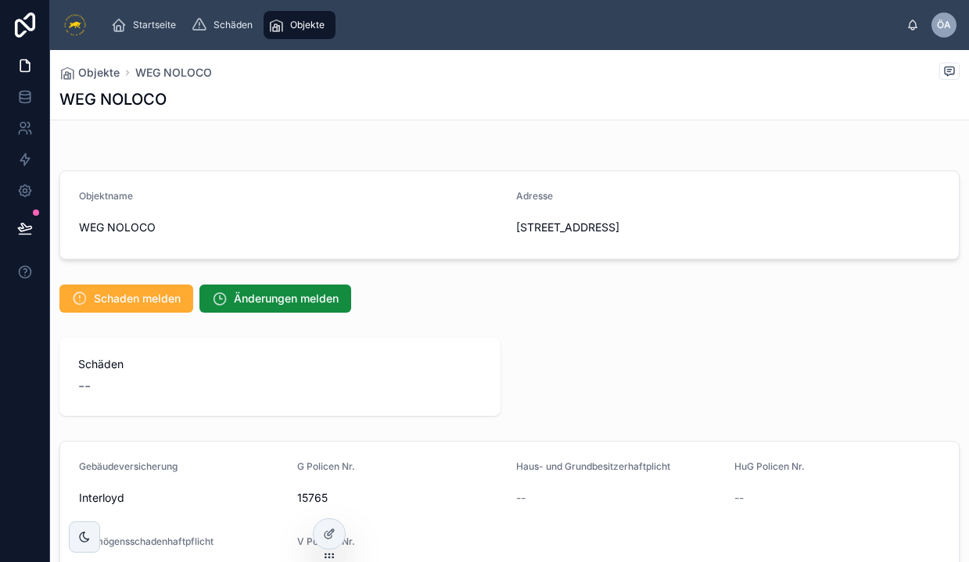
scroll to position [0, 0]
click at [127, 289] on button "Schaden melden" at bounding box center [126, 299] width 134 height 28
click at [101, 310] on button "Schaden melden" at bounding box center [126, 299] width 134 height 28
click at [263, 307] on button "Änderungen melden" at bounding box center [275, 299] width 152 height 28
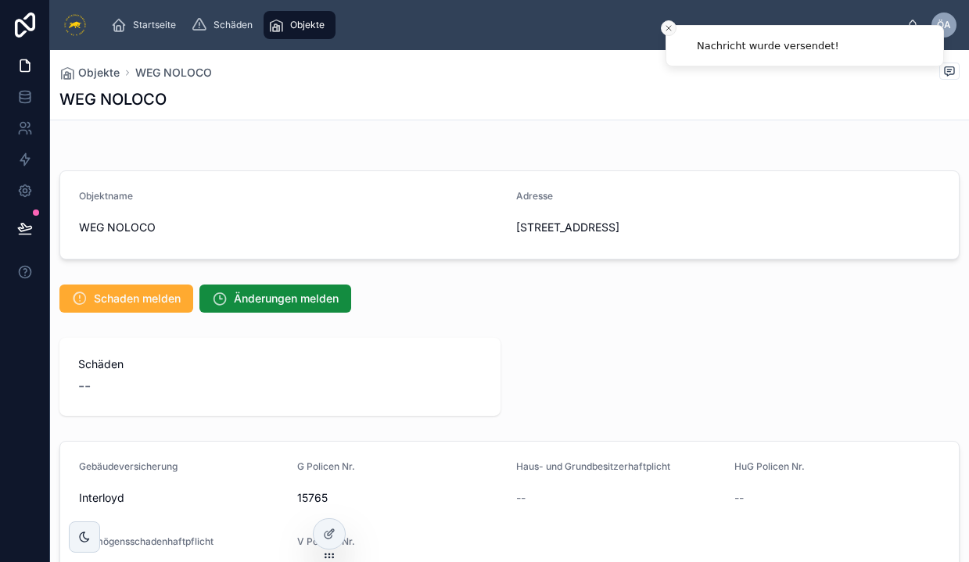
click at [668, 29] on line "Close toast" at bounding box center [668, 28] width 5 height 5
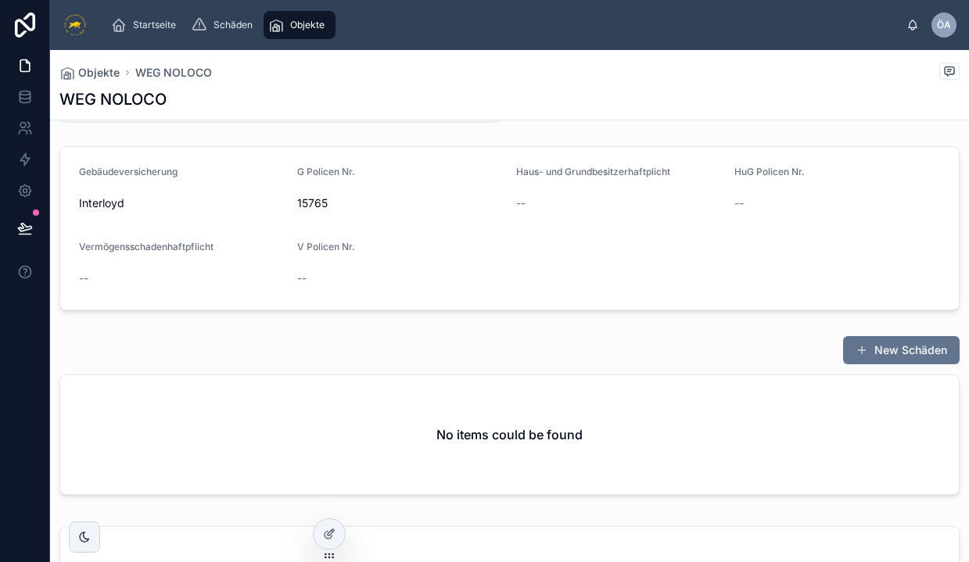
scroll to position [296, 0]
click at [908, 341] on button "New Schäden" at bounding box center [901, 349] width 117 height 28
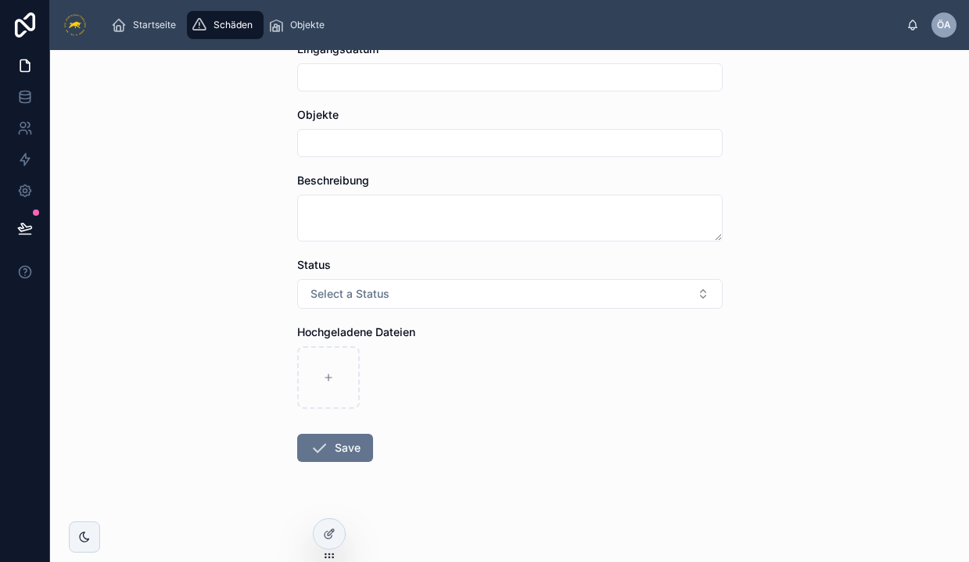
scroll to position [121, 0]
click at [328, 373] on icon at bounding box center [328, 377] width 11 height 11
type input "**********"
click at [340, 456] on button "Save" at bounding box center [335, 448] width 76 height 28
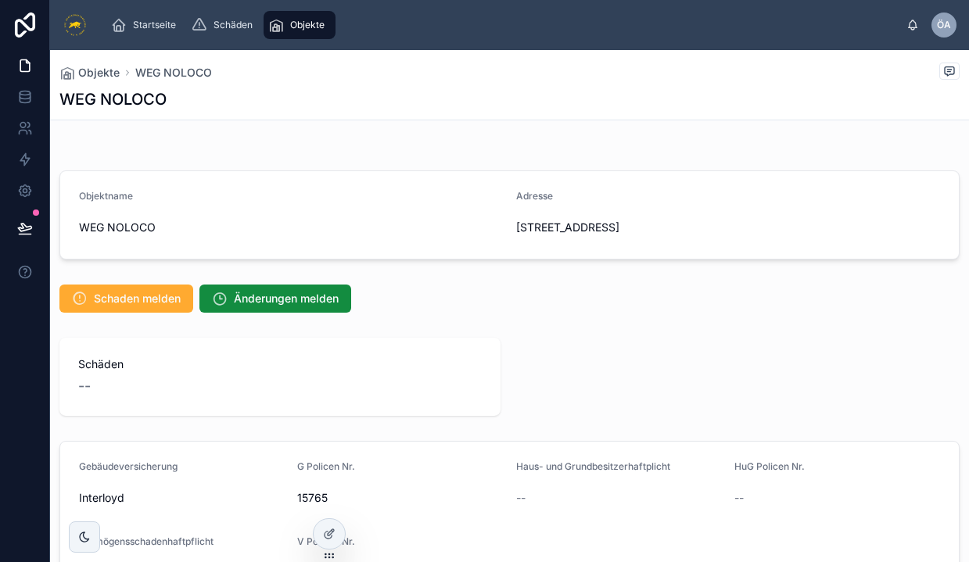
scroll to position [23, 0]
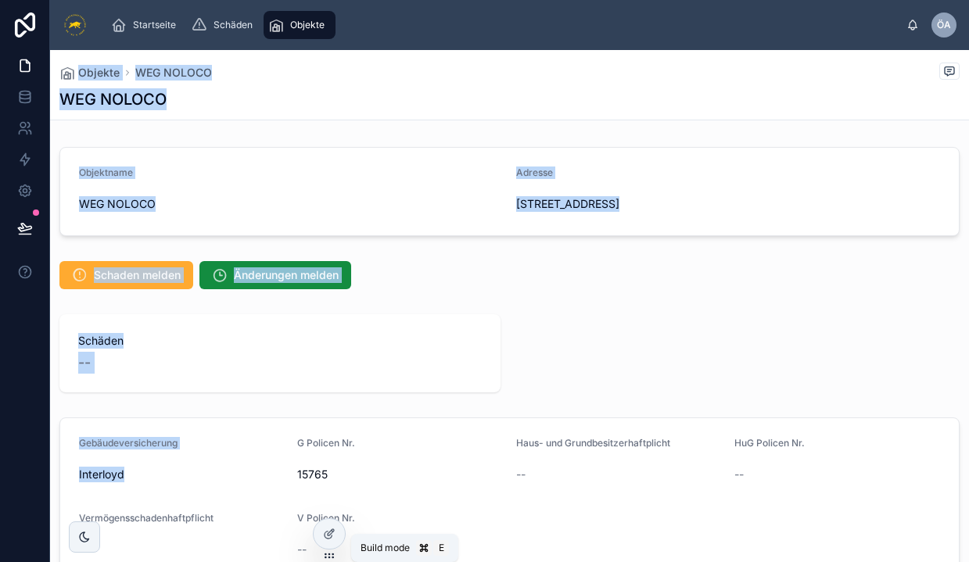
drag, startPoint x: 326, startPoint y: 530, endPoint x: 326, endPoint y: 433, distance: 97.0
click at [326, 433] on div "Startseite Schäden Objekte ÖA Özcan Arslan Objekte WEG NOLOCO WEG NOLOCO Objekt…" at bounding box center [509, 281] width 919 height 562
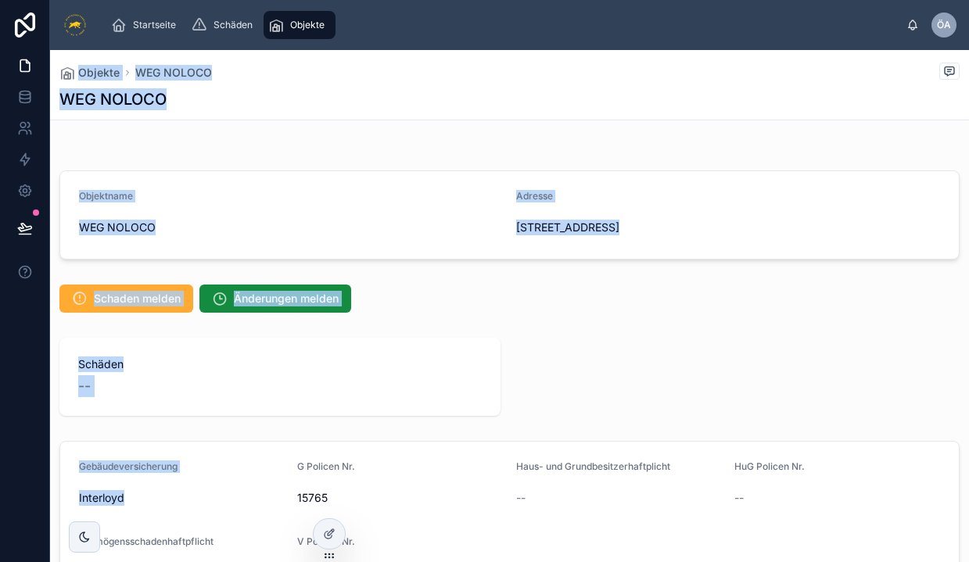
scroll to position [0, 0]
click at [229, 25] on span "Schäden" at bounding box center [232, 25] width 39 height 13
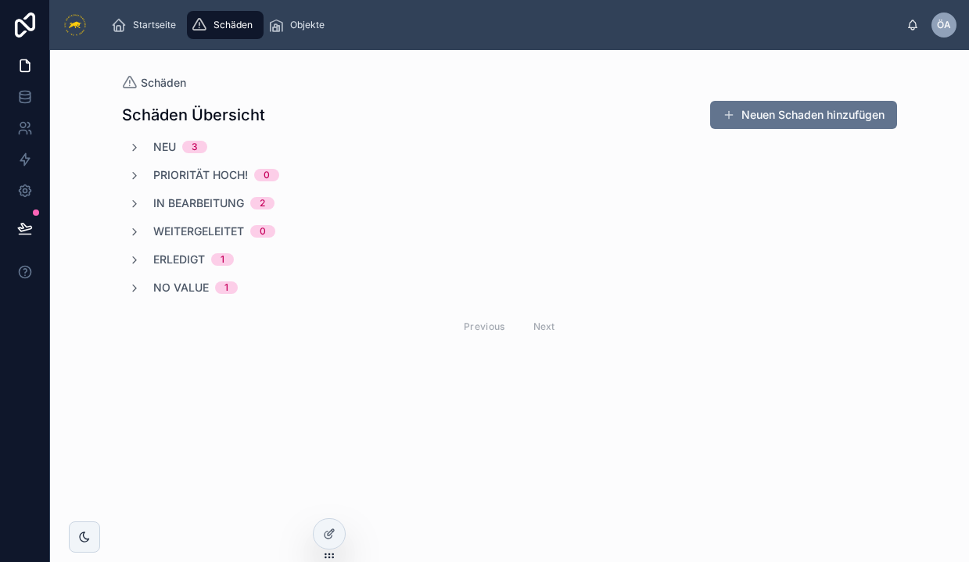
click at [167, 145] on span "Neu" at bounding box center [164, 147] width 23 height 16
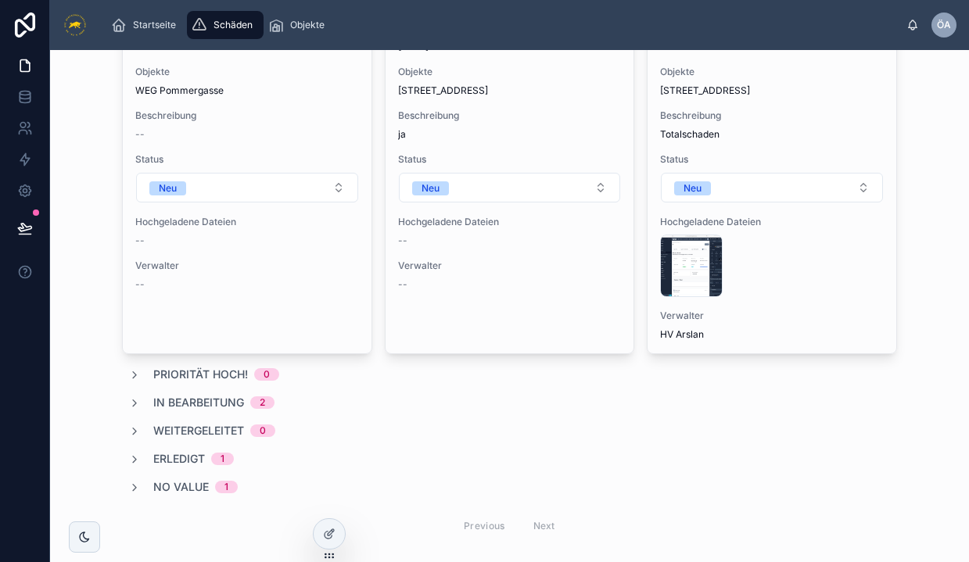
scroll to position [206, 0]
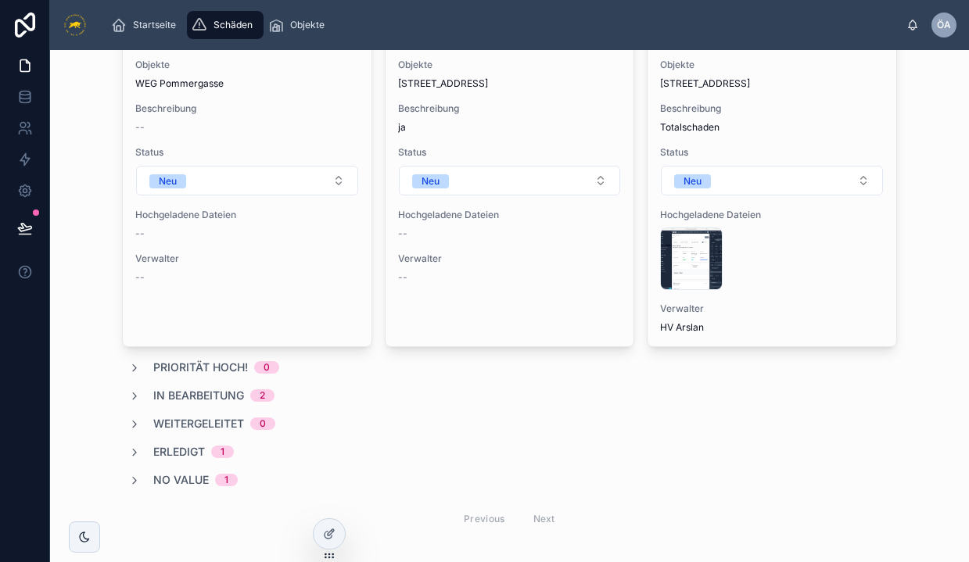
click at [190, 470] on div "Neu 3 Schaden-ID 4 Eingangsdatum -- Objekte WEG Pommergasse Beschreibung -- Sta…" at bounding box center [509, 235] width 775 height 604
click at [183, 477] on span "No value" at bounding box center [181, 480] width 56 height 16
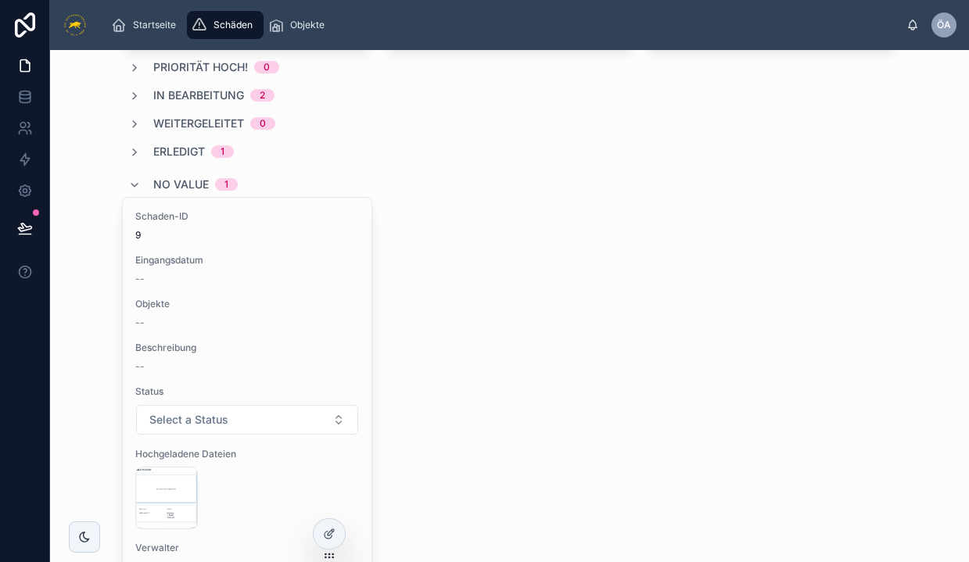
scroll to position [594, 0]
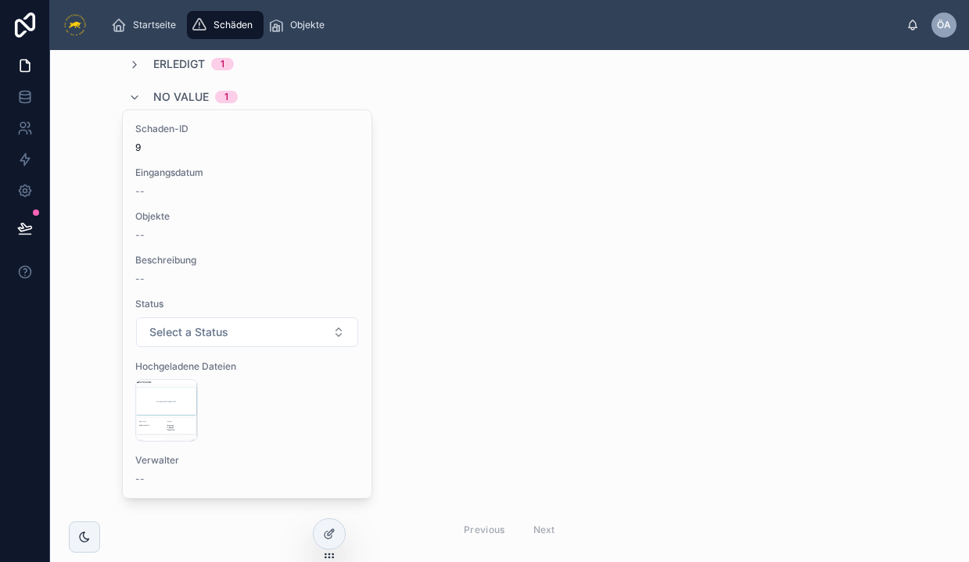
click at [328, 331] on button "Select a Status" at bounding box center [247, 332] width 222 height 30
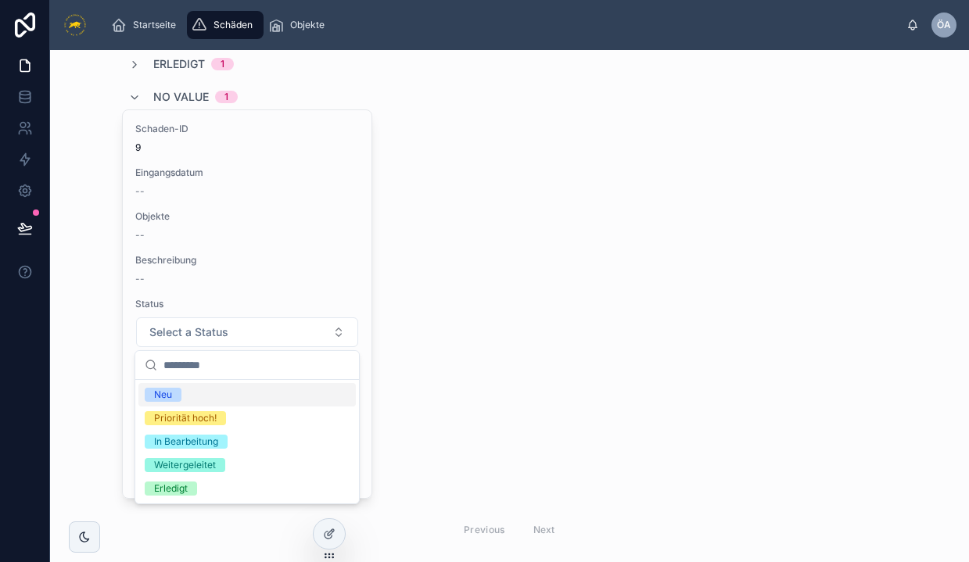
click at [156, 396] on div "Neu" at bounding box center [163, 395] width 18 height 14
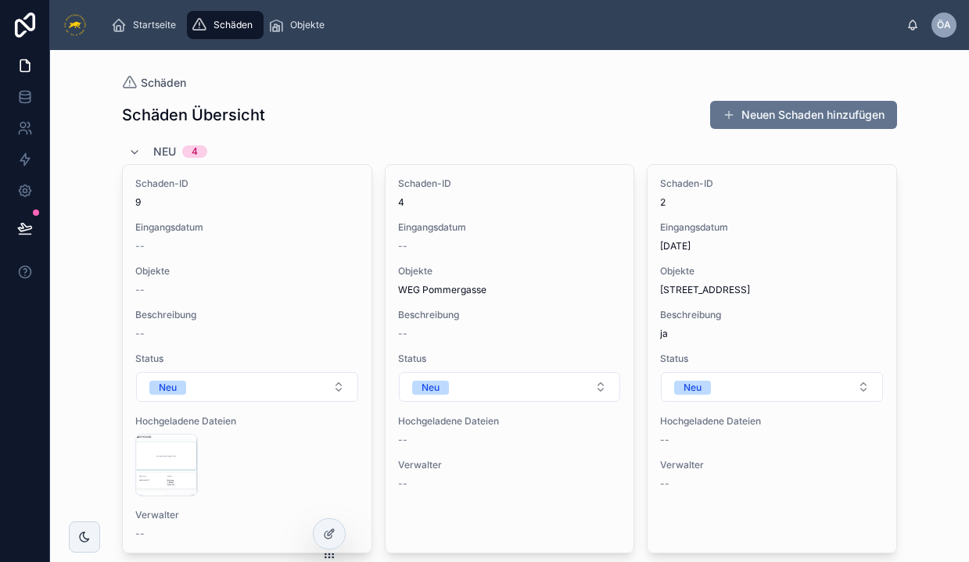
scroll to position [0, 0]
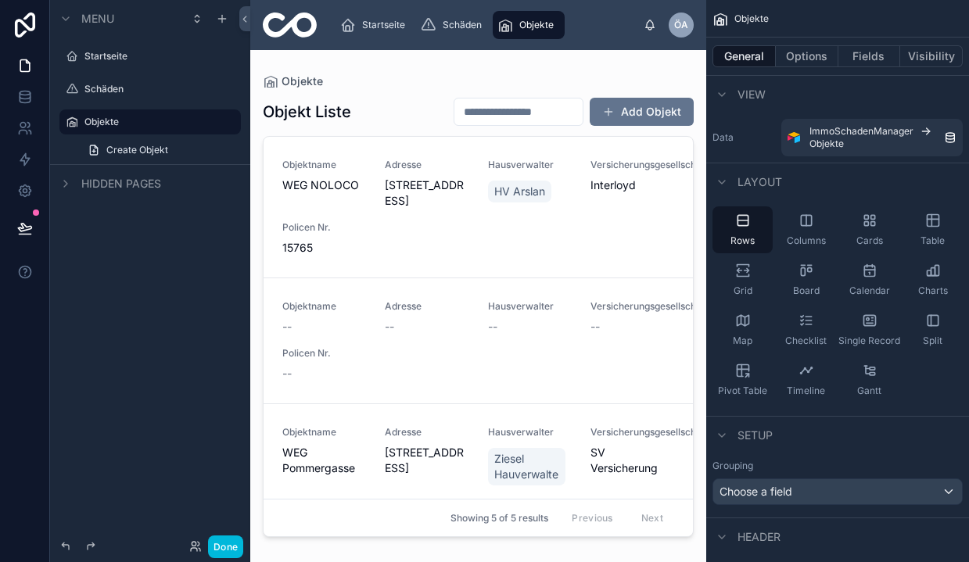
click at [124, 59] on label "Startseite" at bounding box center [157, 56] width 147 height 13
